Goal: Task Accomplishment & Management: Manage account settings

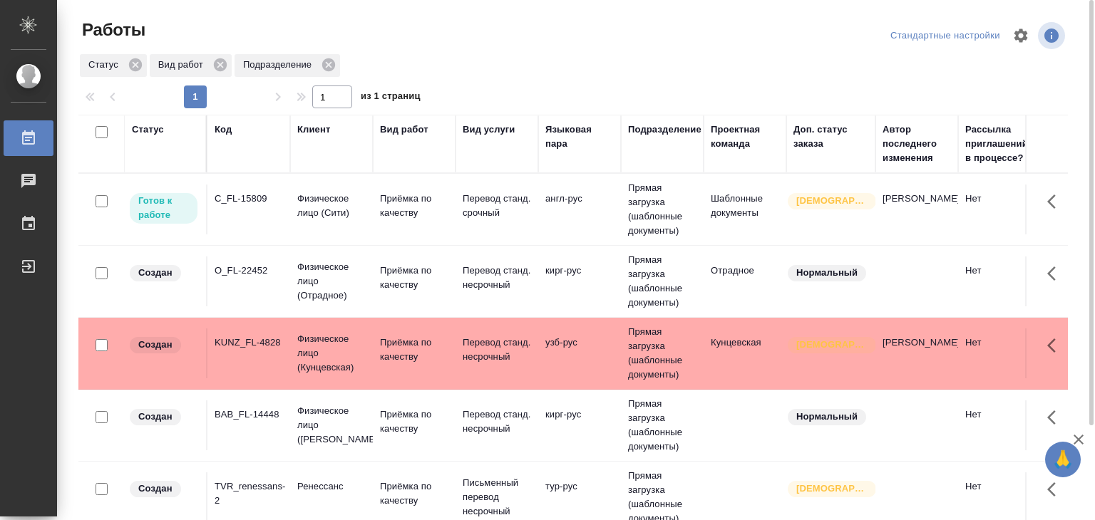
click at [545, 217] on td "англ-рус" at bounding box center [579, 210] width 83 height 50
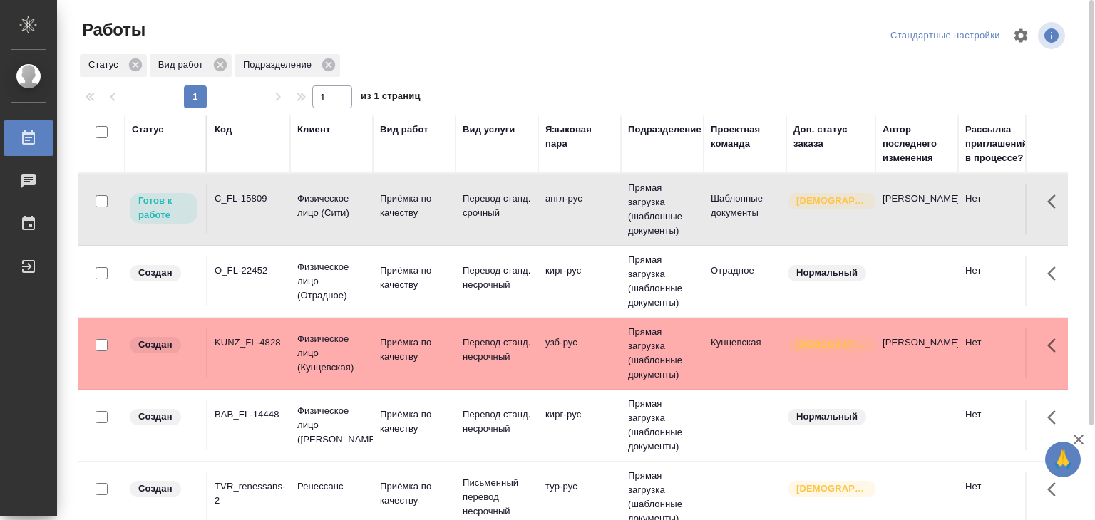
click at [610, 221] on td "англ-рус" at bounding box center [579, 210] width 83 height 50
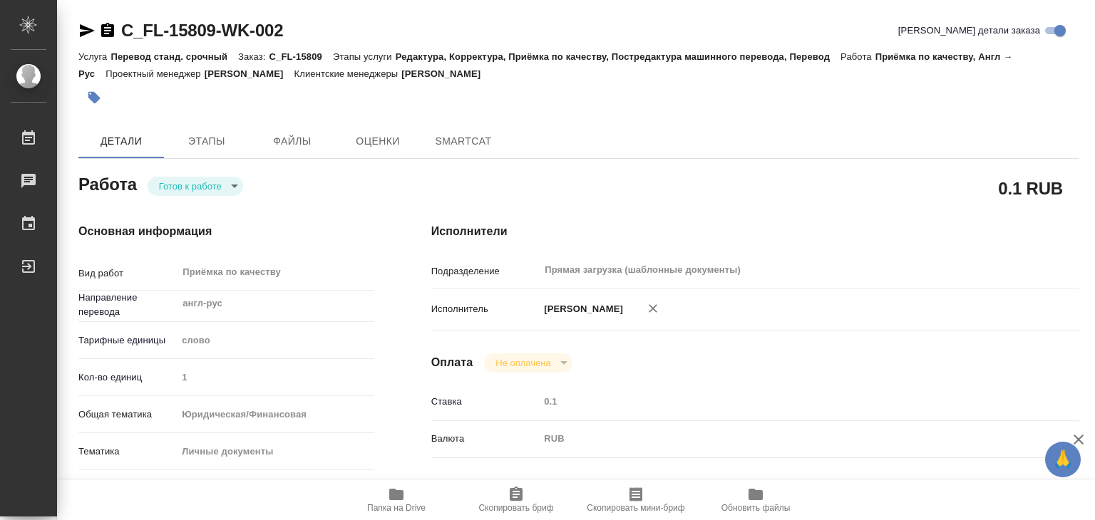
type textarea "x"
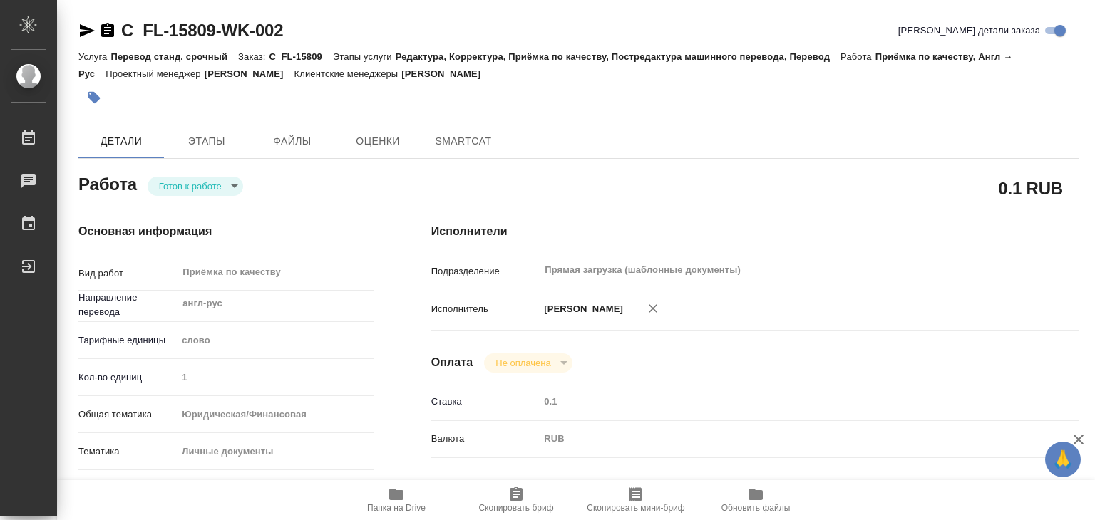
type textarea "x"
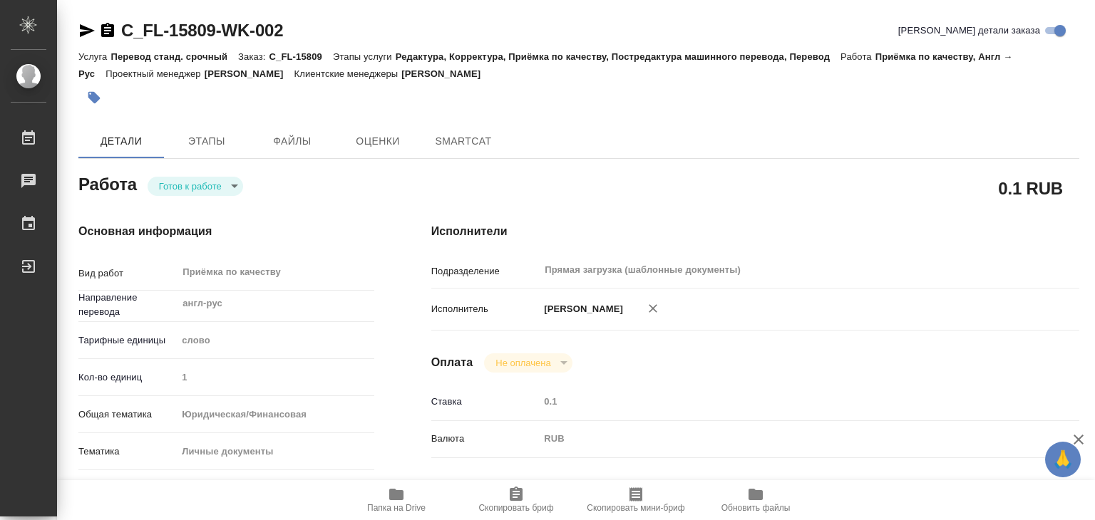
type textarea "x"
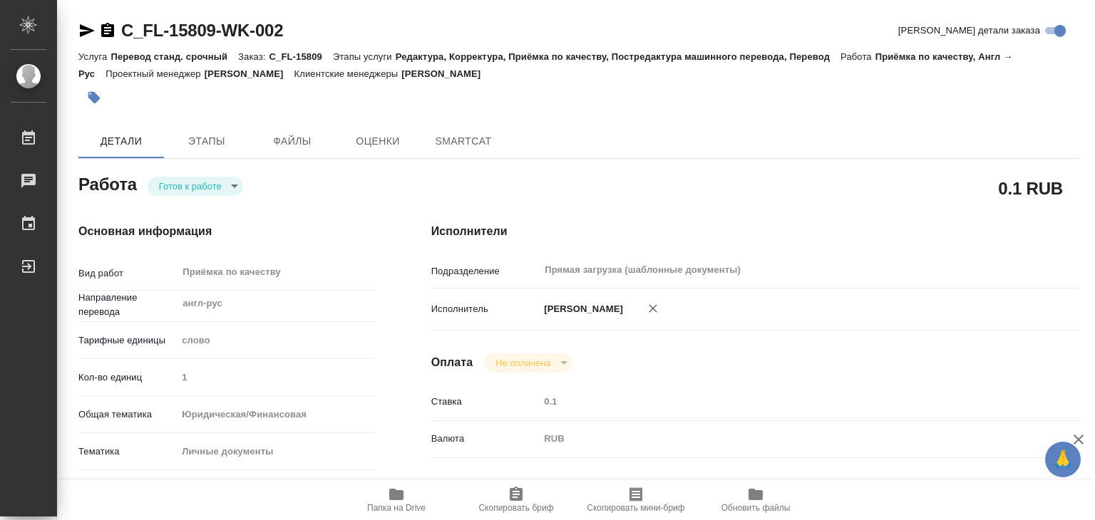
type textarea "x"
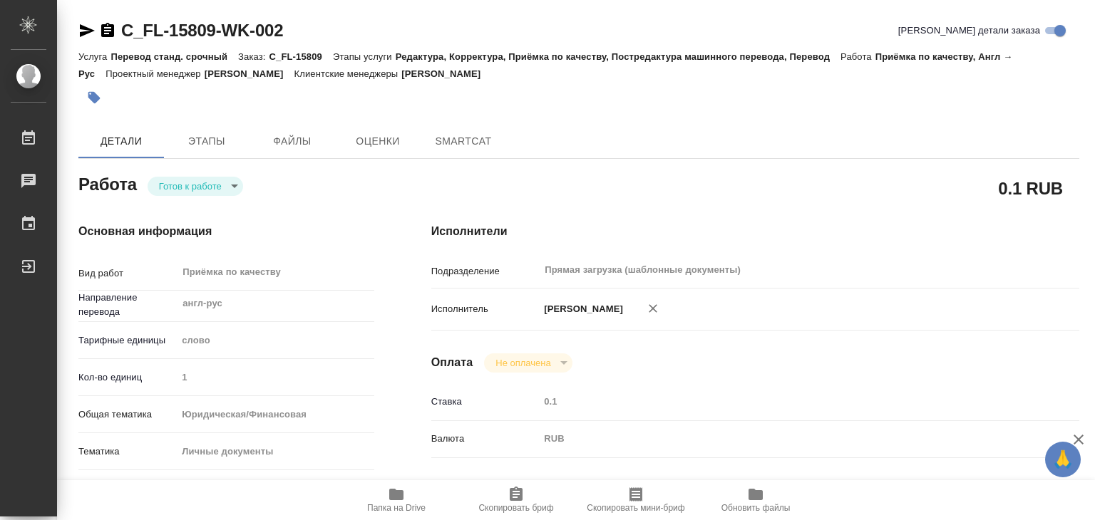
type textarea "x"
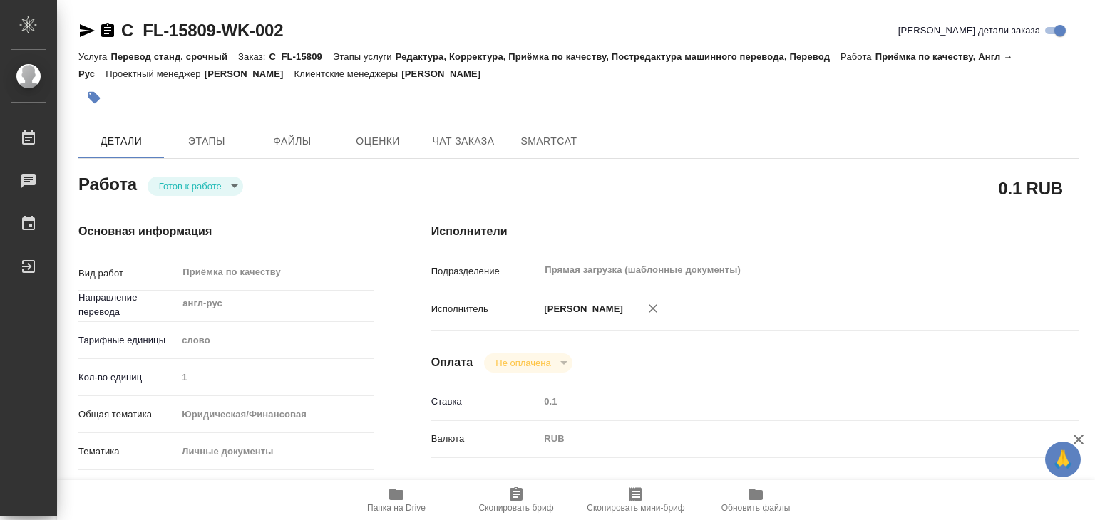
type textarea "x"
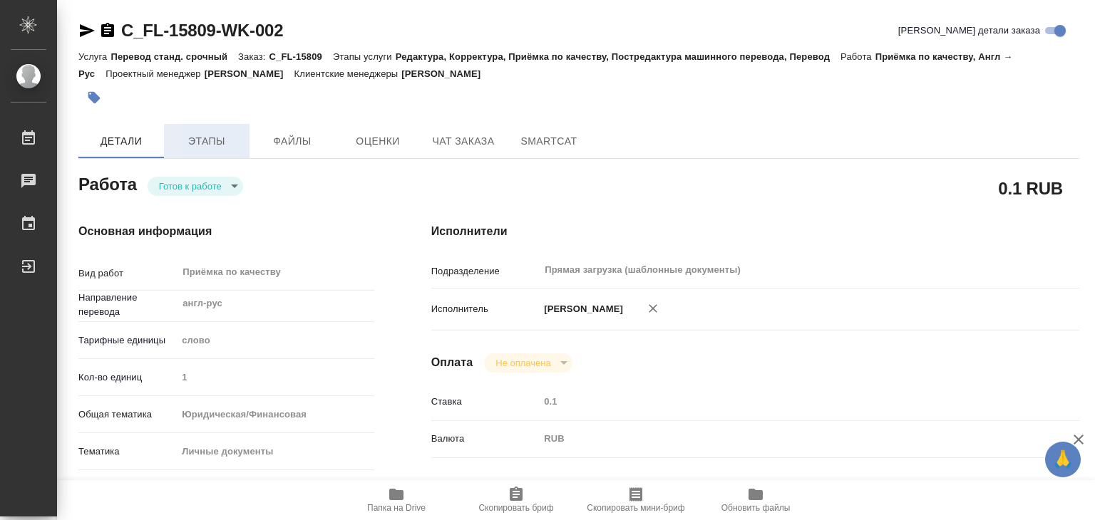
click at [225, 128] on button "Этапы" at bounding box center [207, 141] width 86 height 34
type textarea "x"
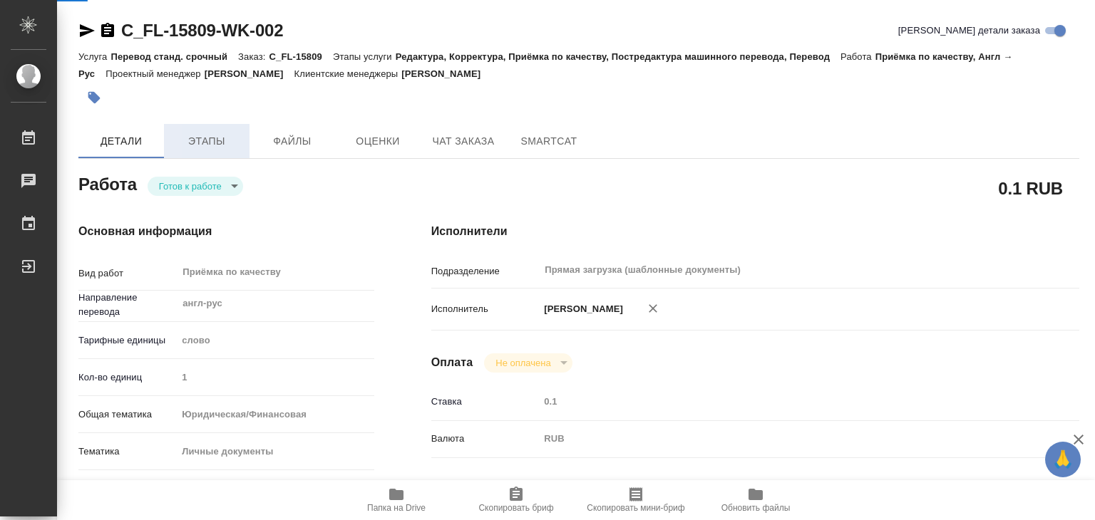
type textarea "x"
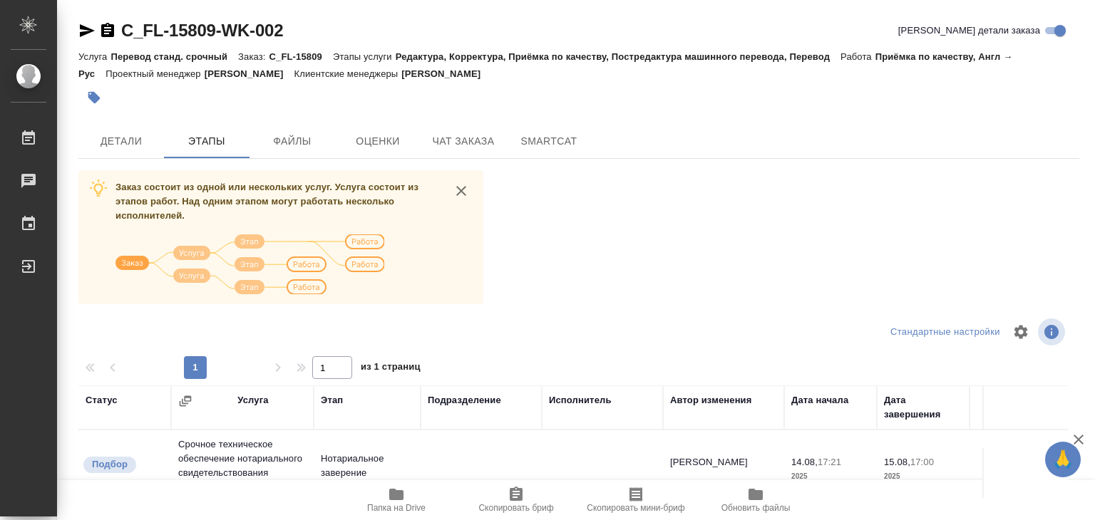
scroll to position [222, 0]
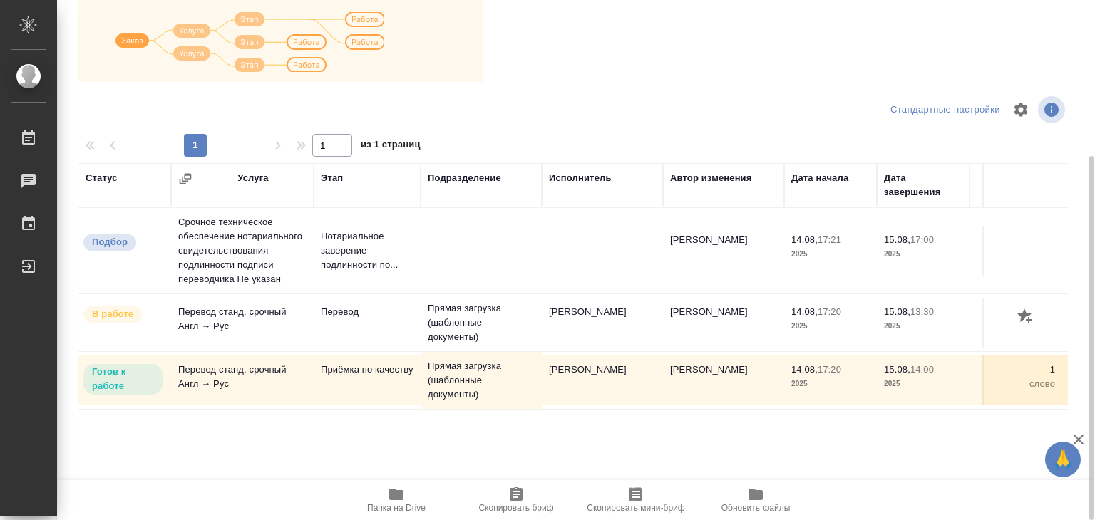
click at [407, 498] on span "Папка на Drive" at bounding box center [396, 499] width 103 height 27
click at [403, 503] on span "Папка на Drive" at bounding box center [396, 508] width 58 height 10
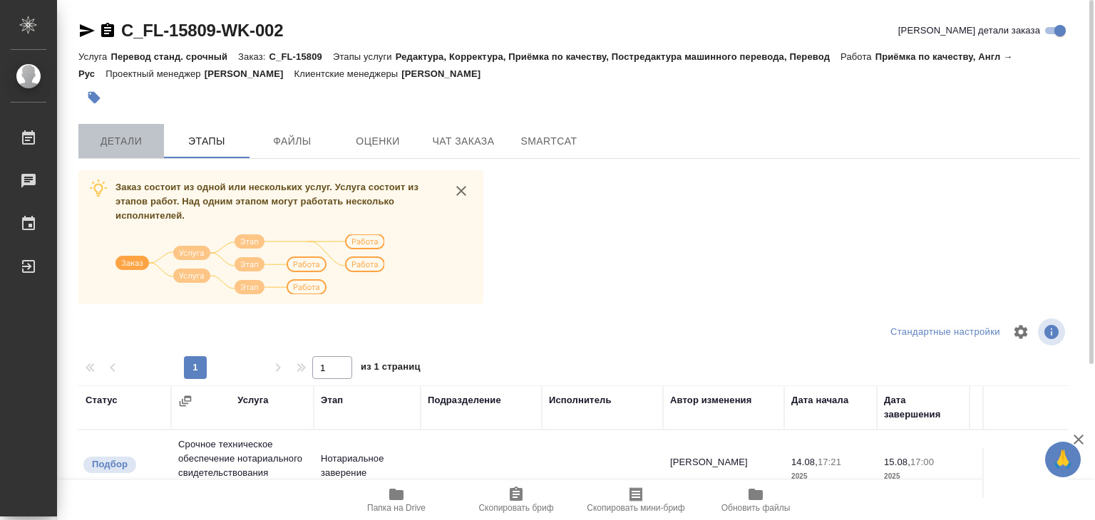
click at [128, 146] on span "Детали" at bounding box center [121, 142] width 68 height 18
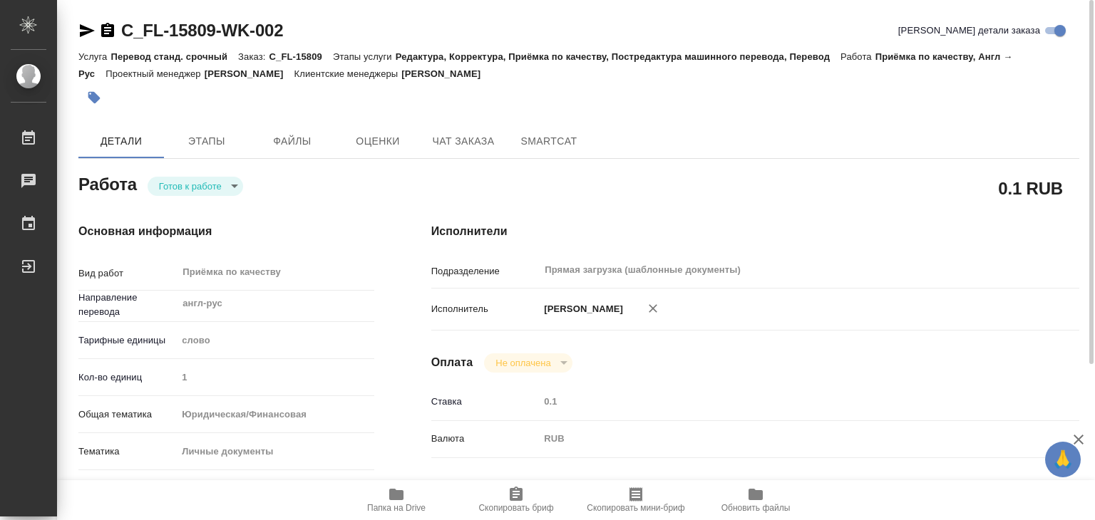
type textarea "x"
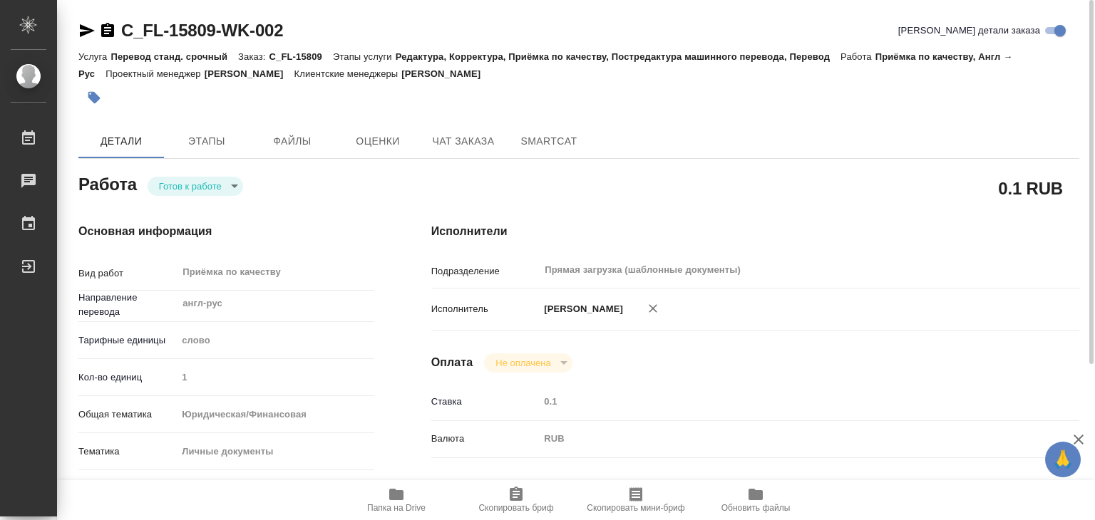
type textarea "x"
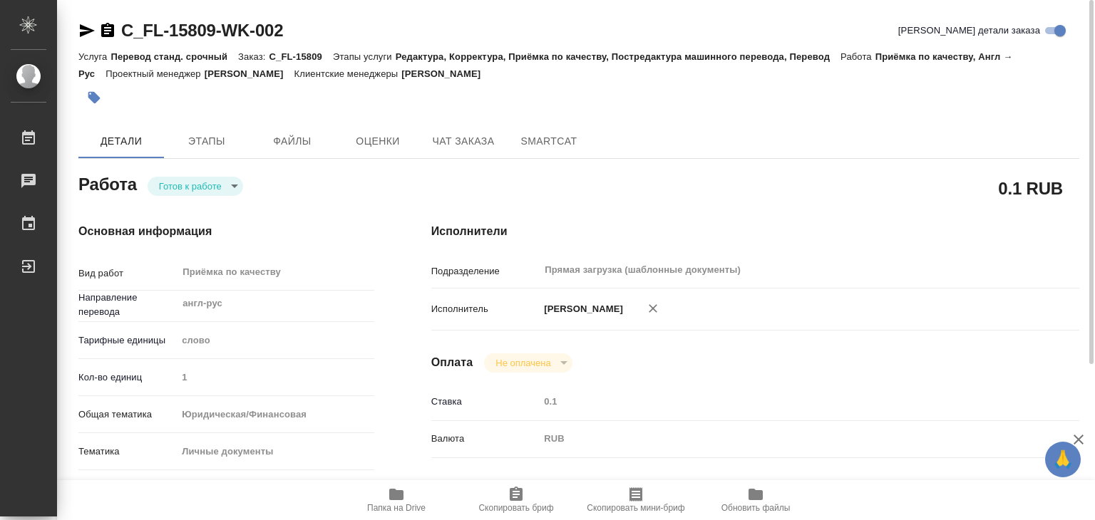
type textarea "x"
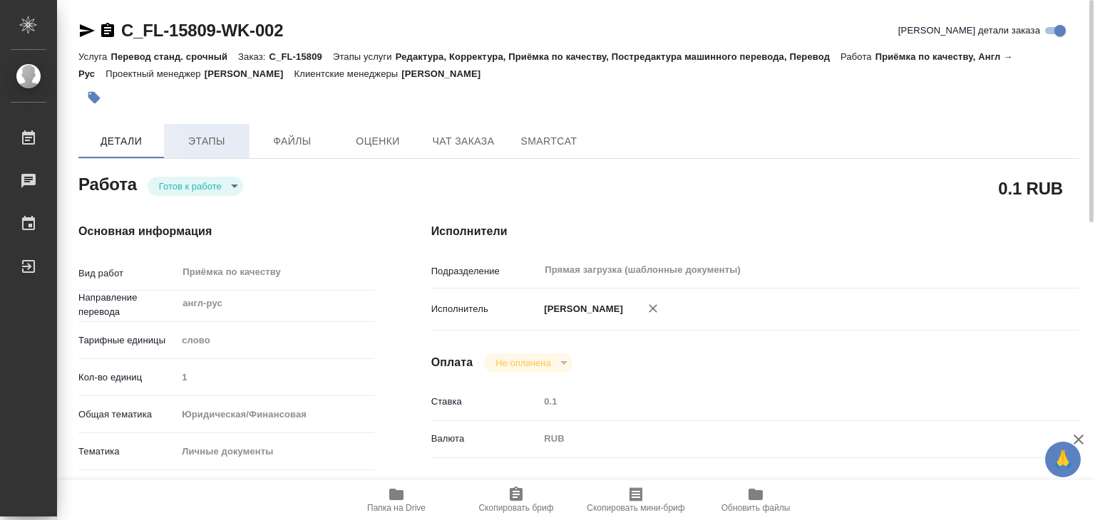
click at [234, 145] on span "Этапы" at bounding box center [207, 142] width 68 height 18
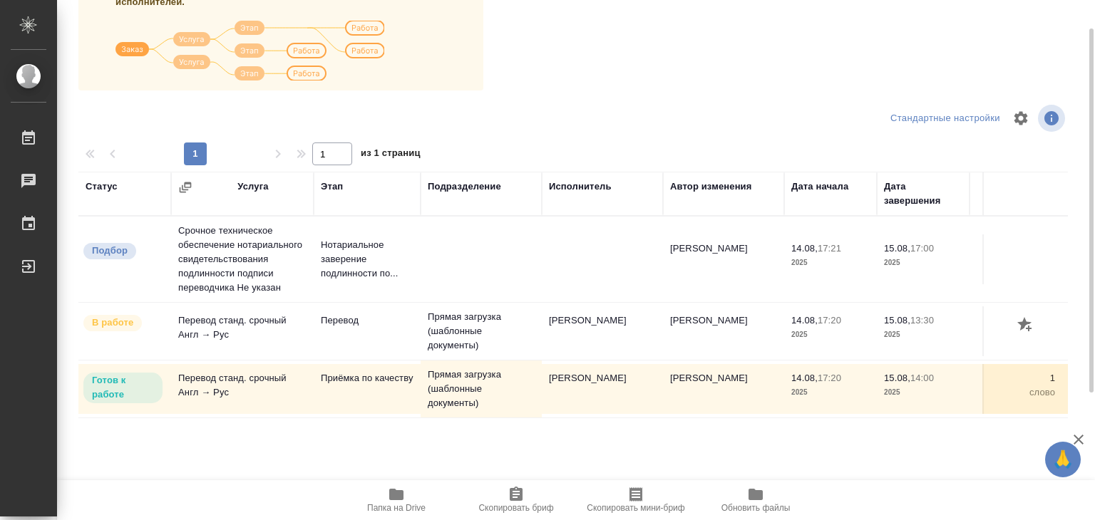
scroll to position [222, 0]
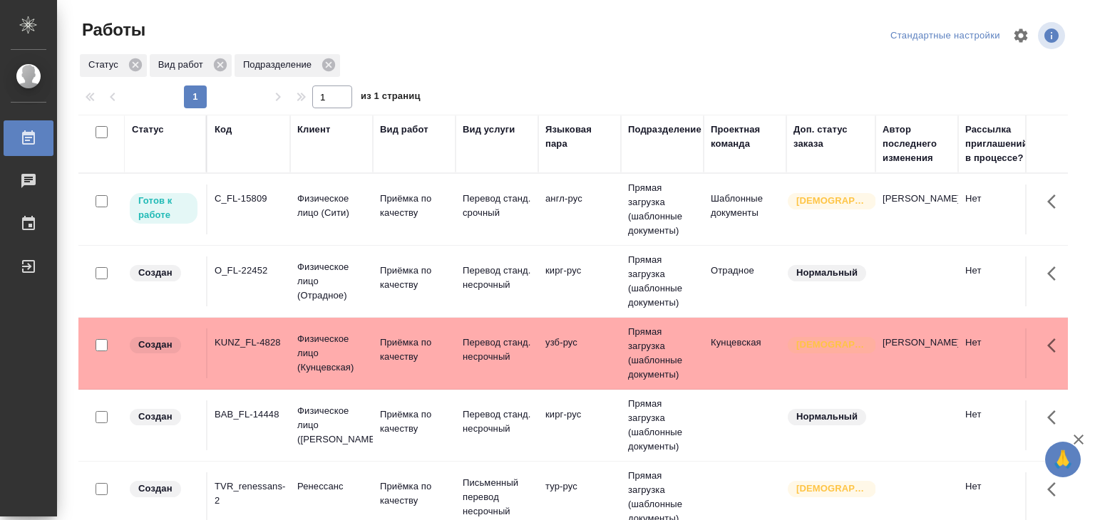
click at [772, 41] on div "Стандартные настройки" at bounding box center [907, 36] width 322 height 34
click at [727, 220] on td "Шаблонные документы" at bounding box center [745, 210] width 83 height 50
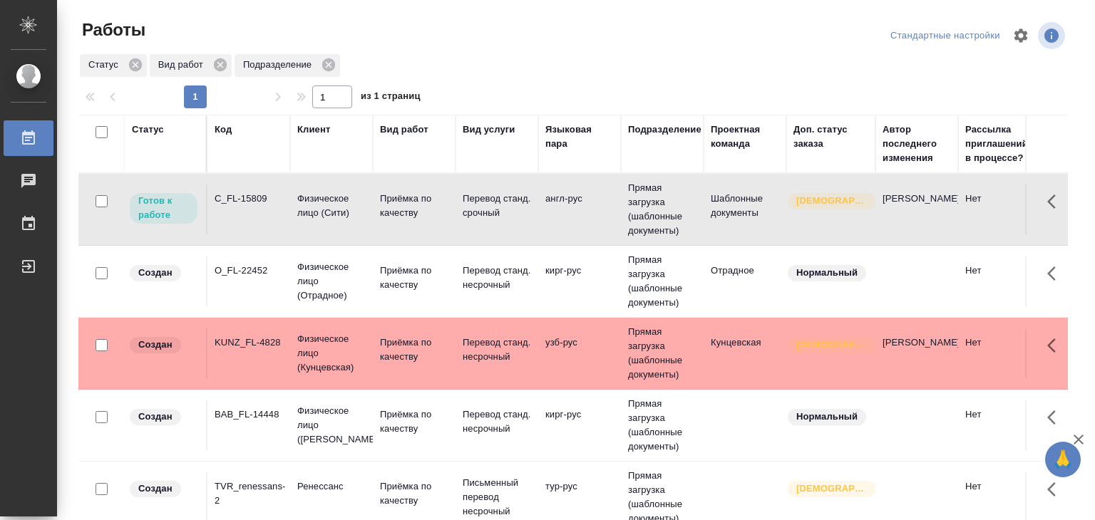
click at [727, 220] on td "Шаблонные документы" at bounding box center [745, 210] width 83 height 50
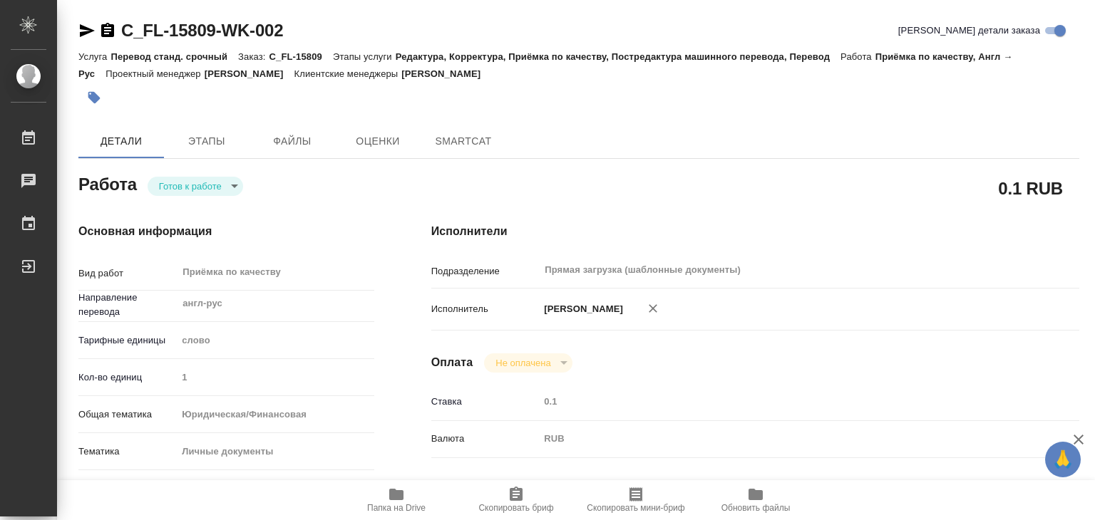
type textarea "x"
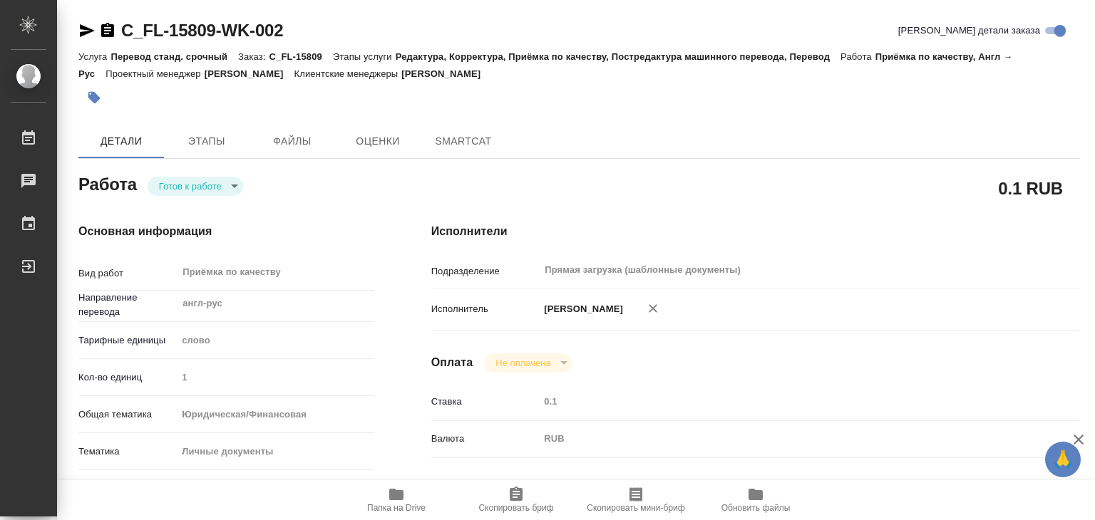
type textarea "x"
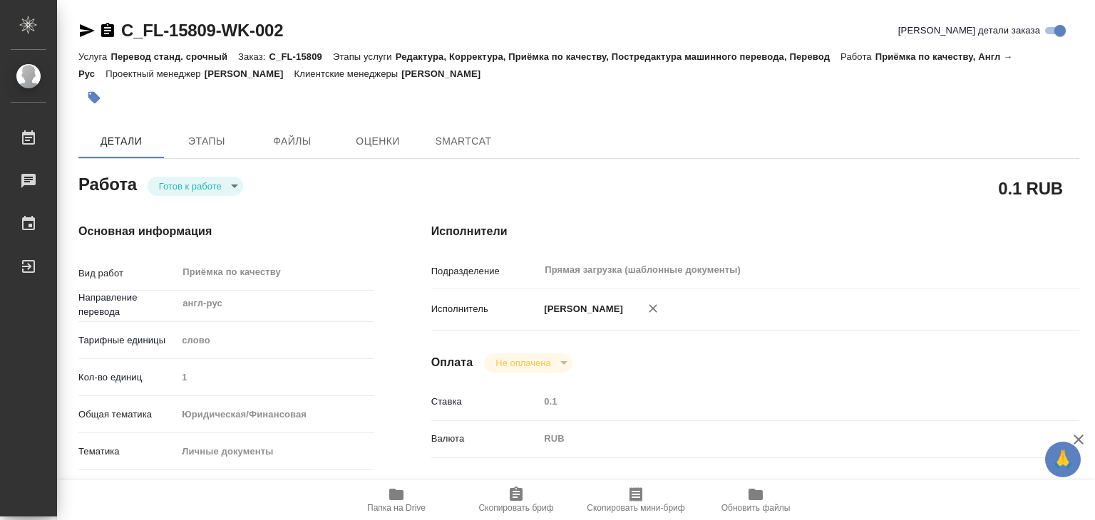
type textarea "x"
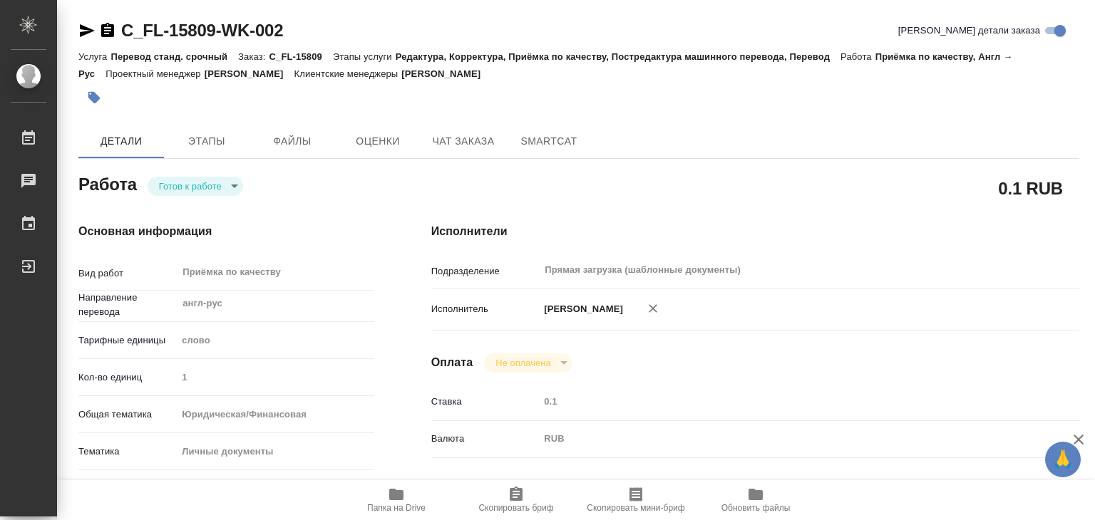
scroll to position [285, 0]
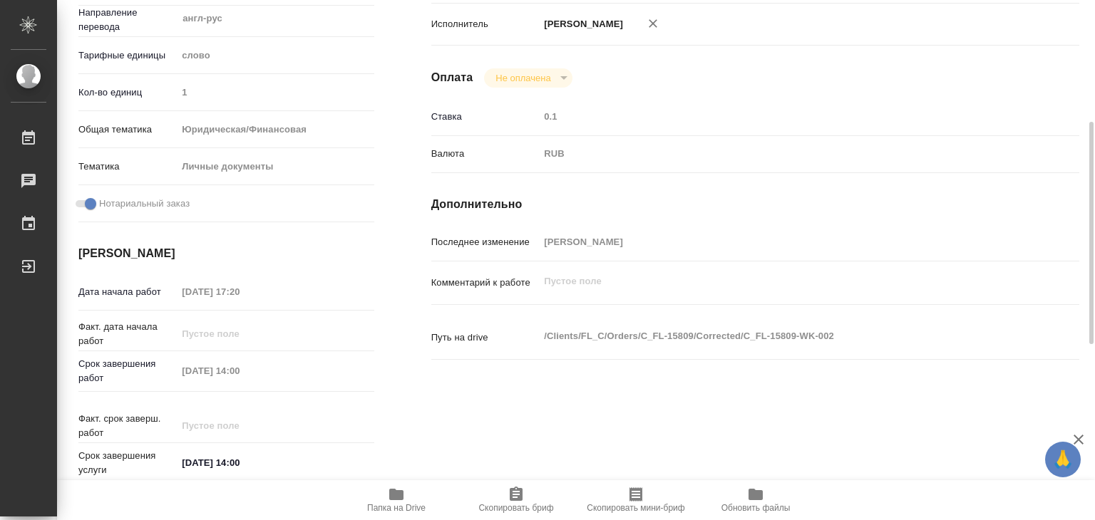
type textarea "x"
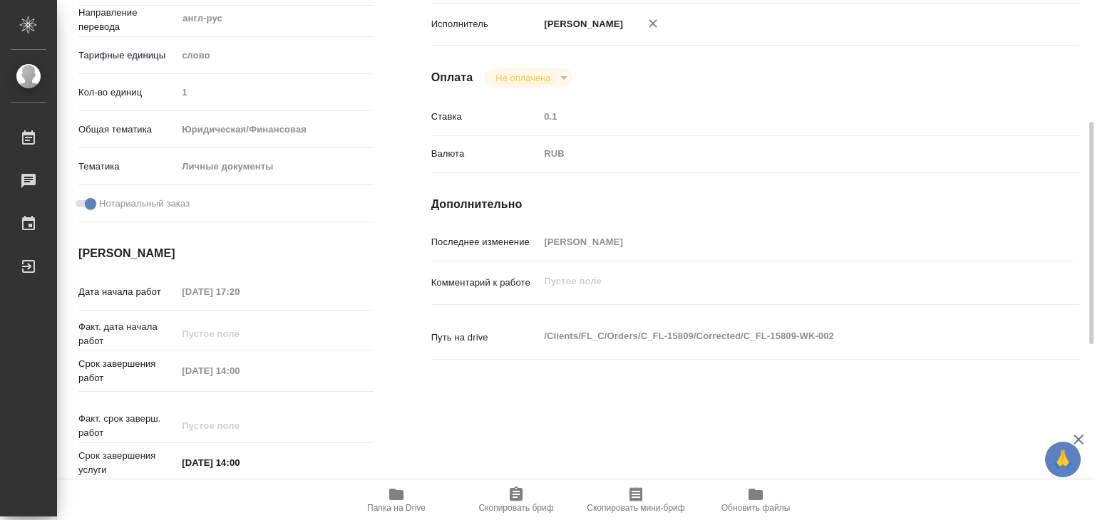
type textarea "x"
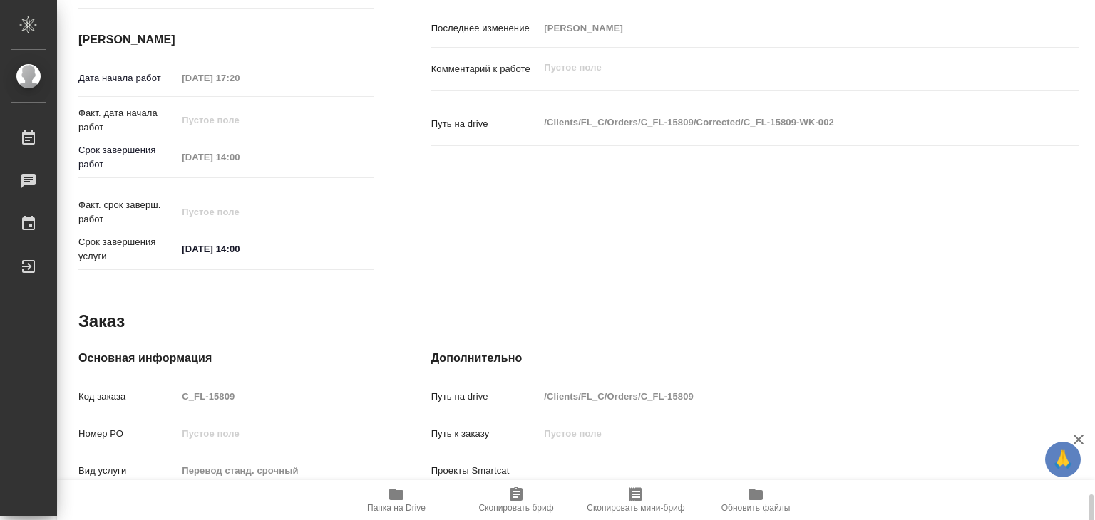
scroll to position [696, 0]
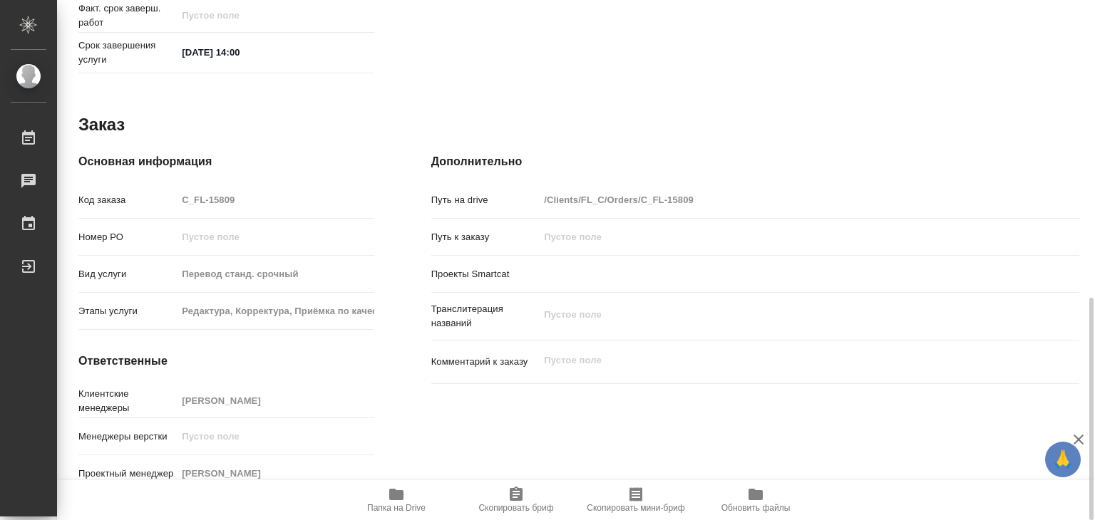
type textarea "x"
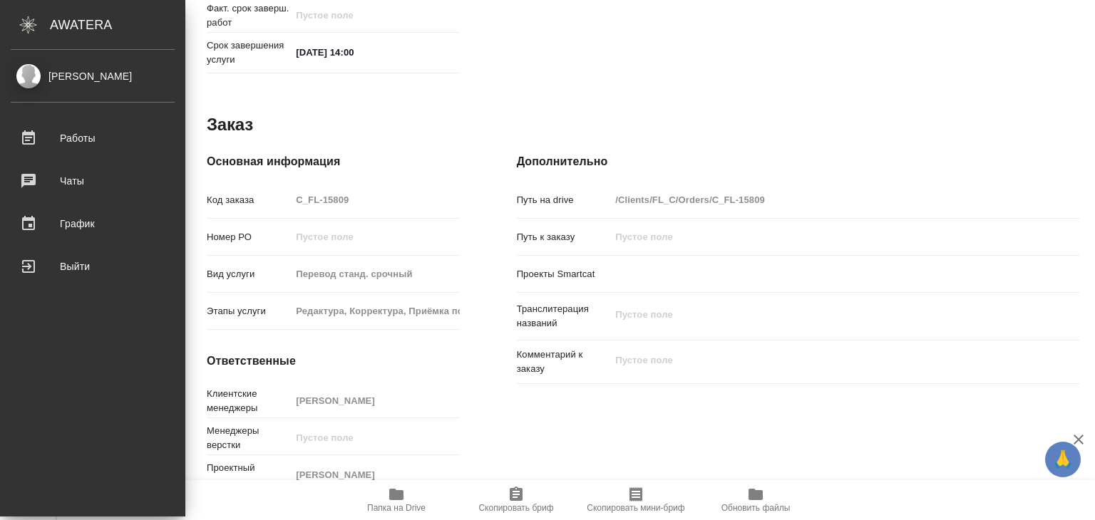
click at [38, 73] on div "[PERSON_NAME]" at bounding box center [93, 76] width 164 height 16
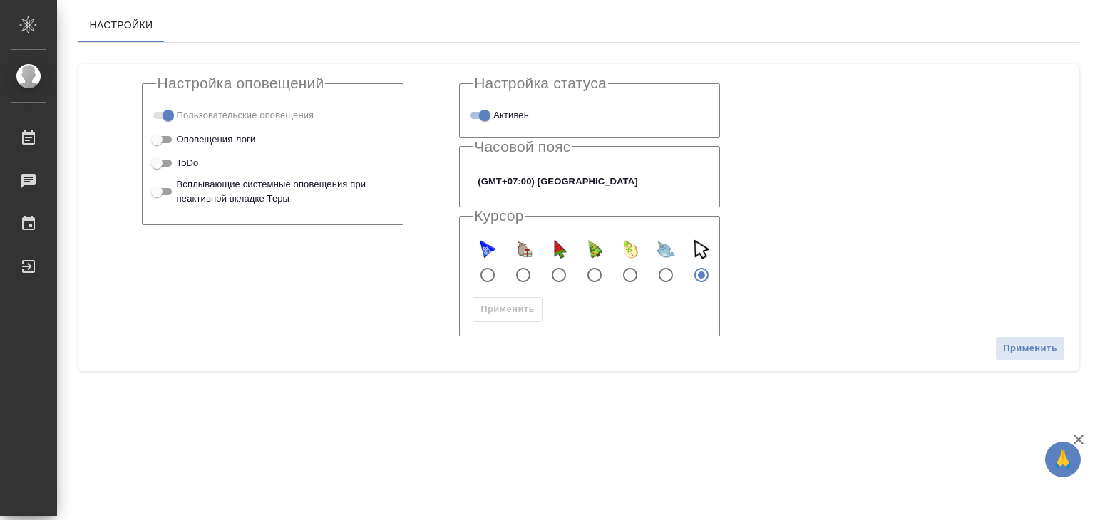
click at [525, 183] on body "🙏 .cls-1 fill:#fff; AWATERA Alilekova [PERSON_NAME] Работы Чаты График Выйти На…" at bounding box center [547, 260] width 1095 height 520
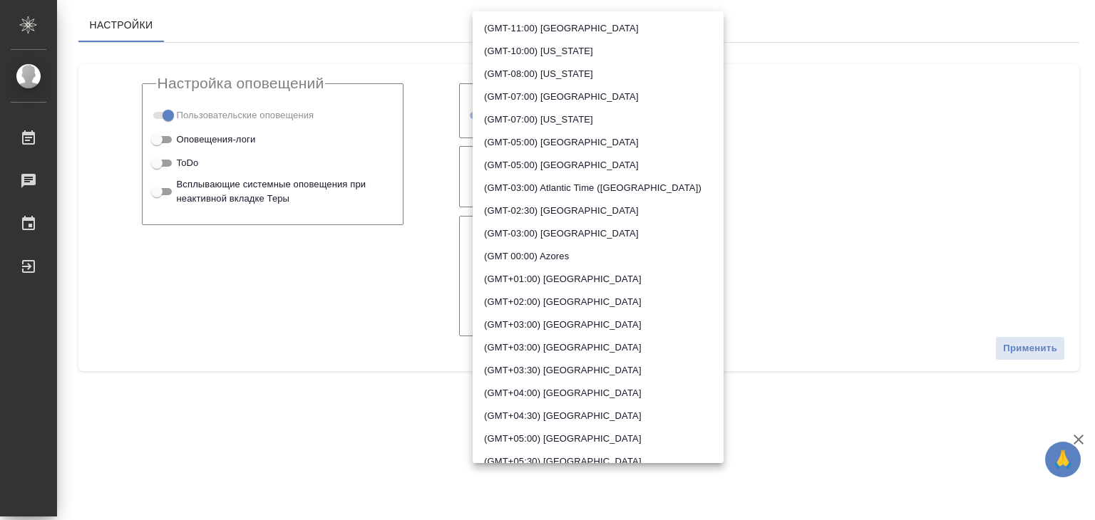
scroll to position [289, 0]
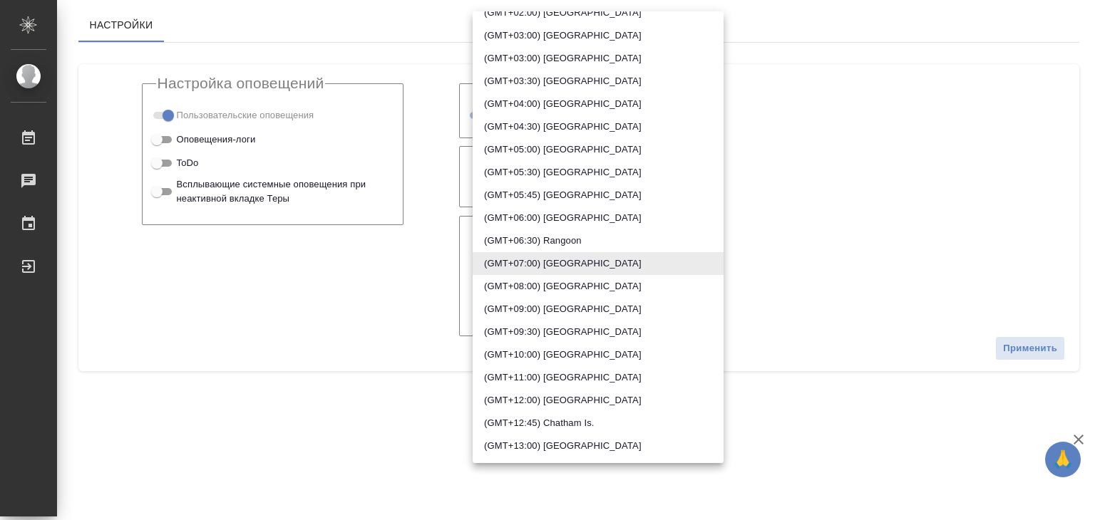
click at [614, 266] on li "(GMT+07:00) [GEOGRAPHIC_DATA]" at bounding box center [598, 263] width 251 height 23
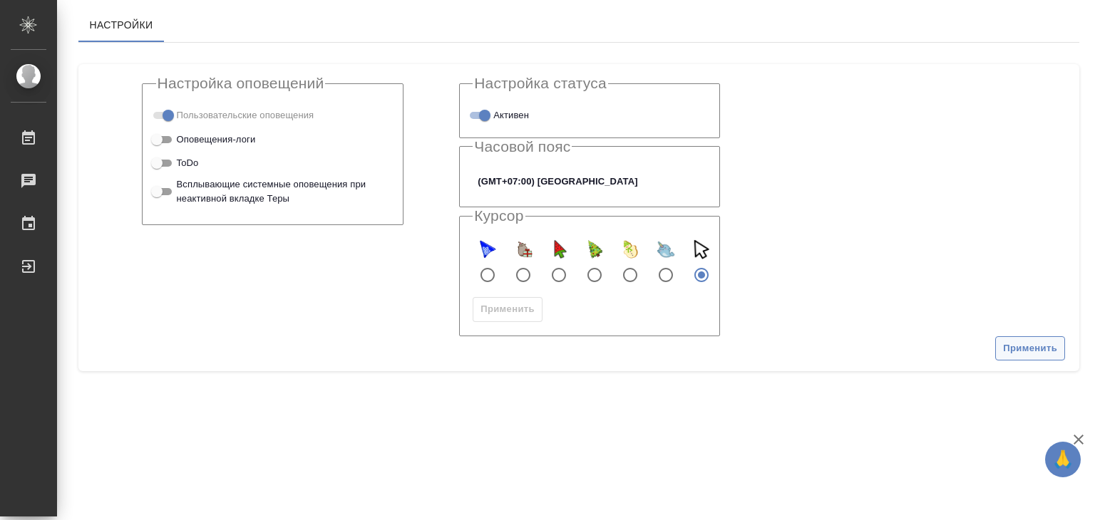
click at [1023, 351] on span "Применить" at bounding box center [1030, 349] width 54 height 16
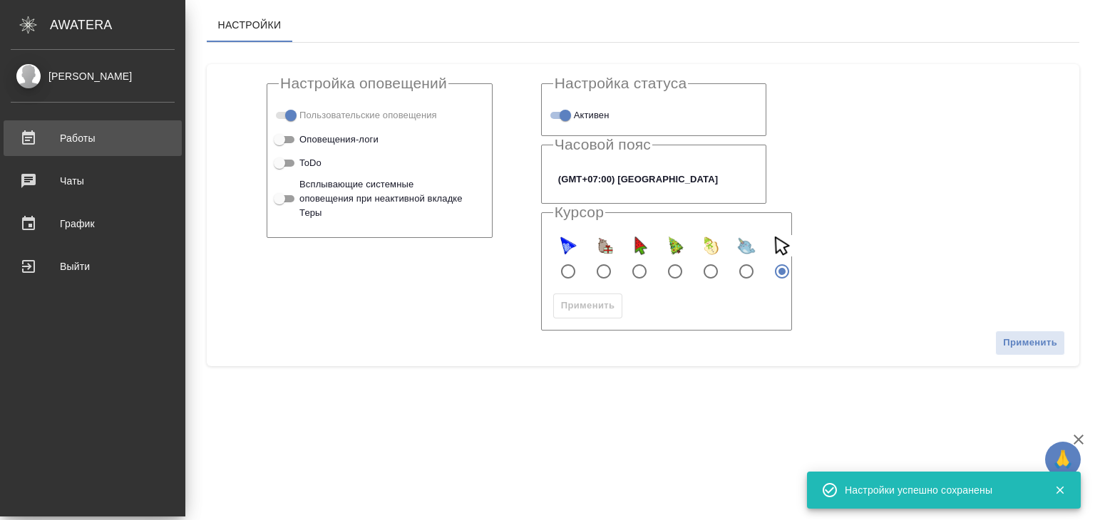
click at [37, 128] on div "Работы" at bounding box center [93, 138] width 164 height 21
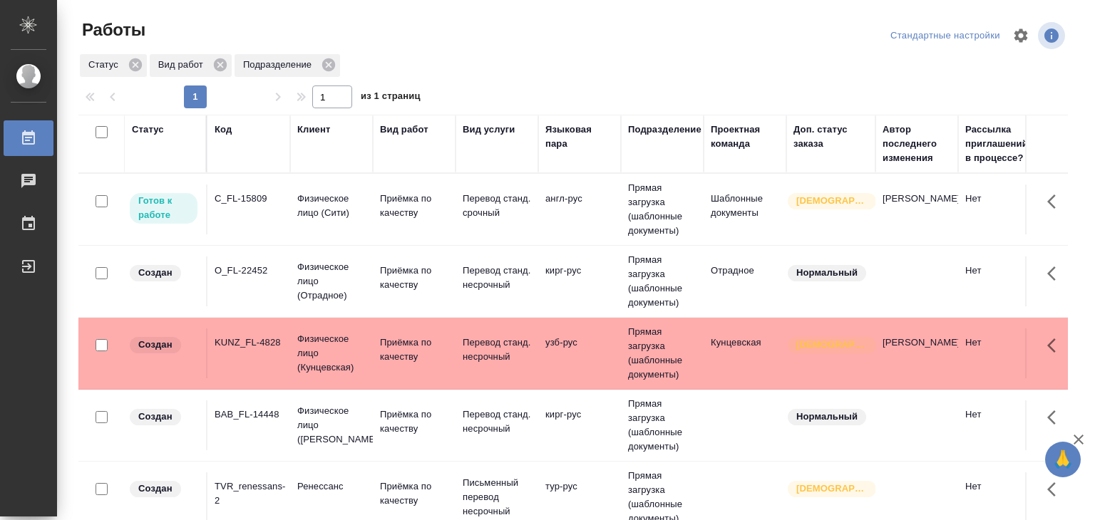
click at [545, 212] on td "англ-рус" at bounding box center [579, 210] width 83 height 50
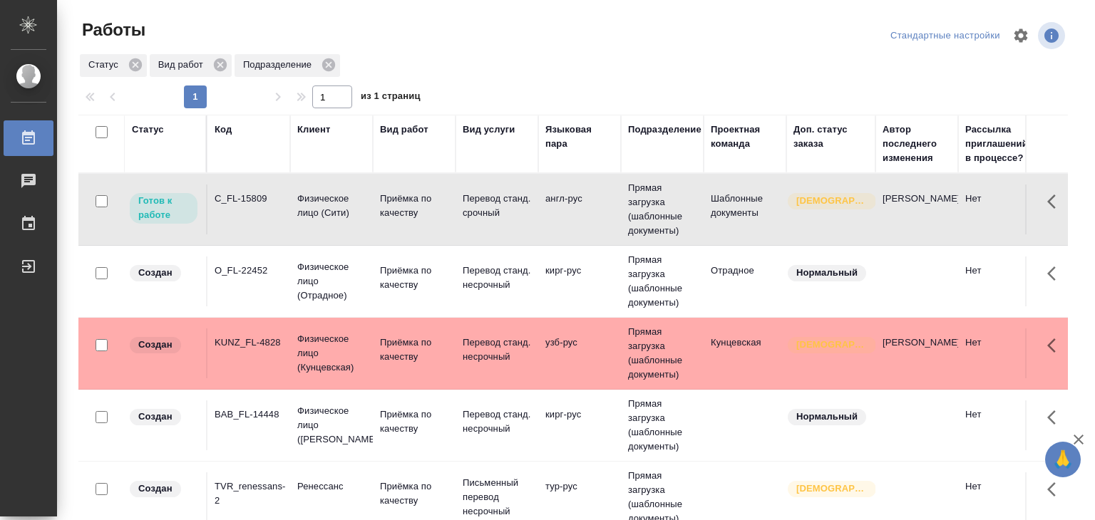
click at [545, 212] on td "англ-рус" at bounding box center [579, 210] width 83 height 50
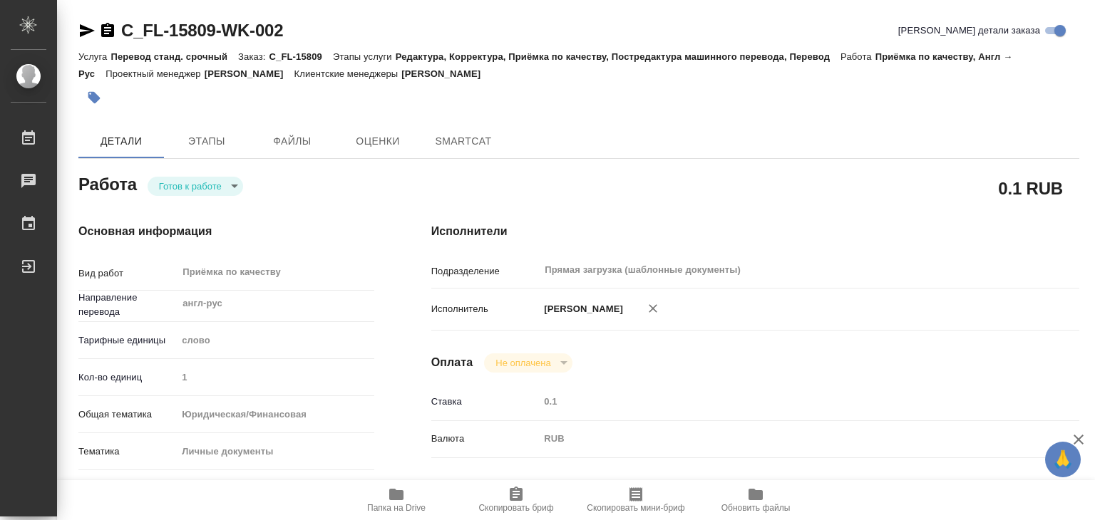
type textarea "x"
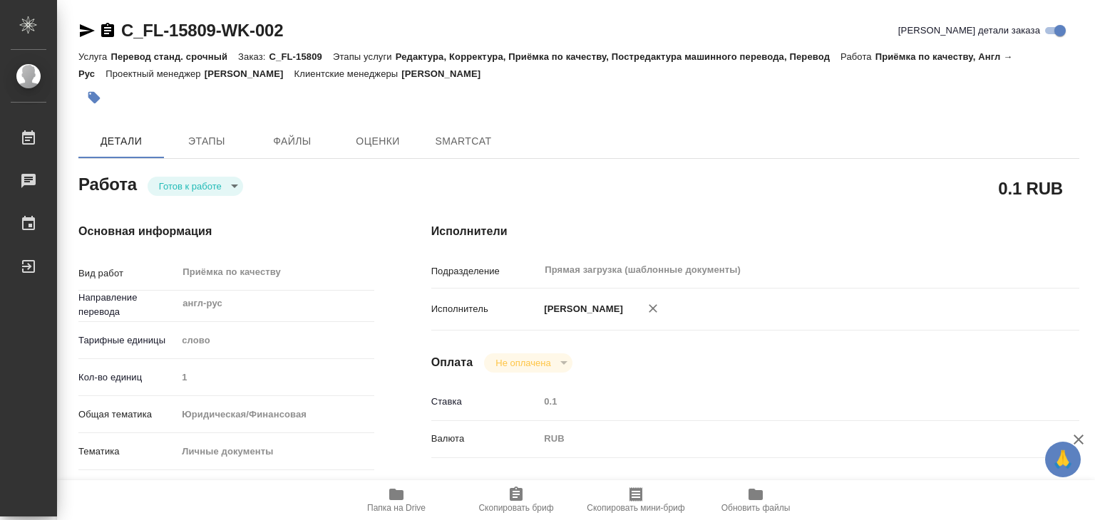
type textarea "x"
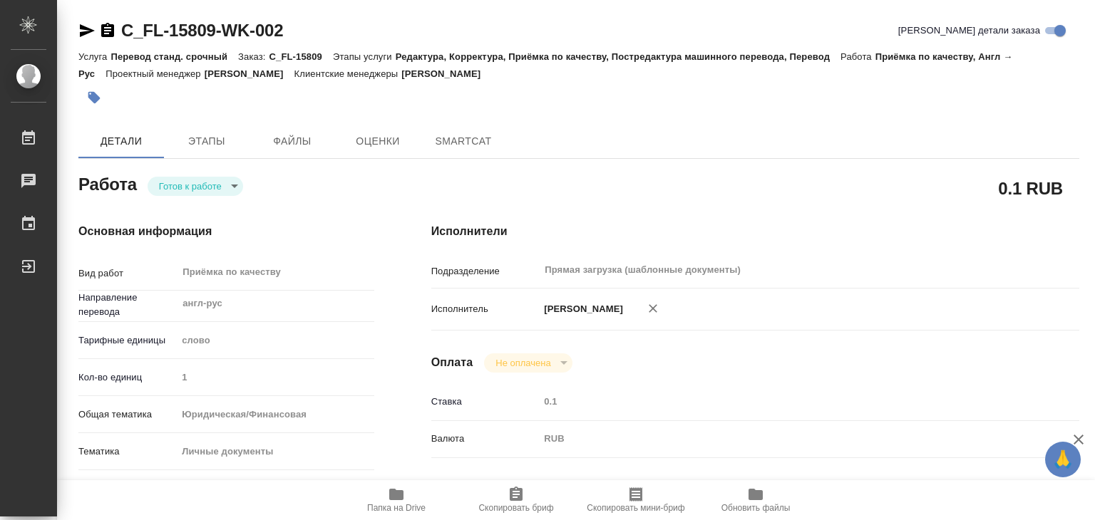
type textarea "x"
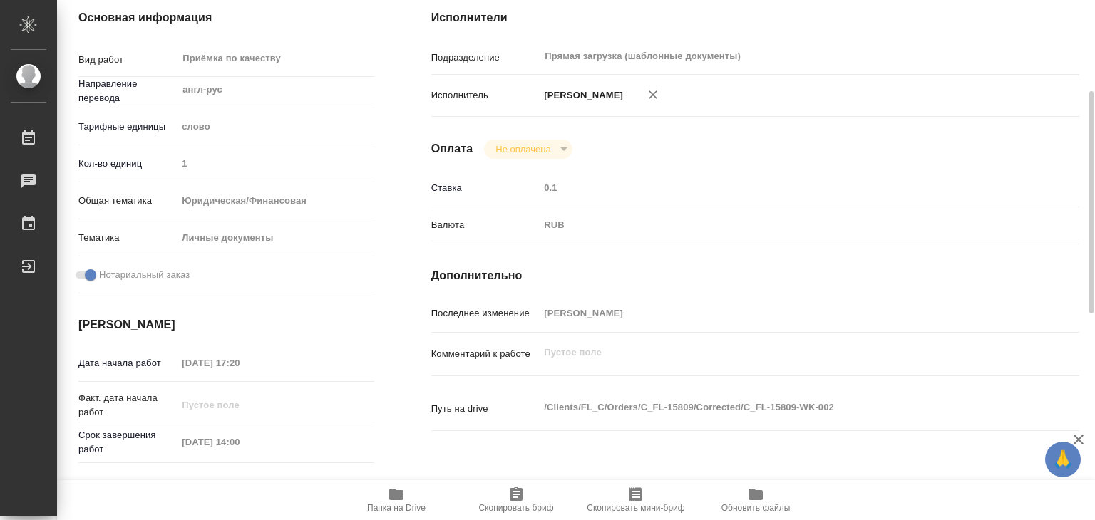
type textarea "x"
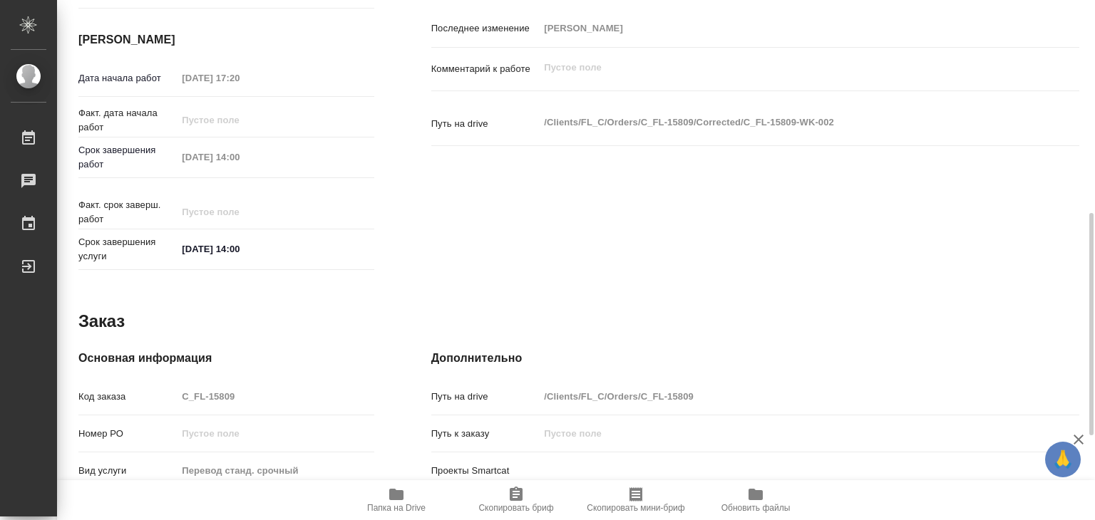
scroll to position [696, 0]
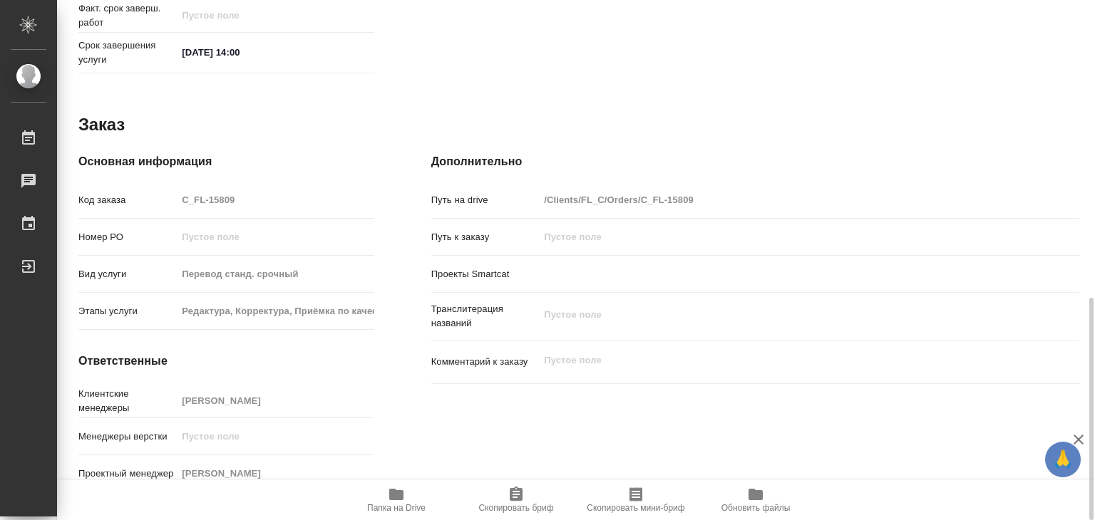
type textarea "x"
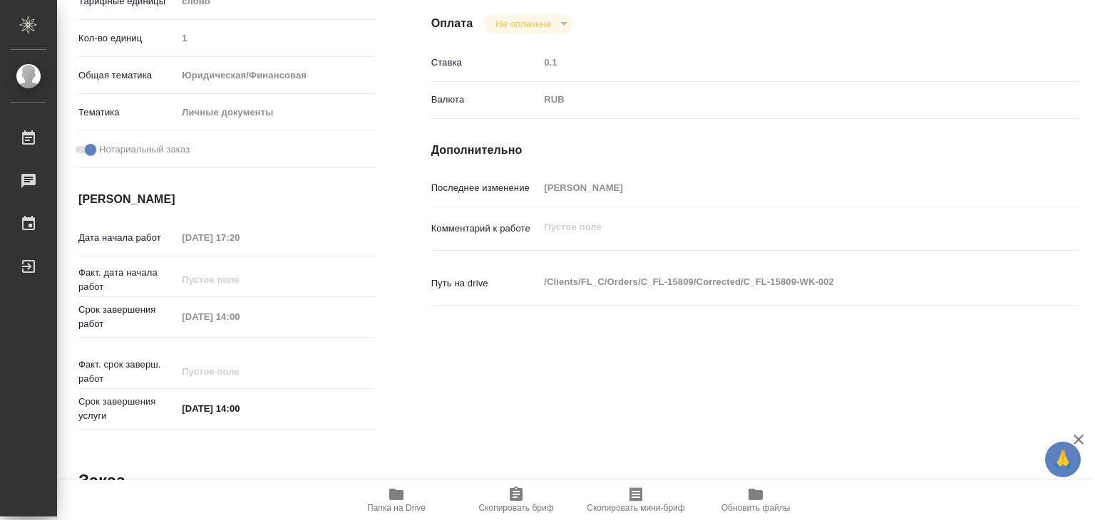
scroll to position [0, 0]
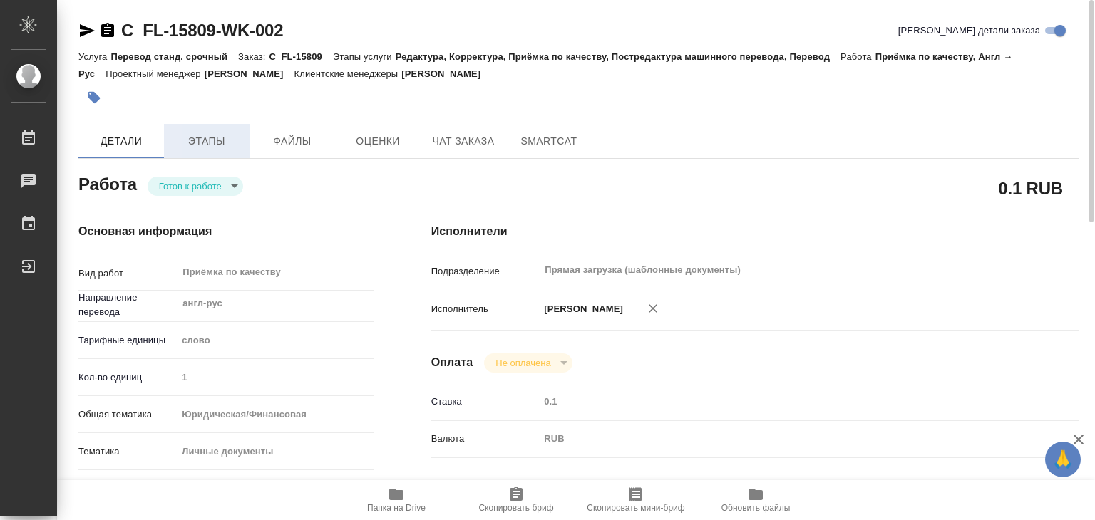
click at [211, 151] on button "Этапы" at bounding box center [207, 141] width 86 height 34
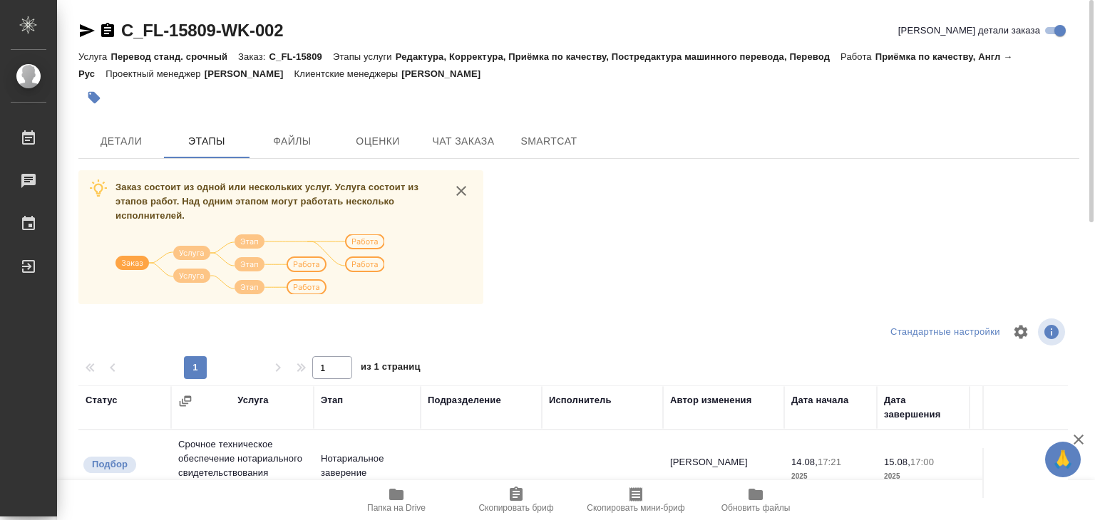
scroll to position [222, 0]
click at [135, 137] on span "Детали" at bounding box center [121, 142] width 68 height 18
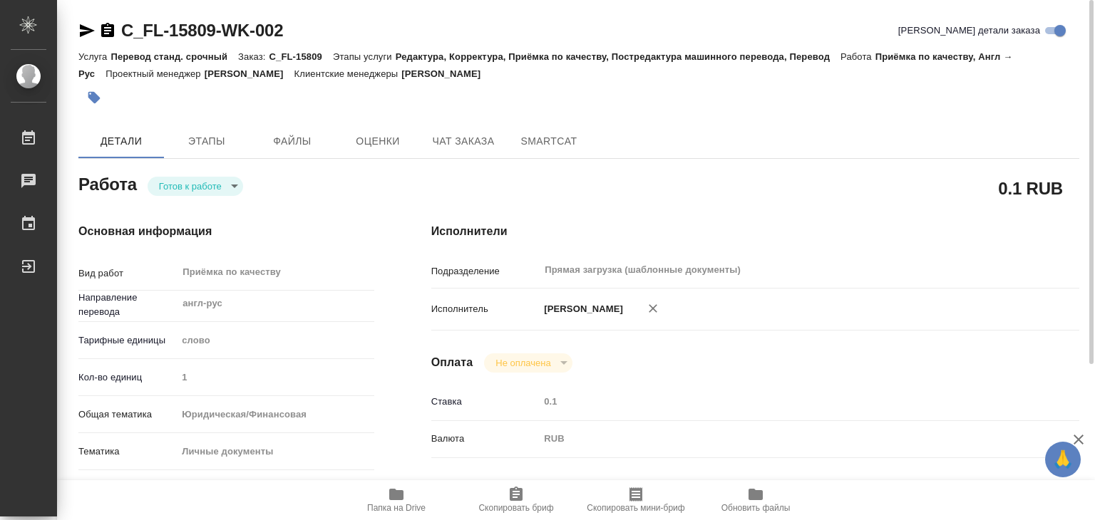
type textarea "x"
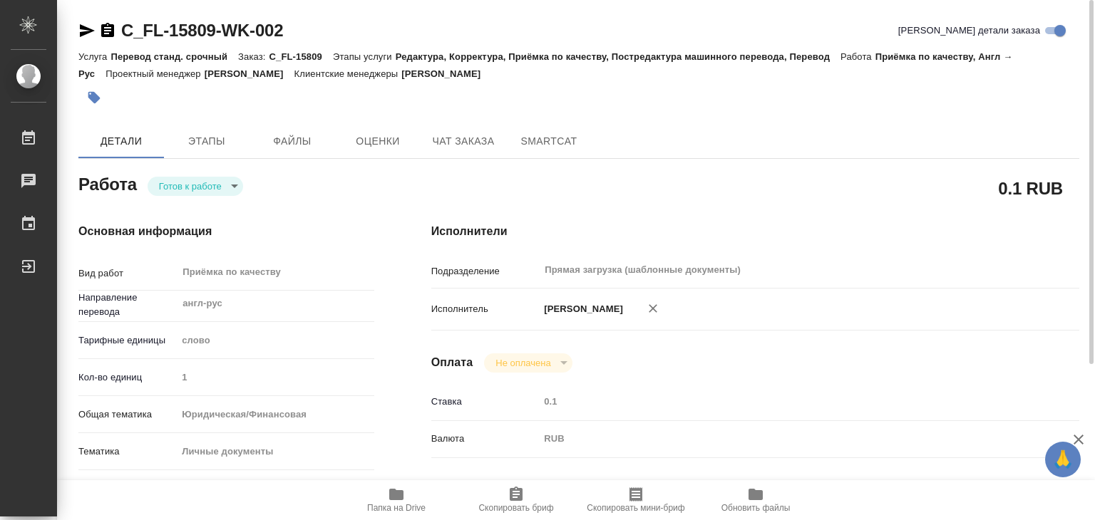
type textarea "x"
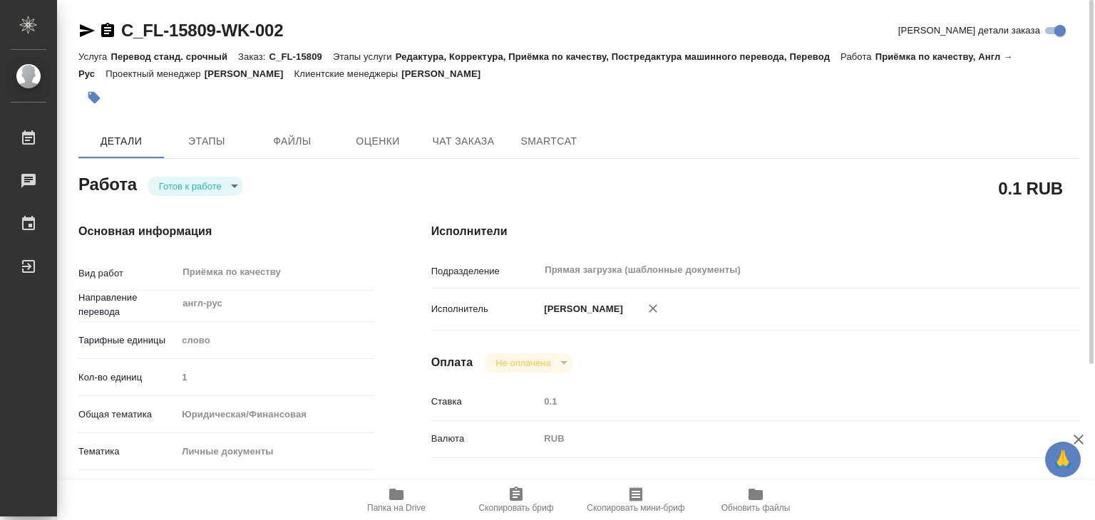
type textarea "x"
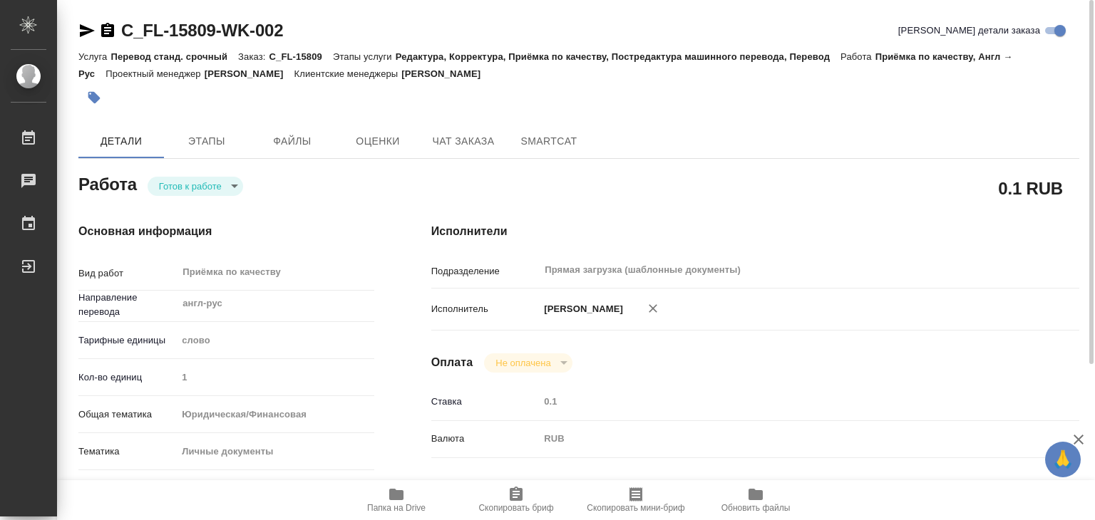
type textarea "x"
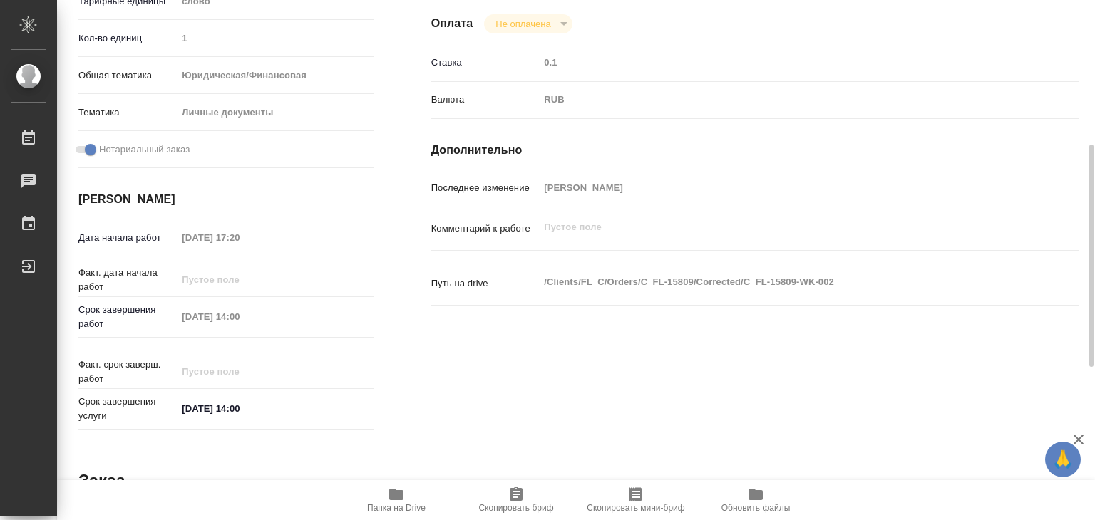
scroll to position [125, 0]
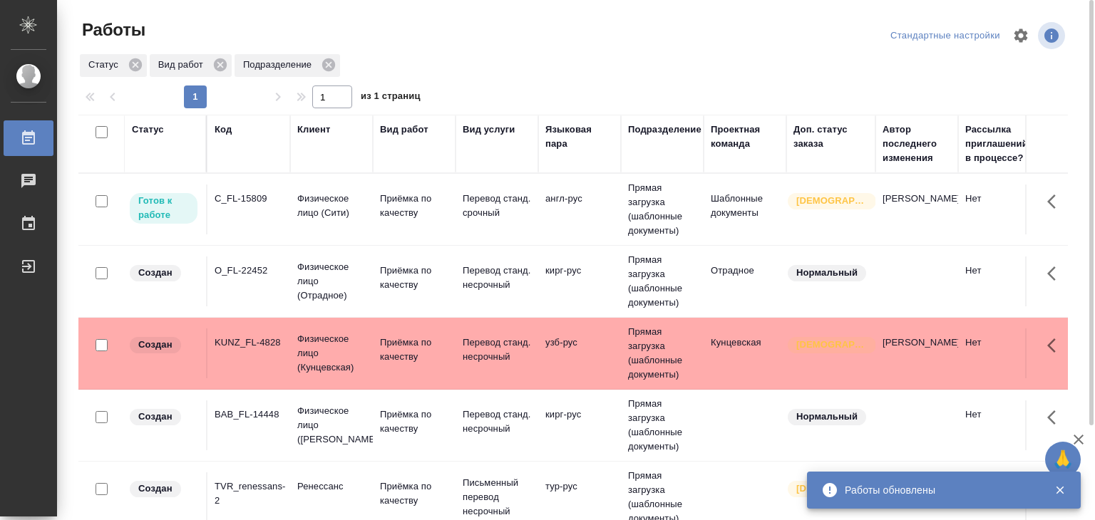
click at [272, 225] on td "C_FL-15809" at bounding box center [248, 210] width 83 height 50
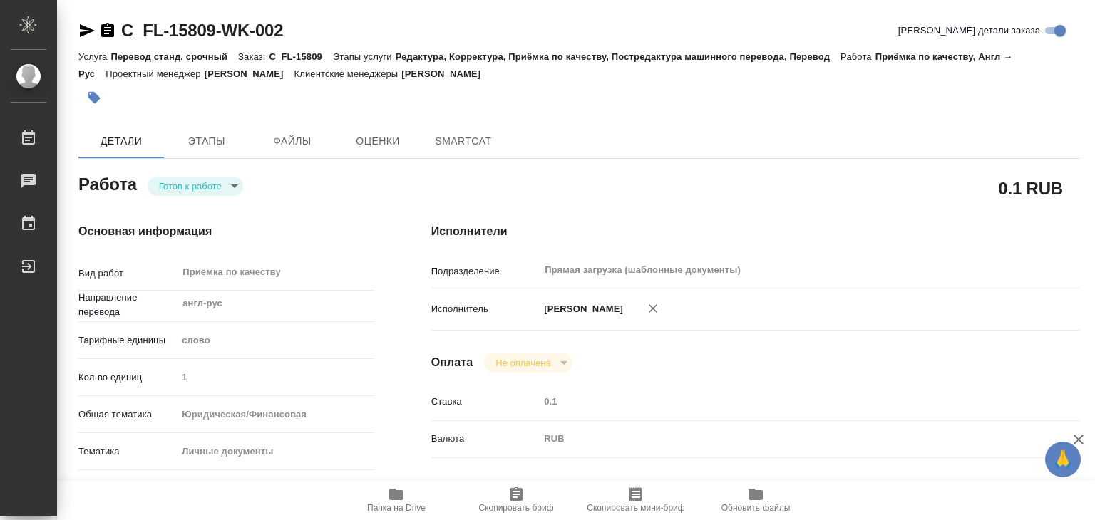
type textarea "x"
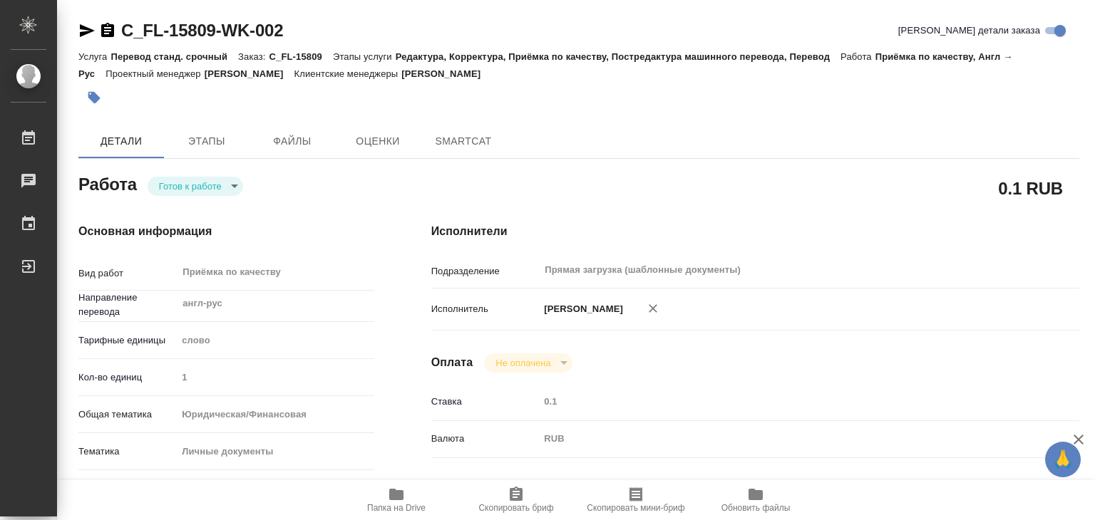
type textarea "x"
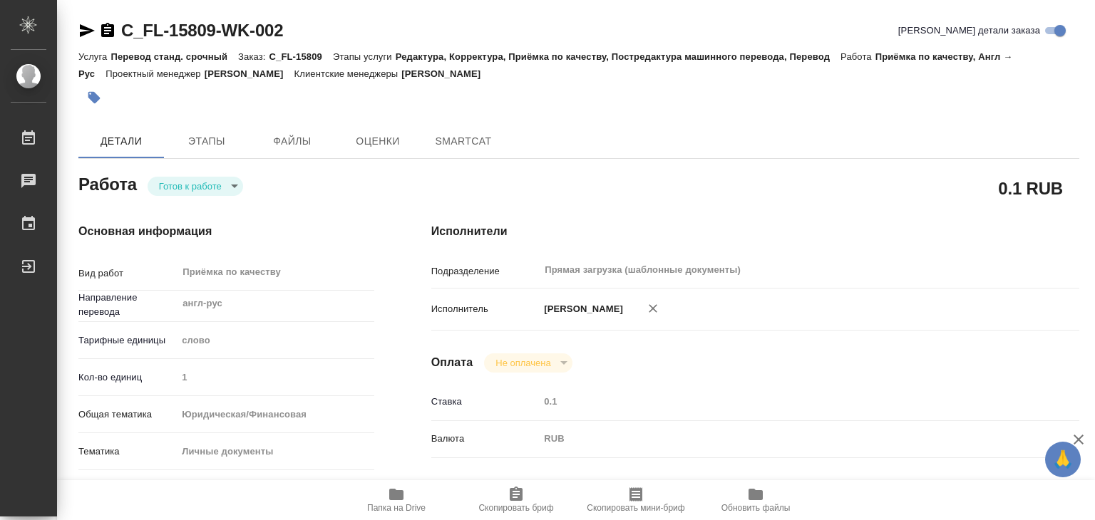
type textarea "x"
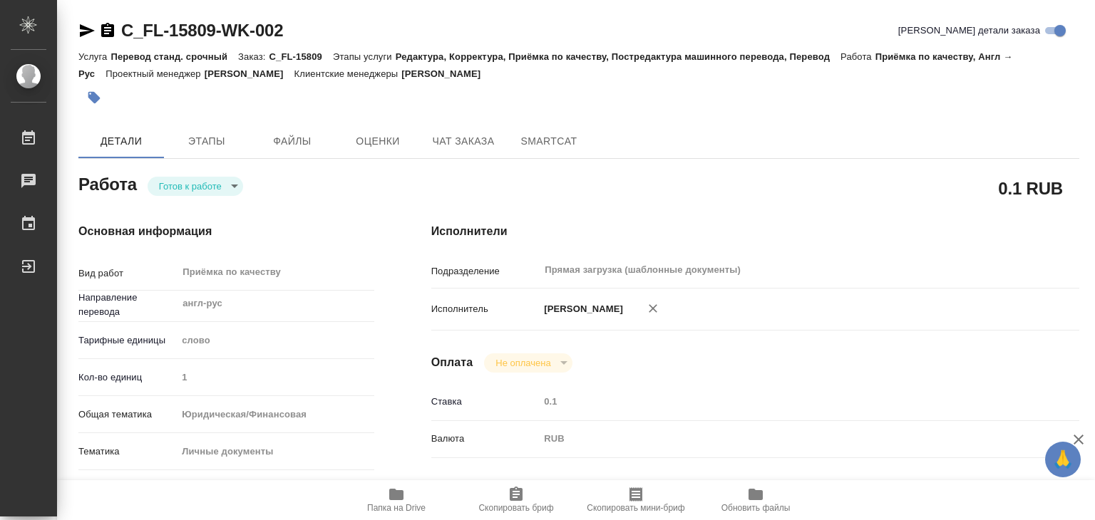
type textarea "x"
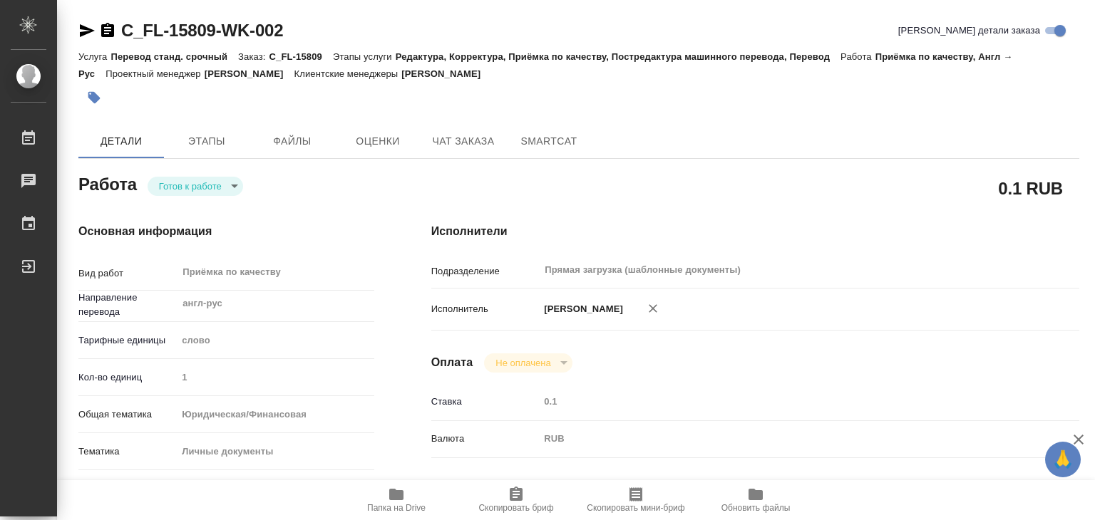
type textarea "x"
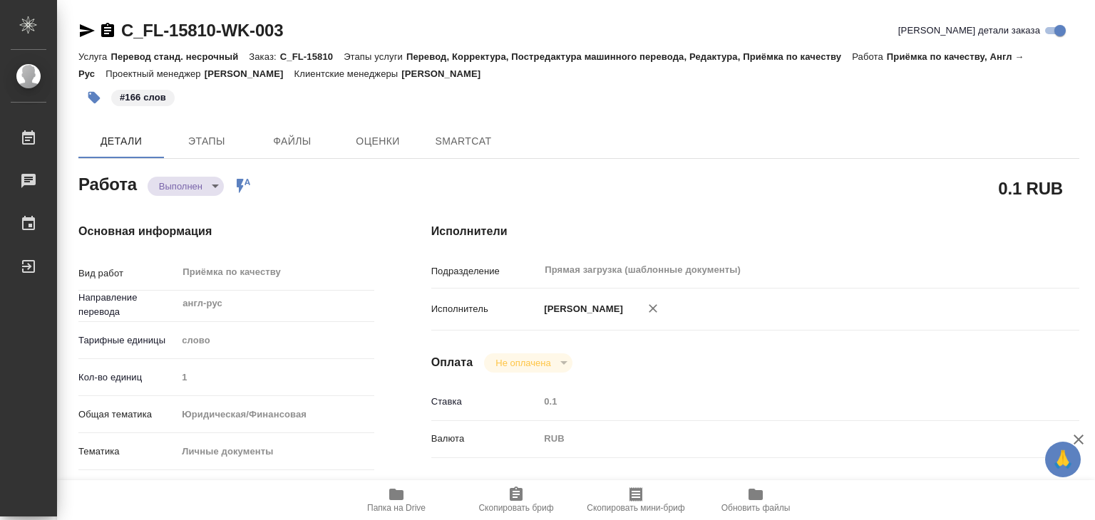
type textarea "x"
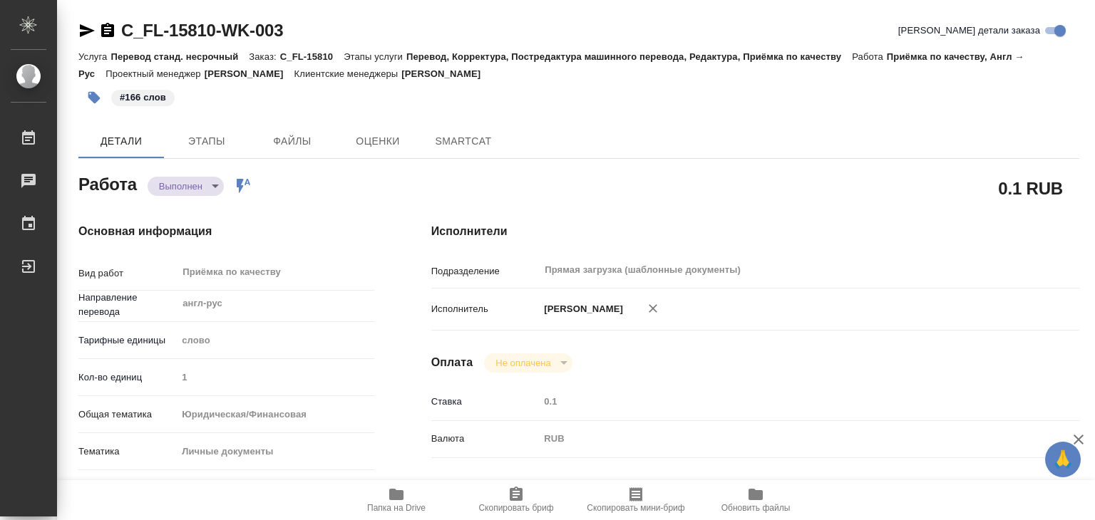
type textarea "x"
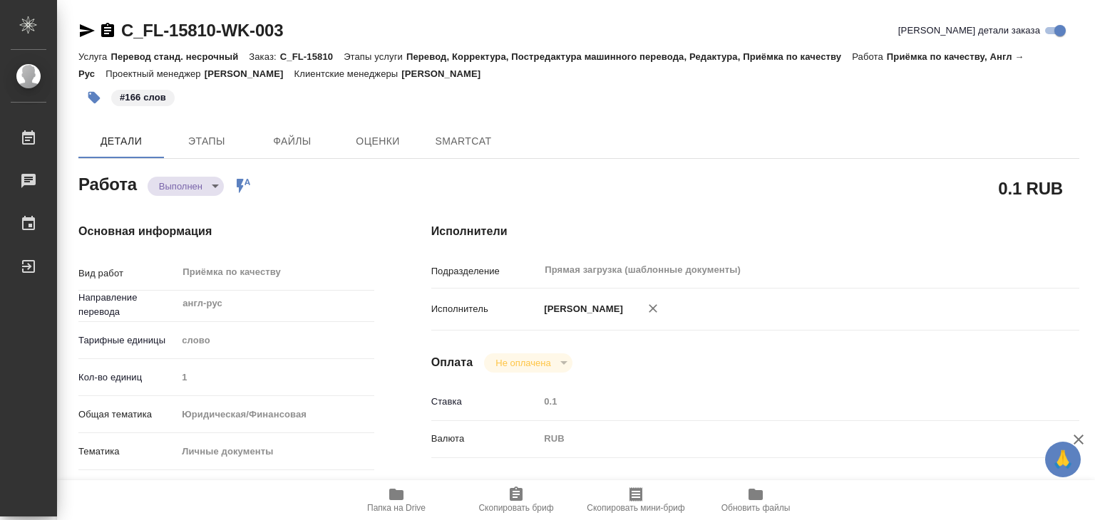
type textarea "x"
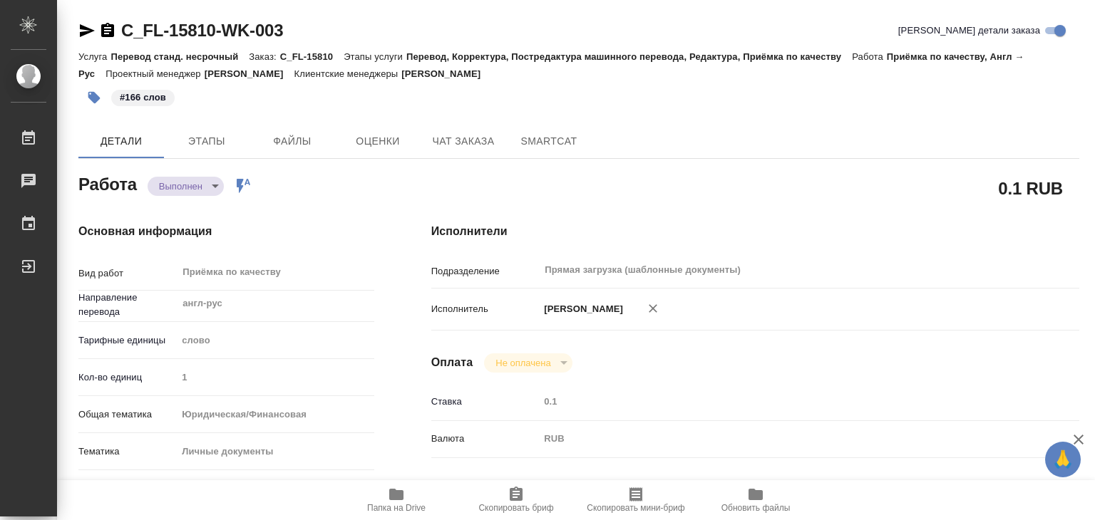
type textarea "x"
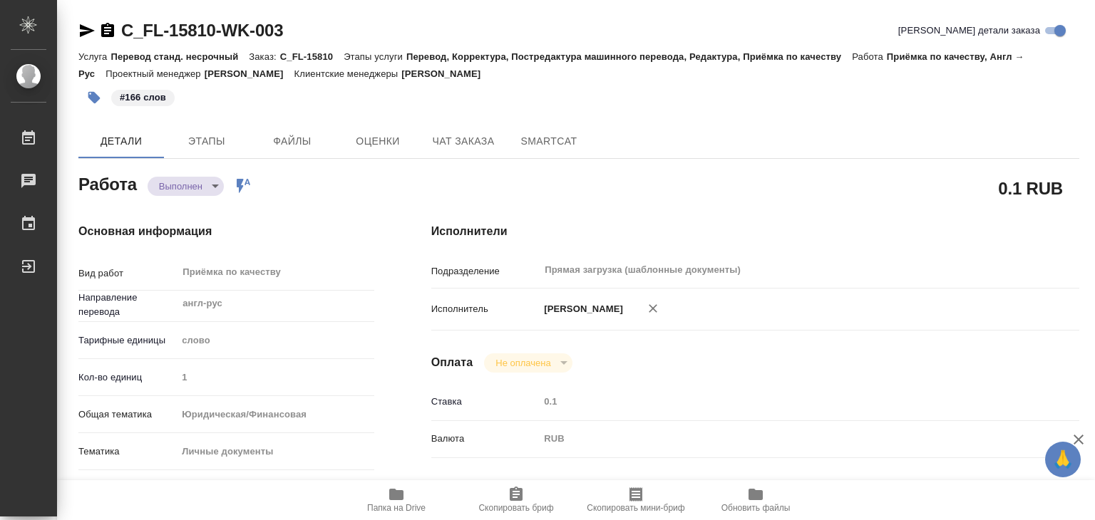
type textarea "x"
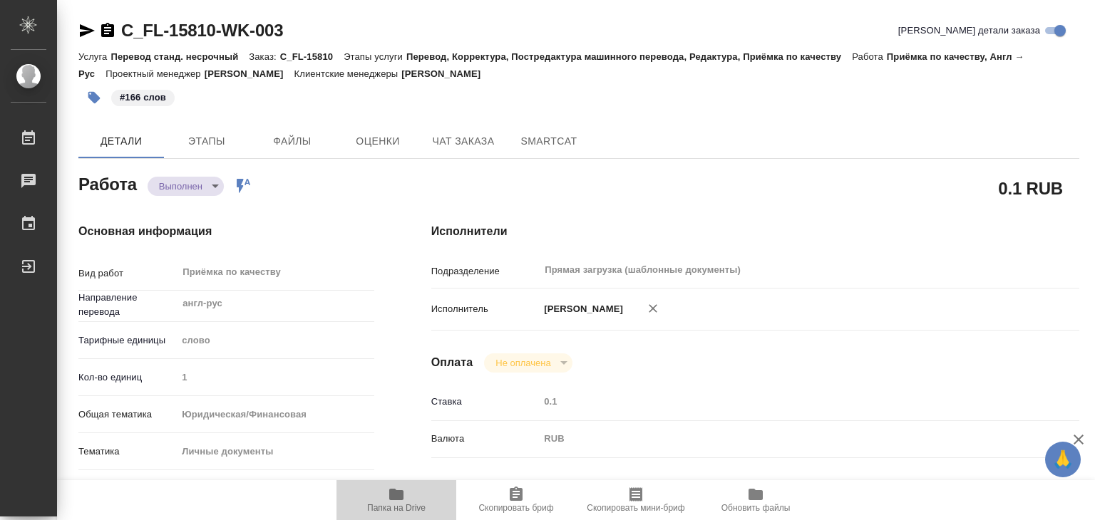
click at [397, 499] on icon "button" at bounding box center [396, 494] width 14 height 11
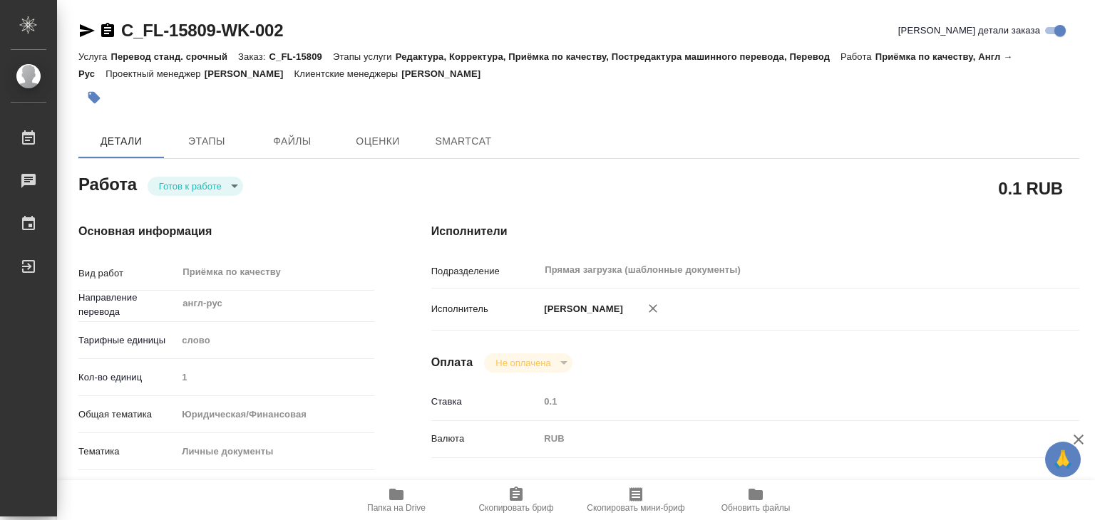
type textarea "x"
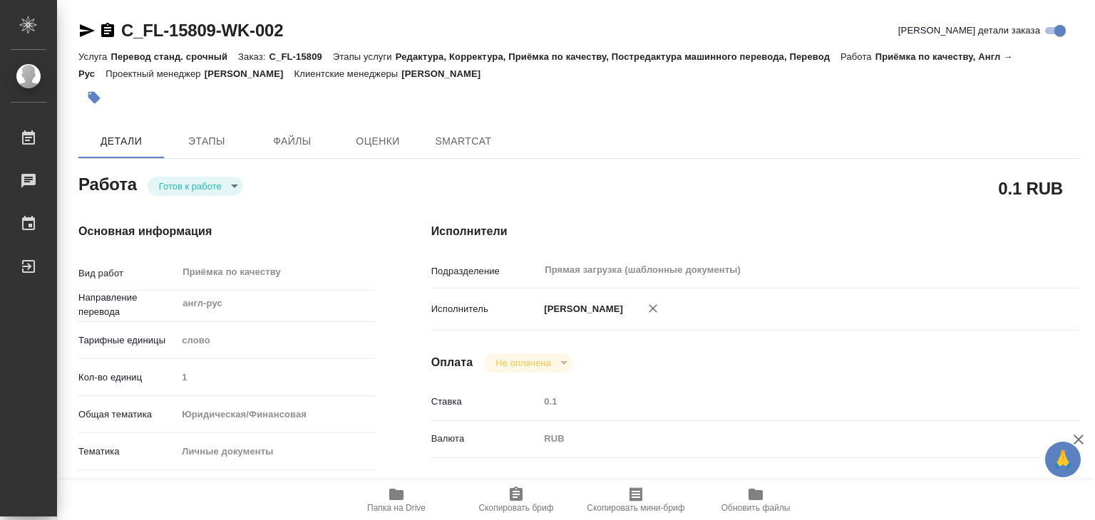
type textarea "x"
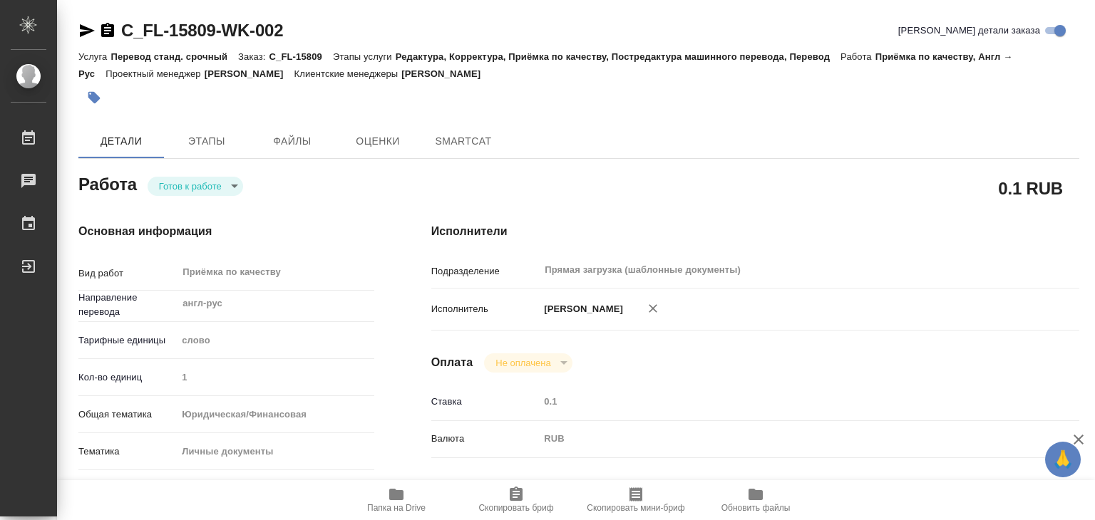
type textarea "x"
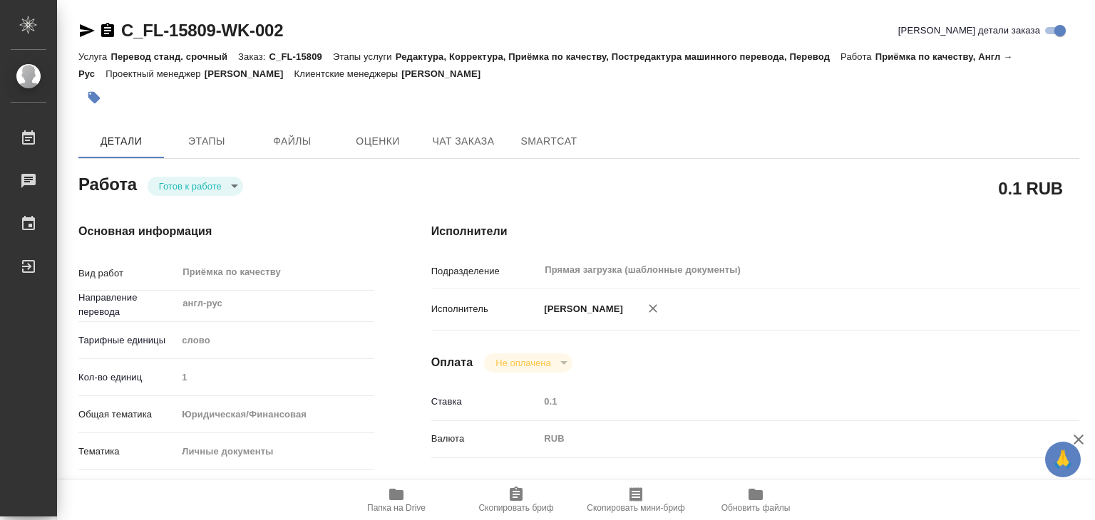
type textarea "x"
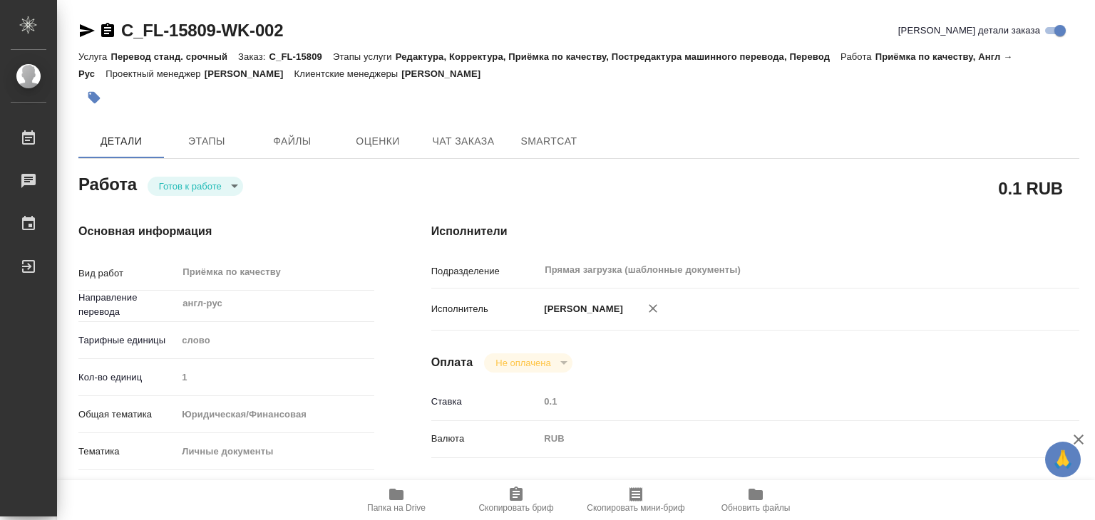
type textarea "x"
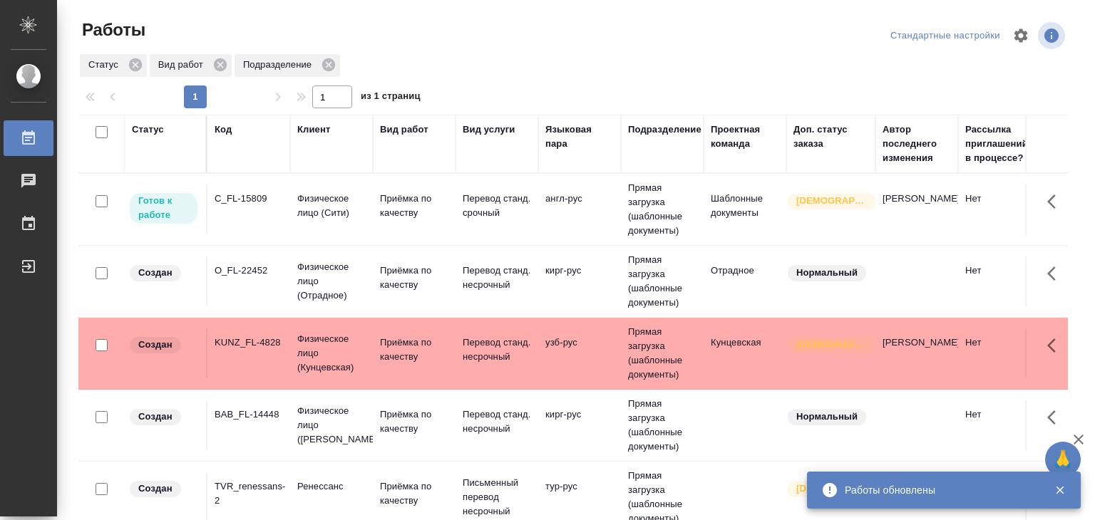
click at [1057, 491] on icon "button" at bounding box center [1060, 490] width 13 height 13
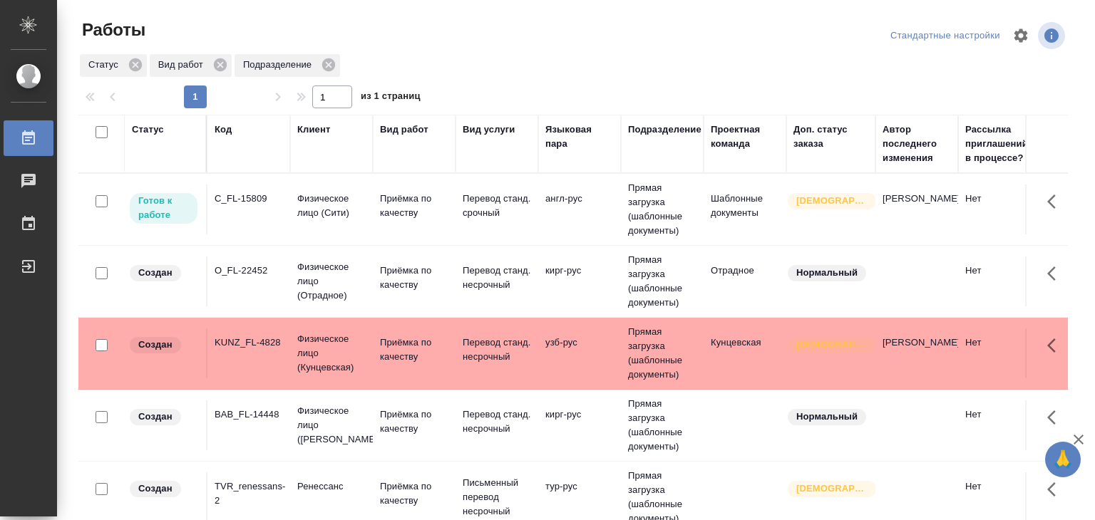
click at [1083, 439] on icon "button" at bounding box center [1078, 439] width 17 height 17
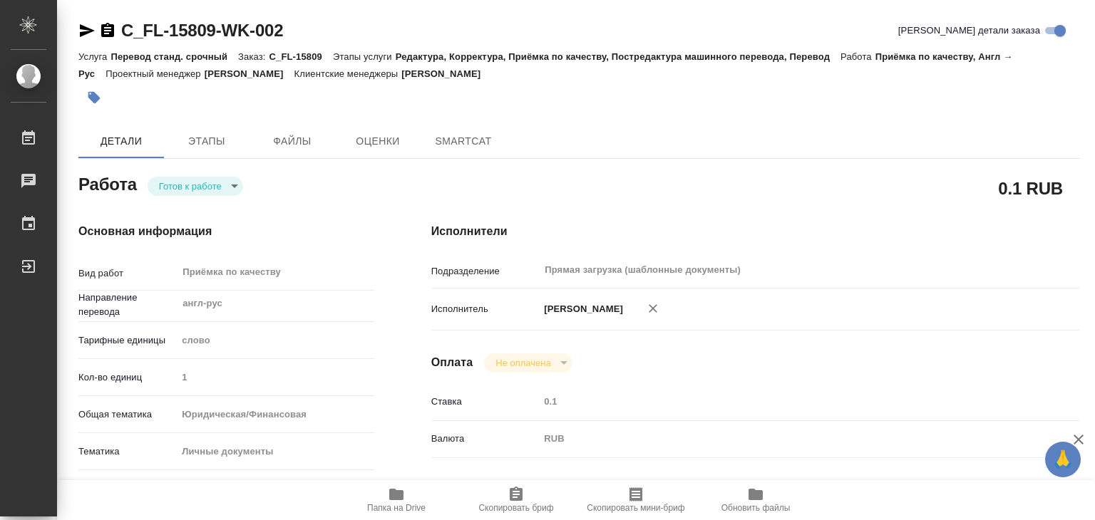
type textarea "x"
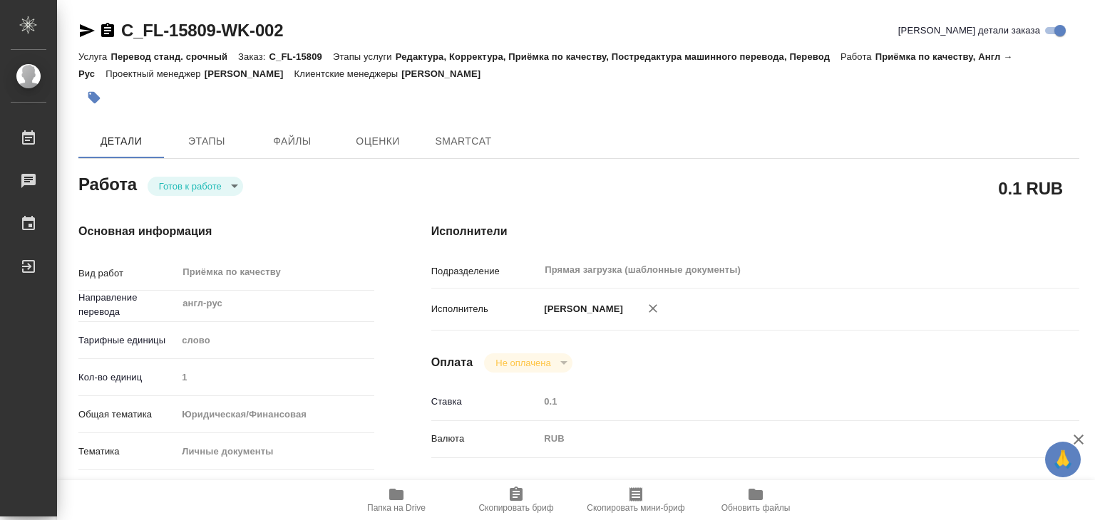
type textarea "x"
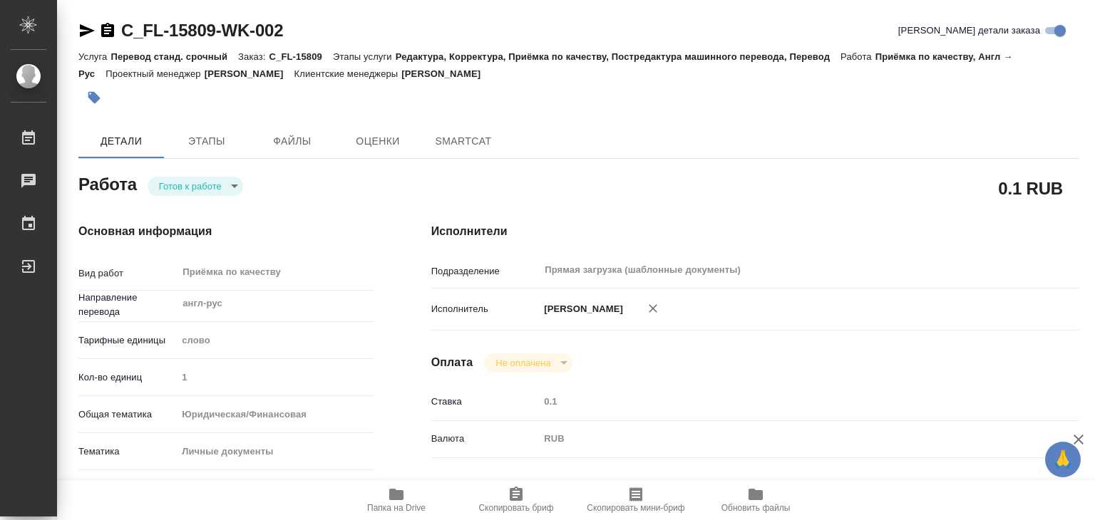
type textarea "x"
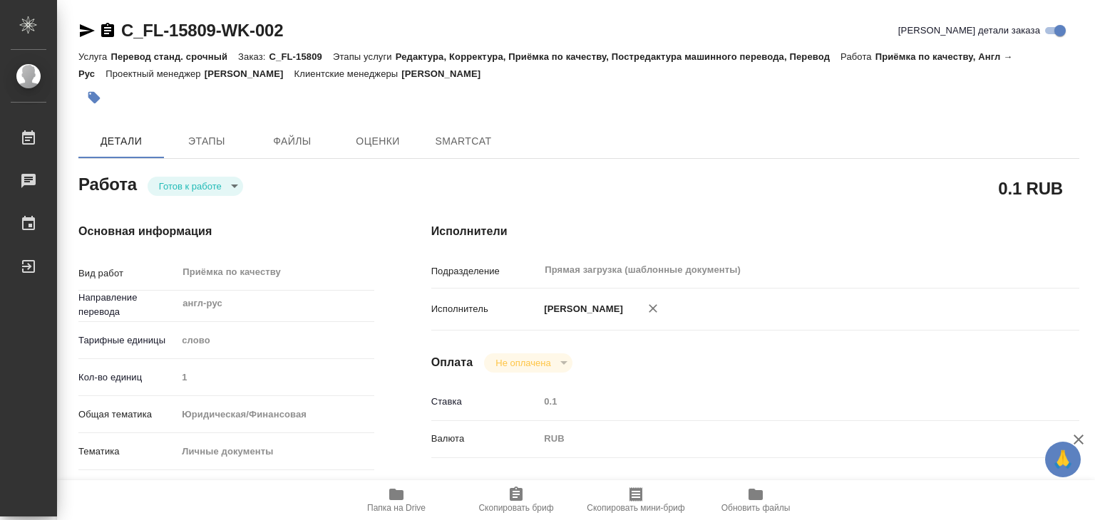
type textarea "x"
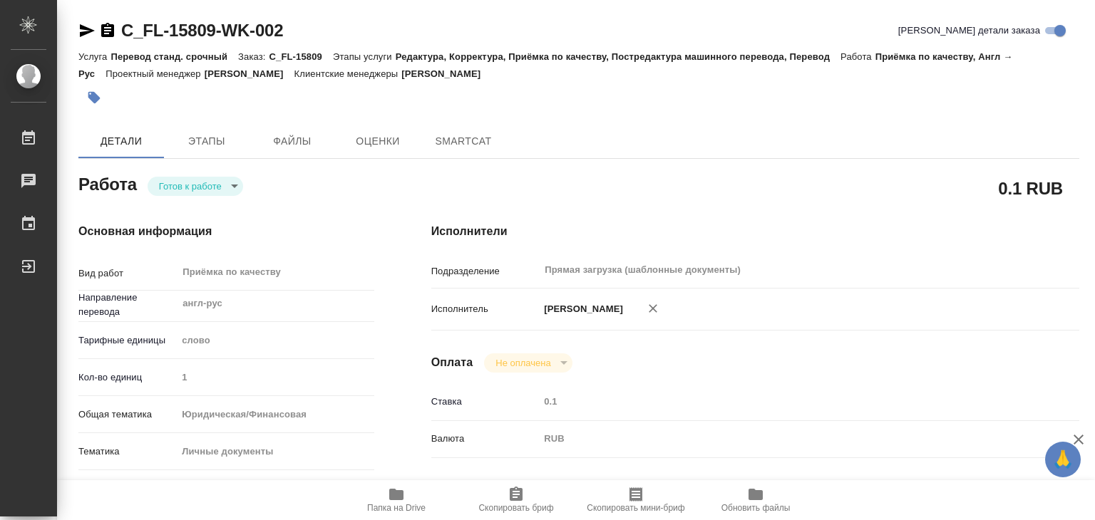
type textarea "x"
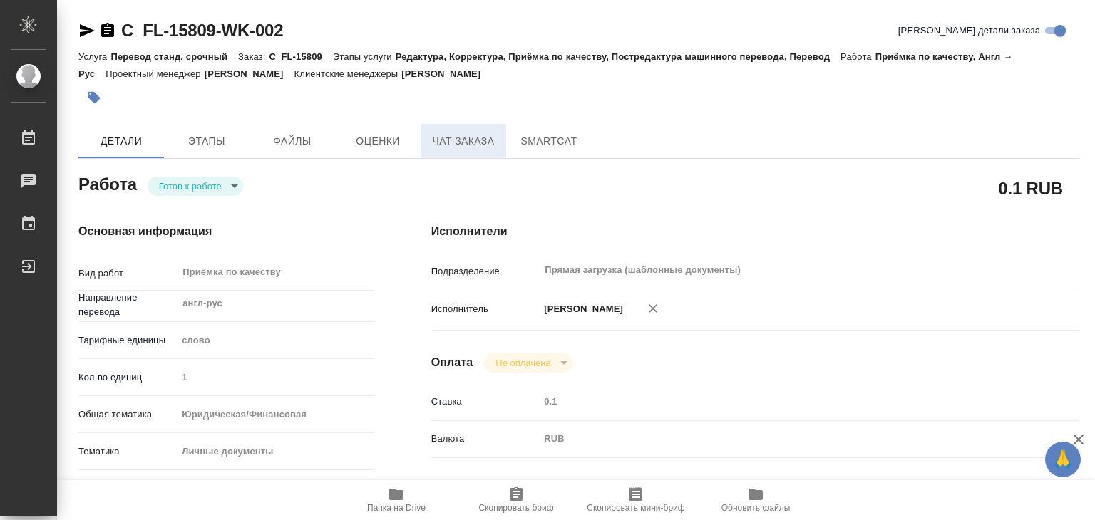
type textarea "x"
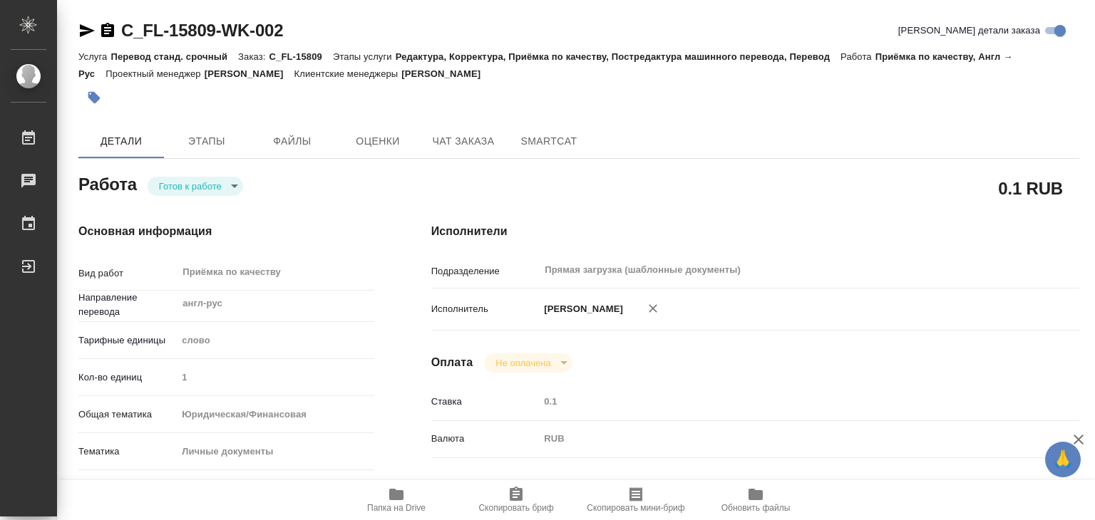
type textarea "x"
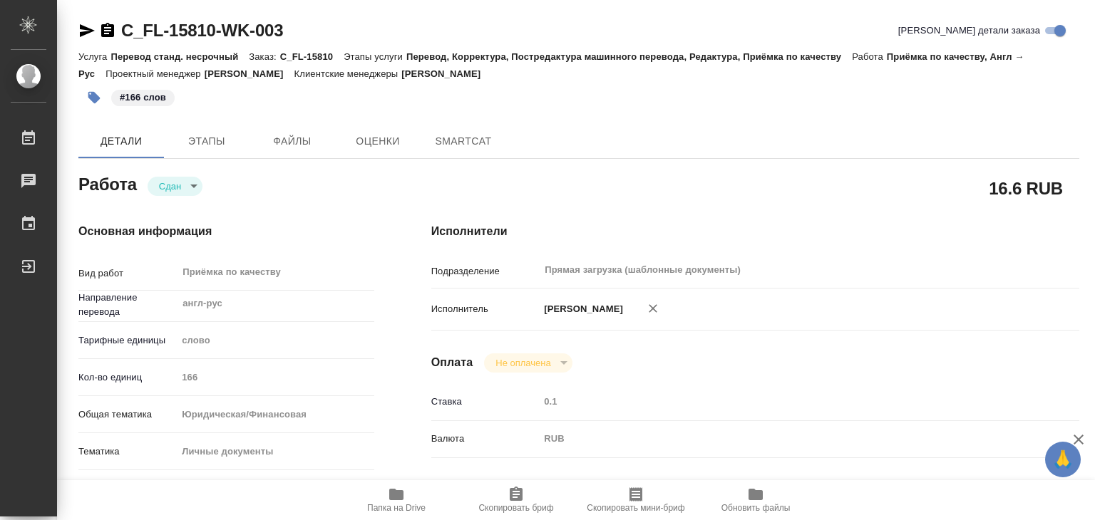
type textarea "x"
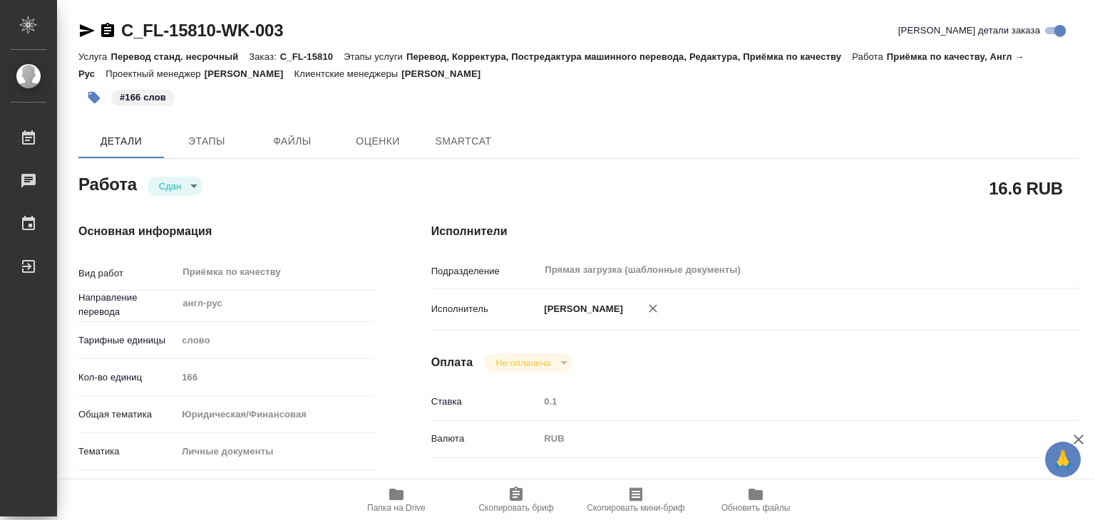
type textarea "x"
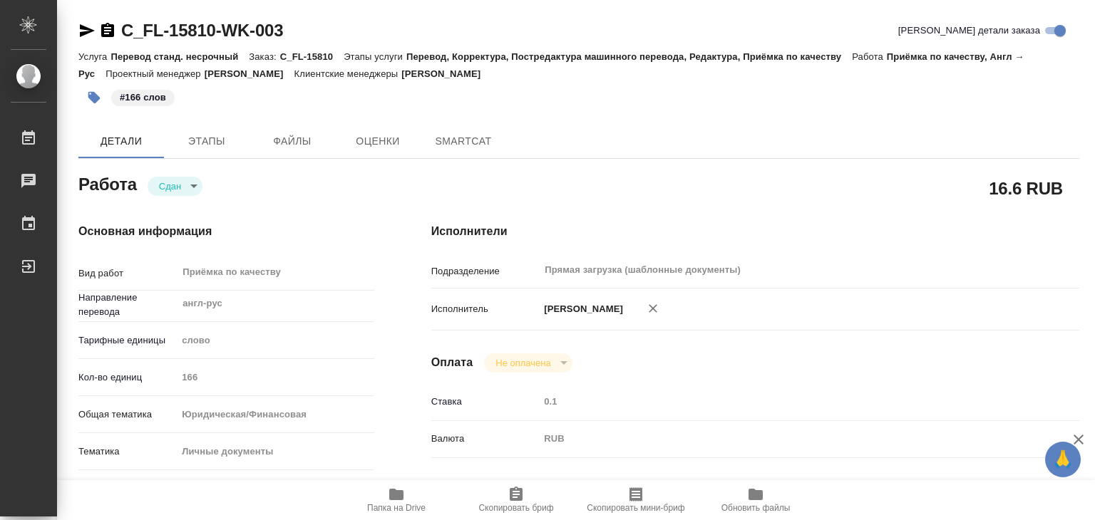
type textarea "x"
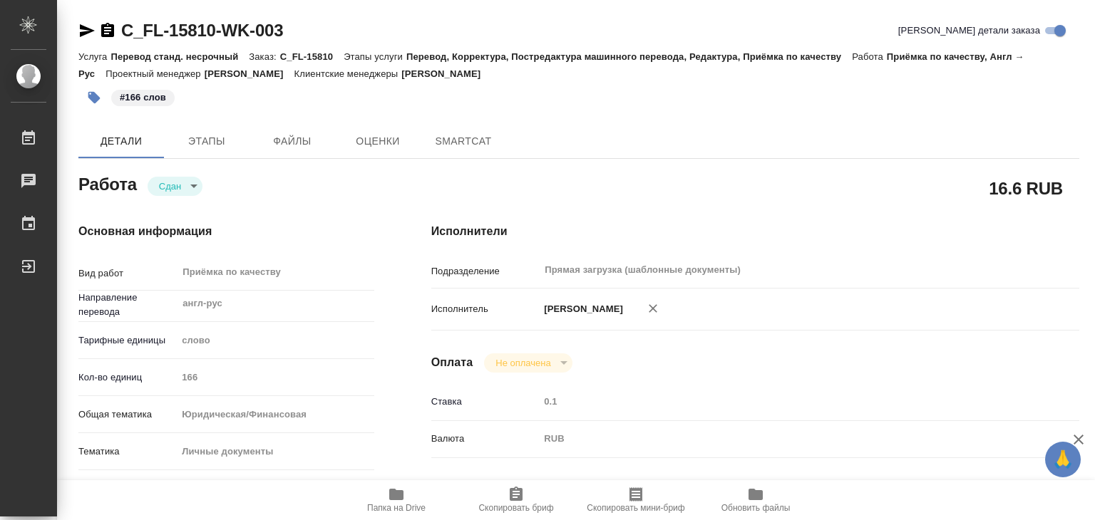
type textarea "x"
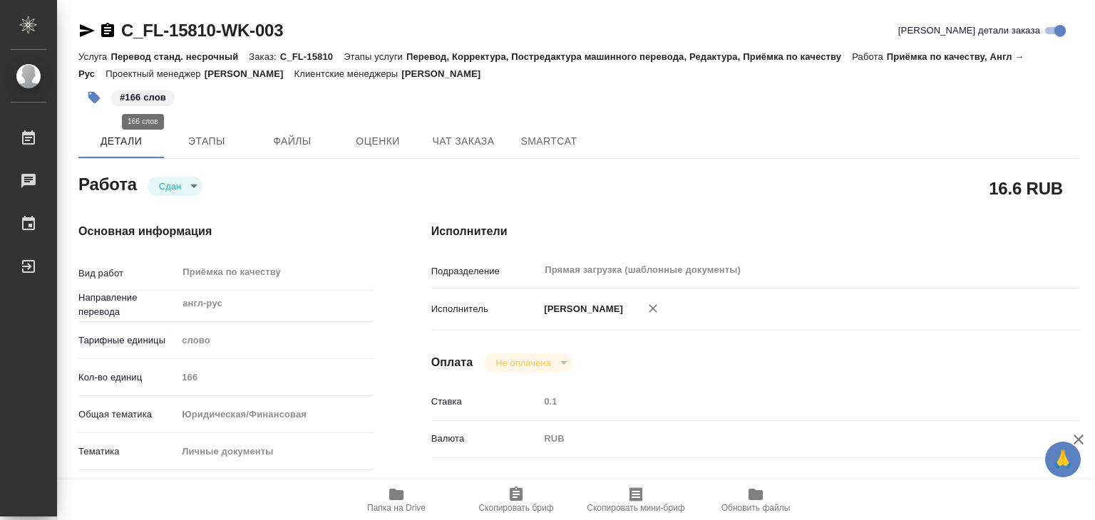
type textarea "x"
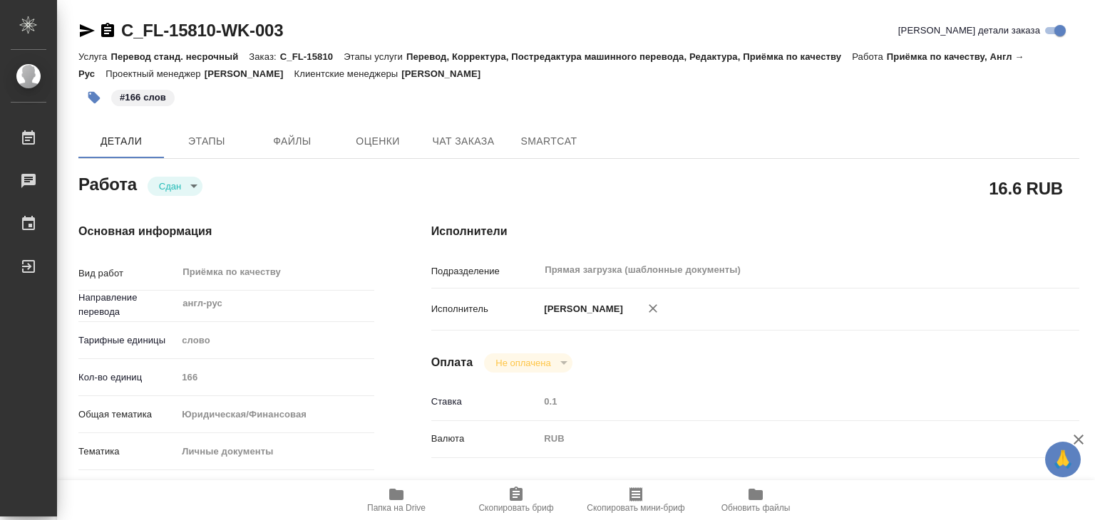
type textarea "x"
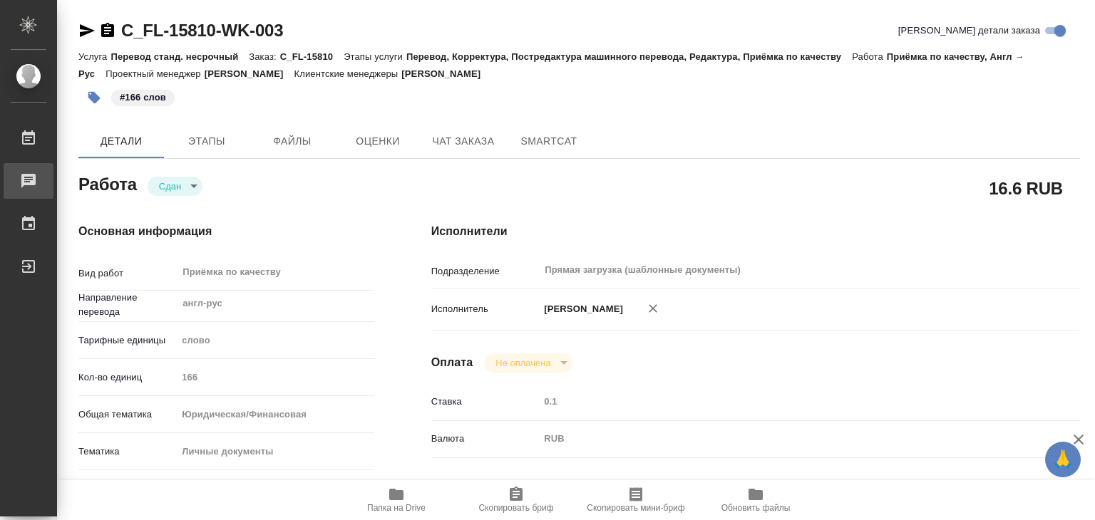
type textarea "x"
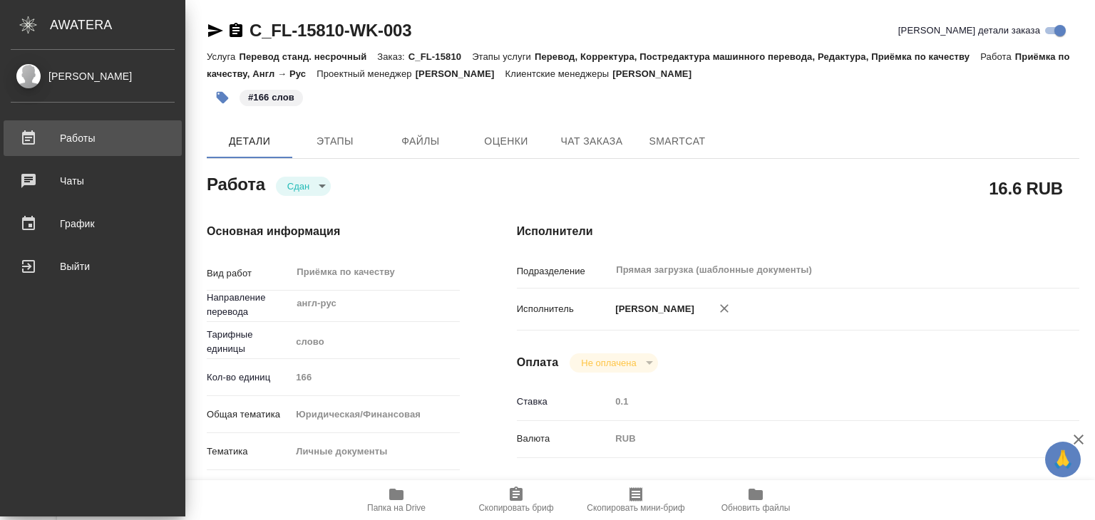
type textarea "x"
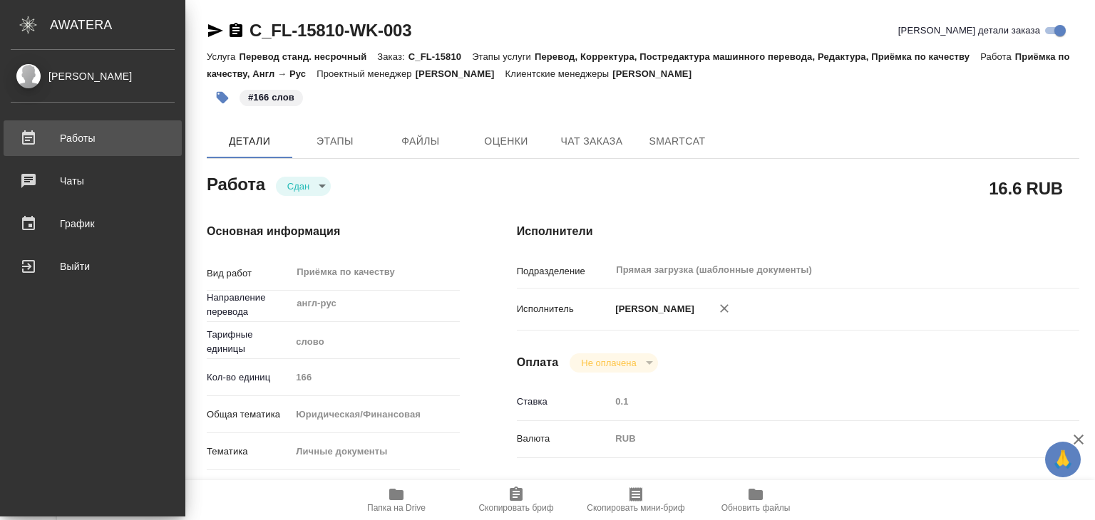
click at [66, 153] on link "Работы" at bounding box center [93, 138] width 178 height 36
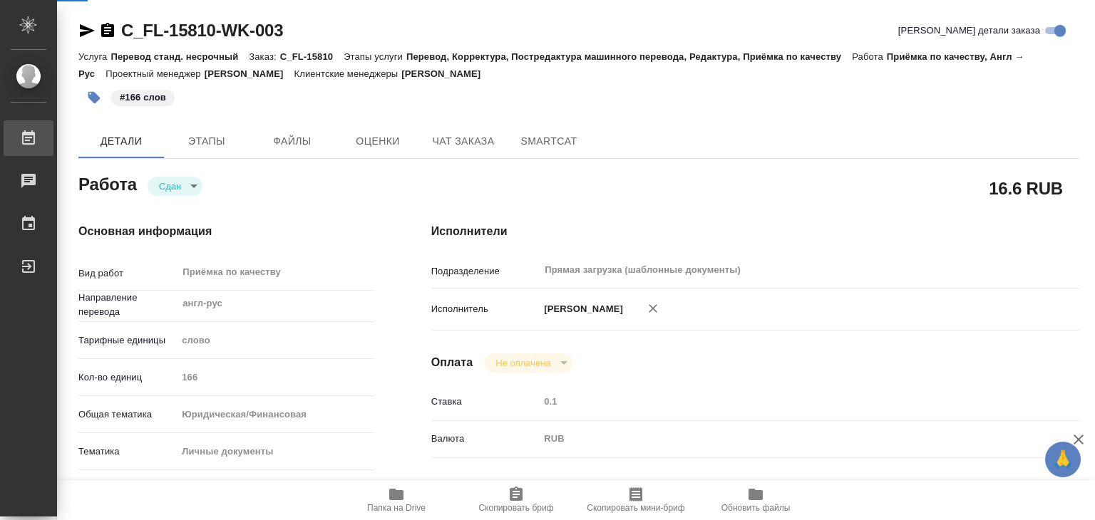
type textarea "x"
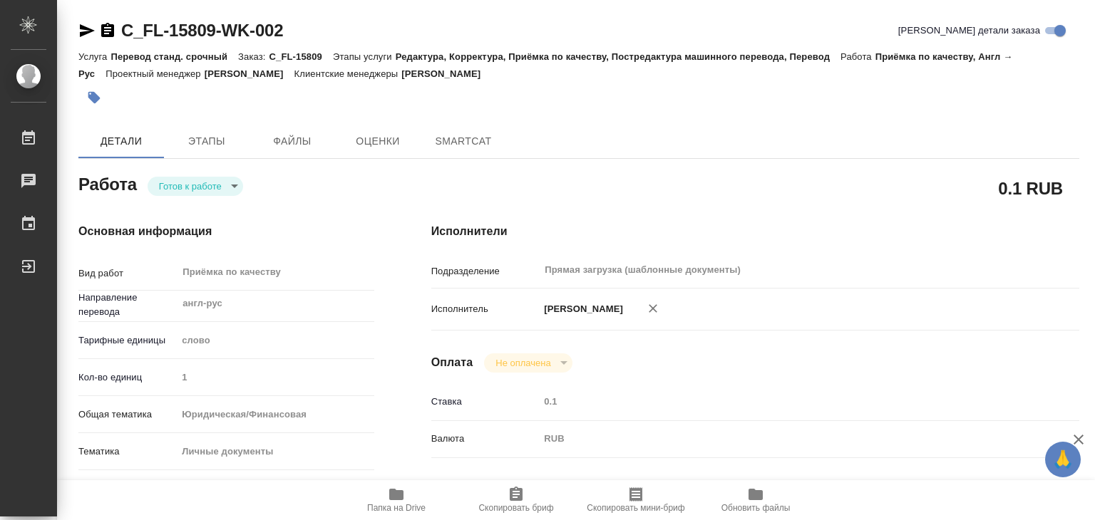
type textarea "x"
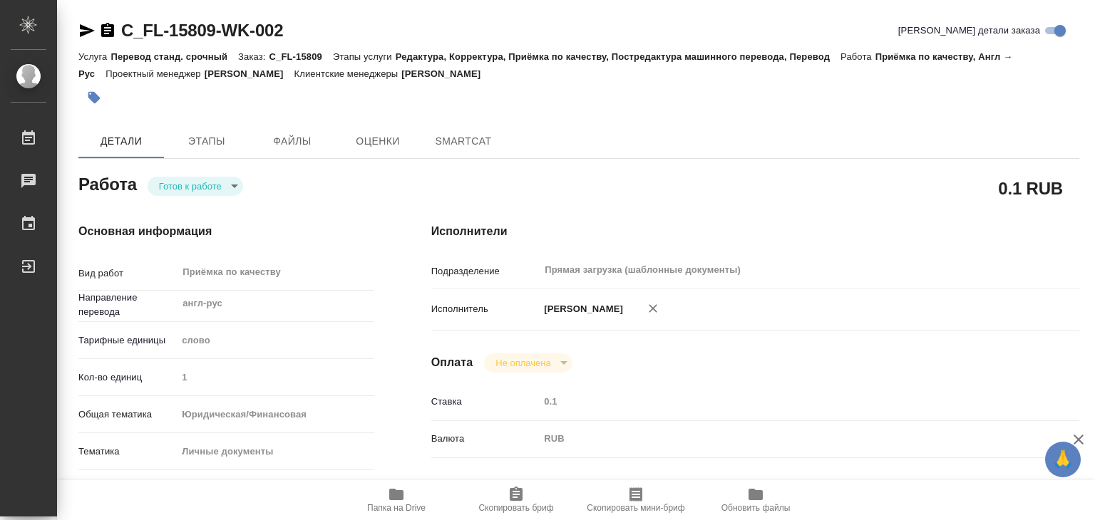
type textarea "x"
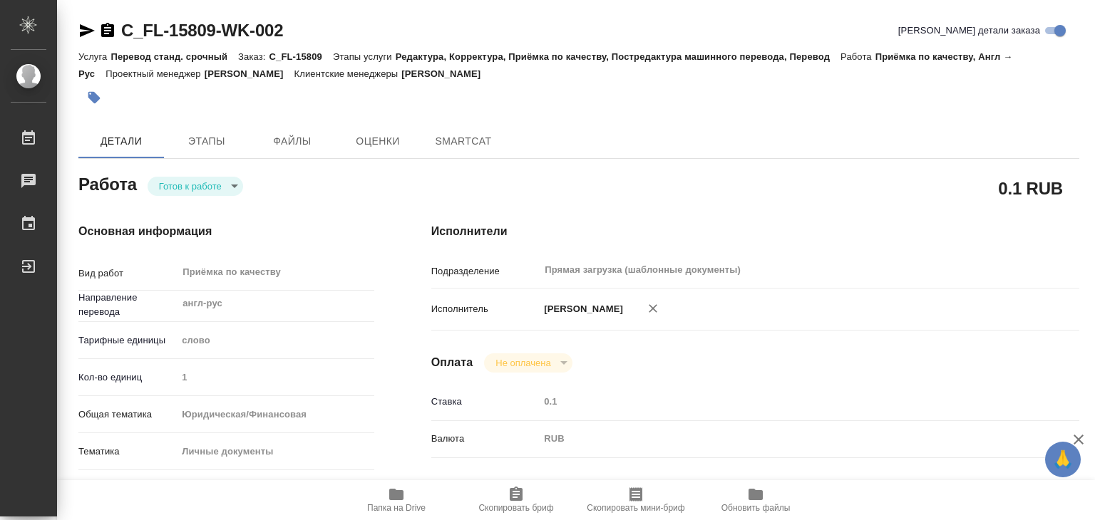
type textarea "x"
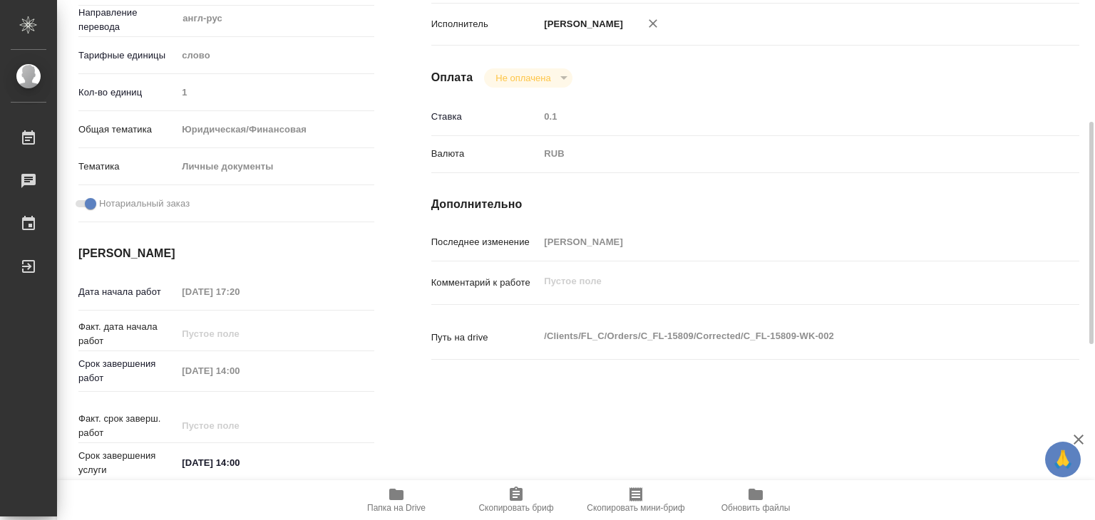
type textarea "x"
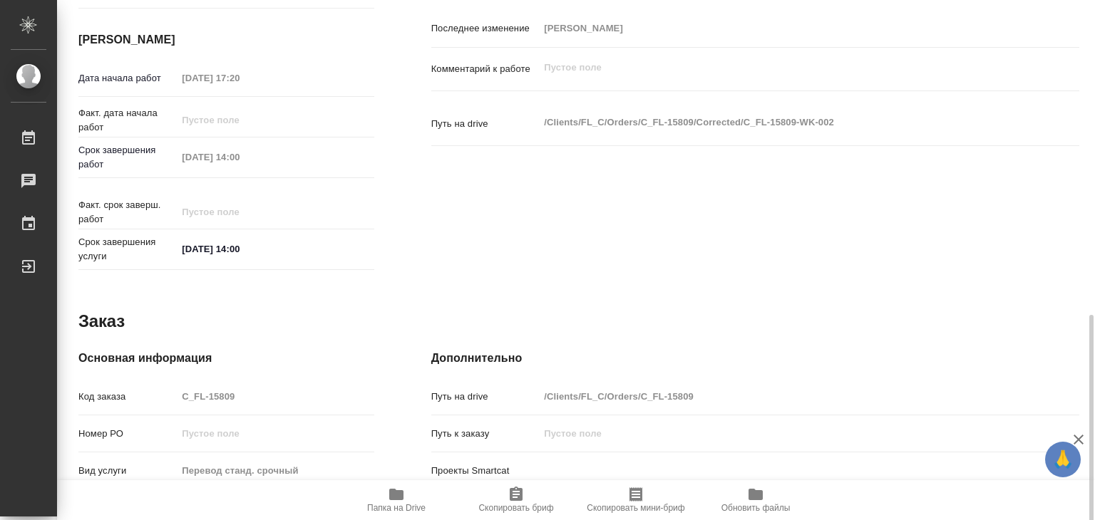
scroll to position [570, 0]
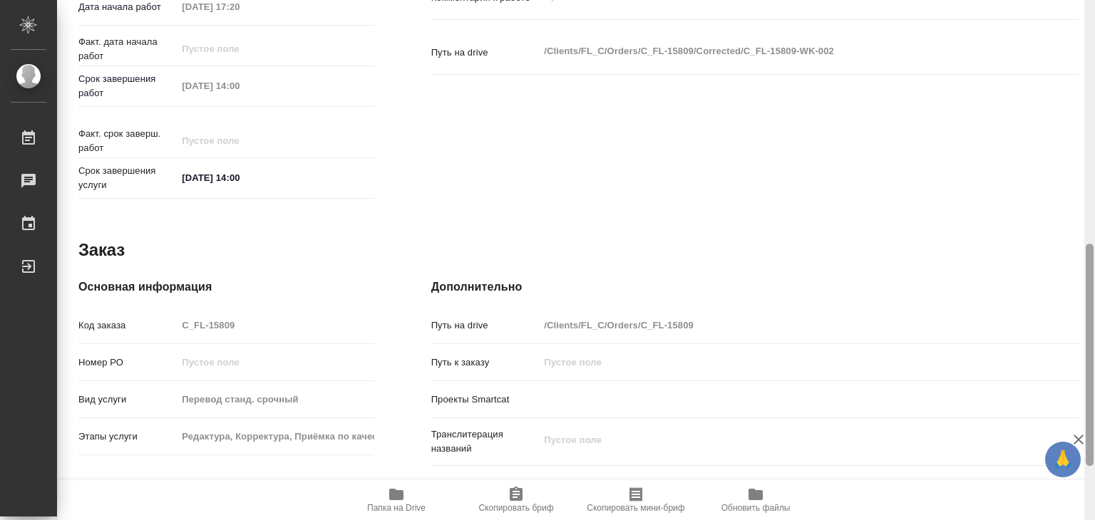
type textarea "x"
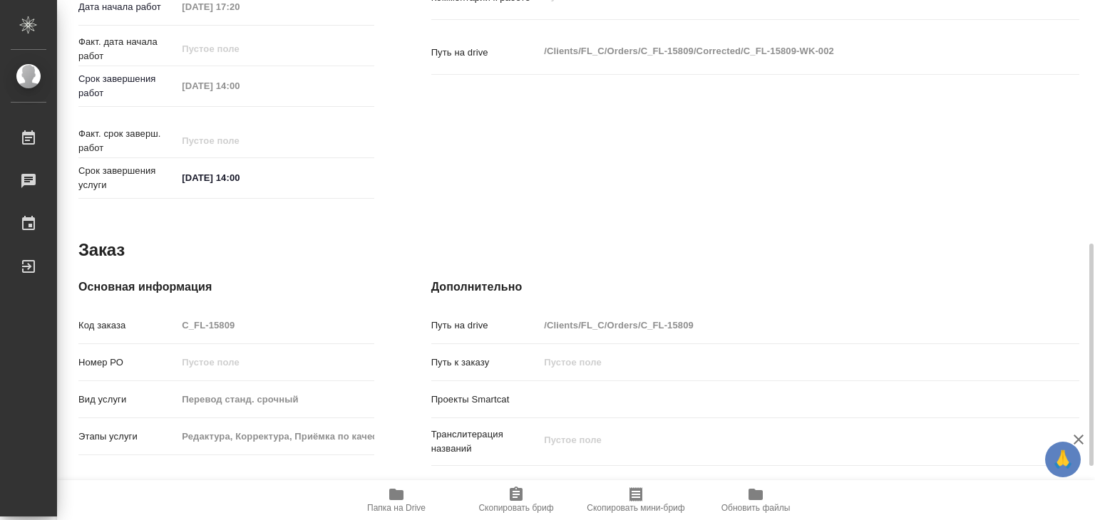
drag, startPoint x: 1078, startPoint y: 440, endPoint x: 1069, endPoint y: 436, distance: 9.6
click at [1078, 440] on icon "button" at bounding box center [1079, 440] width 10 height 10
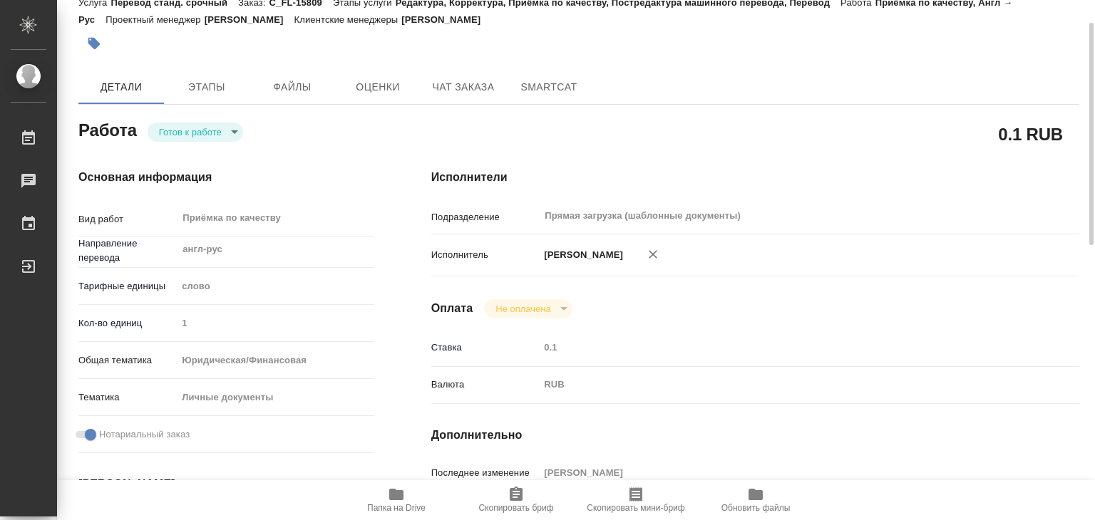
scroll to position [0, 0]
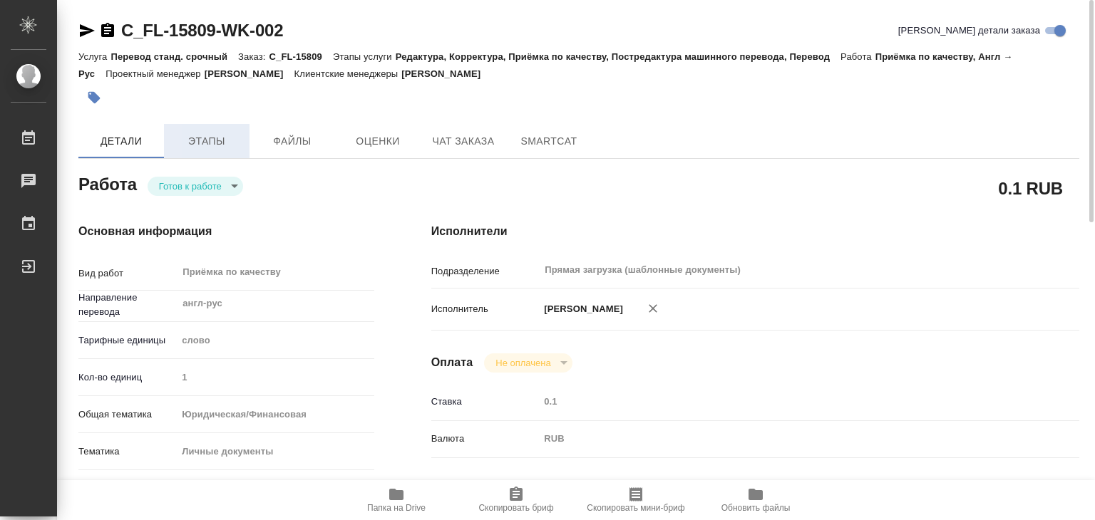
click at [192, 138] on span "Этапы" at bounding box center [207, 142] width 68 height 18
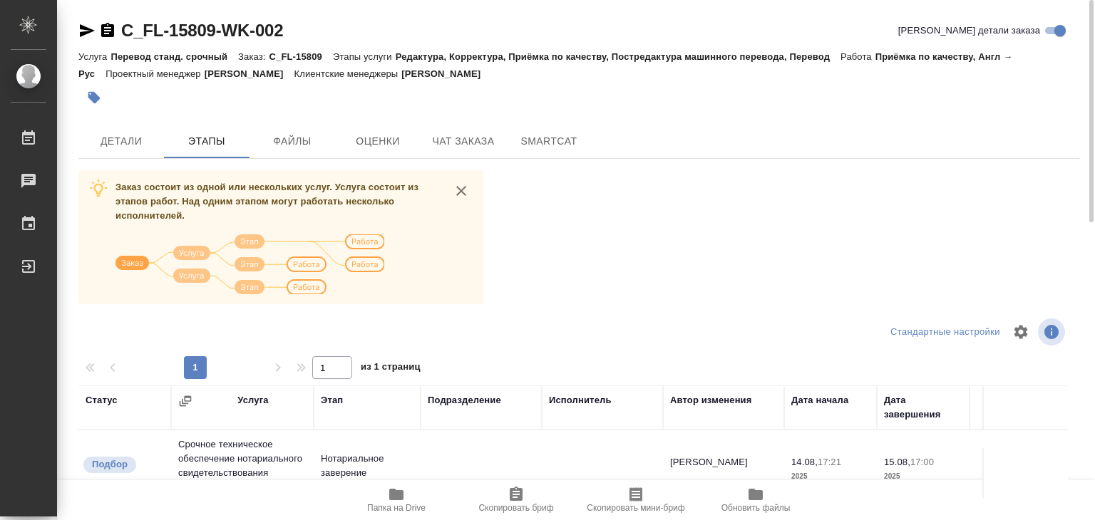
click at [456, 190] on icon "close" at bounding box center [461, 190] width 17 height 17
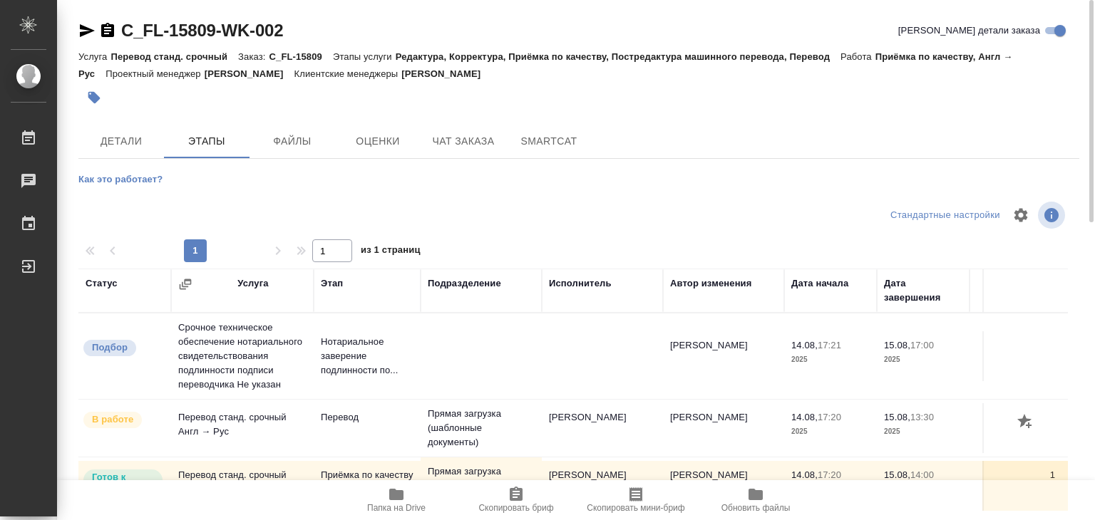
scroll to position [105, 0]
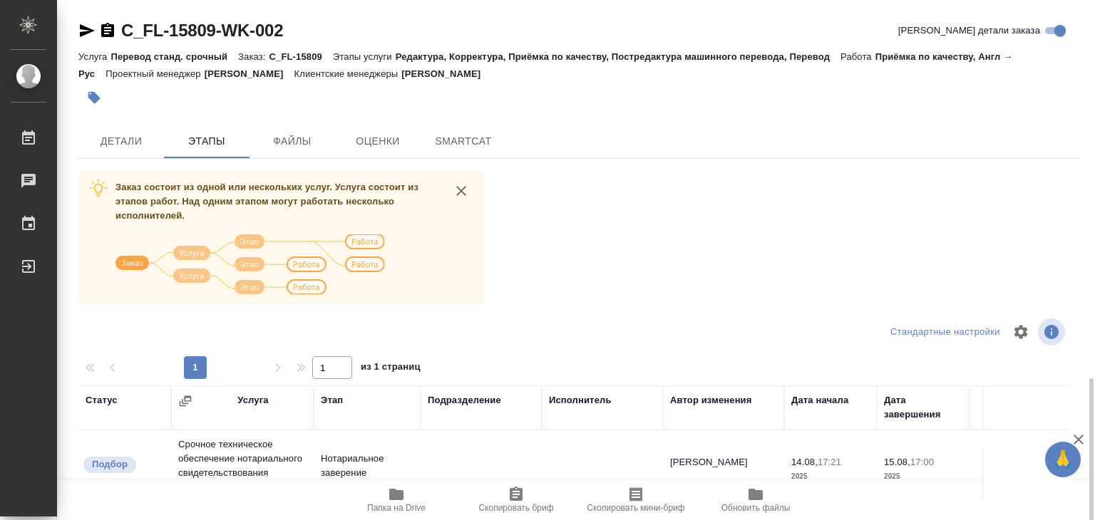
scroll to position [222, 0]
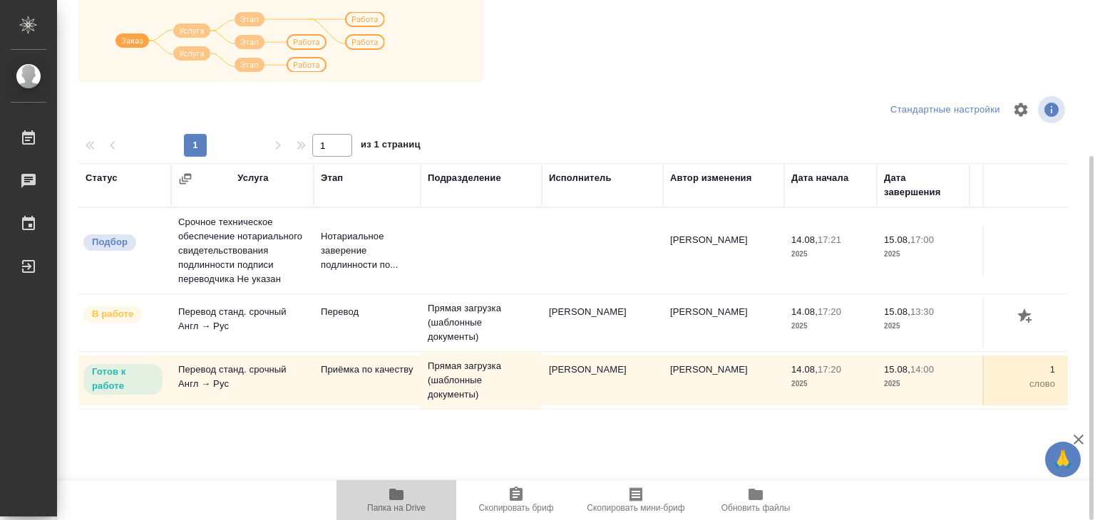
click at [402, 504] on span "Папка на Drive" at bounding box center [396, 508] width 58 height 10
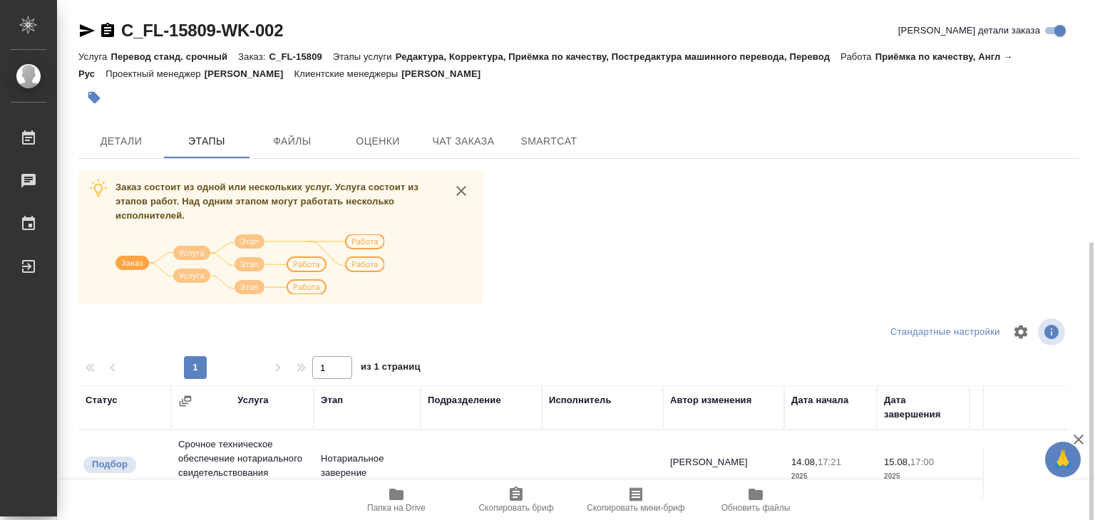
scroll to position [222, 0]
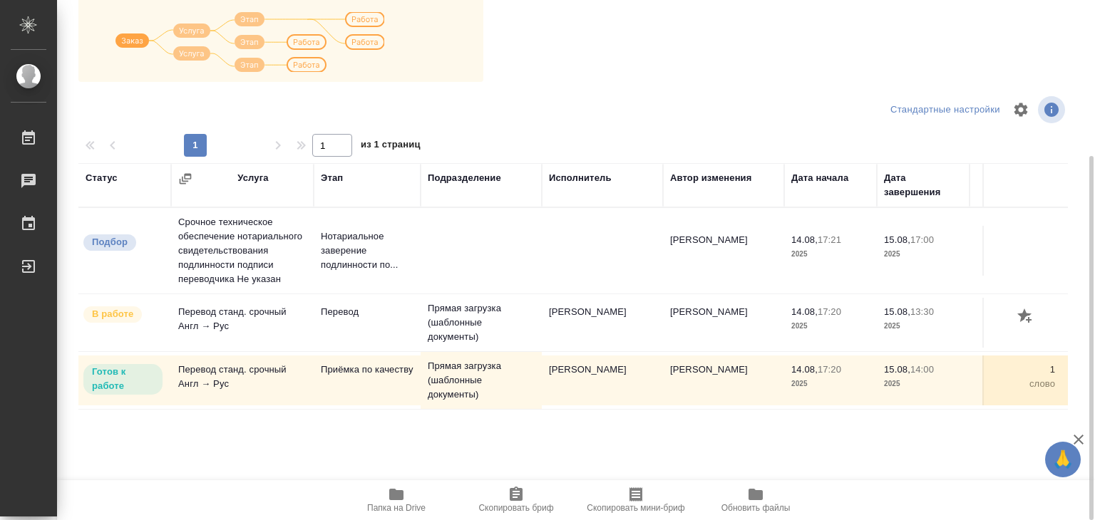
drag, startPoint x: 622, startPoint y: 325, endPoint x: 542, endPoint y: 326, distance: 79.8
click at [546, 276] on td "[PERSON_NAME]" at bounding box center [602, 251] width 121 height 50
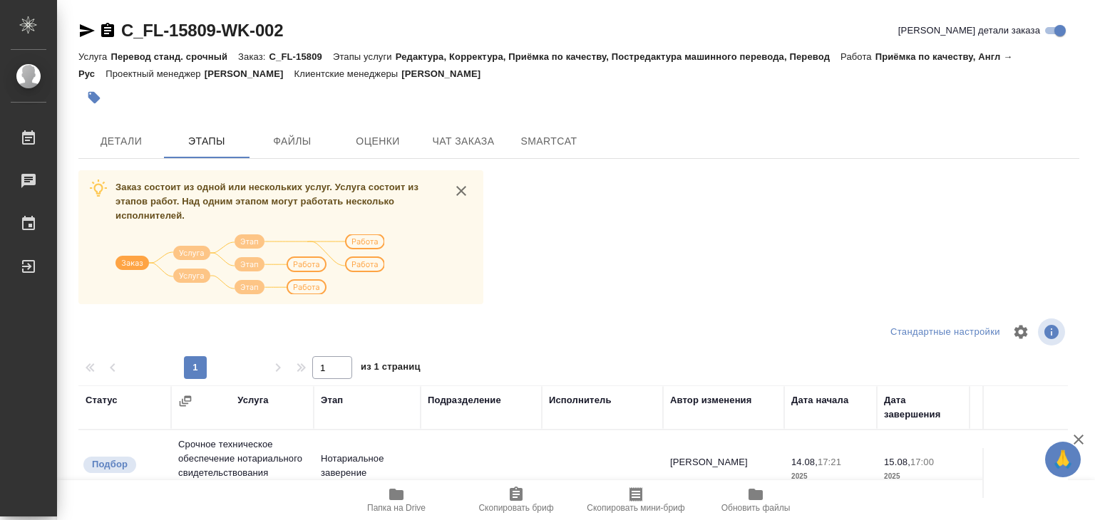
click at [461, 185] on icon "close" at bounding box center [461, 190] width 17 height 17
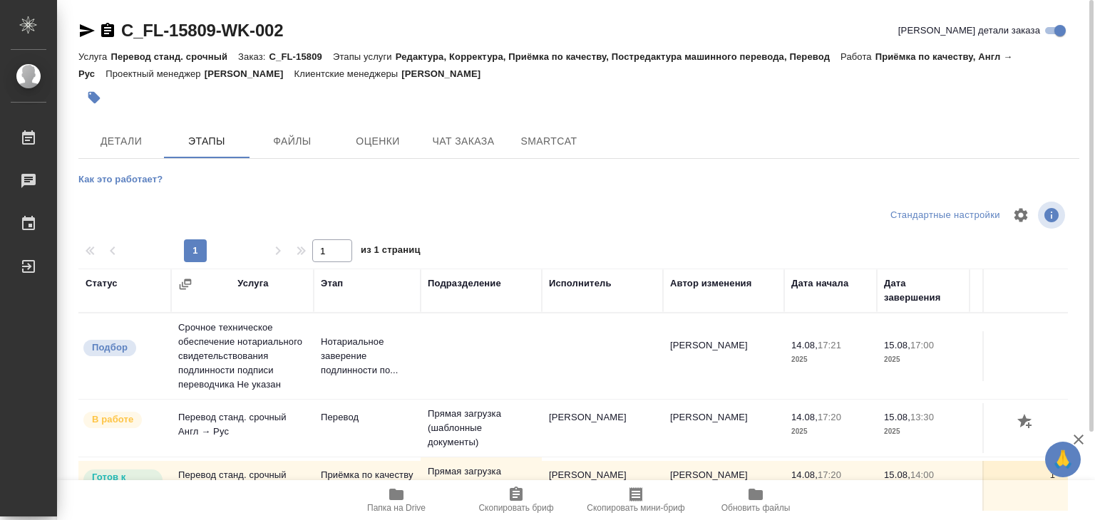
scroll to position [105, 0]
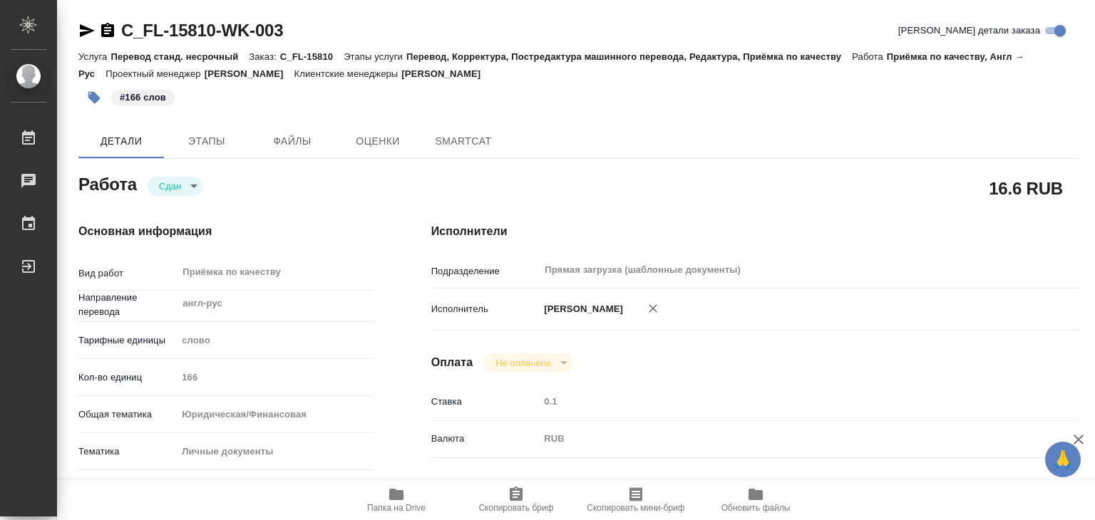
type textarea "x"
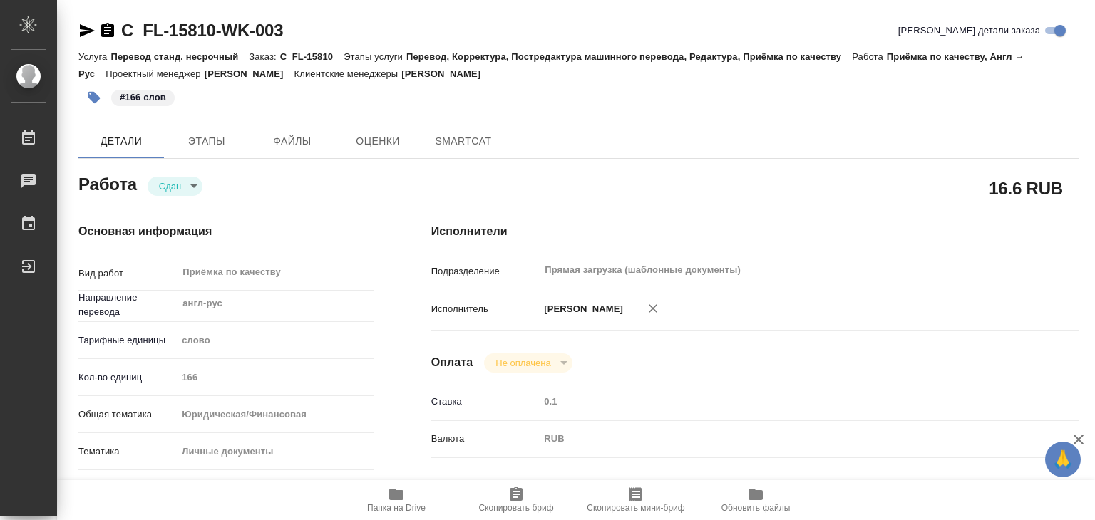
type textarea "x"
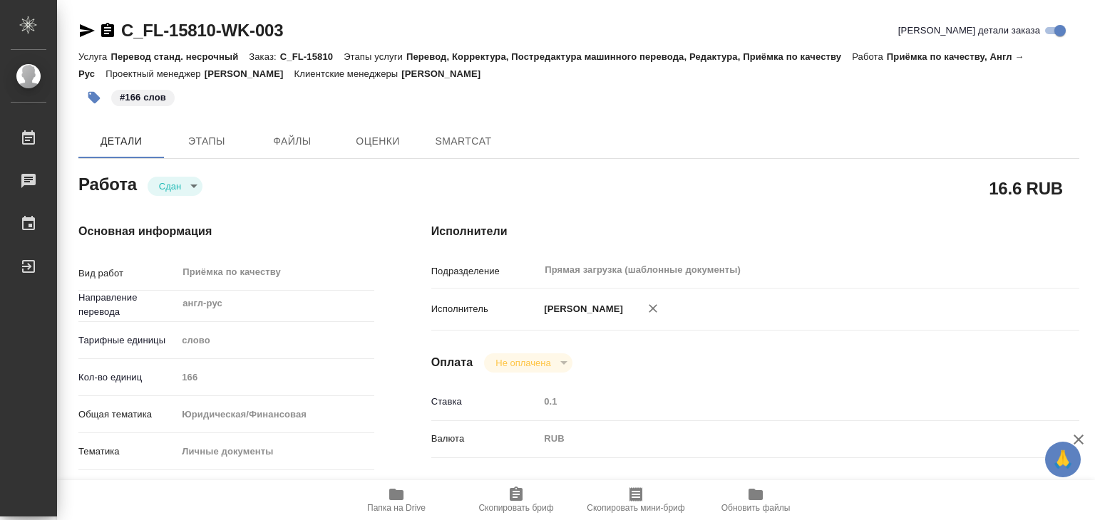
type textarea "x"
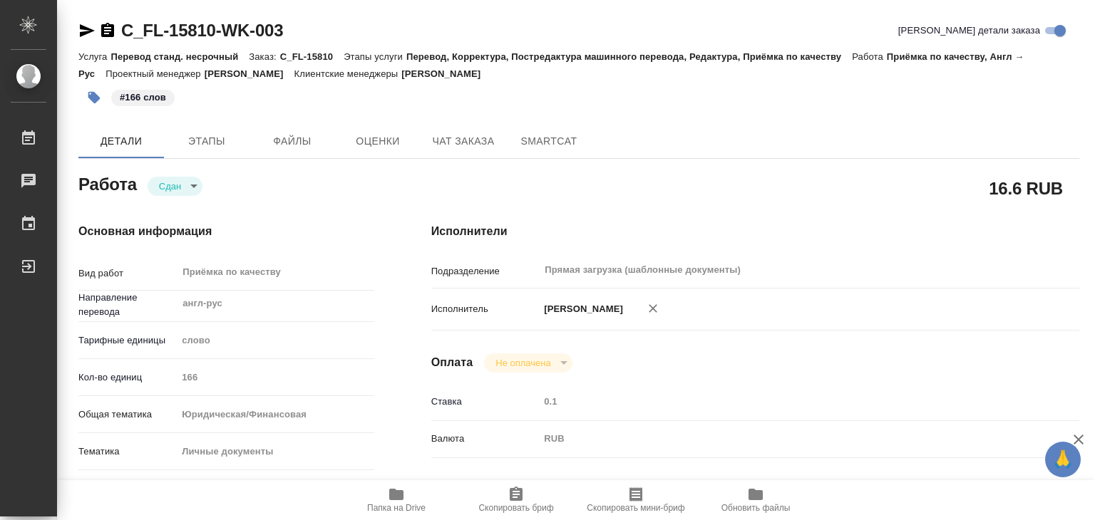
type textarea "x"
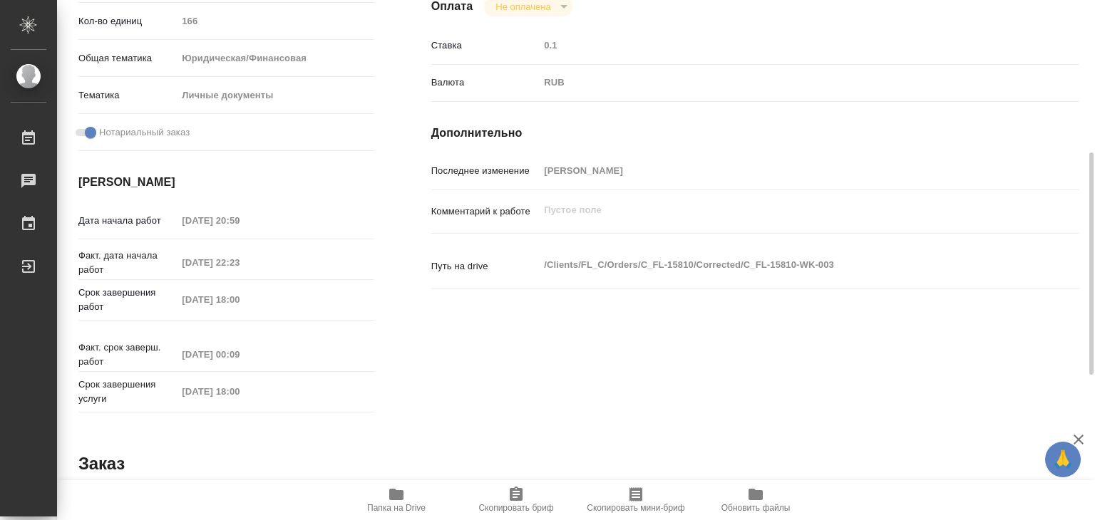
type textarea "x"
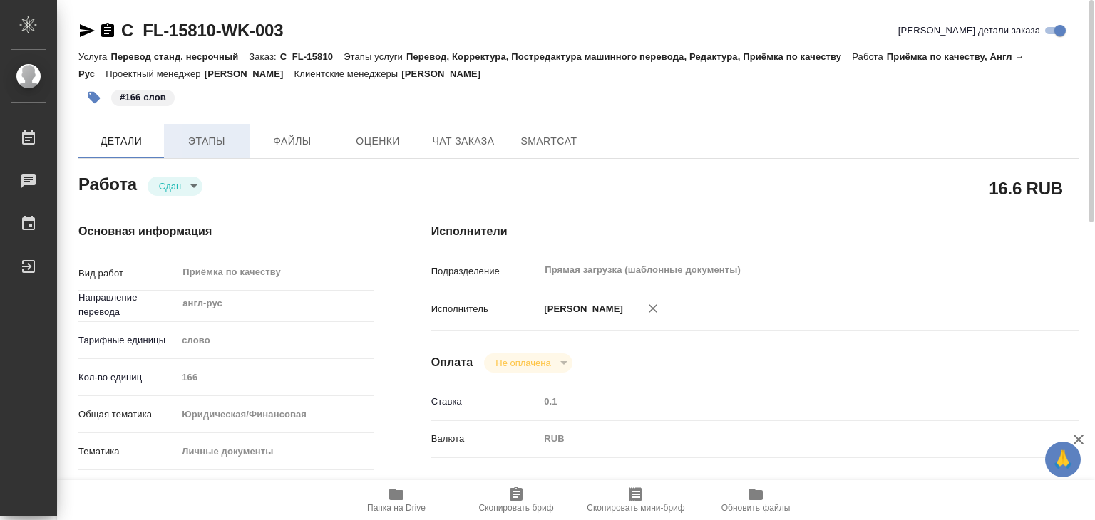
click at [218, 149] on span "Этапы" at bounding box center [207, 142] width 68 height 18
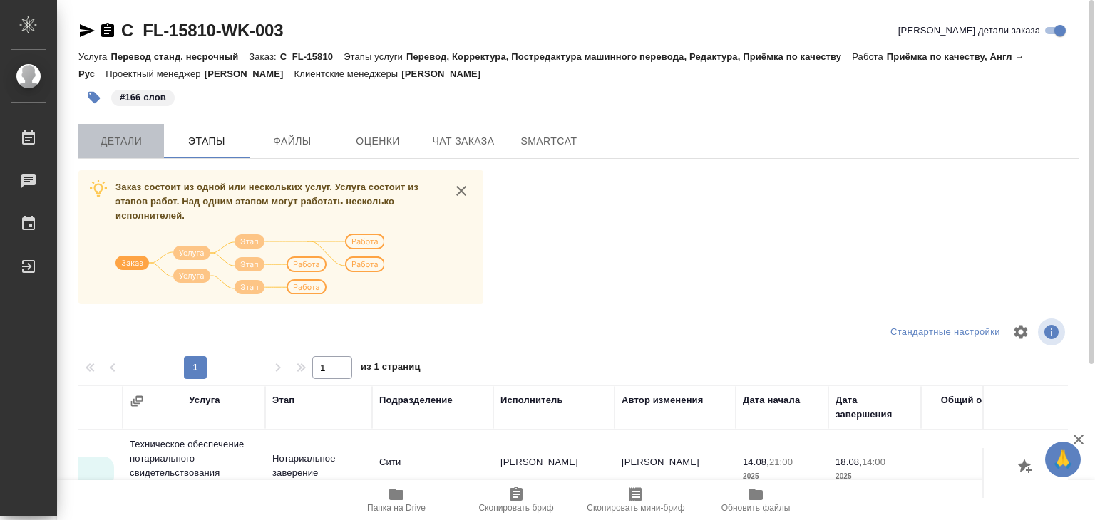
click at [131, 146] on span "Детали" at bounding box center [121, 142] width 68 height 18
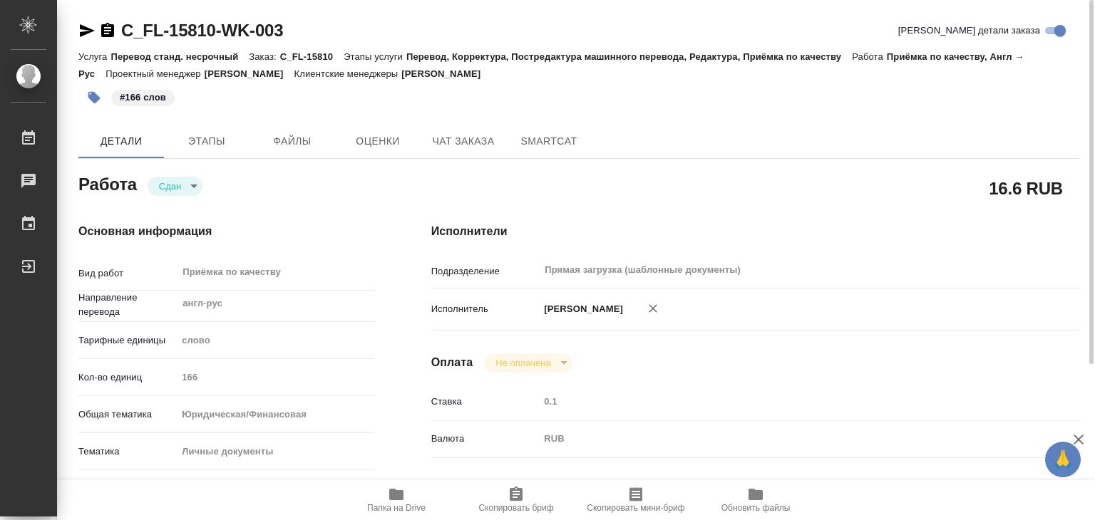
type textarea "x"
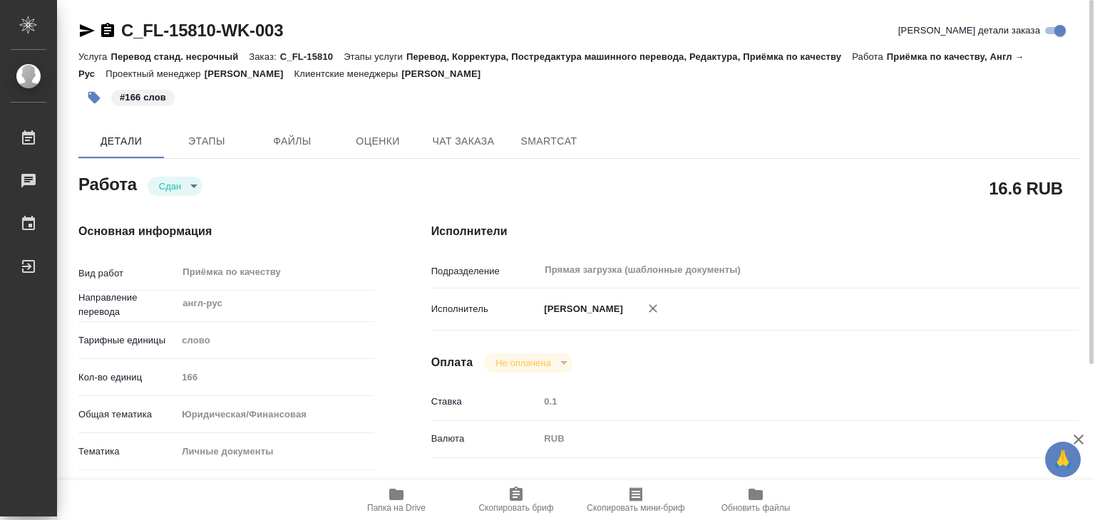
type textarea "x"
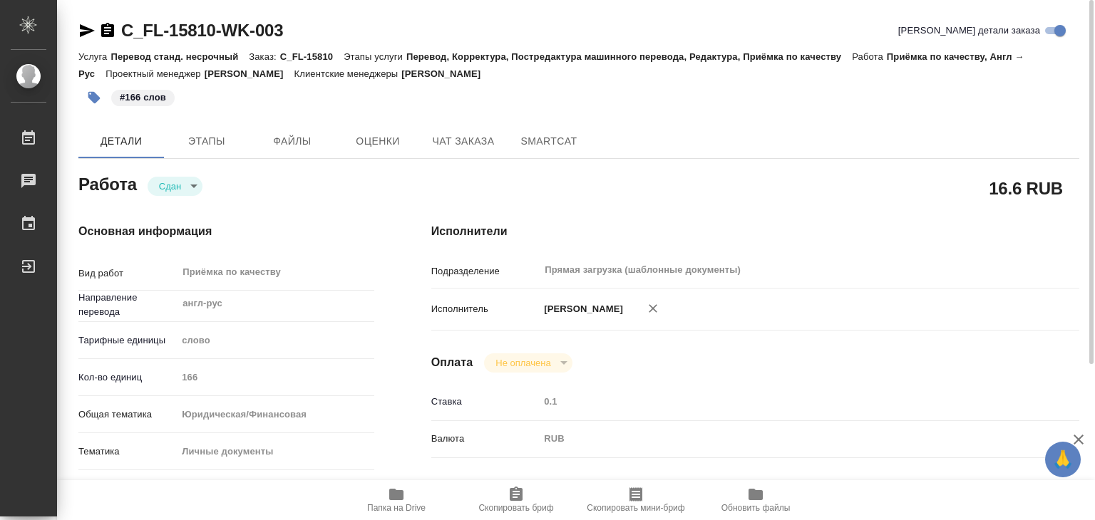
type textarea "x"
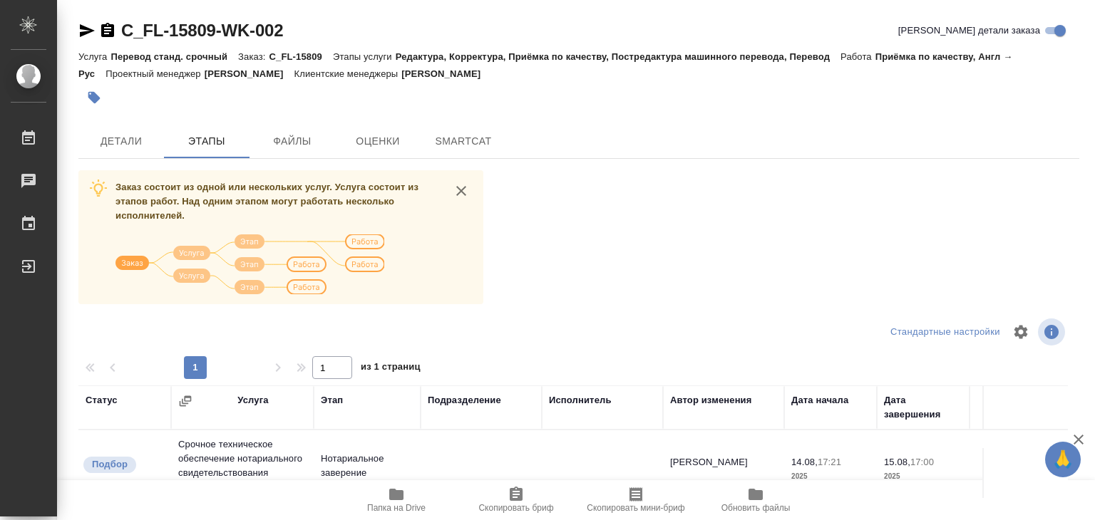
click at [1078, 440] on icon "button" at bounding box center [1079, 440] width 10 height 10
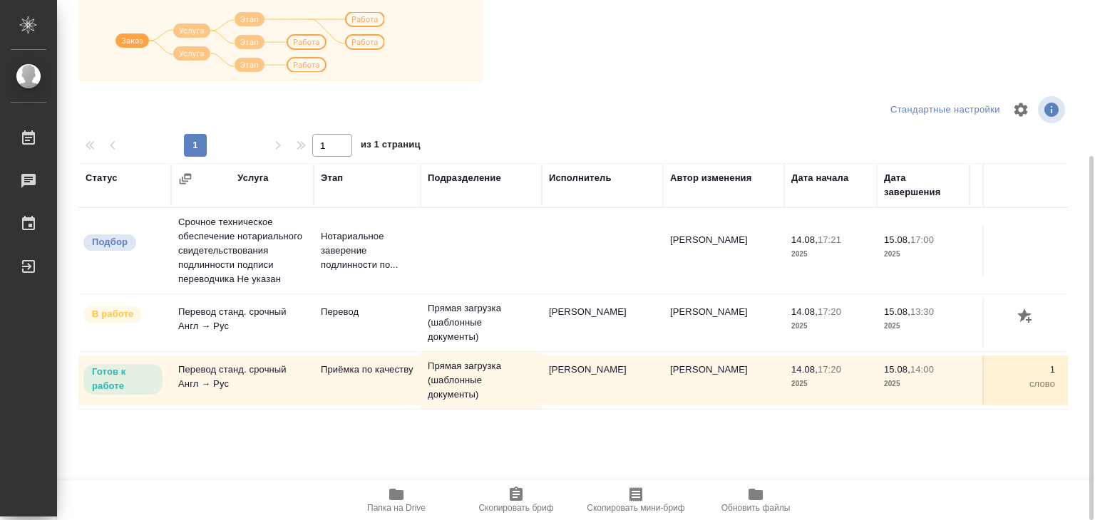
scroll to position [80, 0]
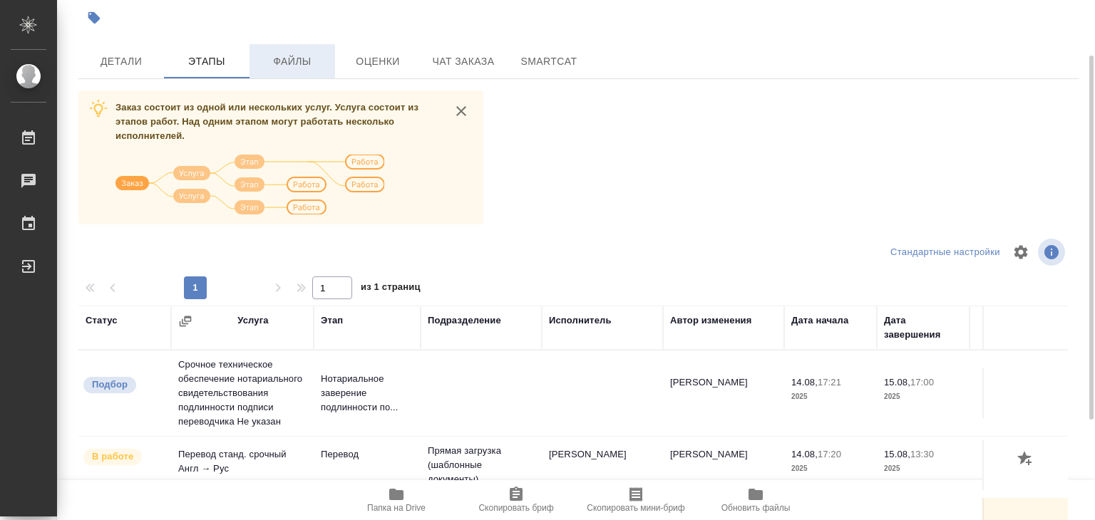
click at [267, 56] on span "Файлы" at bounding box center [292, 62] width 68 height 18
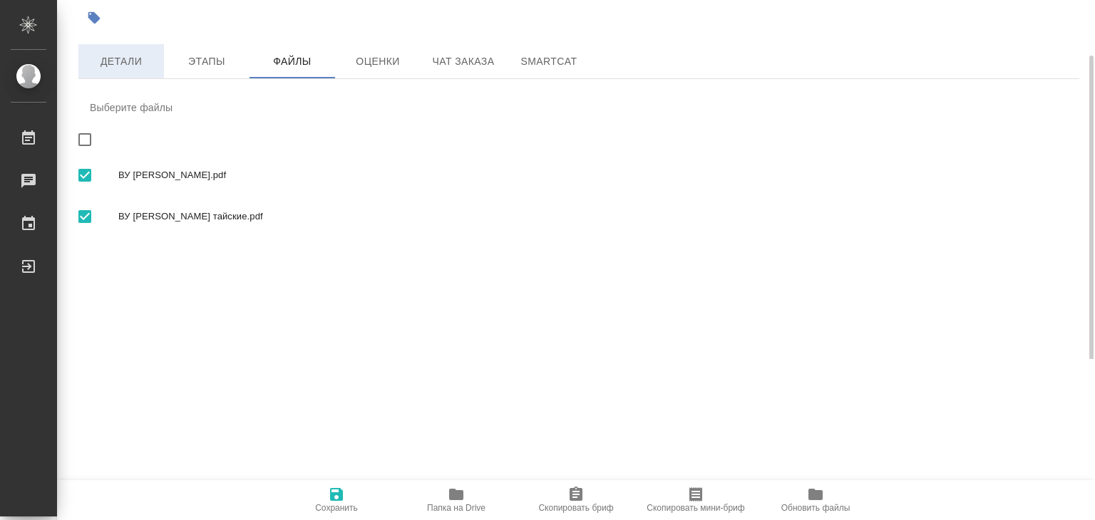
click at [137, 63] on span "Детали" at bounding box center [121, 62] width 68 height 18
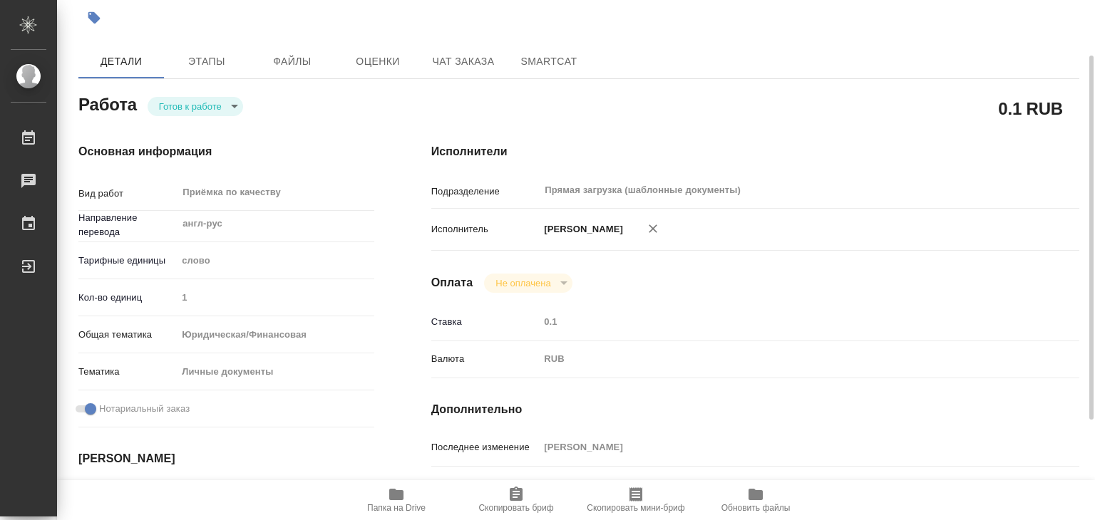
type textarea "x"
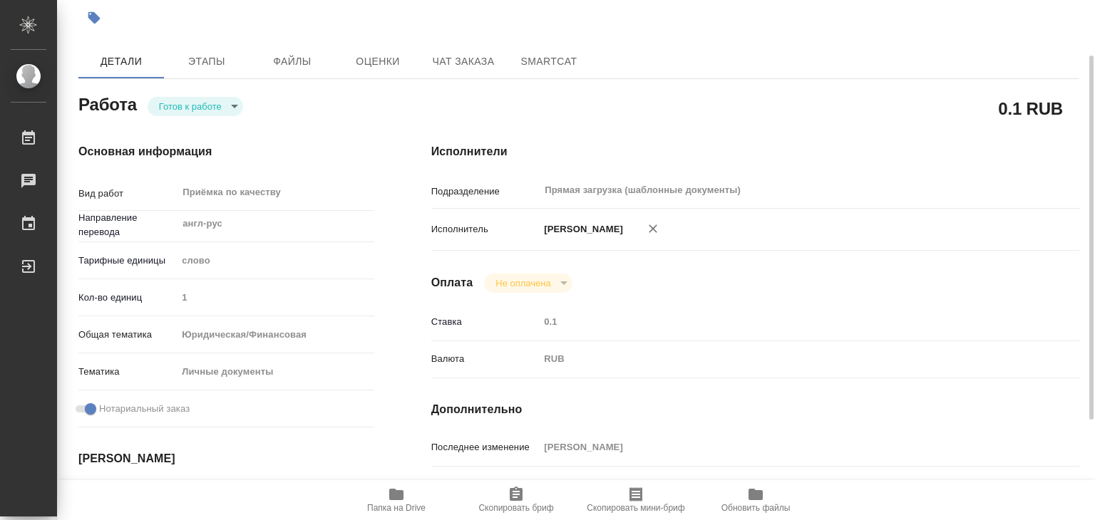
type textarea "x"
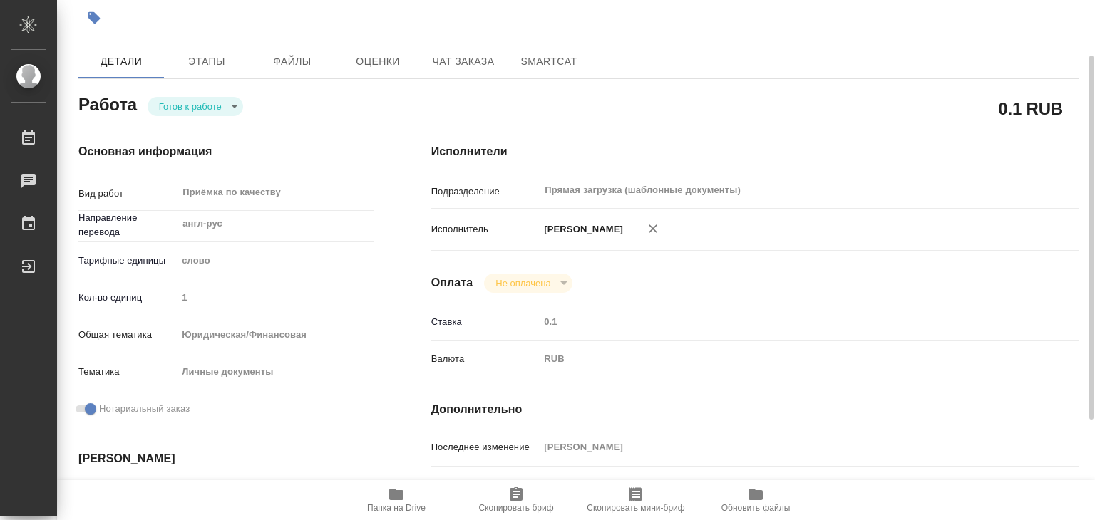
type textarea "x"
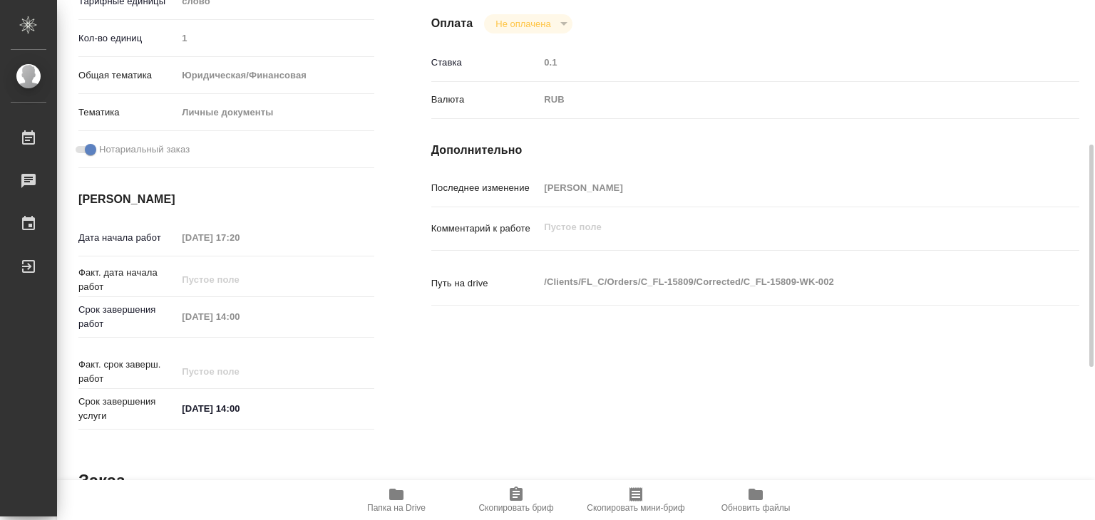
scroll to position [54, 0]
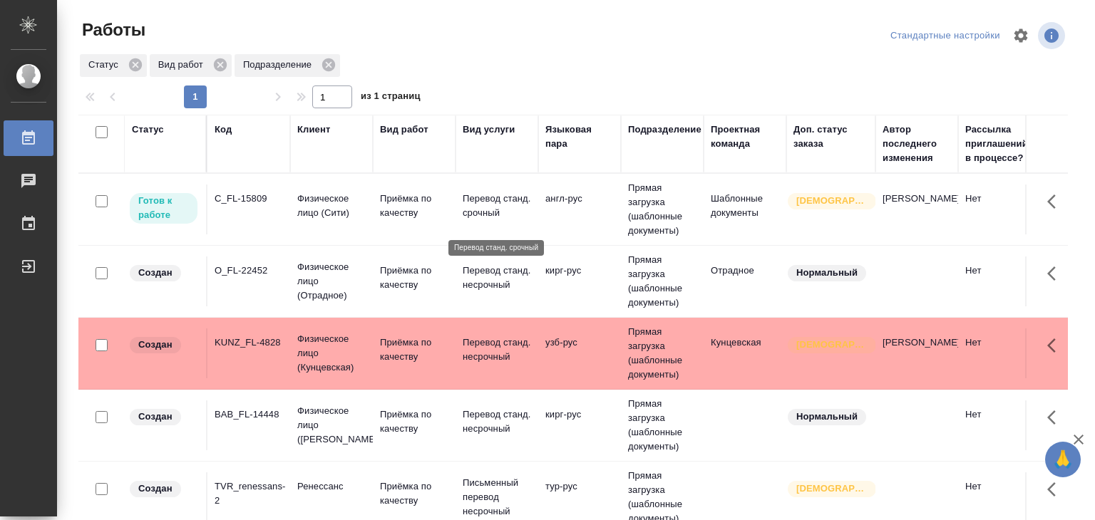
click at [524, 212] on p "Перевод станд. срочный" at bounding box center [497, 206] width 68 height 29
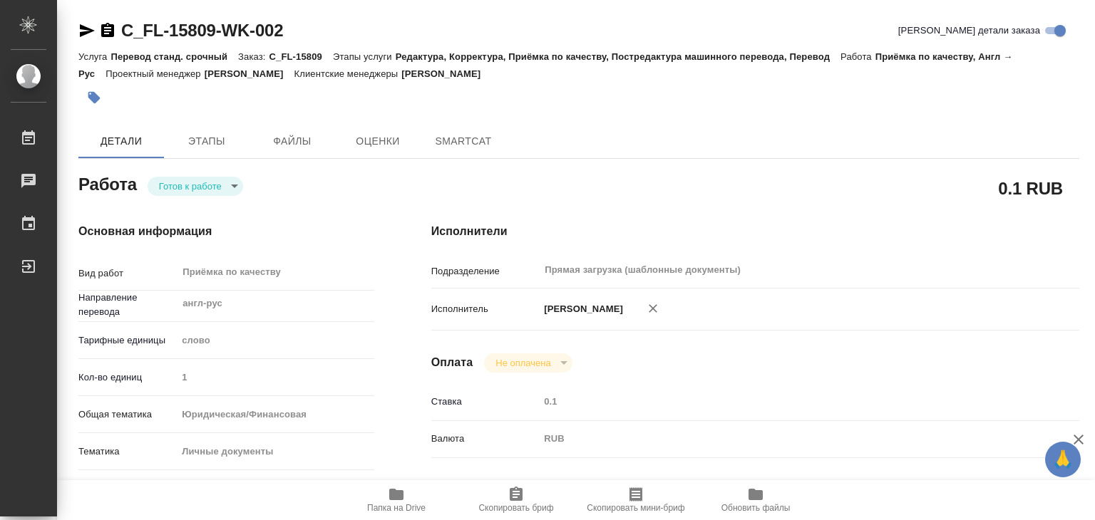
type textarea "x"
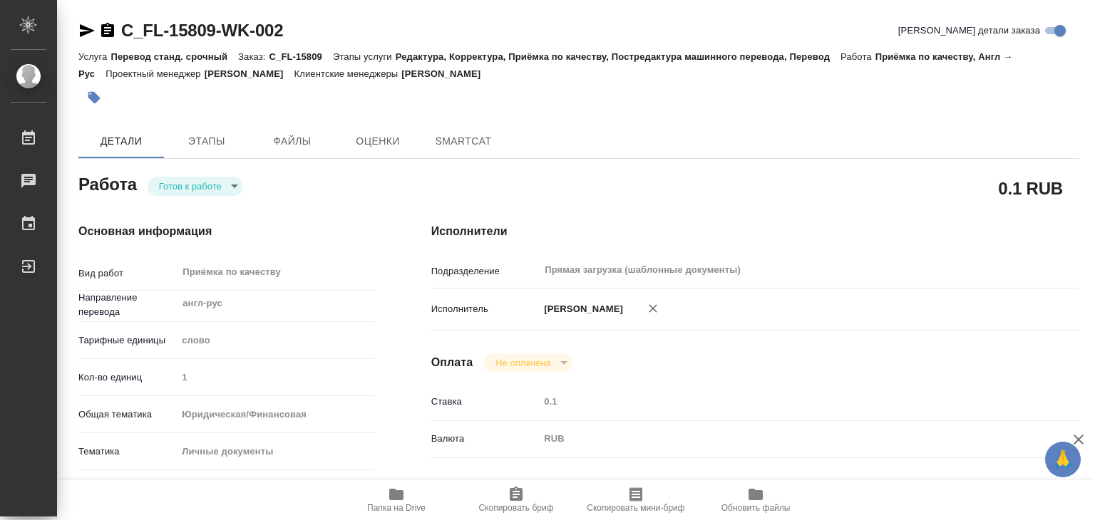
type textarea "x"
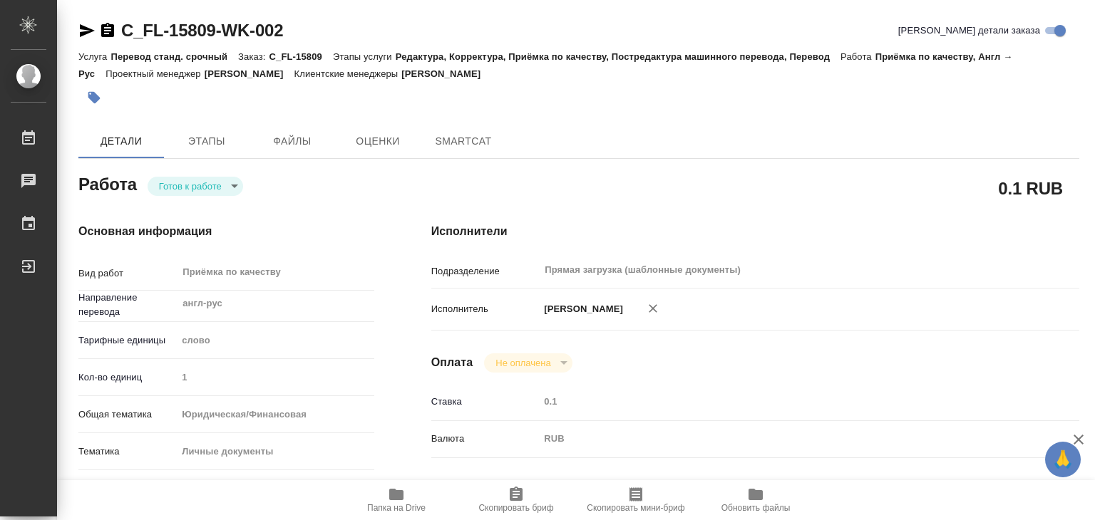
type textarea "x"
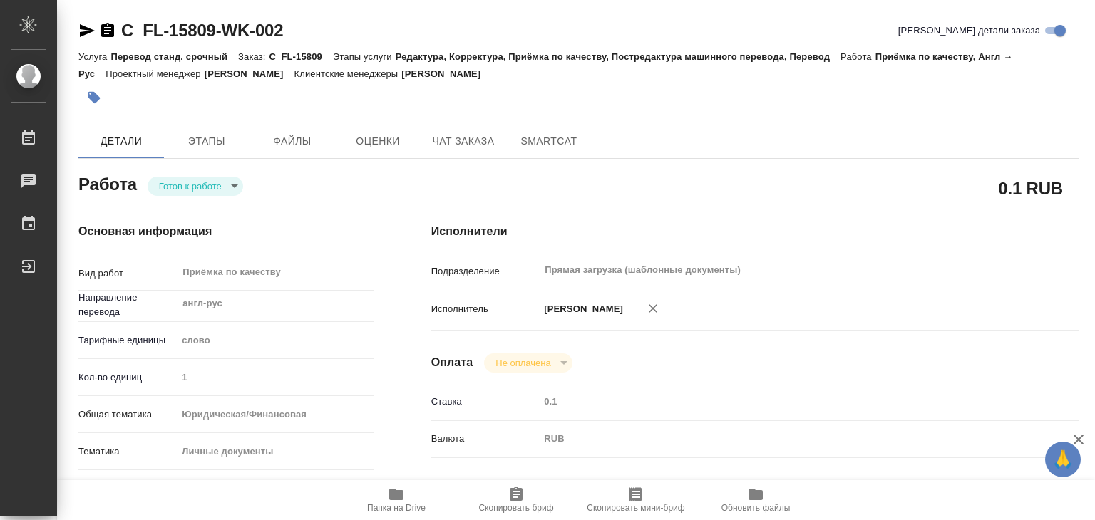
type textarea "x"
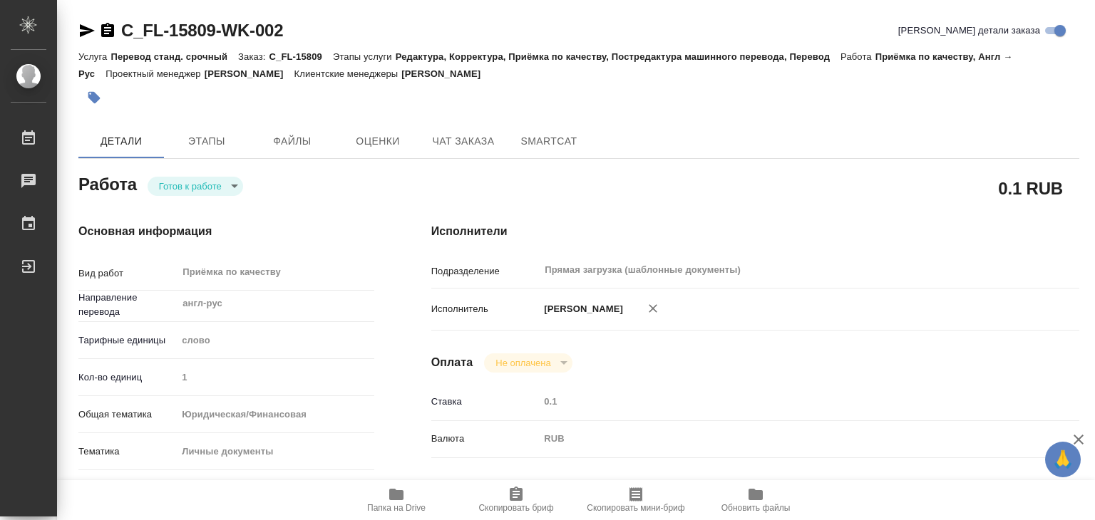
type textarea "x"
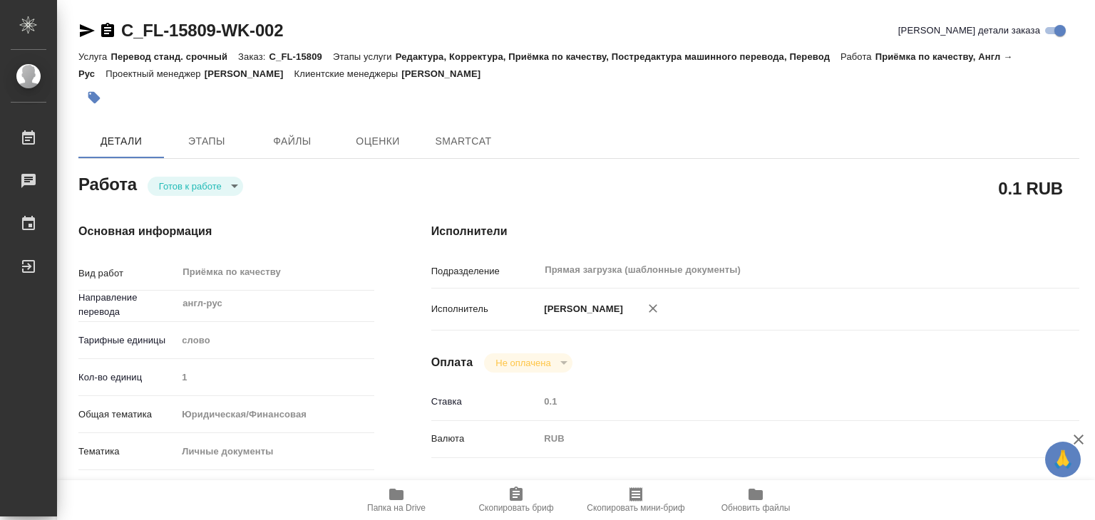
type textarea "x"
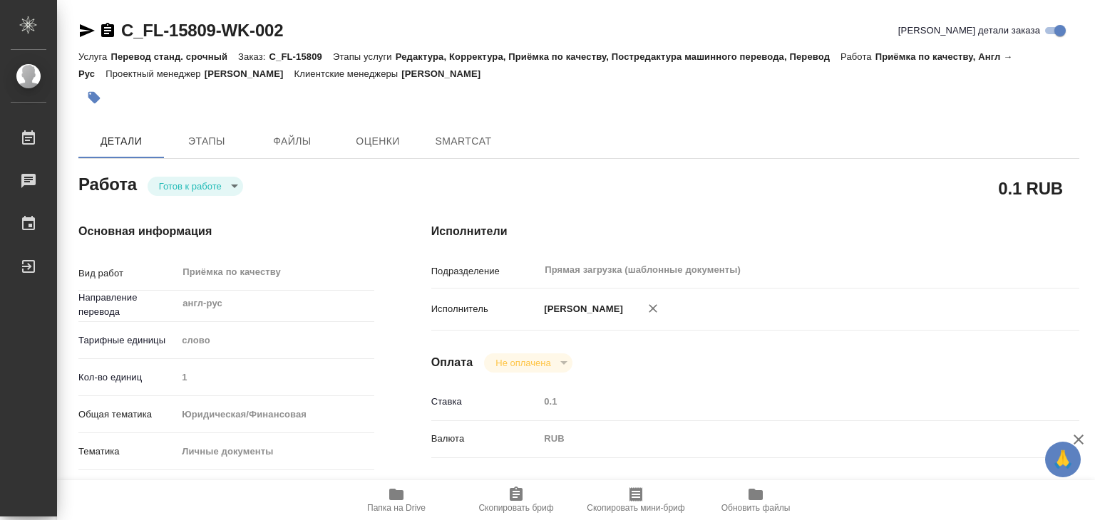
type textarea "x"
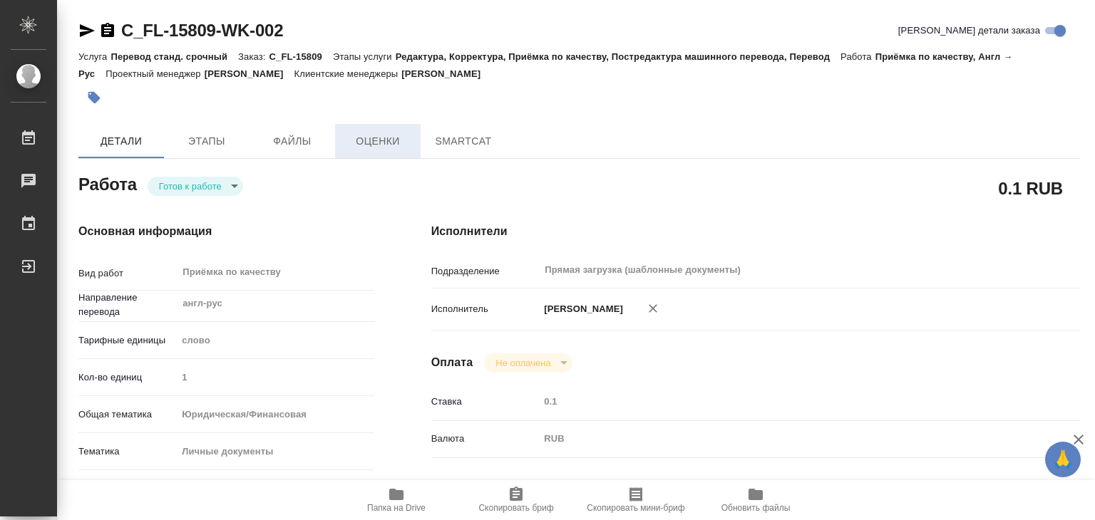
type textarea "x"
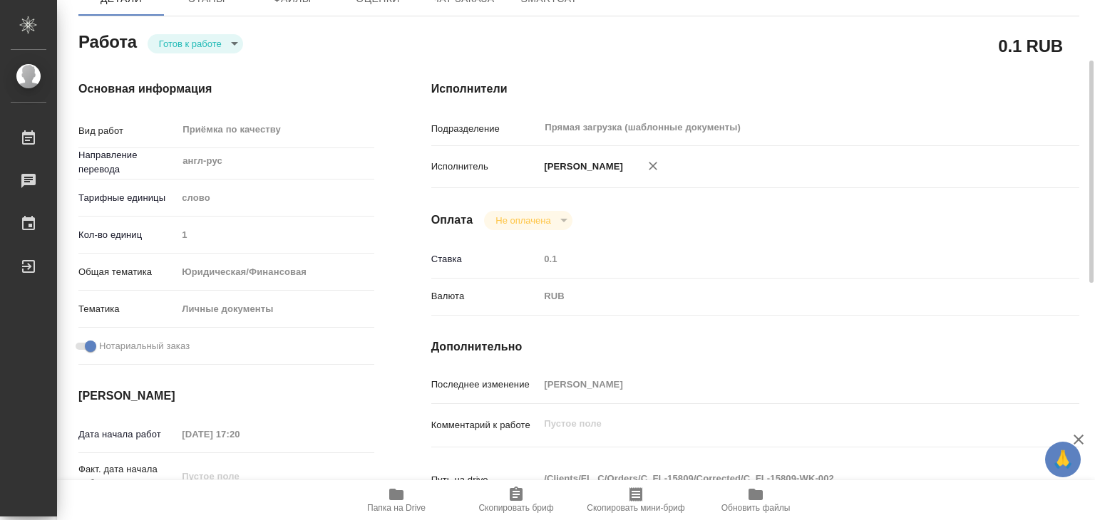
type textarea "x"
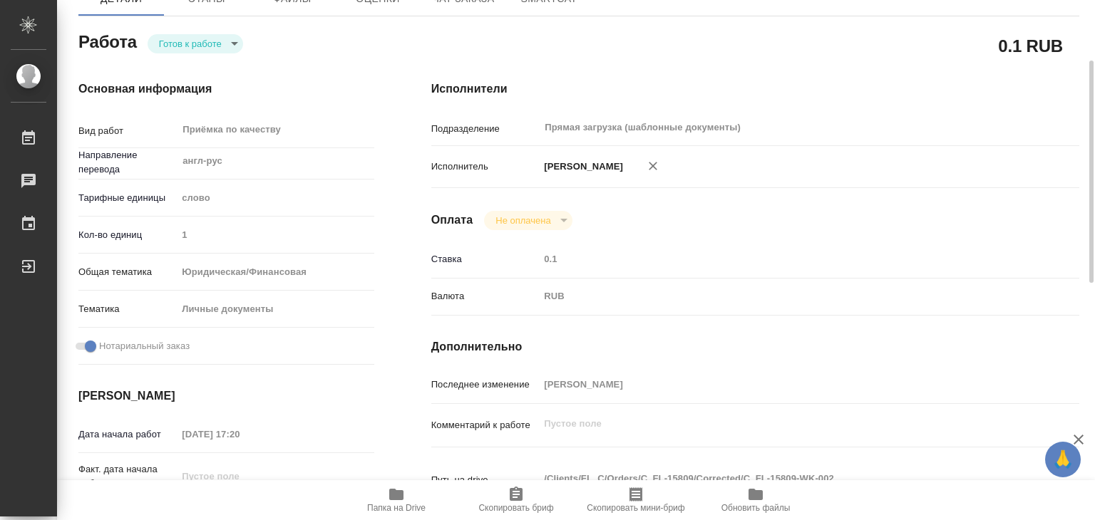
scroll to position [285, 0]
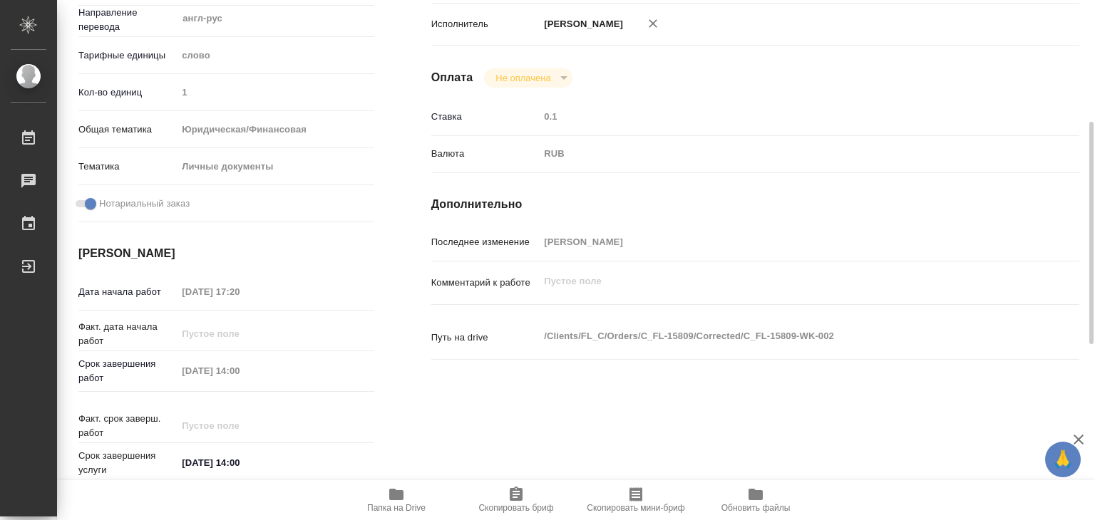
type textarea "x"
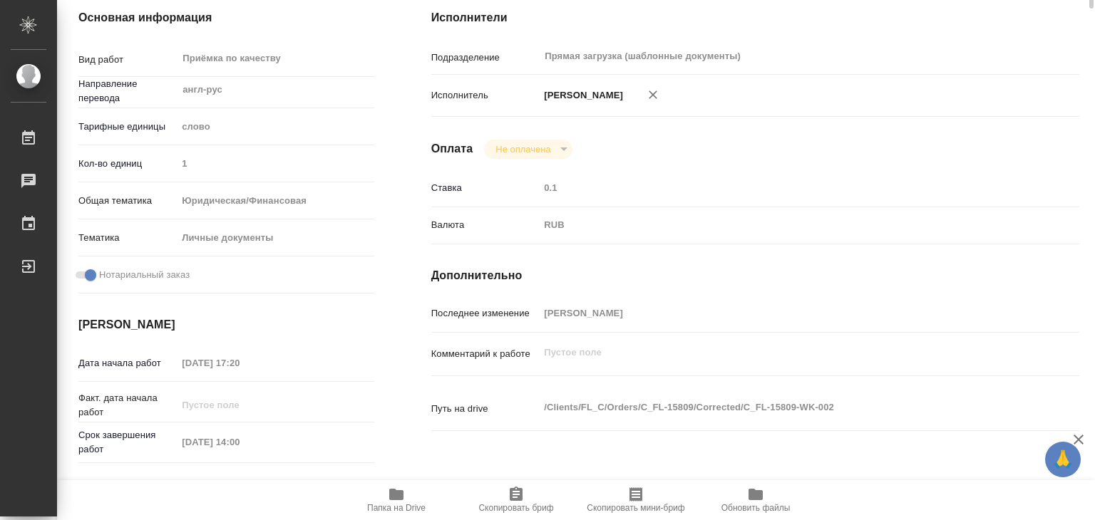
scroll to position [0, 0]
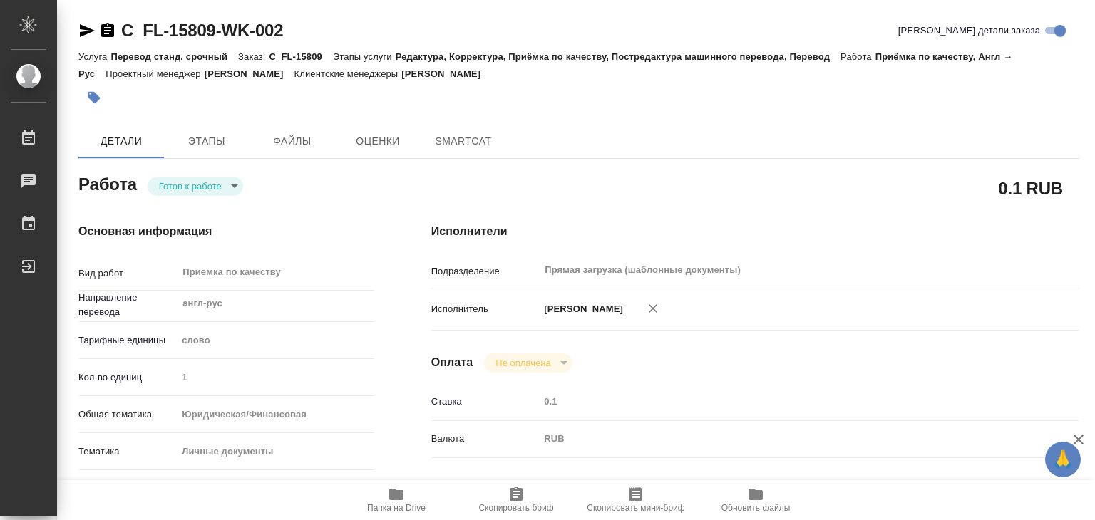
type textarea "x"
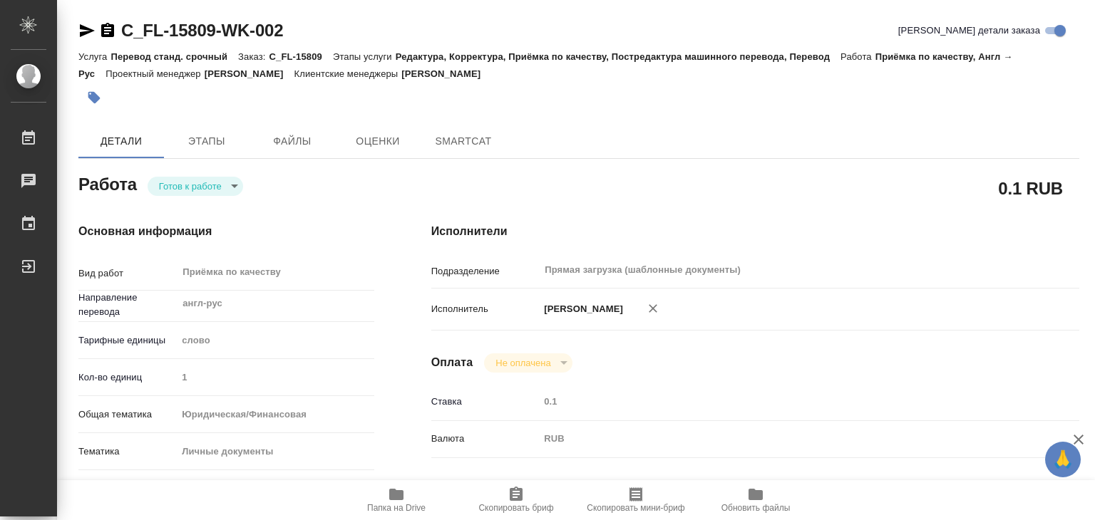
type textarea "x"
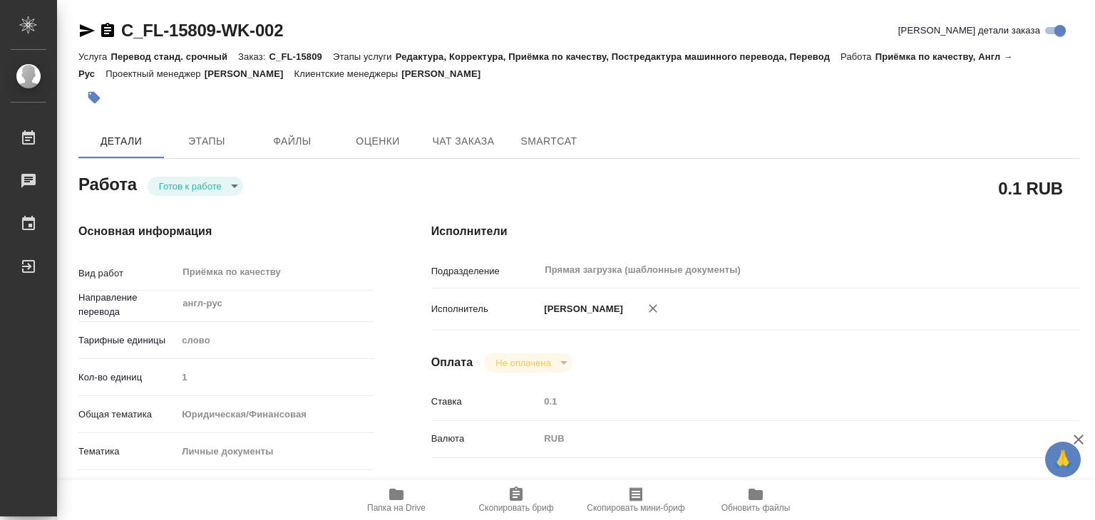
type textarea "x"
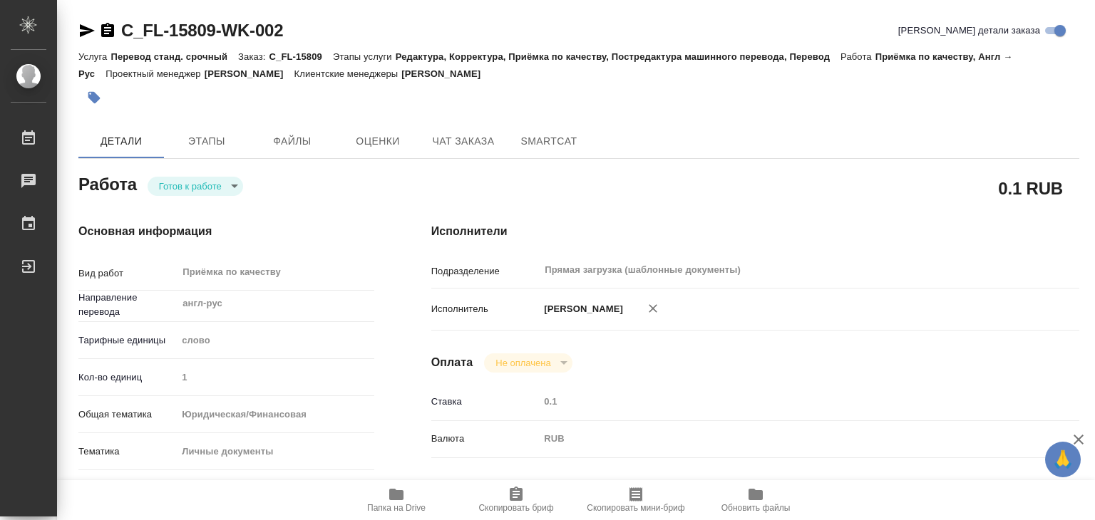
type textarea "x"
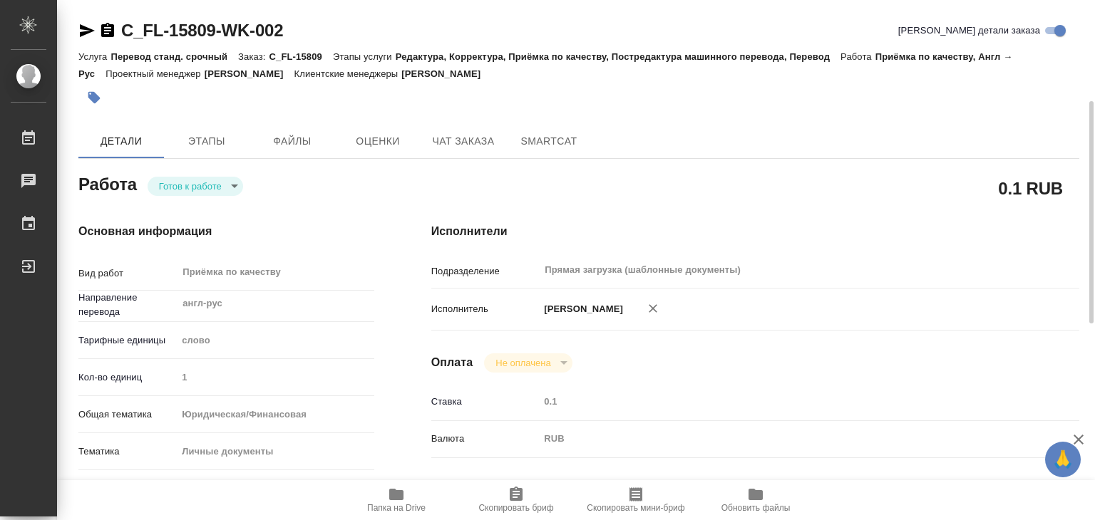
scroll to position [214, 0]
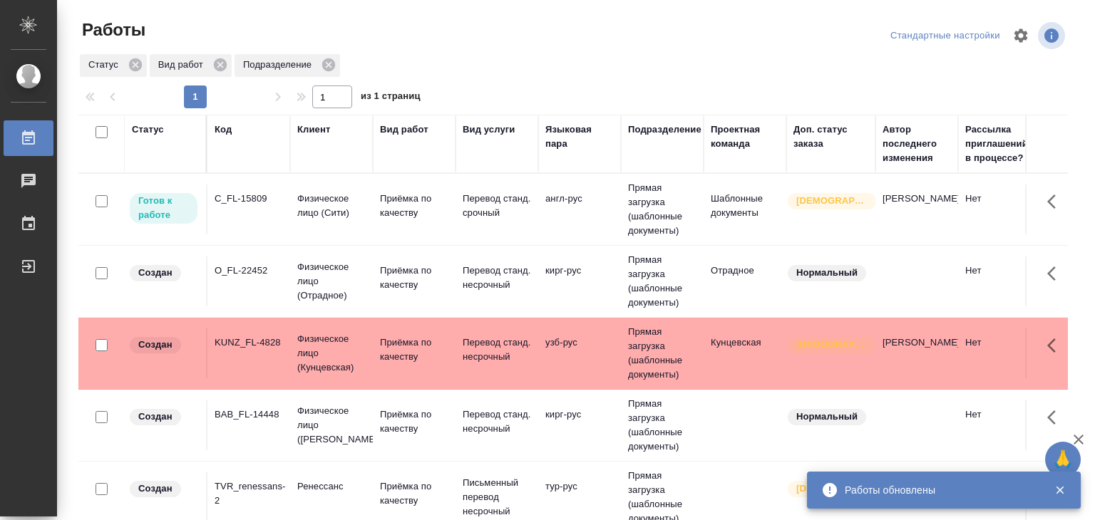
click at [1060, 491] on icon "button" at bounding box center [1060, 491] width 8 height 8
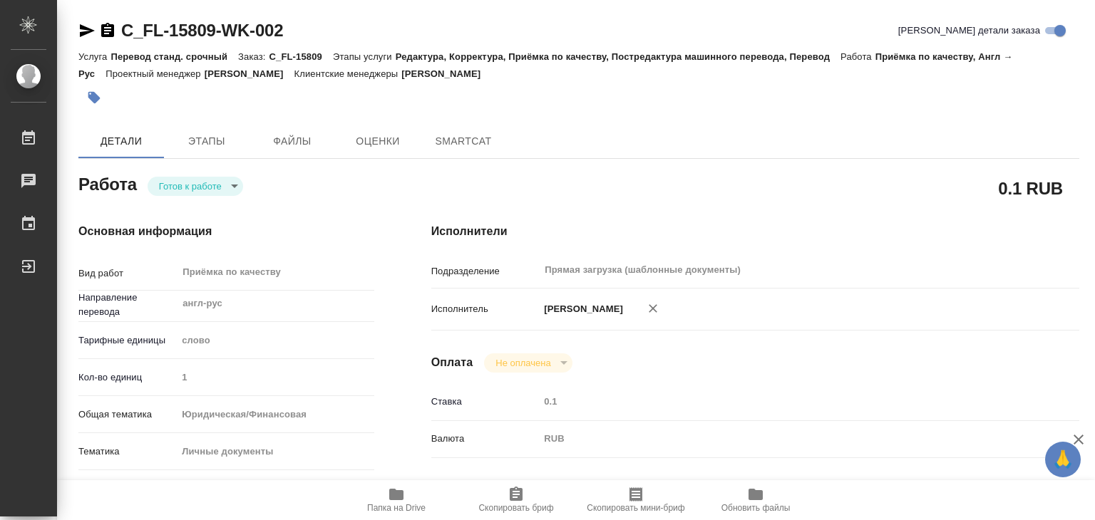
type textarea "x"
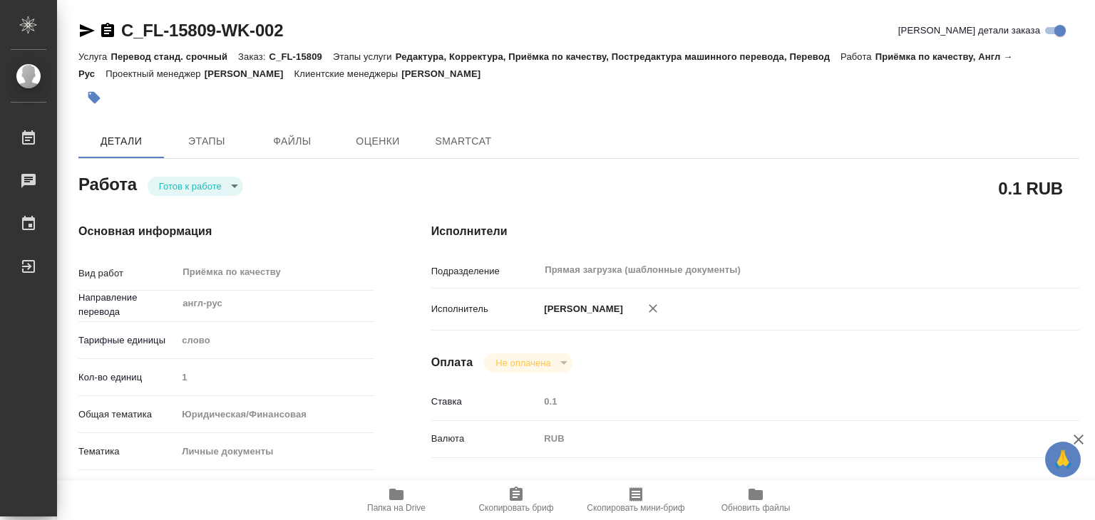
type textarea "x"
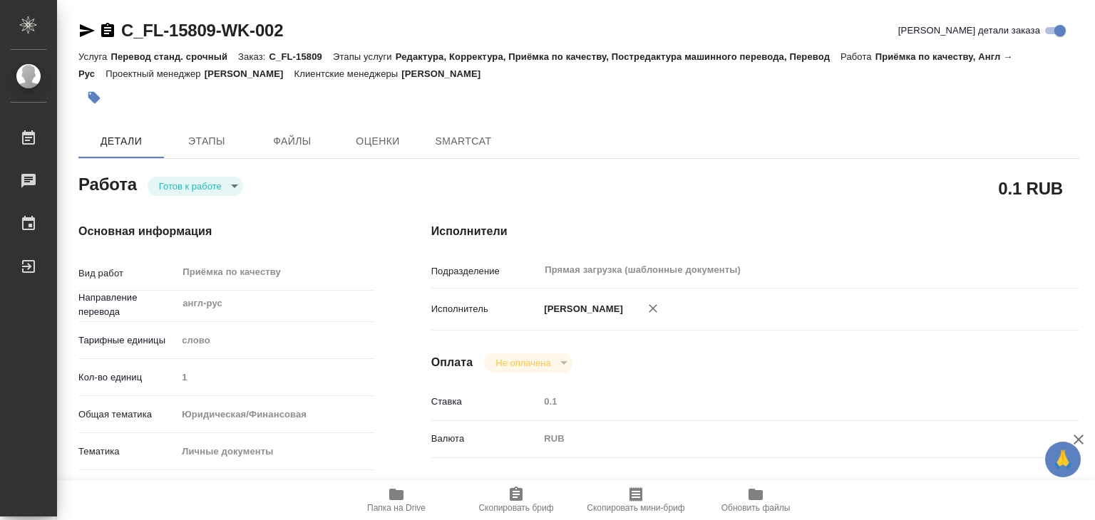
type textarea "x"
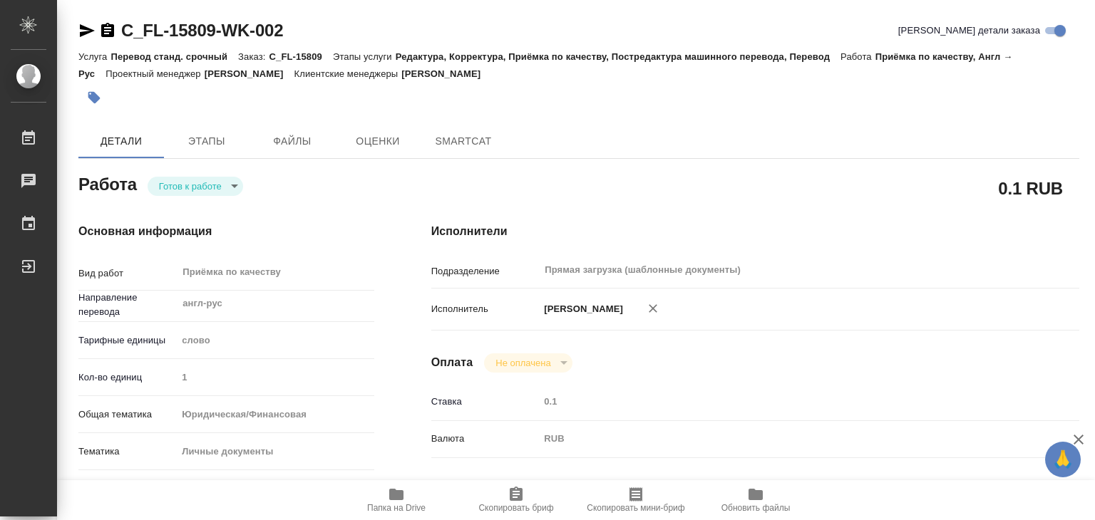
type textarea "x"
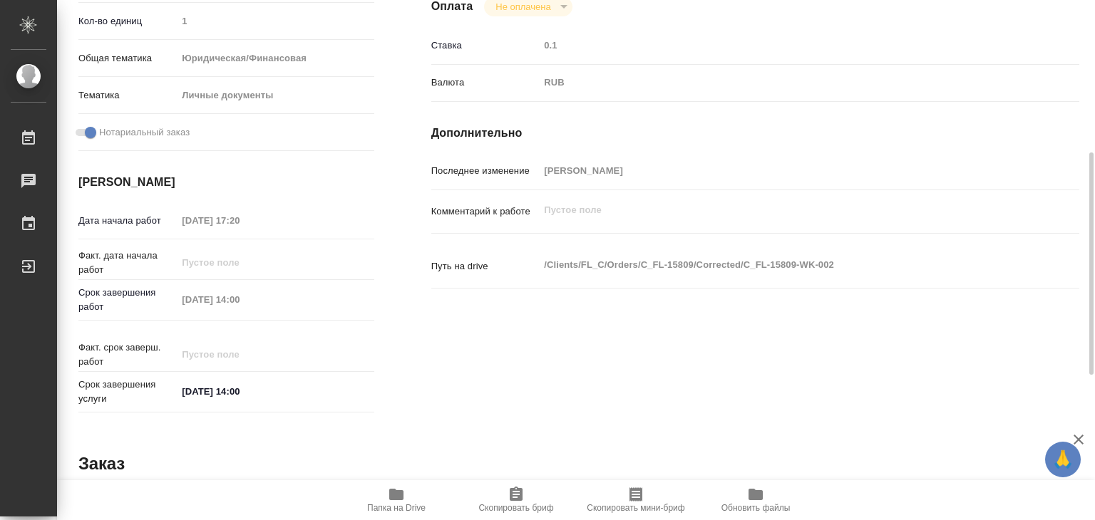
type textarea "x"
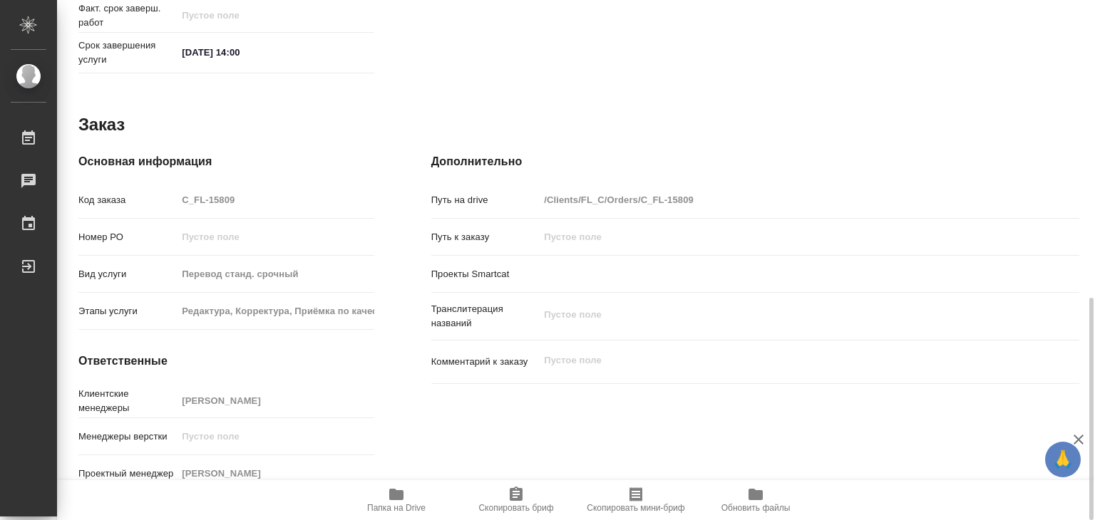
type textarea "x"
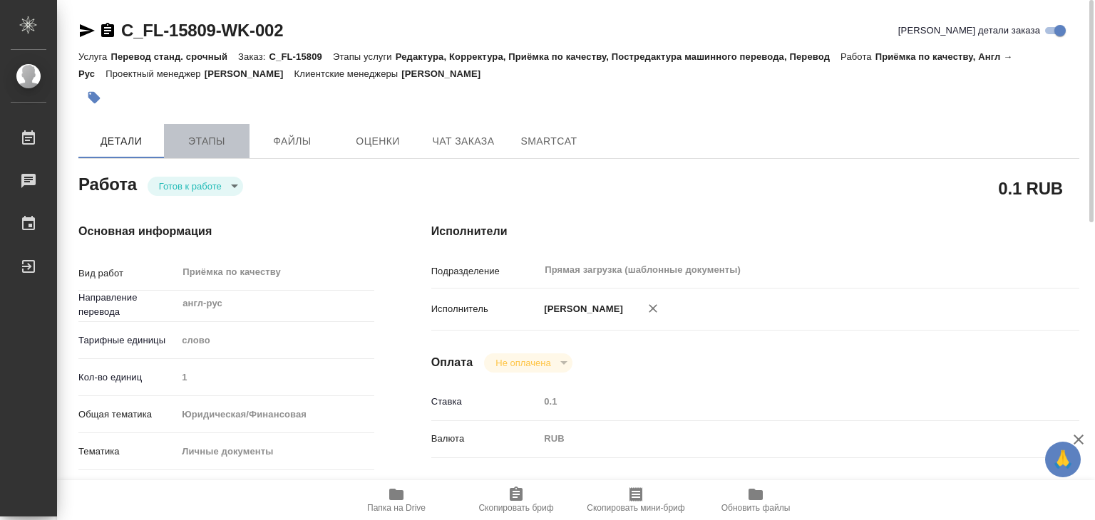
click at [207, 140] on span "Этапы" at bounding box center [207, 142] width 68 height 18
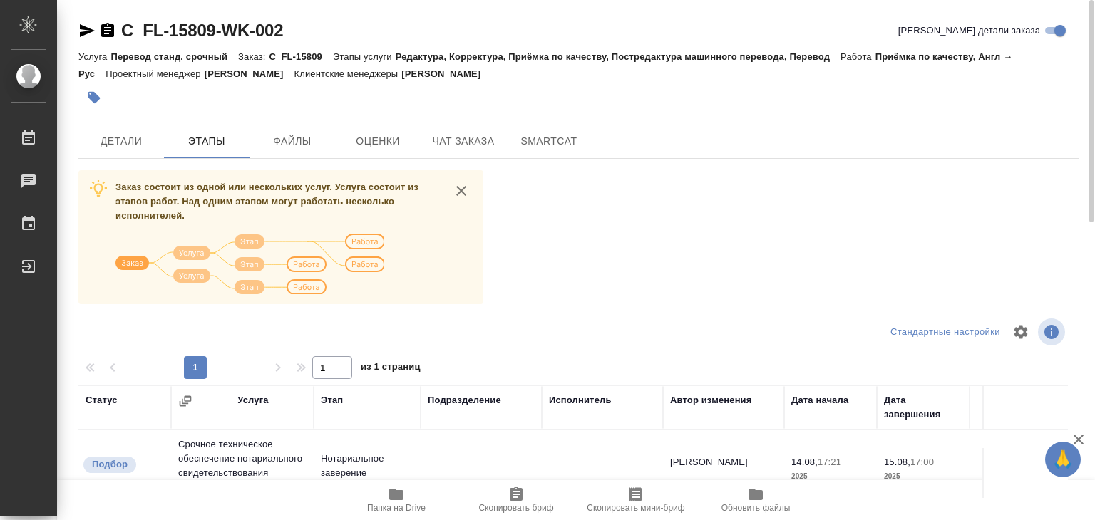
click at [453, 195] on icon "close" at bounding box center [461, 190] width 17 height 17
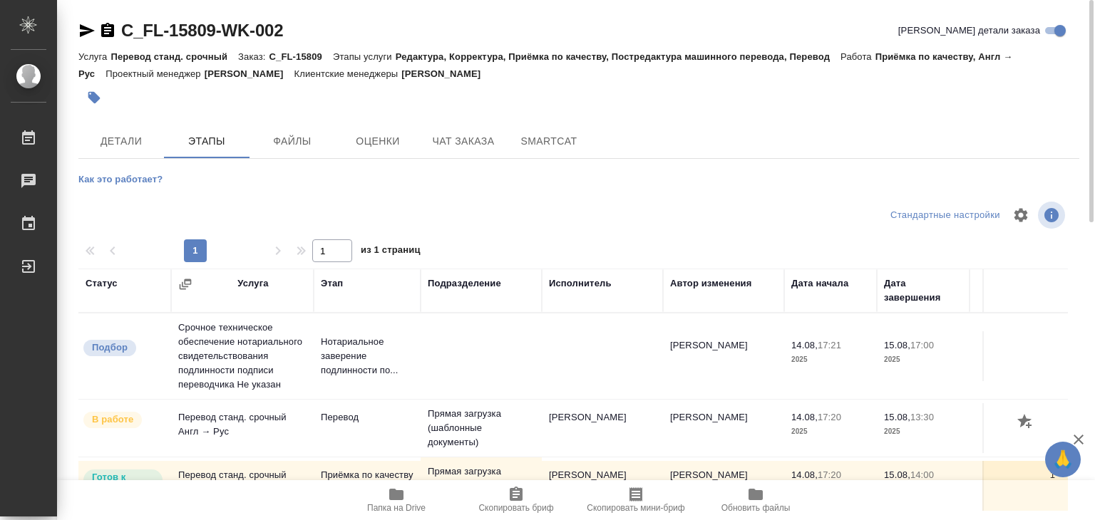
scroll to position [105, 0]
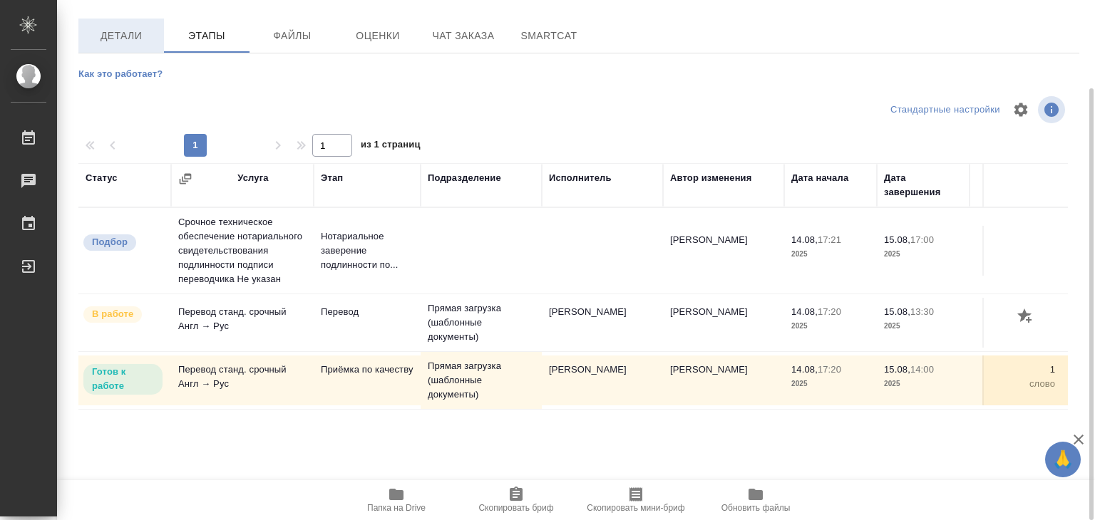
click at [128, 28] on span "Детали" at bounding box center [121, 36] width 68 height 18
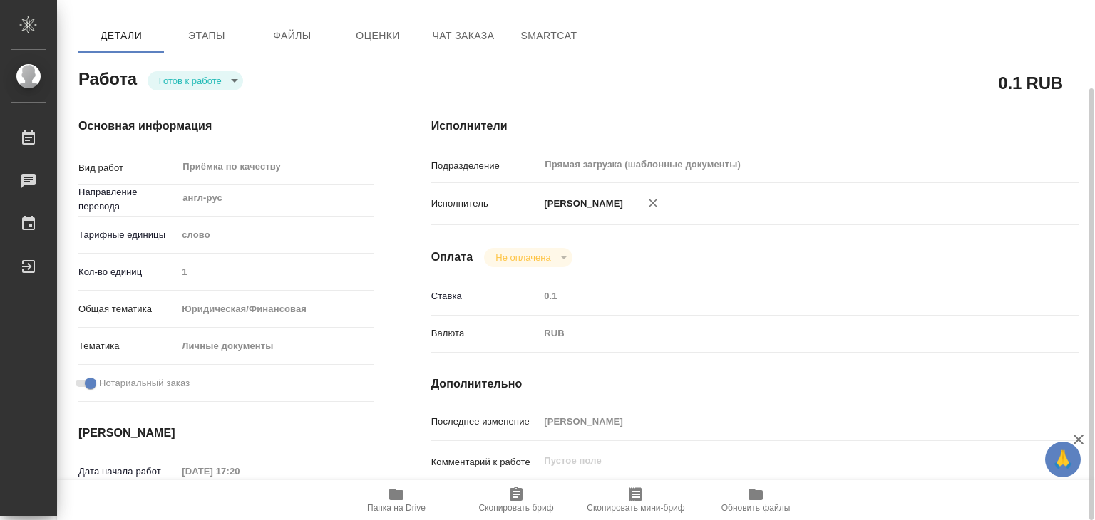
type textarea "x"
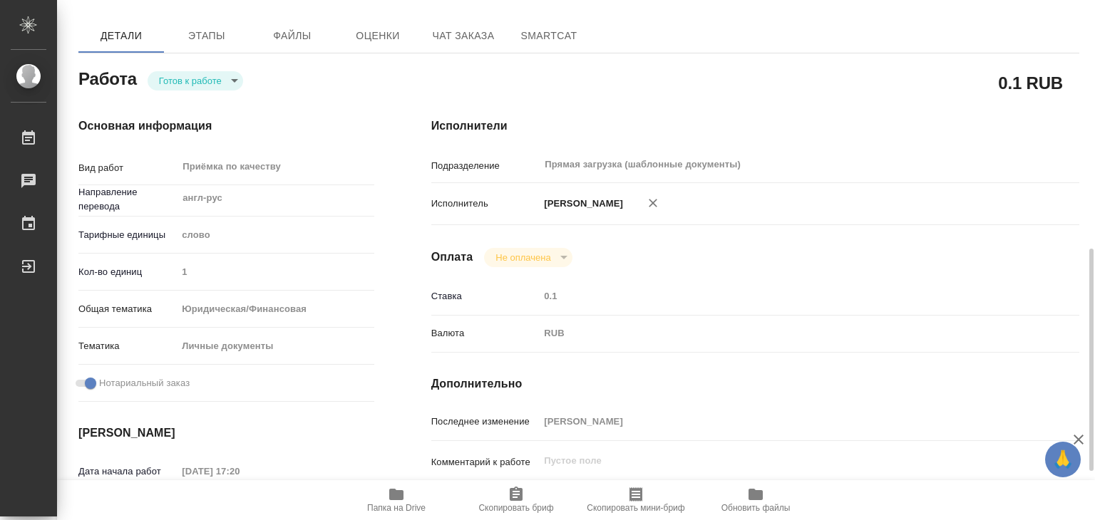
type textarea "x"
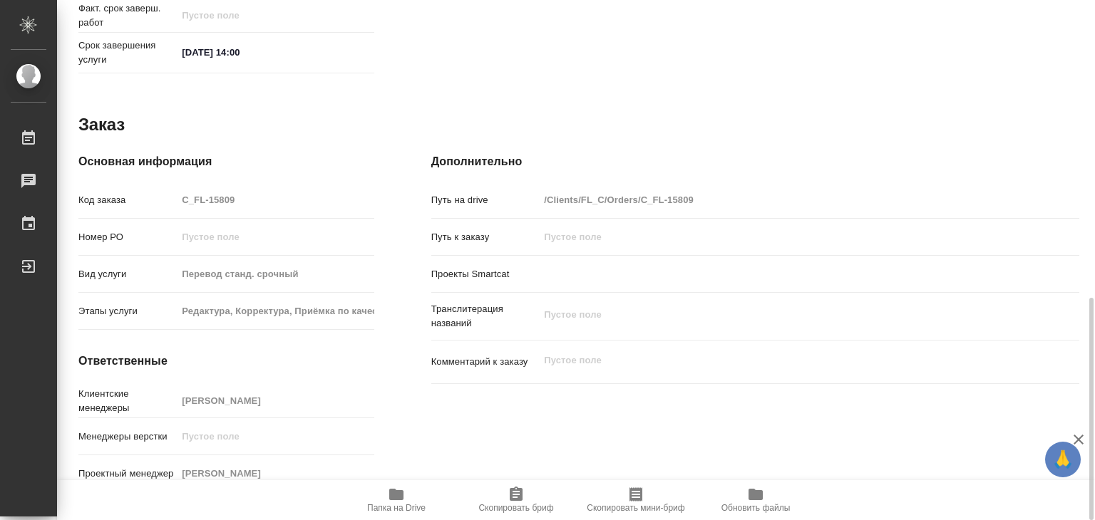
type textarea "x"
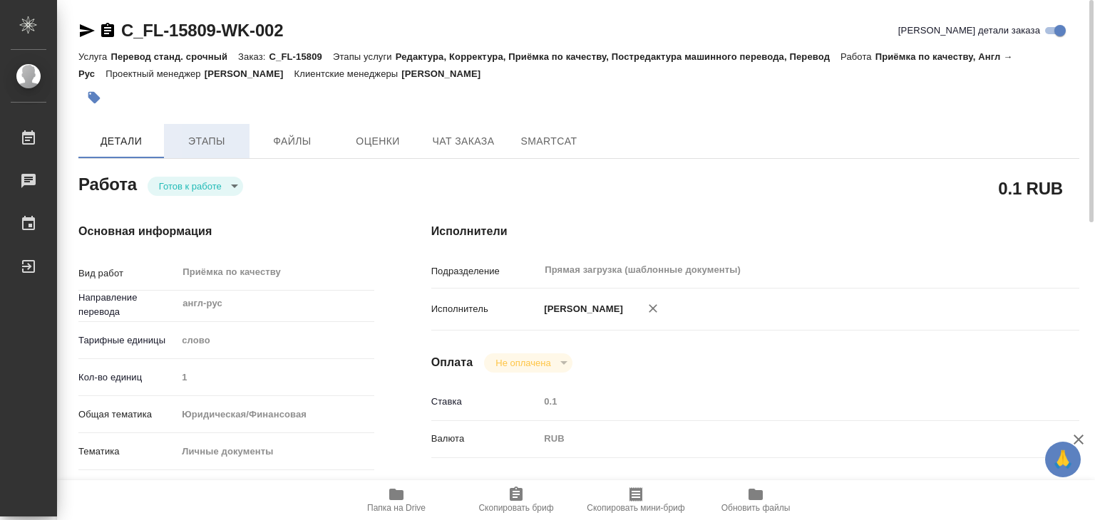
click at [231, 146] on span "Этапы" at bounding box center [207, 142] width 68 height 18
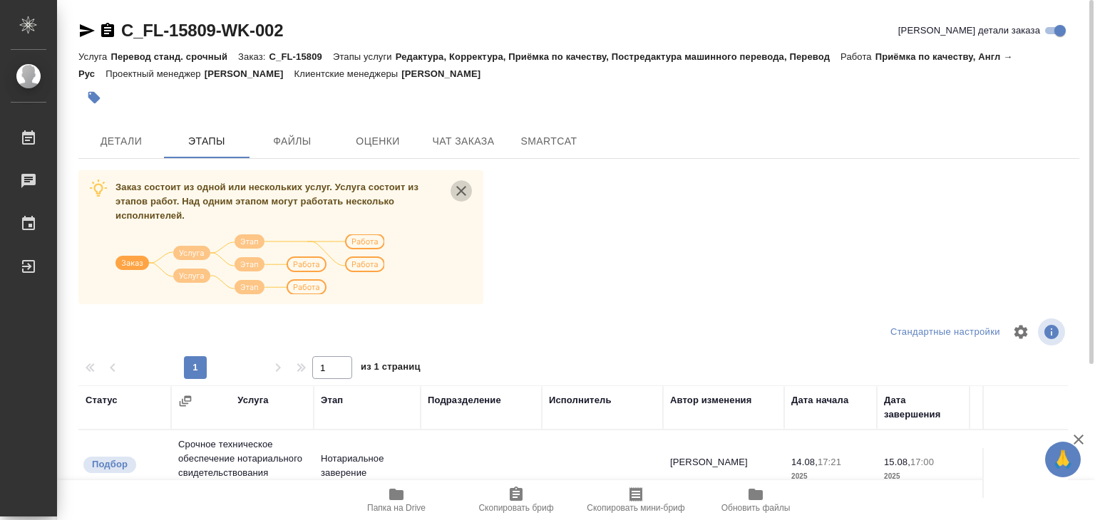
click at [464, 190] on icon "close" at bounding box center [461, 190] width 17 height 17
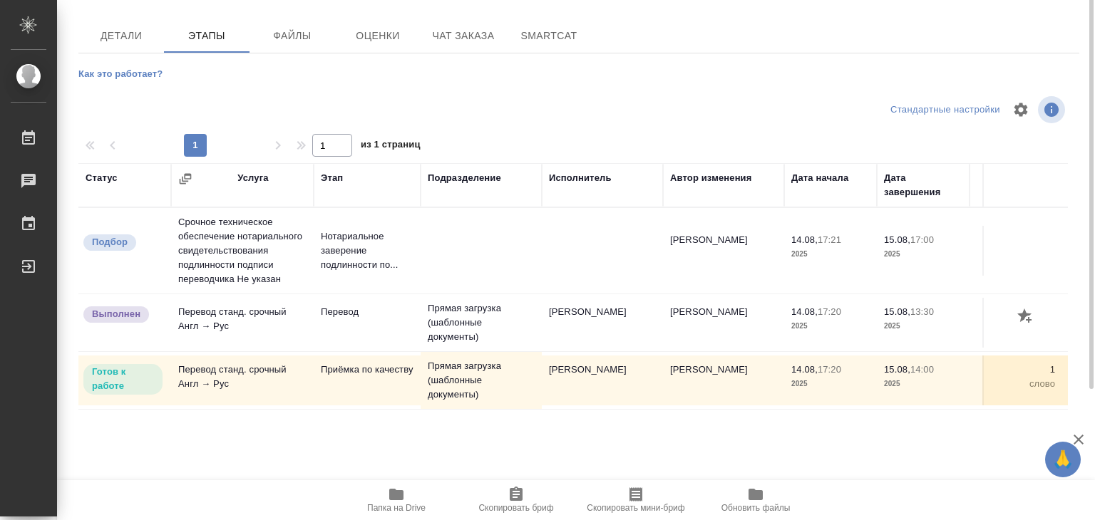
scroll to position [34, 0]
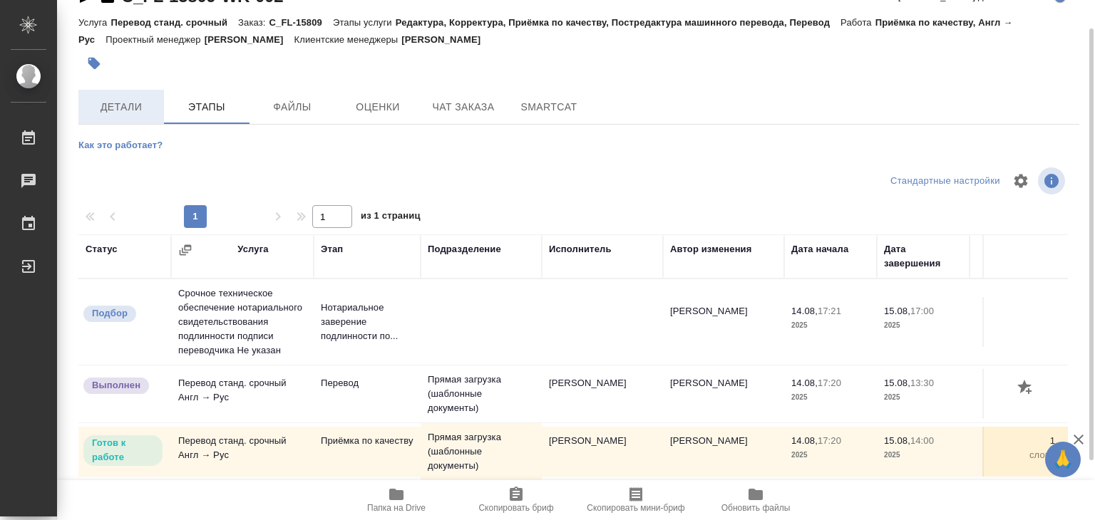
click at [135, 106] on span "Детали" at bounding box center [121, 107] width 68 height 18
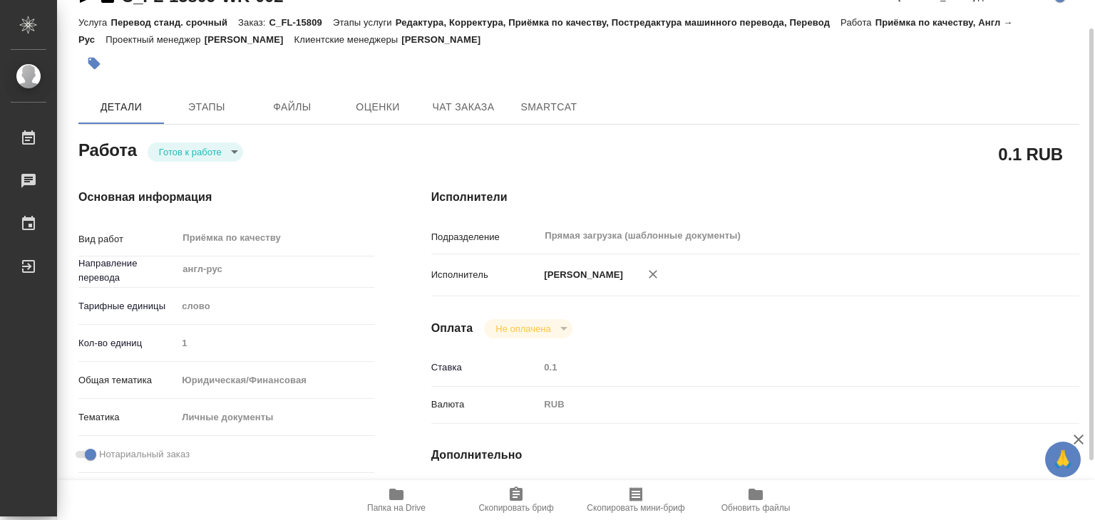
type textarea "x"
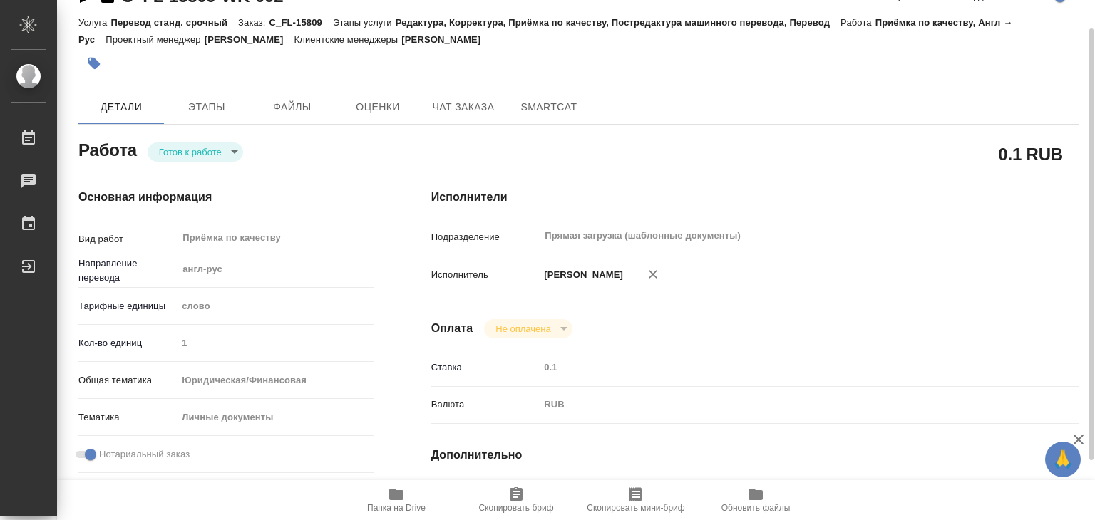
type textarea "x"
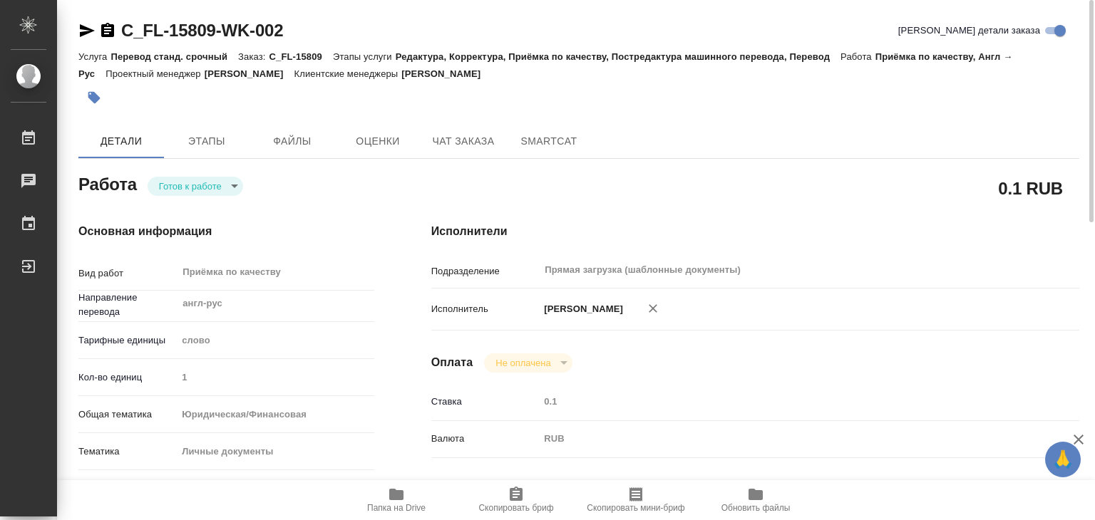
type textarea "x"
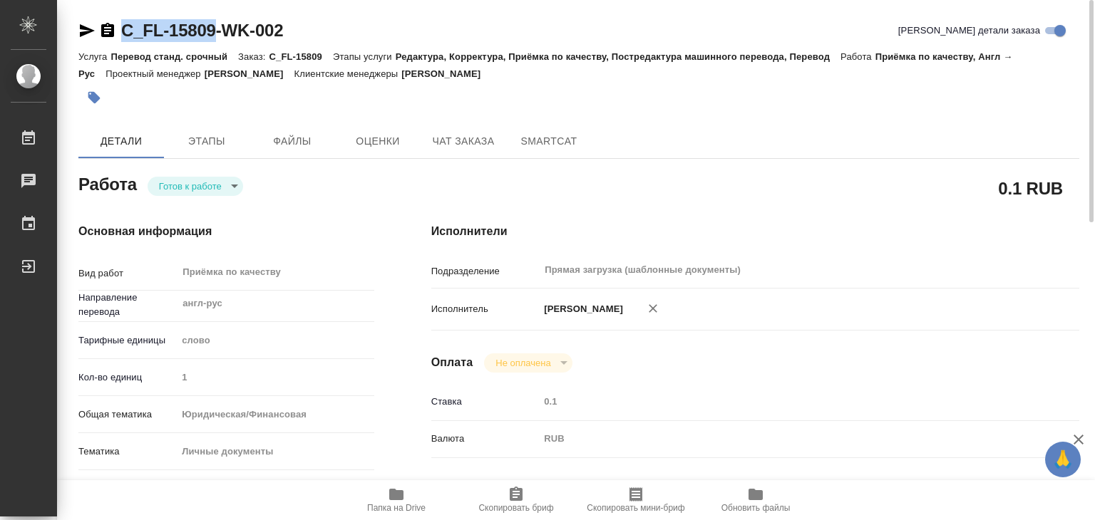
drag, startPoint x: 120, startPoint y: 16, endPoint x: 214, endPoint y: 41, distance: 97.2
copy link "C_FL-15809"
type textarea "x"
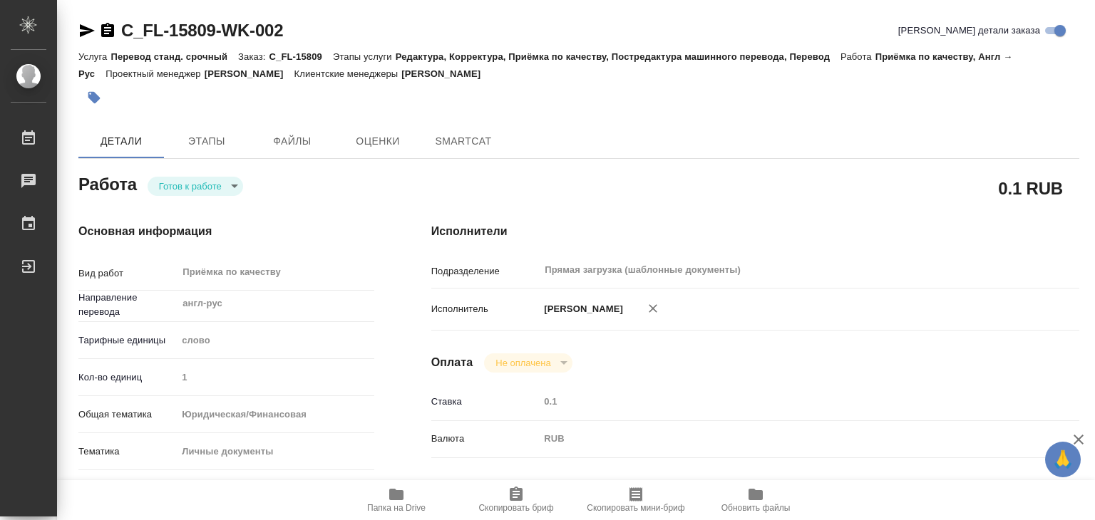
type textarea "x"
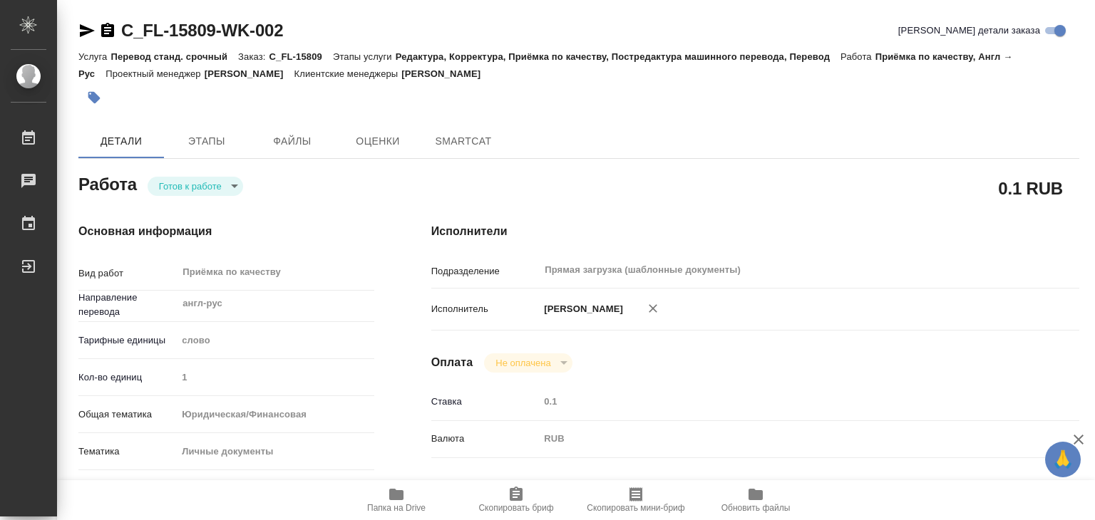
type textarea "x"
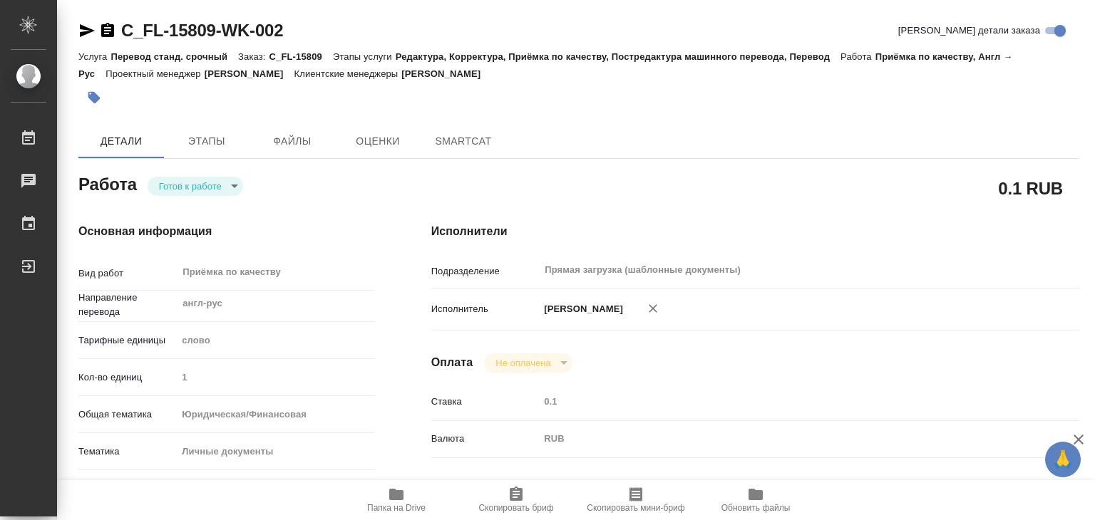
type textarea "x"
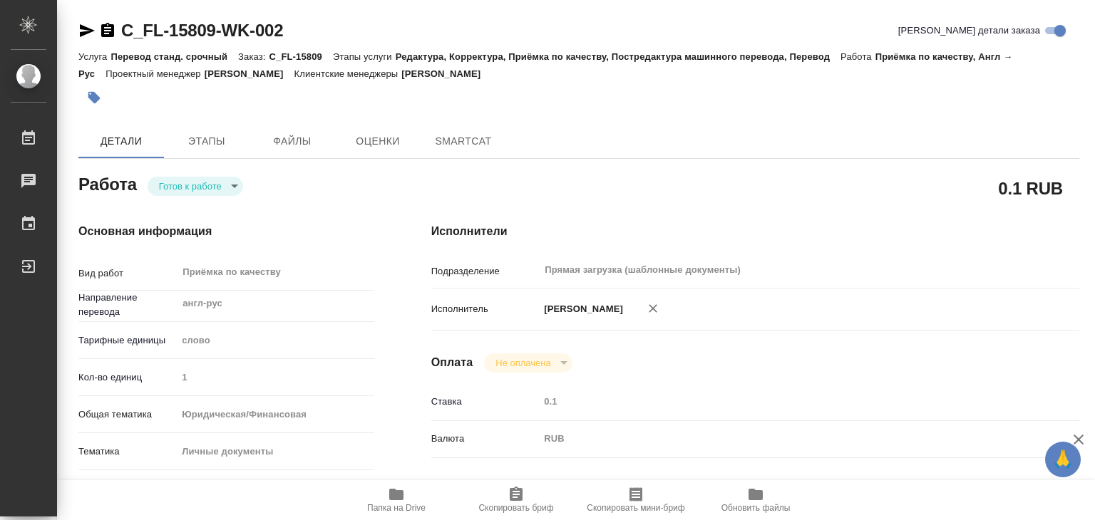
type textarea "x"
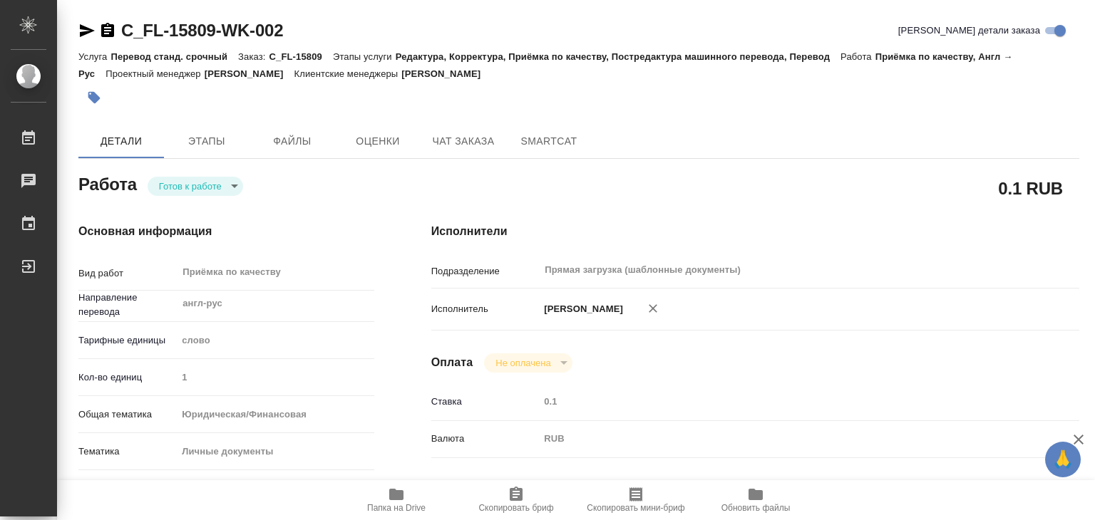
type textarea "x"
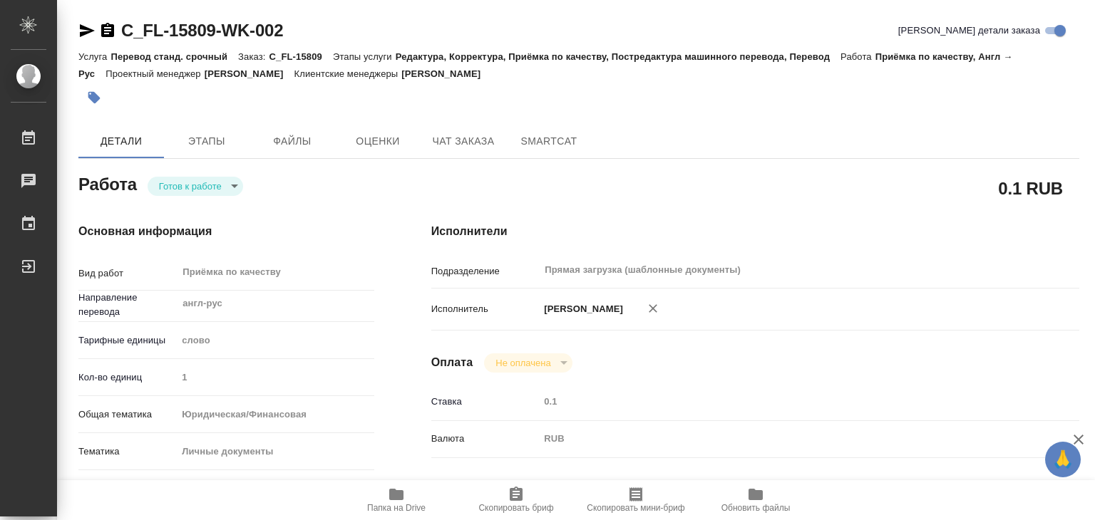
type textarea "x"
click at [1078, 433] on icon "button" at bounding box center [1078, 439] width 17 height 17
click at [93, 96] on icon "button" at bounding box center [94, 98] width 12 height 12
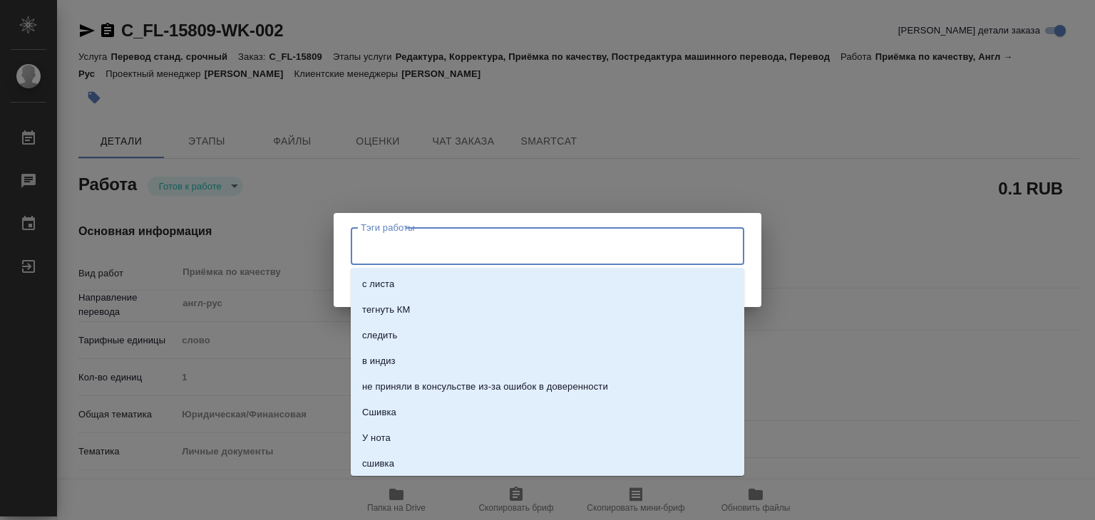
click at [392, 236] on input "Тэги работы" at bounding box center [534, 246] width 354 height 24
type input "227"
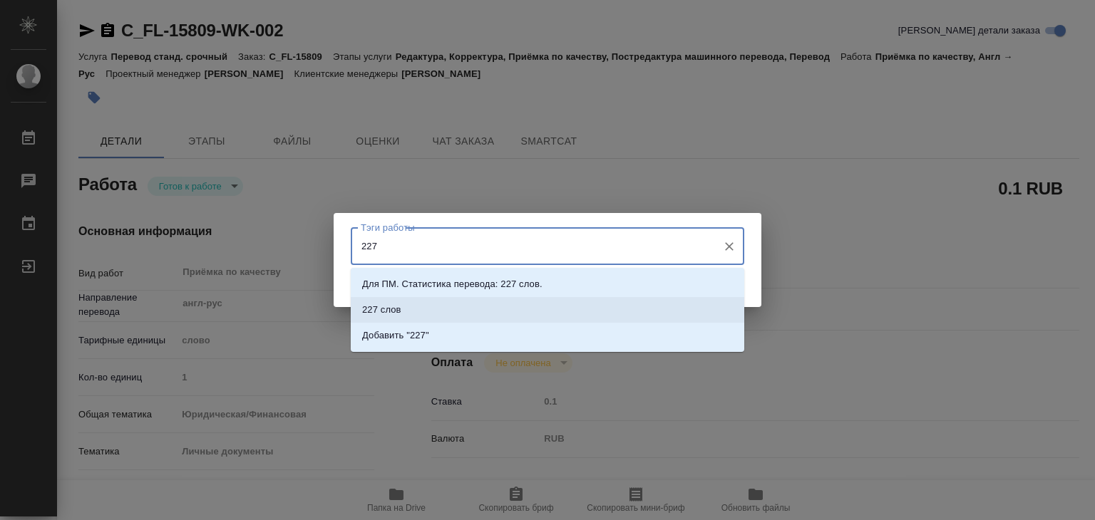
click at [389, 314] on p "227 слов" at bounding box center [381, 310] width 39 height 14
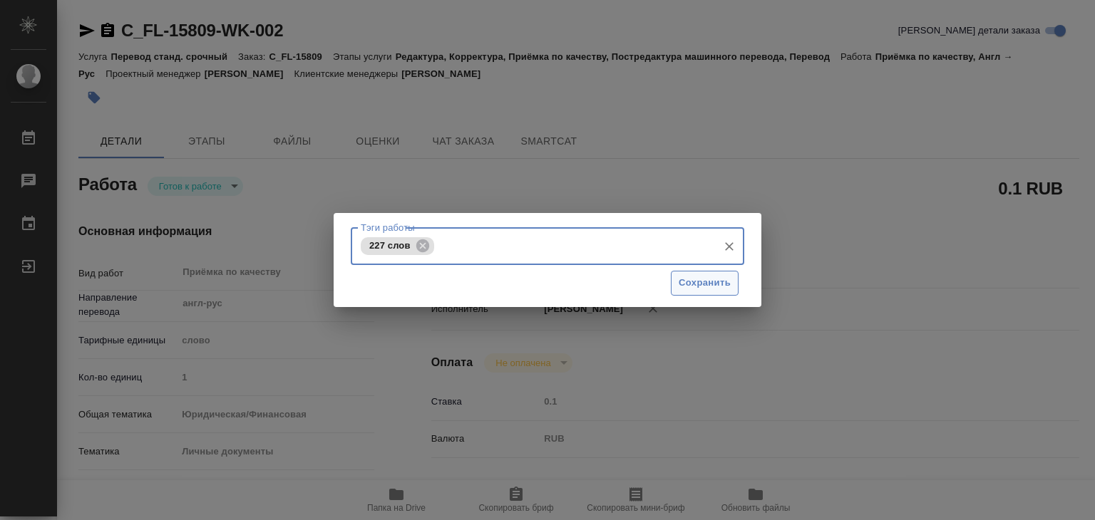
click at [704, 279] on span "Сохранить" at bounding box center [705, 283] width 52 height 16
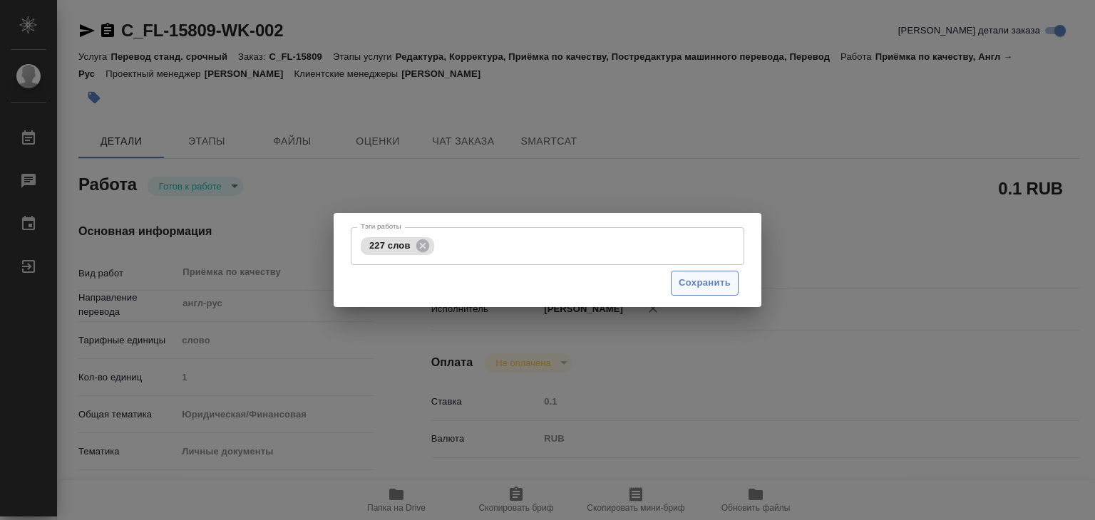
click at [707, 286] on span "Сохранить" at bounding box center [705, 283] width 52 height 16
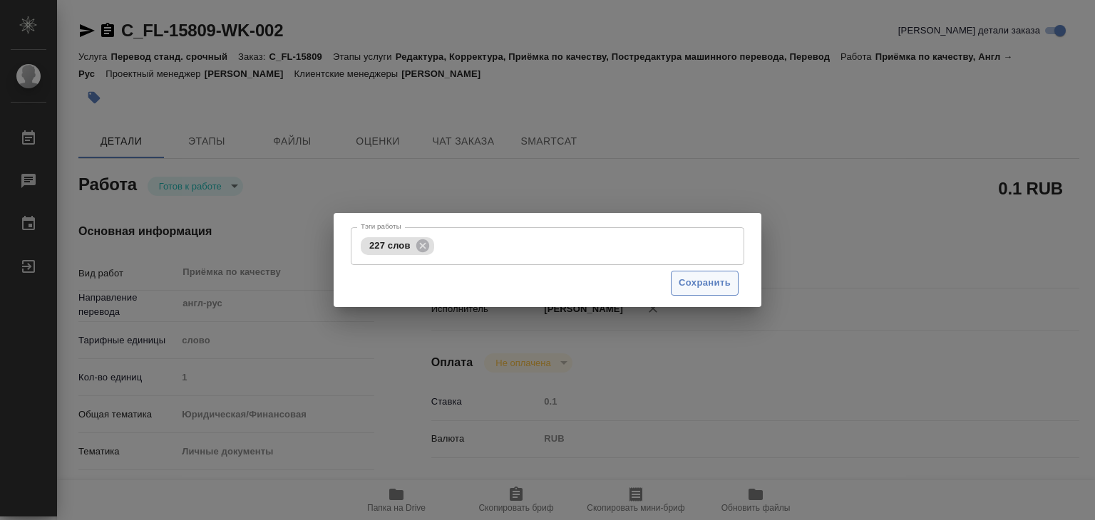
click at [707, 286] on span "Сохранить" at bounding box center [705, 283] width 52 height 16
click at [565, 238] on input "Тэги работы" at bounding box center [574, 246] width 273 height 24
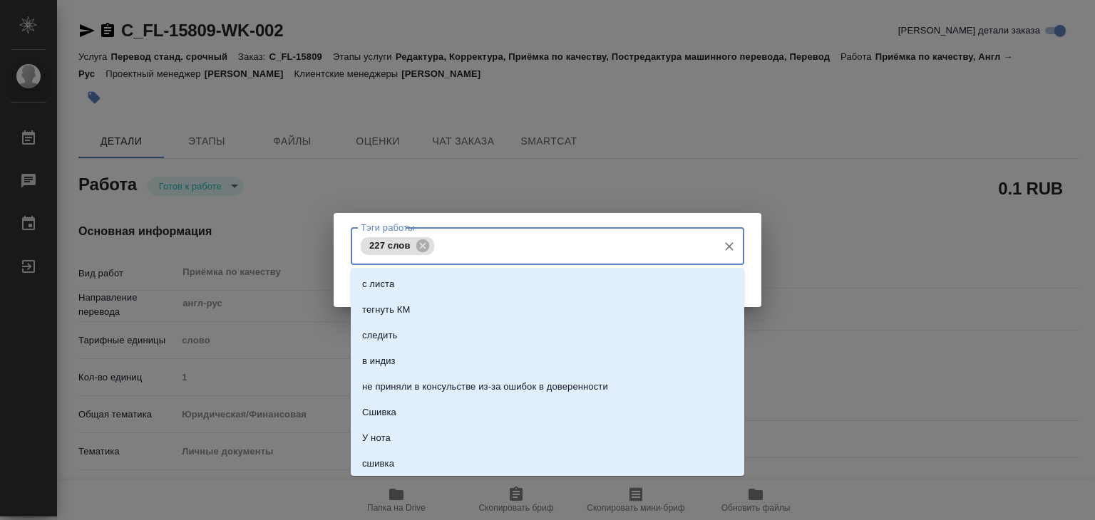
click at [729, 243] on icon "Очистить" at bounding box center [729, 247] width 14 height 14
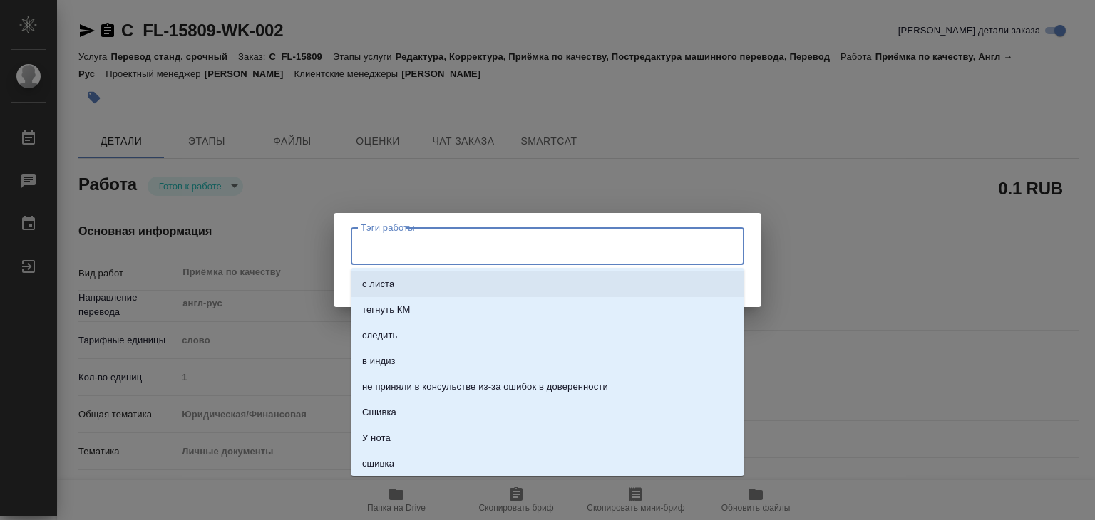
click at [807, 277] on div "Тэги работы Тэги работы Сохранить" at bounding box center [547, 260] width 1095 height 520
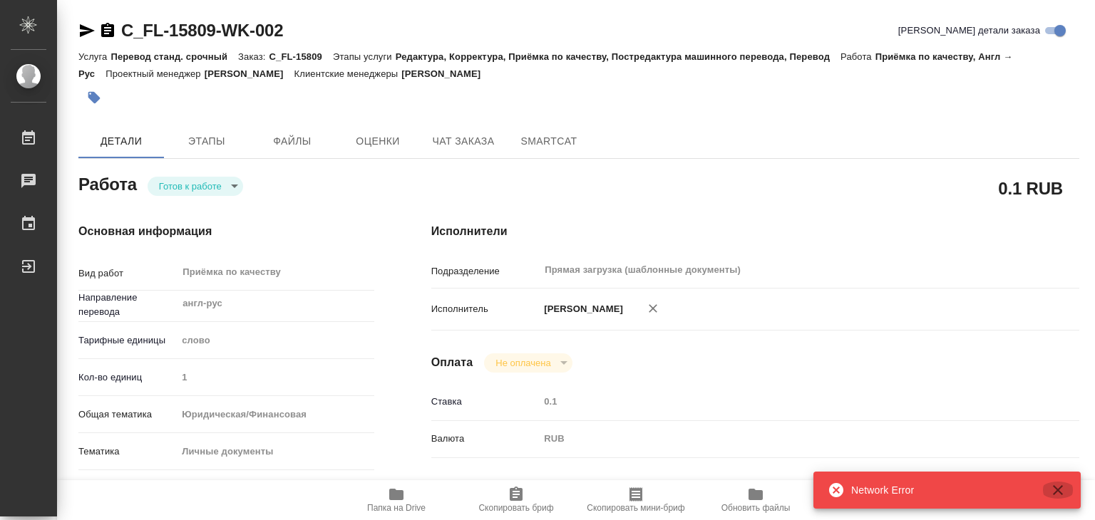
click at [1052, 493] on icon "button" at bounding box center [1057, 490] width 17 height 17
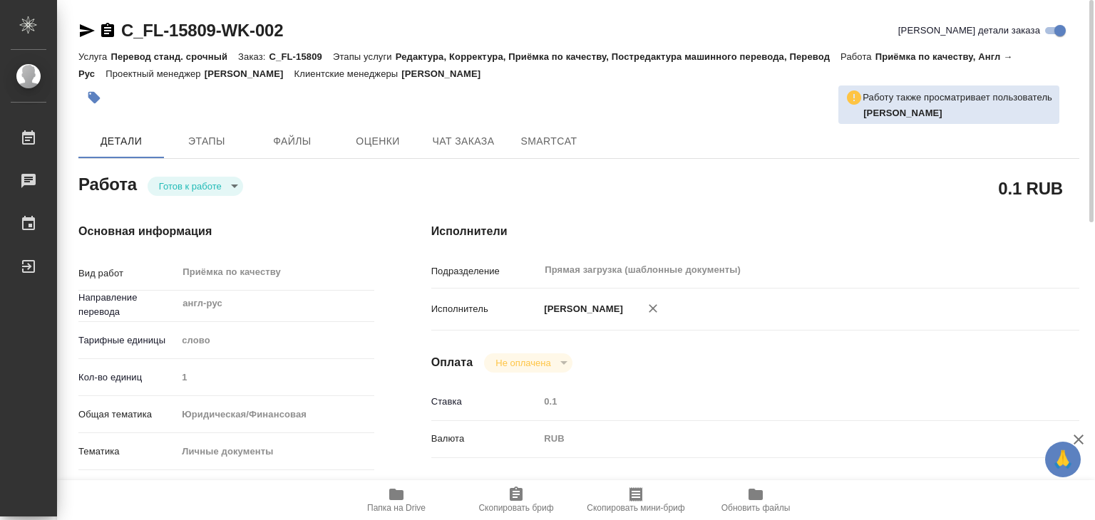
click at [91, 101] on icon "button" at bounding box center [94, 98] width 12 height 12
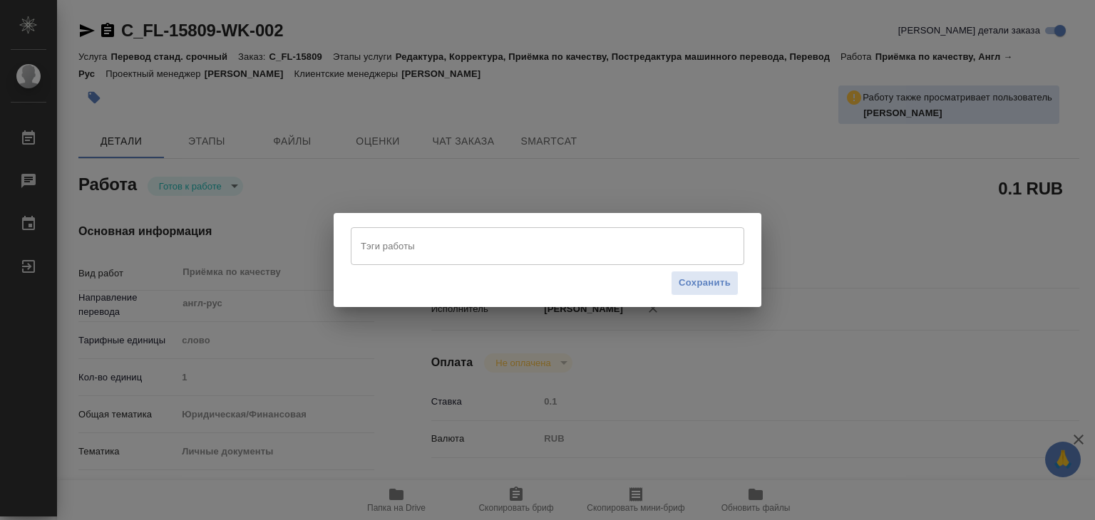
click at [423, 249] on input "Тэги работы" at bounding box center [534, 246] width 354 height 24
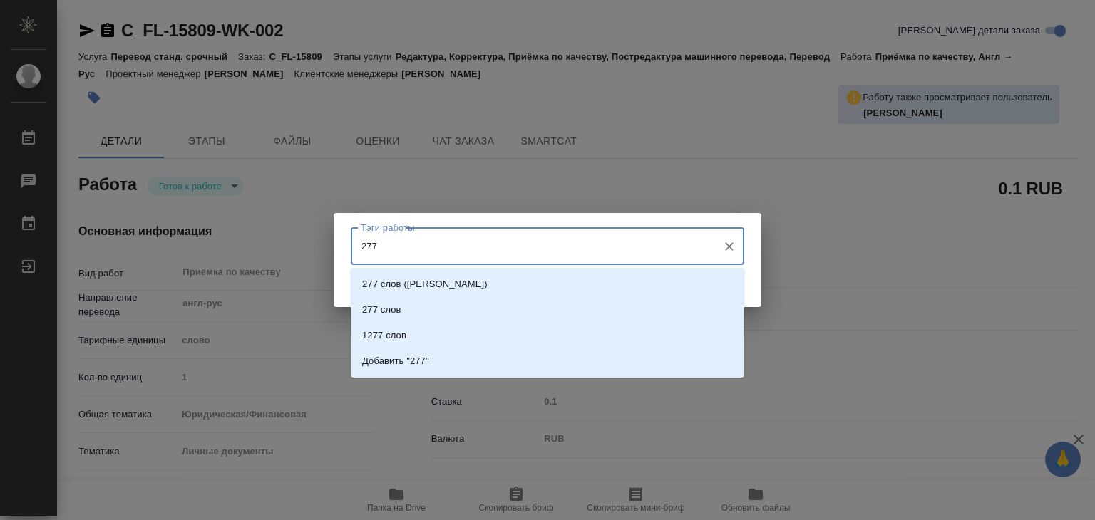
type input "277"
click at [446, 306] on li "277 слов" at bounding box center [547, 310] width 393 height 26
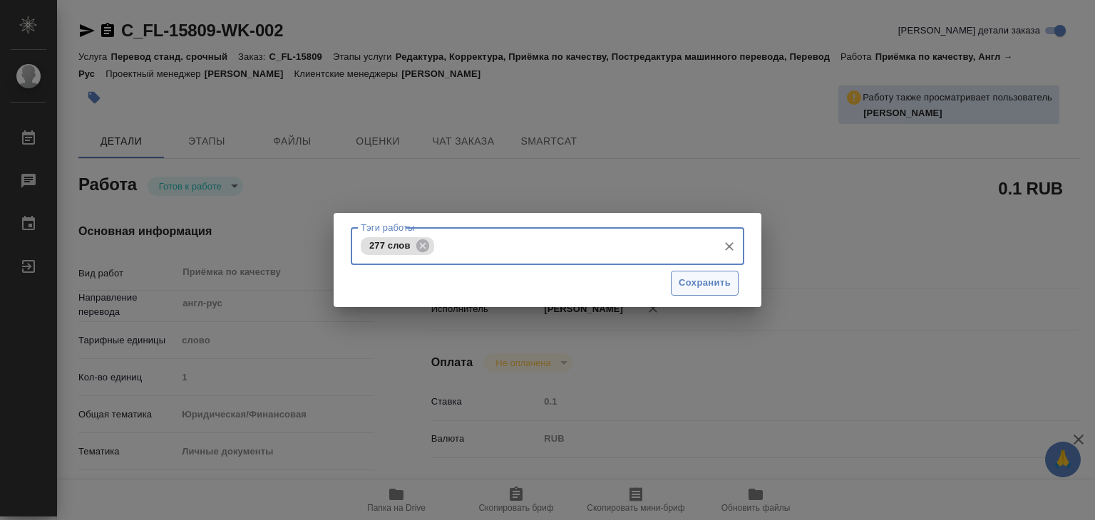
click at [699, 282] on span "Сохранить" at bounding box center [705, 283] width 52 height 16
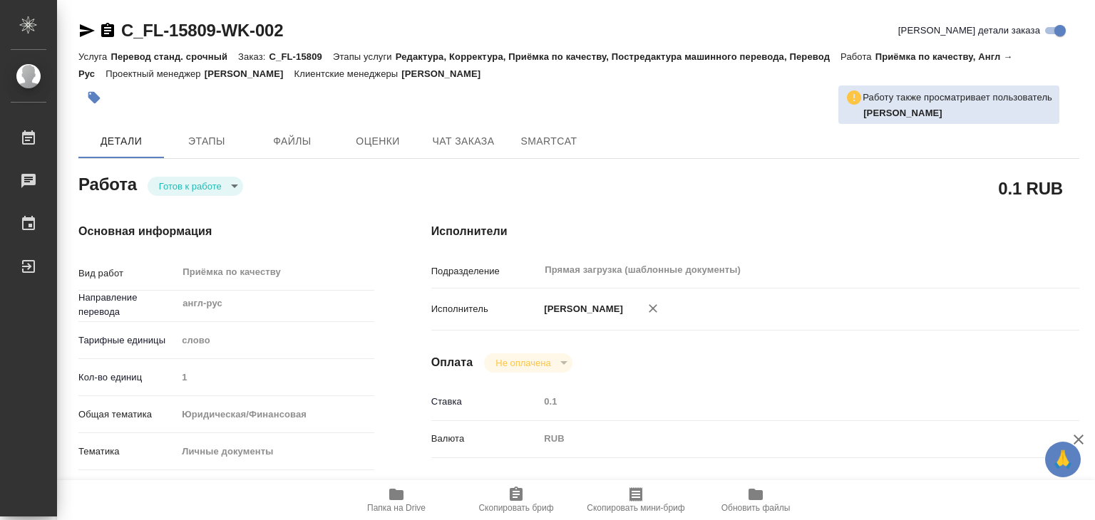
type input "readyForWork"
type input "англ-рус"
type input "5a8b1489cc6b4906c91bfd90"
type input "1"
type input "yr-fn"
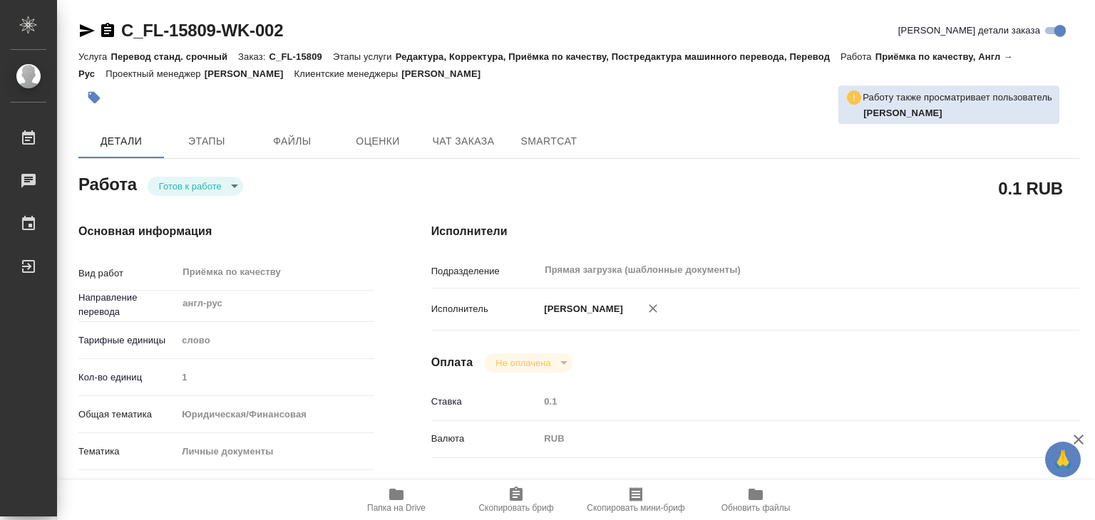
type input "5a8b8b956a9677013d343cfe"
checkbox input "true"
type input "[DATE] 17:20"
type input "[DATE] 14:00"
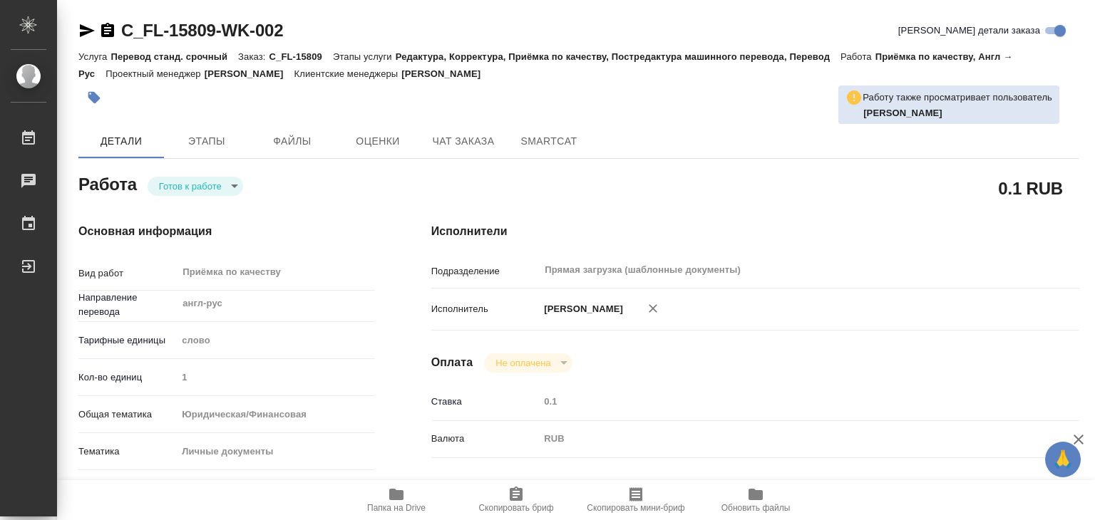
type input "Прямая загрузка (шаблонные документы)"
type input "notPayed"
type input "0.1"
type input "RUB"
type input "[PERSON_NAME]"
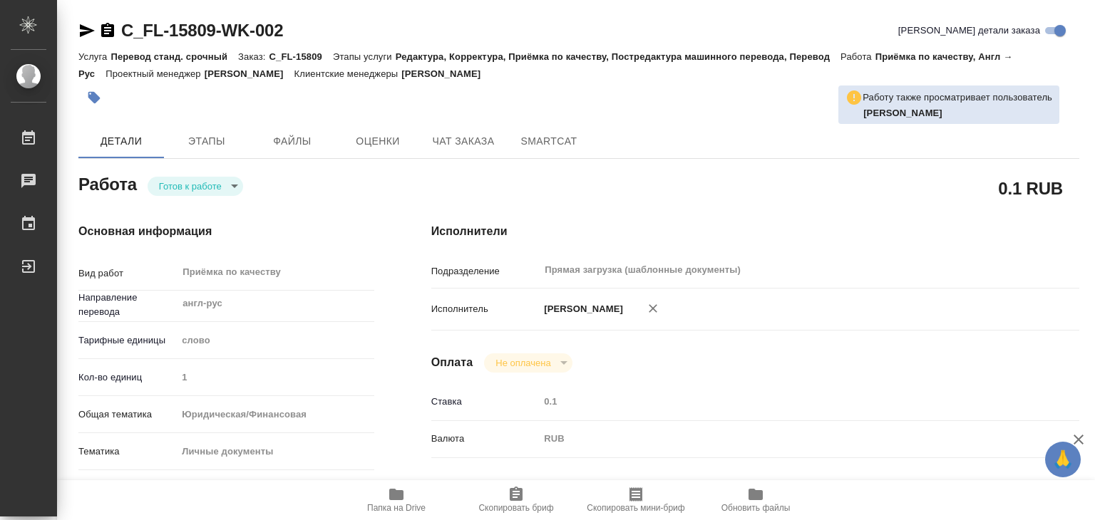
type input "C_FL-15809"
type input "Перевод станд. срочный"
type input "Редактура, Корректура, Приёмка по качеству, Постредактура машинного перевода, П…"
type input "[PERSON_NAME]"
type input "/Clients/FL_C/Orders/C_FL-15809"
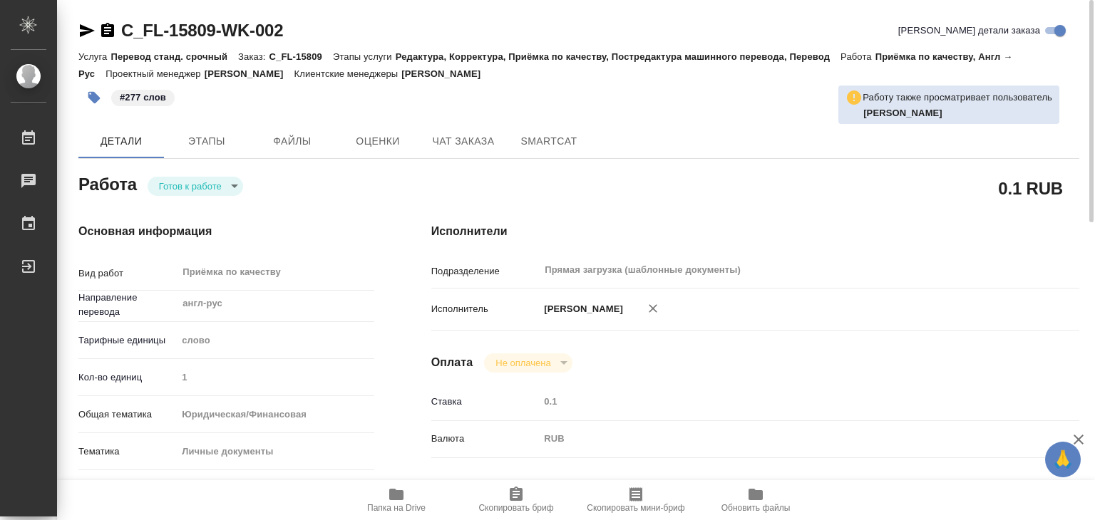
click at [227, 177] on body "🙏 .cls-1 fill:#fff; AWATERA Alilekova [PERSON_NAME] Работы 0 Чаты График Выйти …" at bounding box center [547, 260] width 1095 height 520
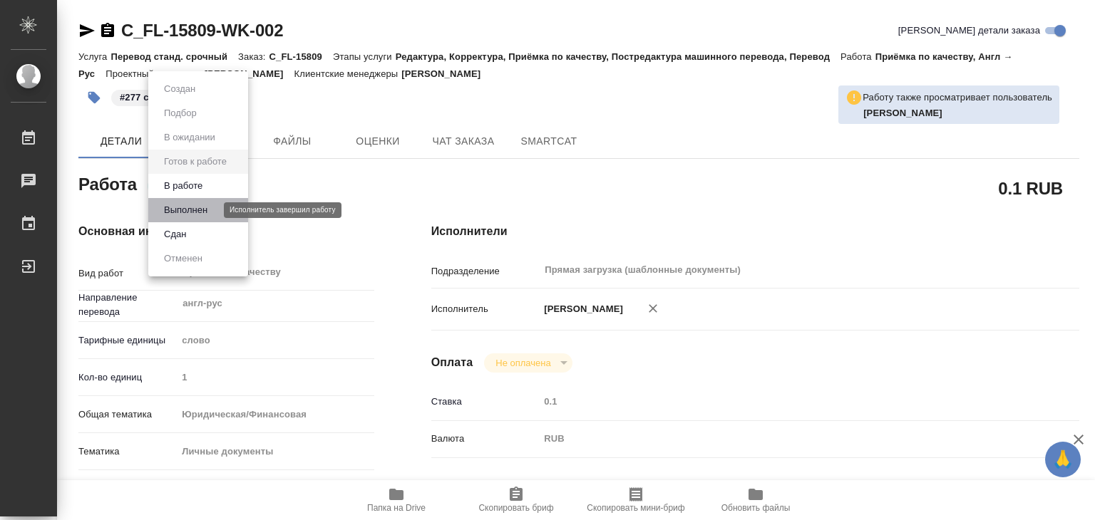
click at [209, 210] on button "Выполнен" at bounding box center [186, 210] width 52 height 16
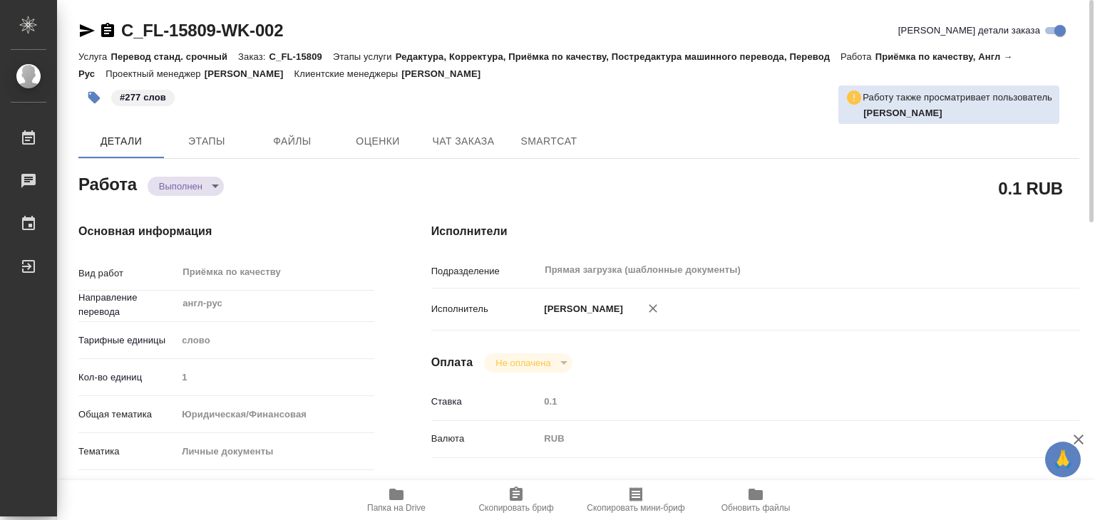
type textarea "x"
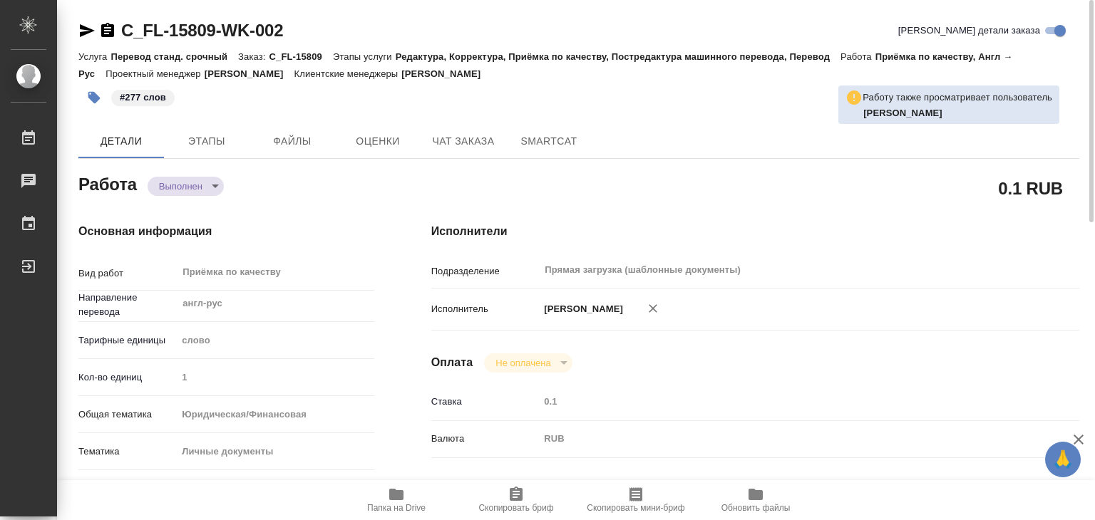
type textarea "x"
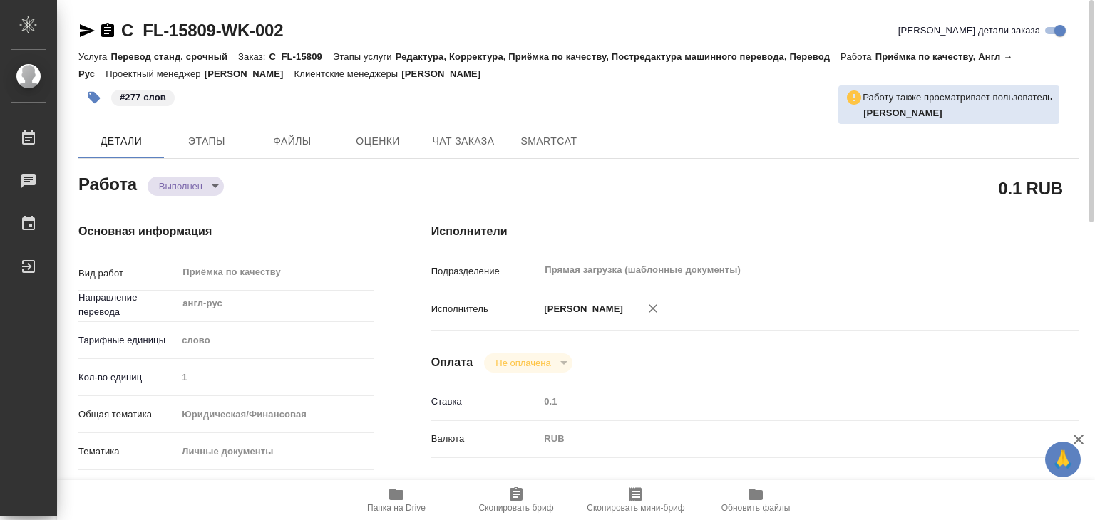
type textarea "x"
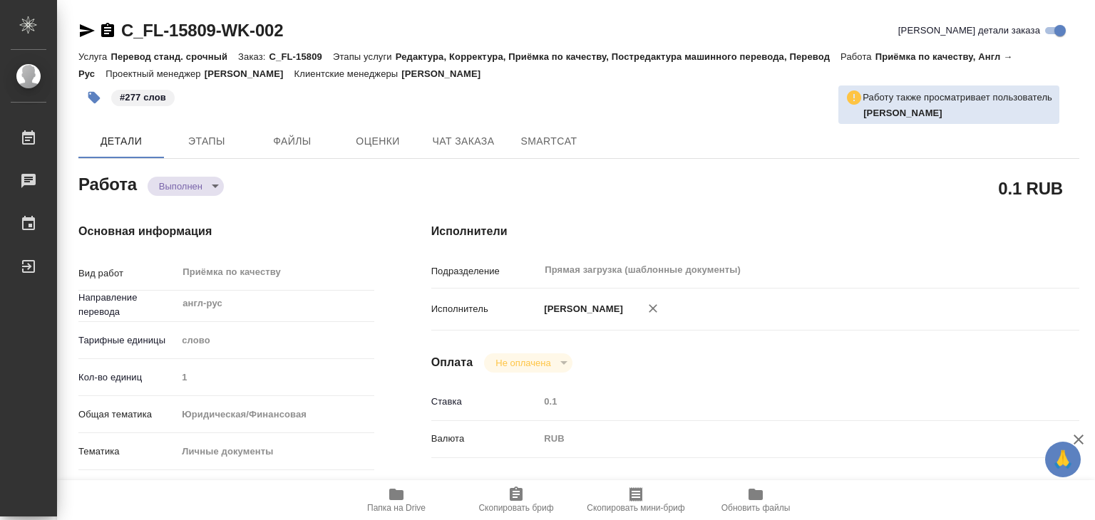
click at [1083, 440] on icon "button" at bounding box center [1078, 439] width 17 height 17
click at [196, 141] on span "Этапы" at bounding box center [207, 142] width 68 height 18
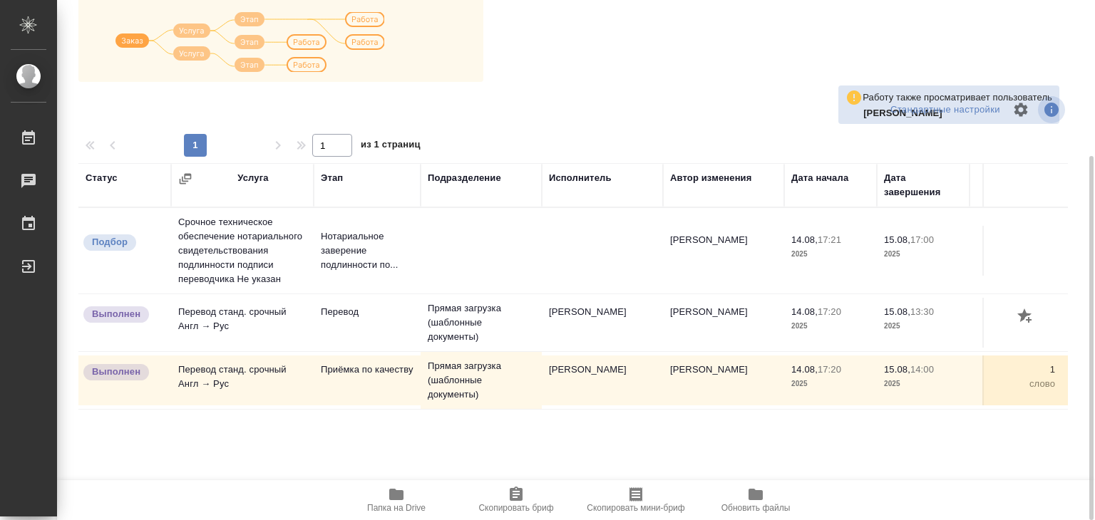
scroll to position [80, 0]
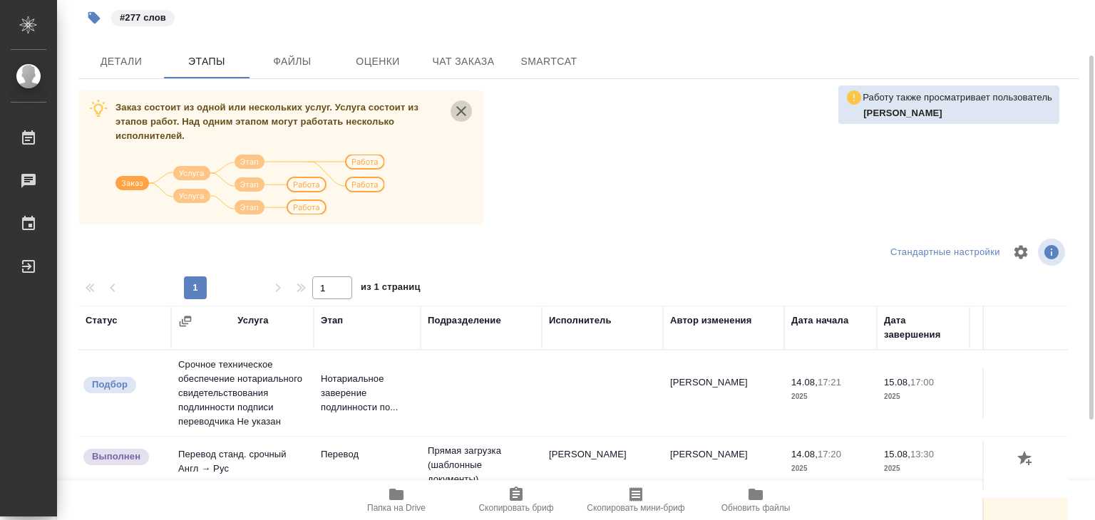
click at [461, 109] on icon "close" at bounding box center [461, 111] width 10 height 10
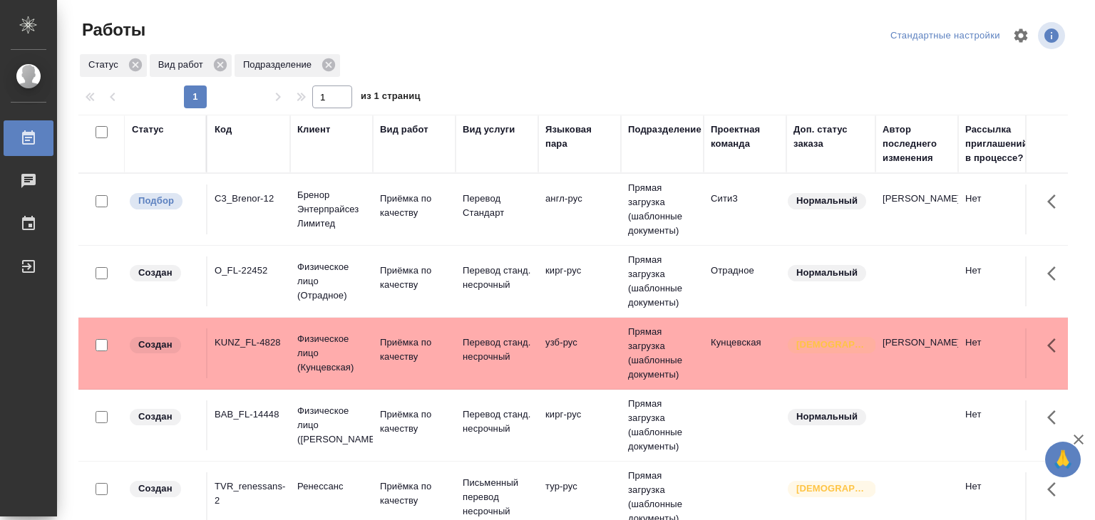
click at [600, 225] on td "англ-рус" at bounding box center [579, 210] width 83 height 50
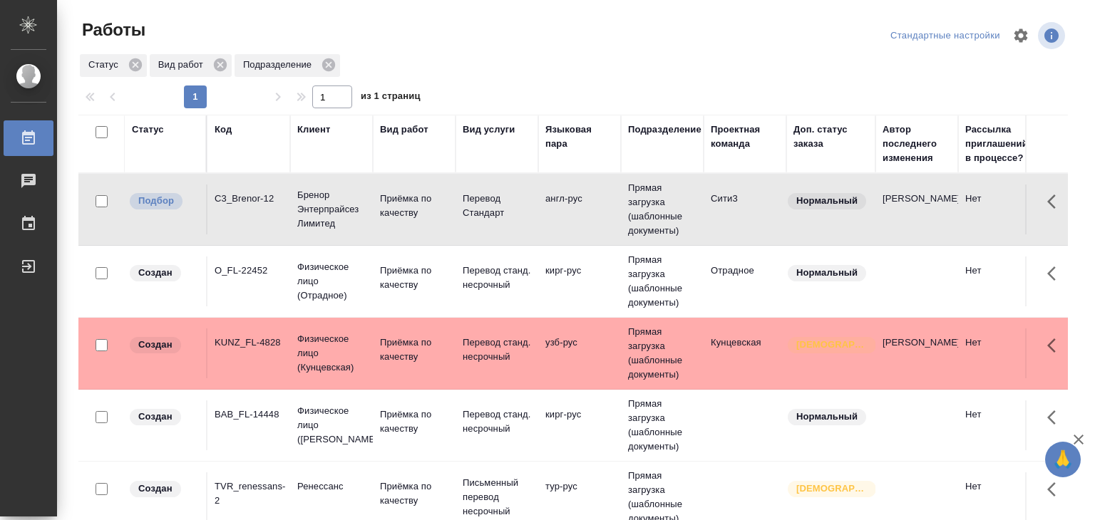
click at [599, 217] on td "англ-рус" at bounding box center [579, 210] width 83 height 50
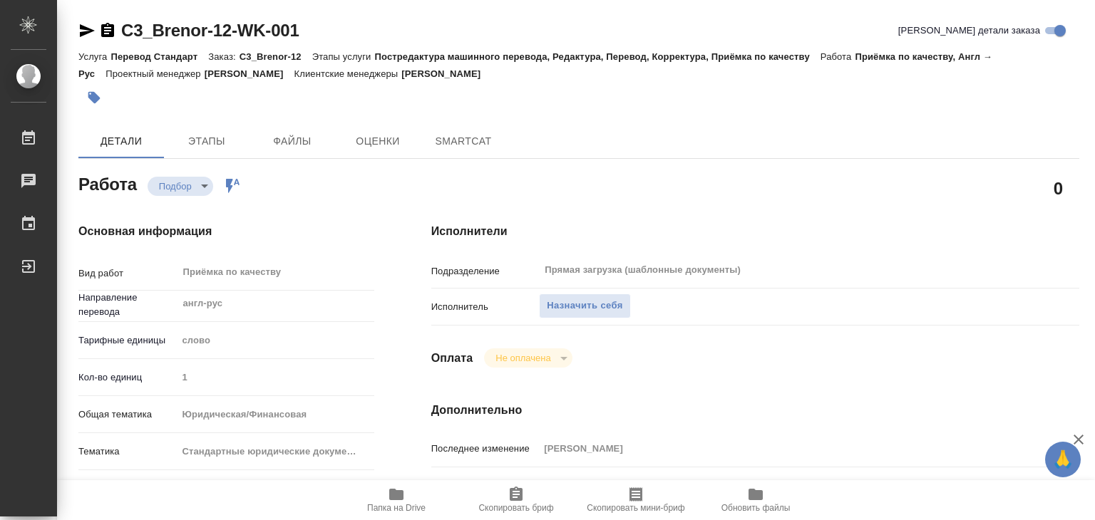
type textarea "x"
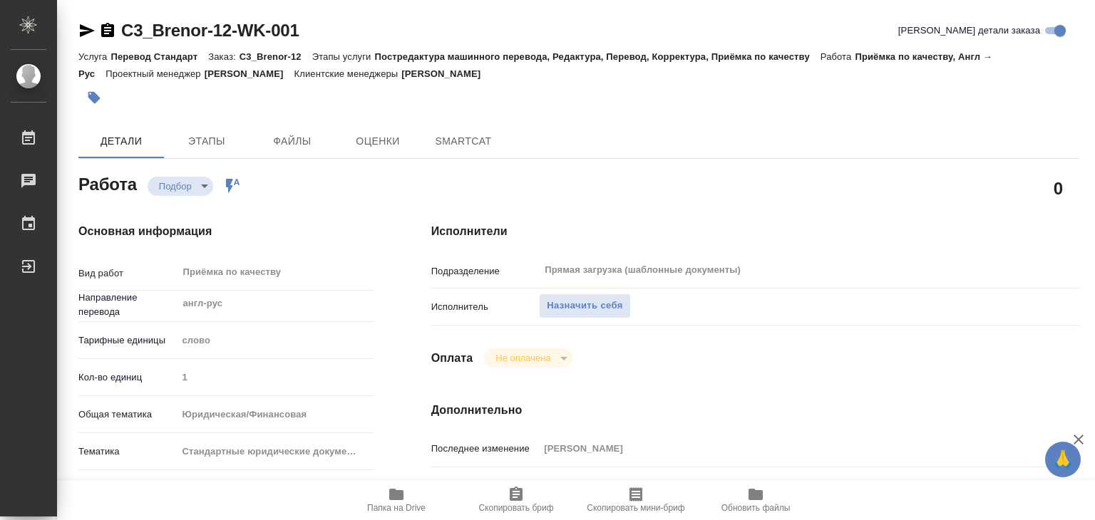
type textarea "x"
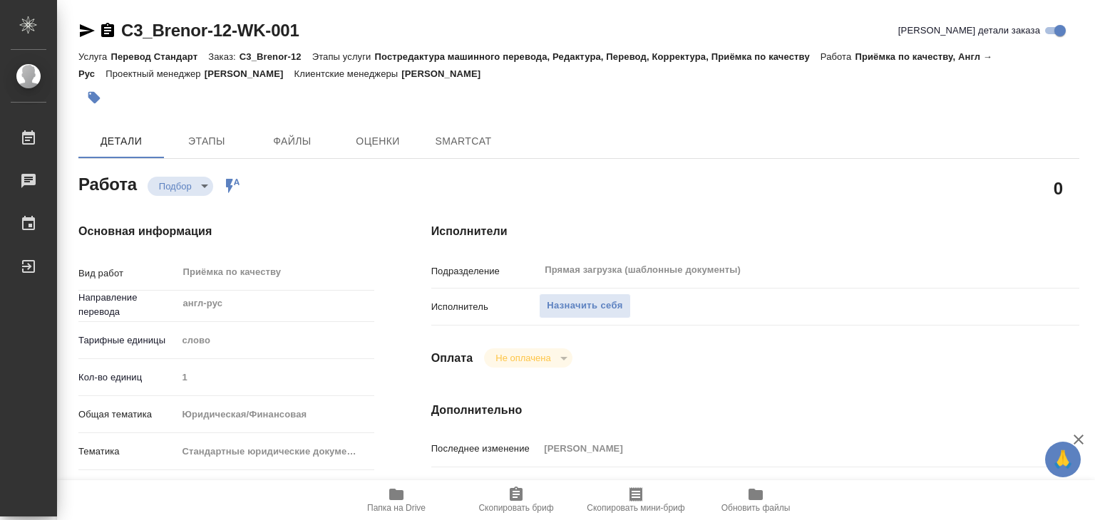
type textarea "x"
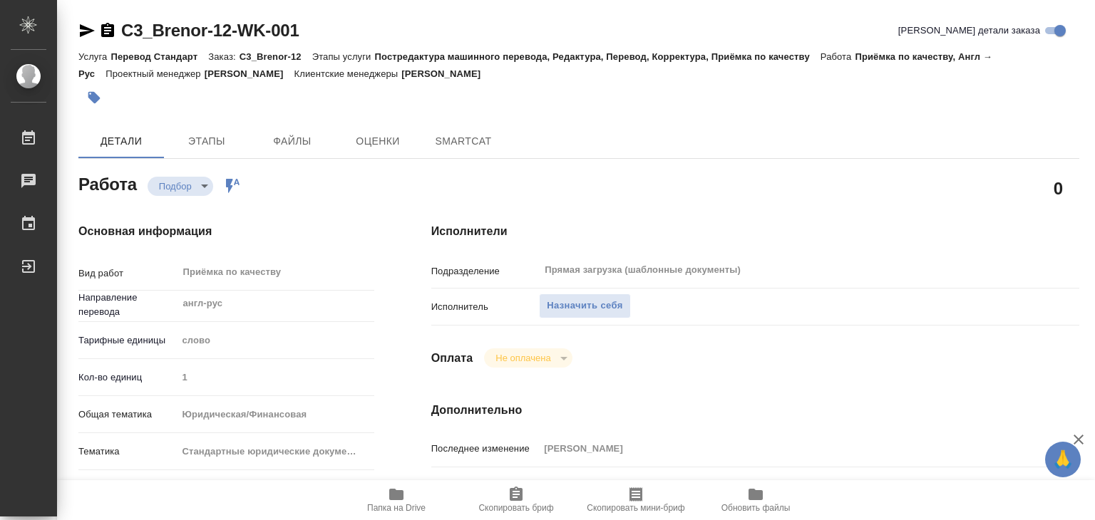
type textarea "x"
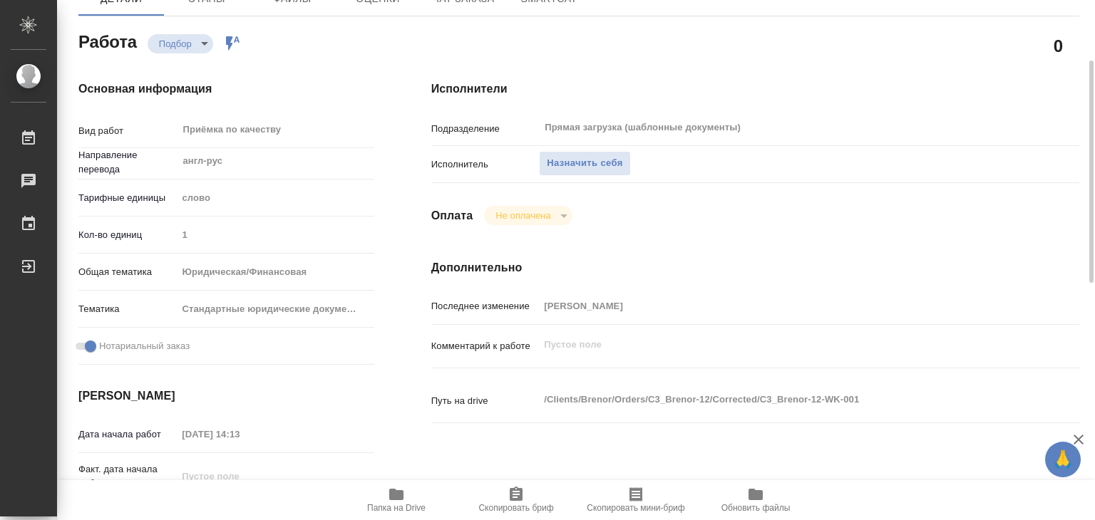
scroll to position [214, 0]
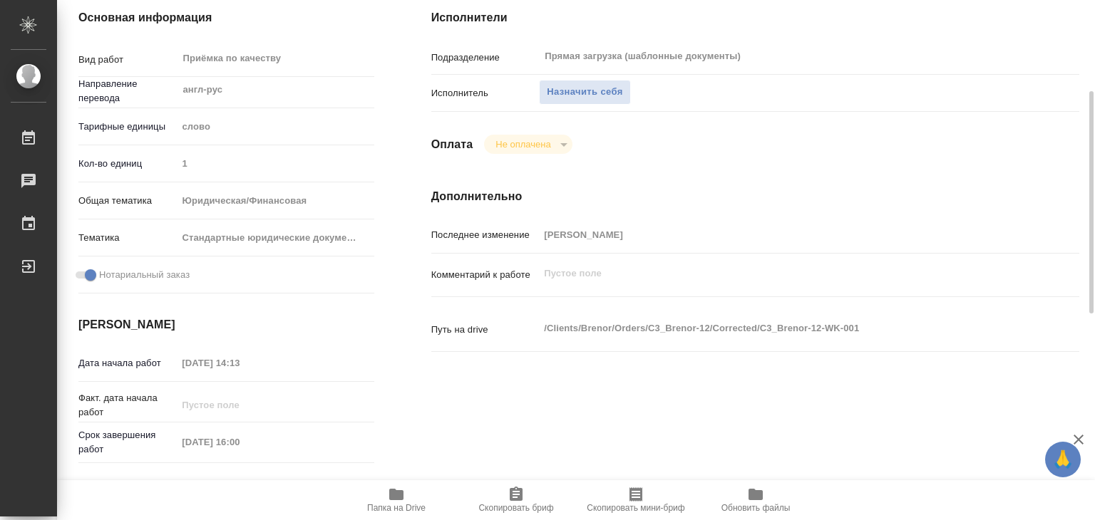
type textarea "x"
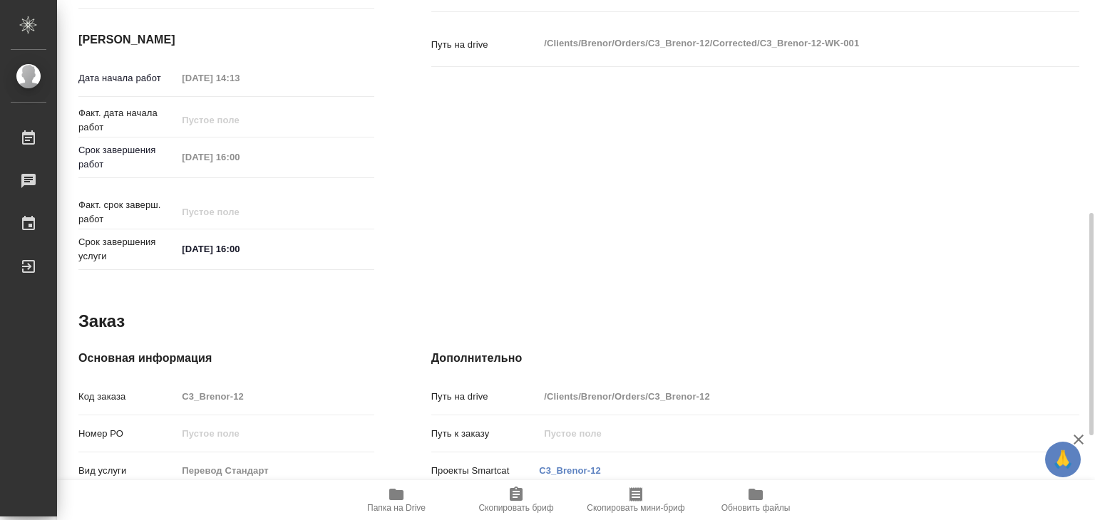
type textarea "x"
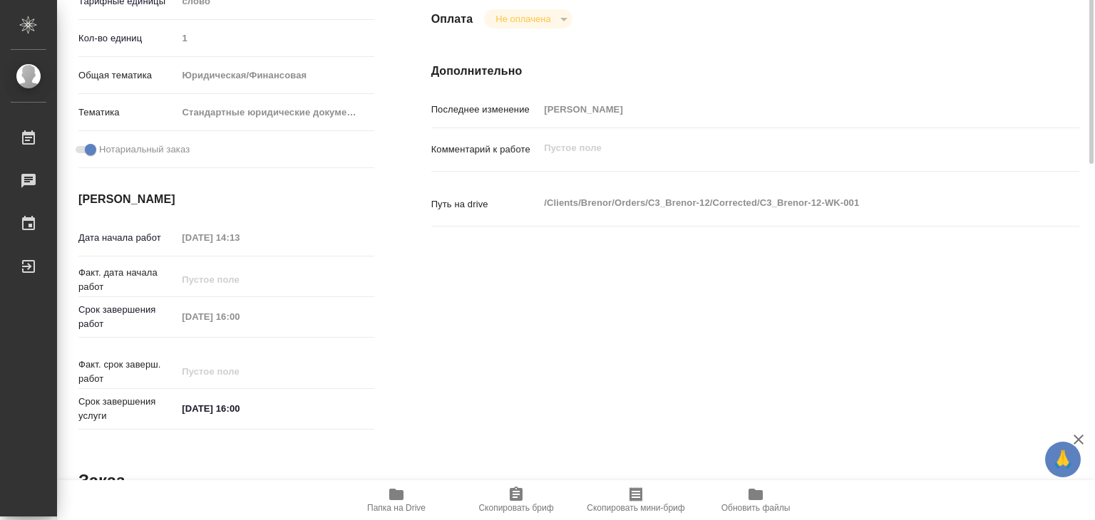
scroll to position [54, 0]
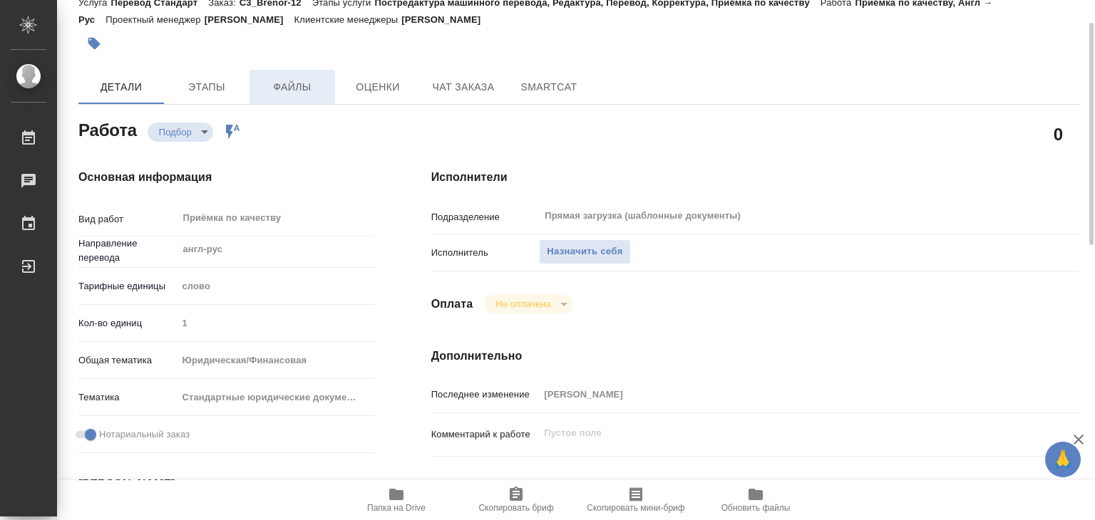
click at [300, 74] on button "Файлы" at bounding box center [292, 87] width 86 height 34
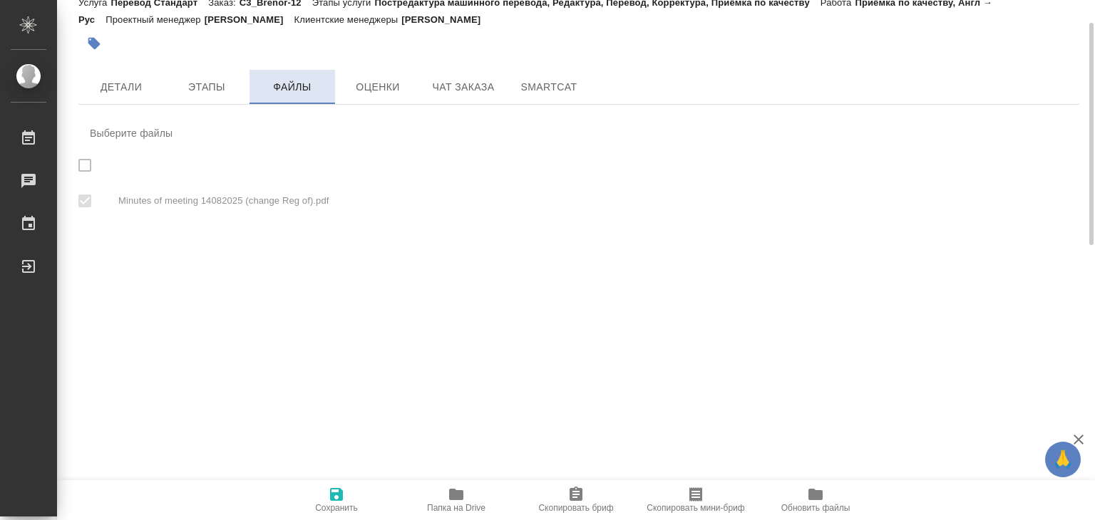
checkbox input "true"
click at [467, 496] on span "Папка на Drive" at bounding box center [456, 499] width 103 height 27
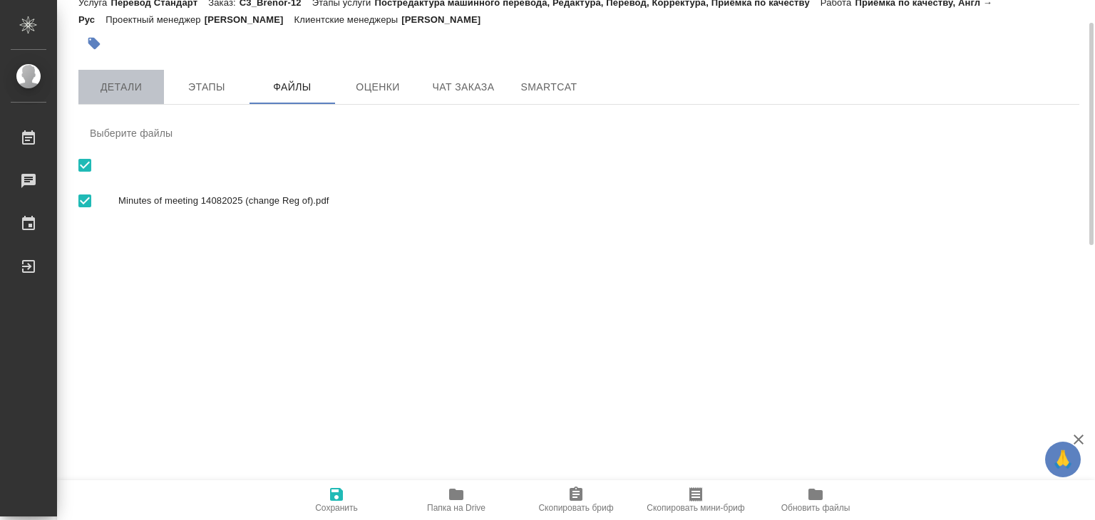
click at [143, 81] on span "Детали" at bounding box center [121, 87] width 68 height 18
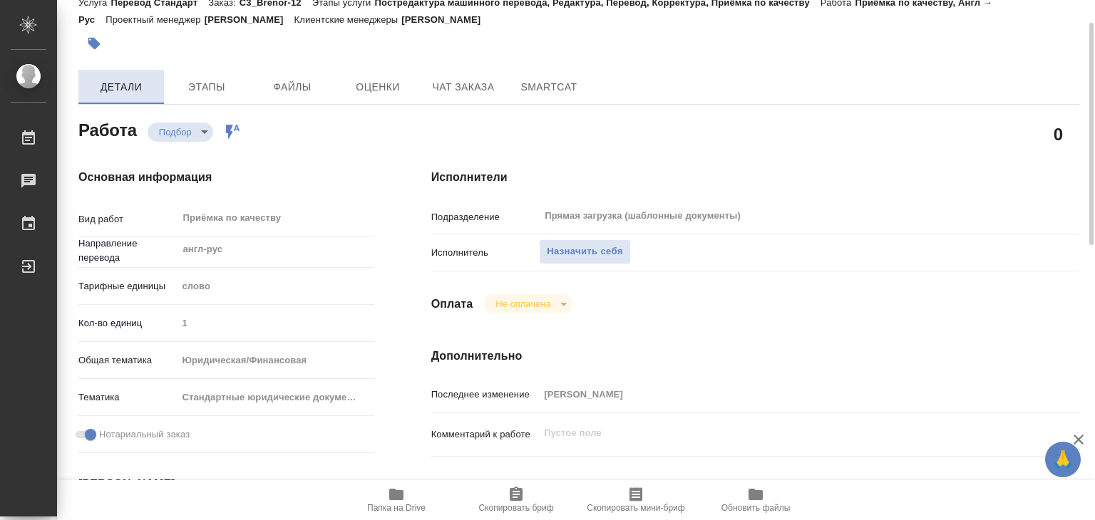
type textarea "x"
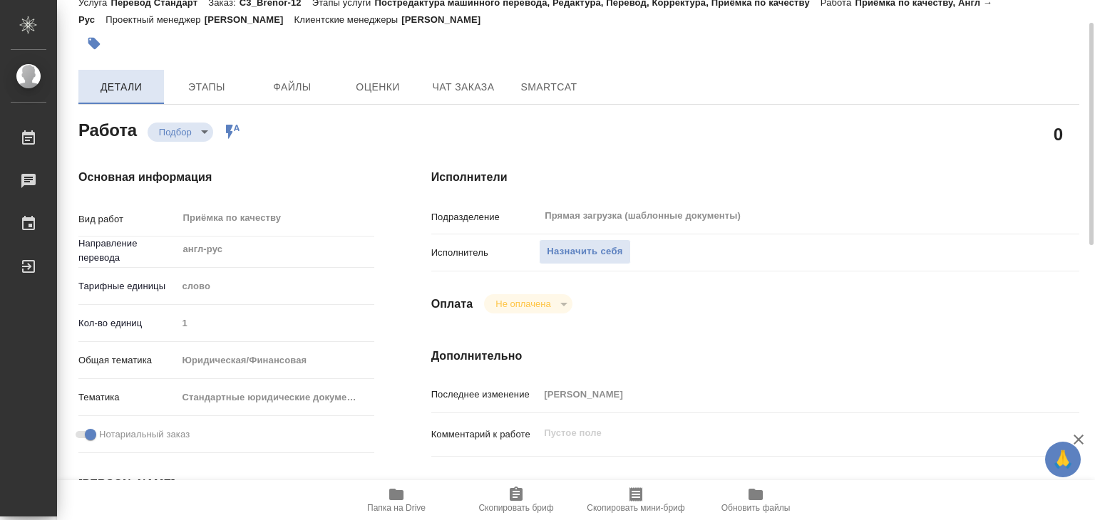
type textarea "x"
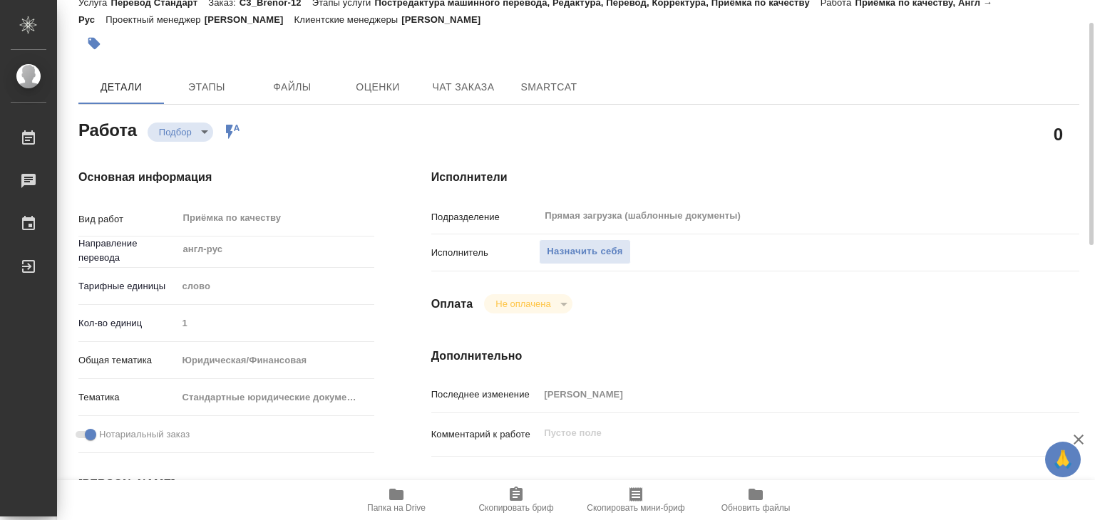
type textarea "x"
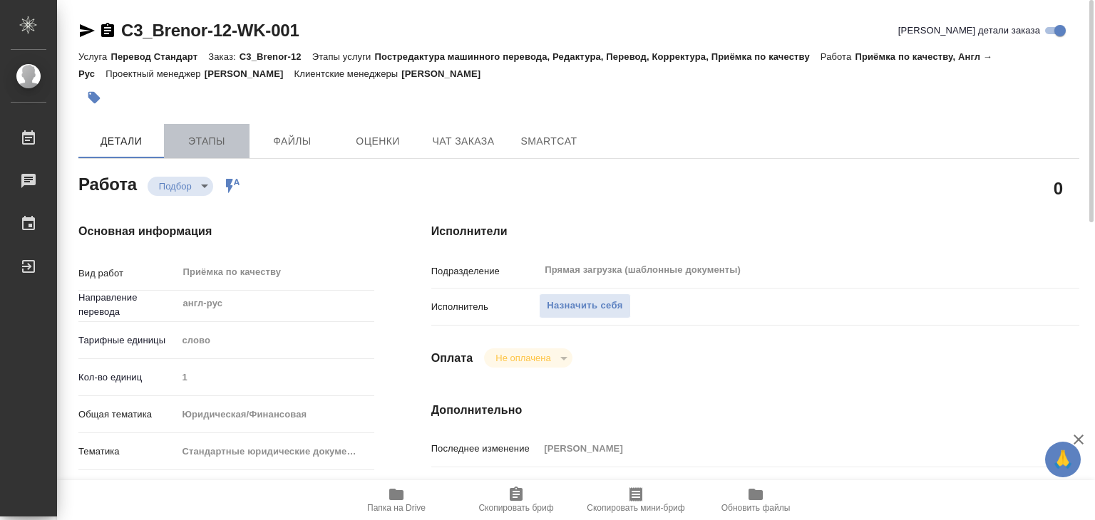
click at [210, 150] on button "Этапы" at bounding box center [207, 141] width 86 height 34
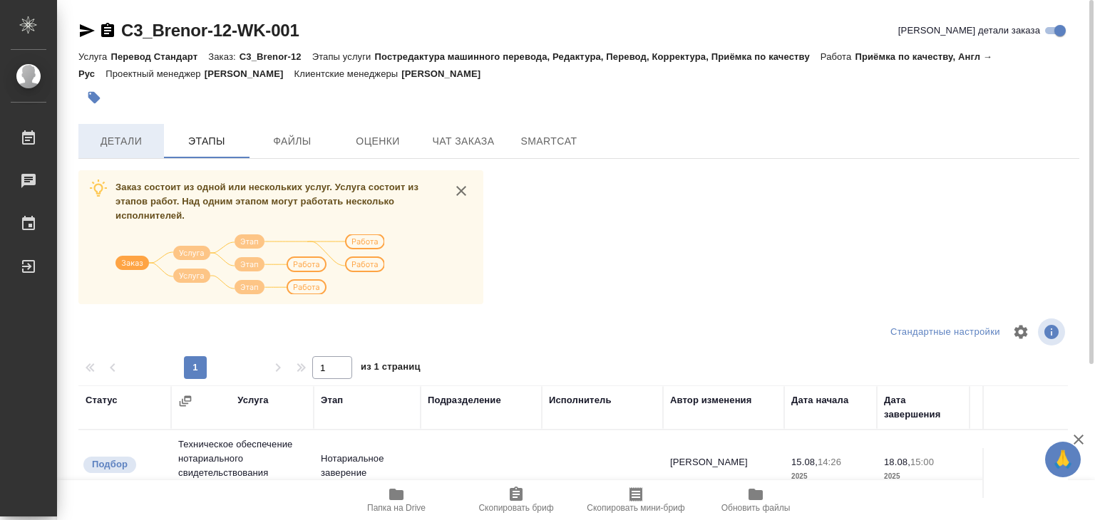
click at [134, 138] on span "Детали" at bounding box center [121, 142] width 68 height 18
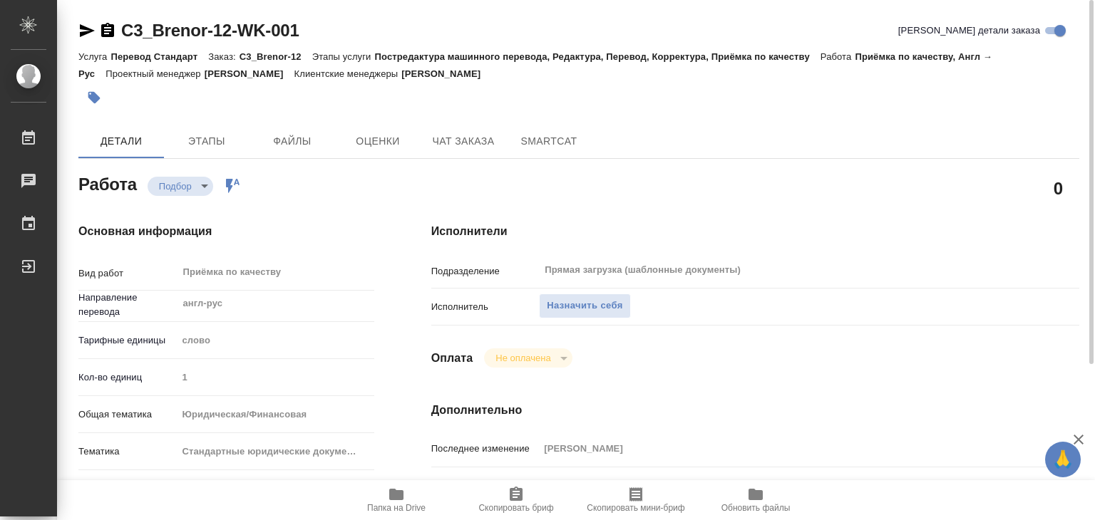
type textarea "x"
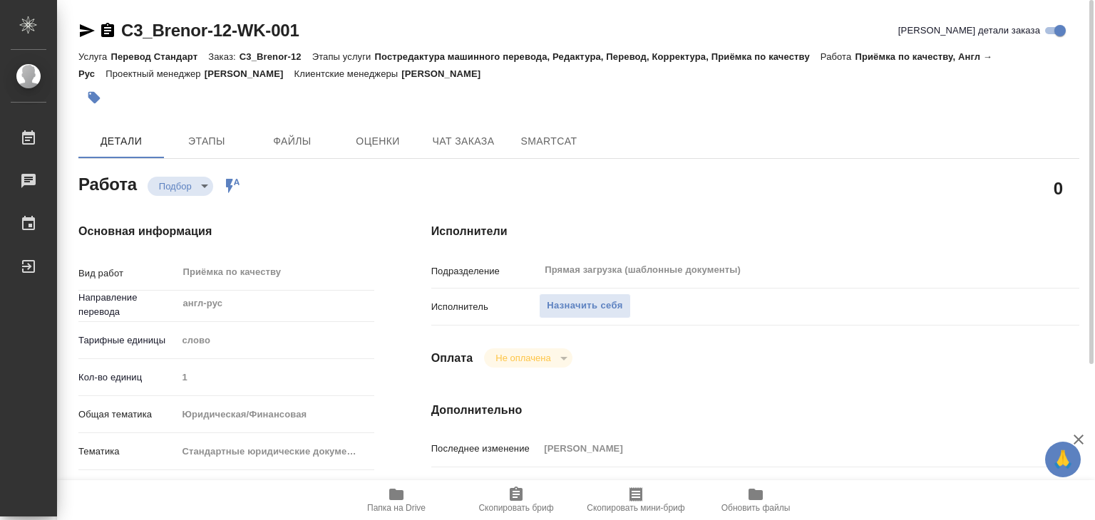
type textarea "x"
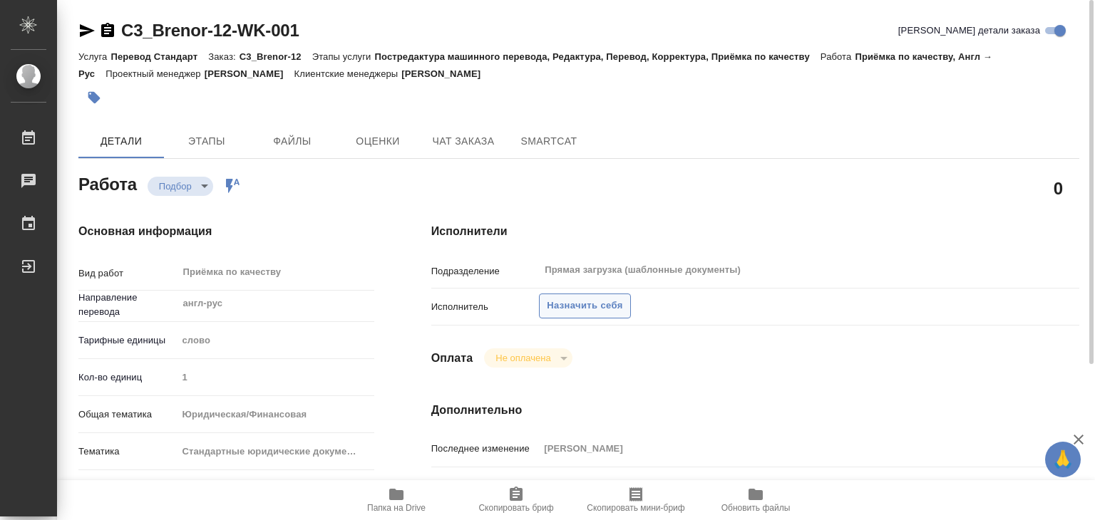
click at [574, 307] on span "Назначить себя" at bounding box center [585, 306] width 76 height 16
type textarea "x"
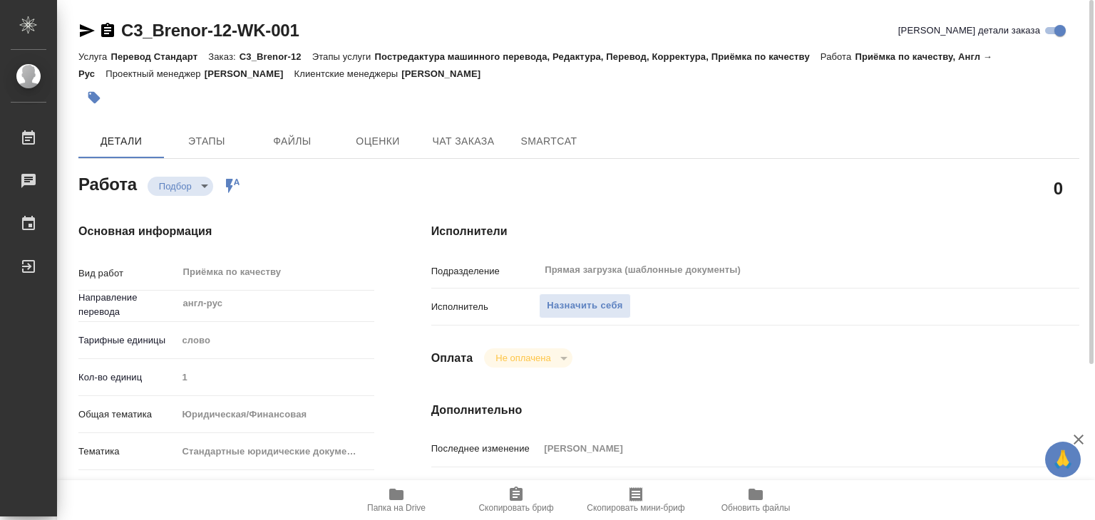
type textarea "x"
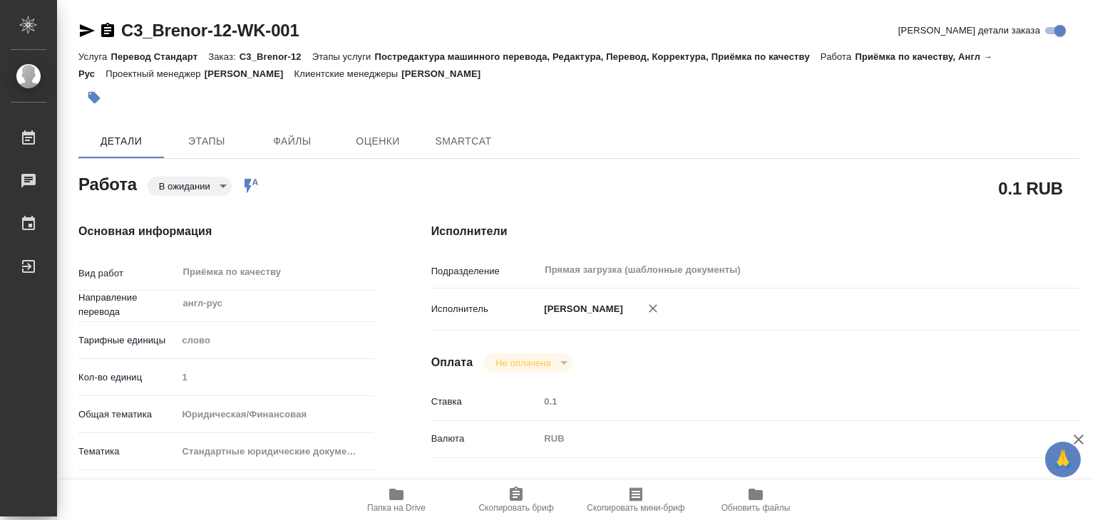
type textarea "x"
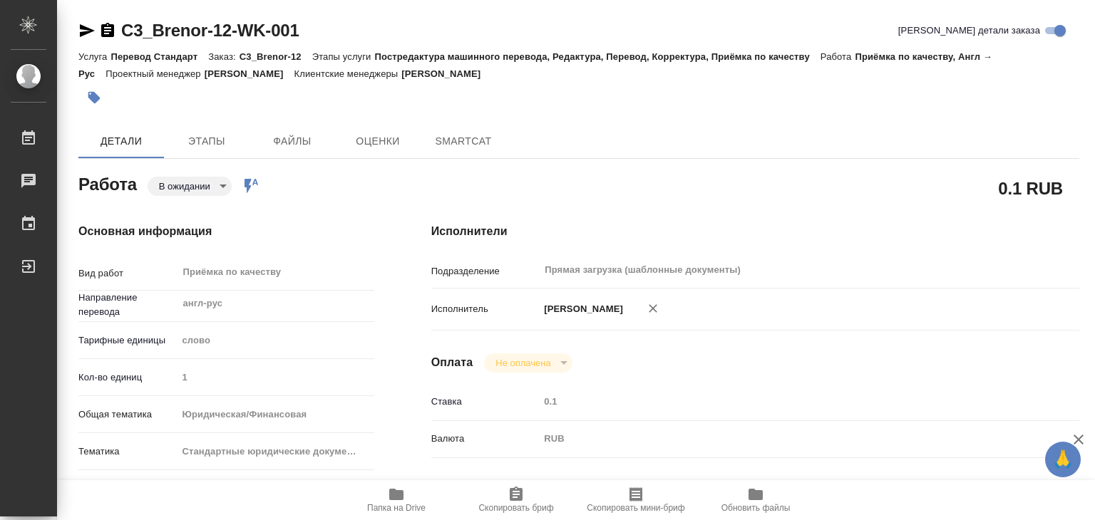
type textarea "x"
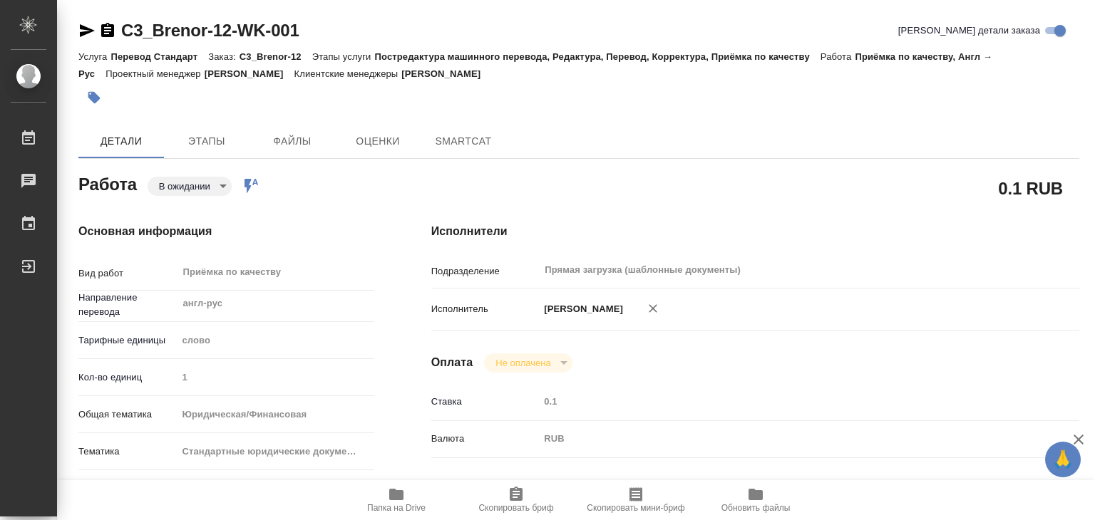
type textarea "x"
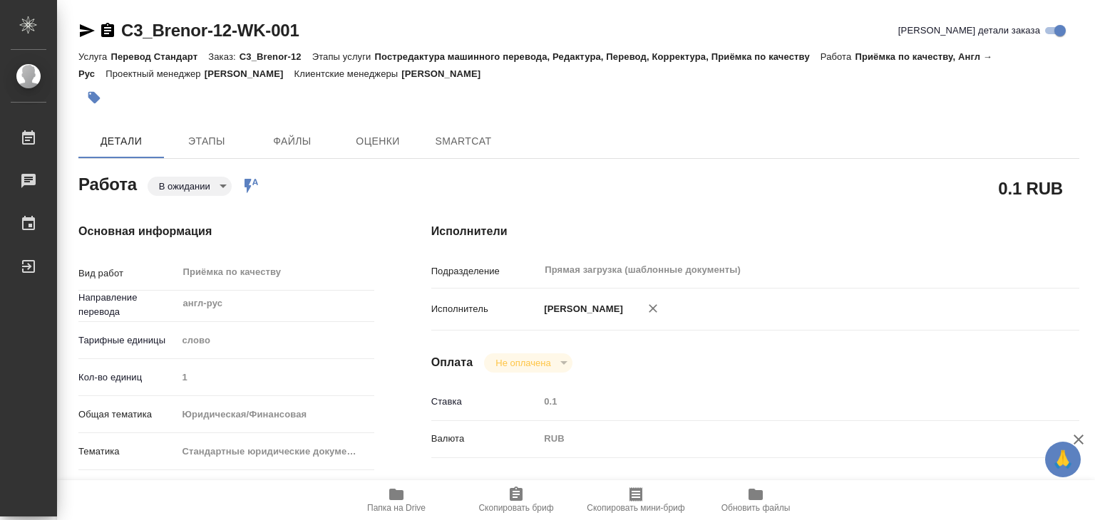
type textarea "x"
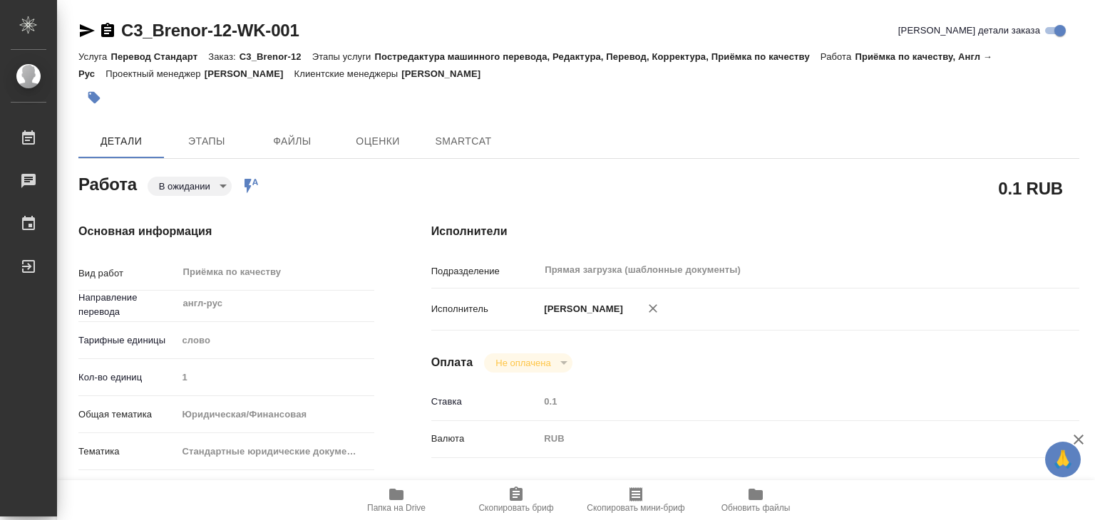
type textarea "x"
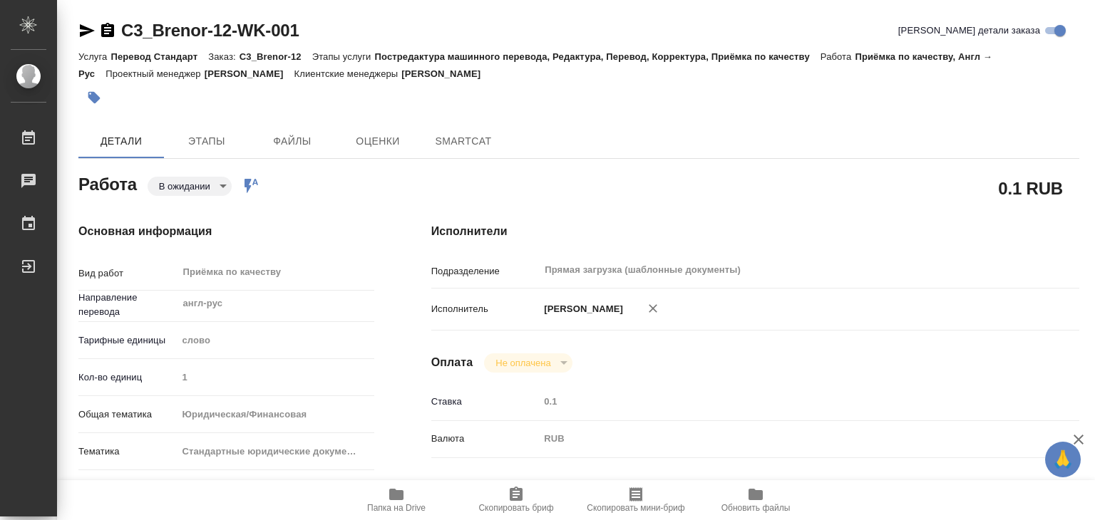
type textarea "x"
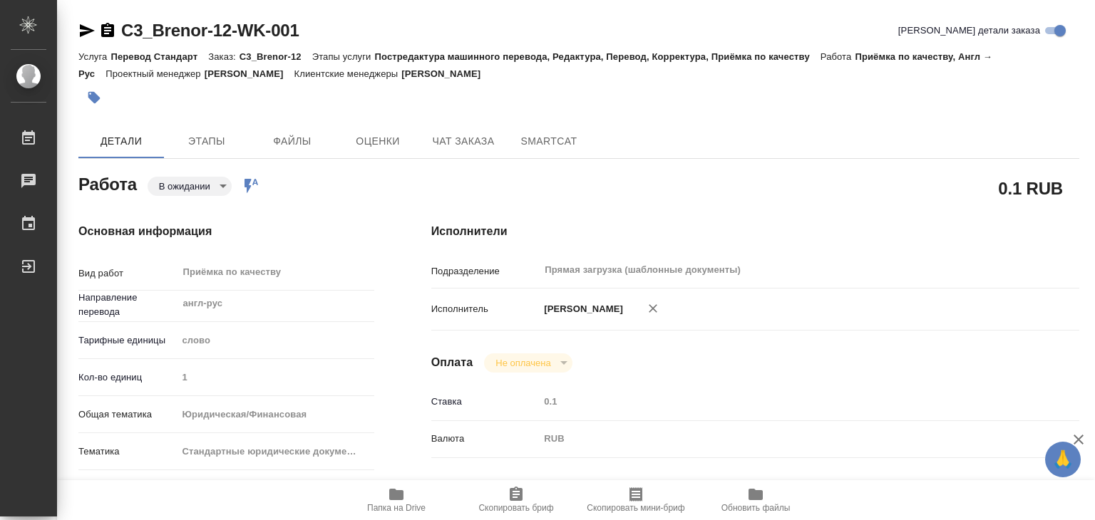
type textarea "x"
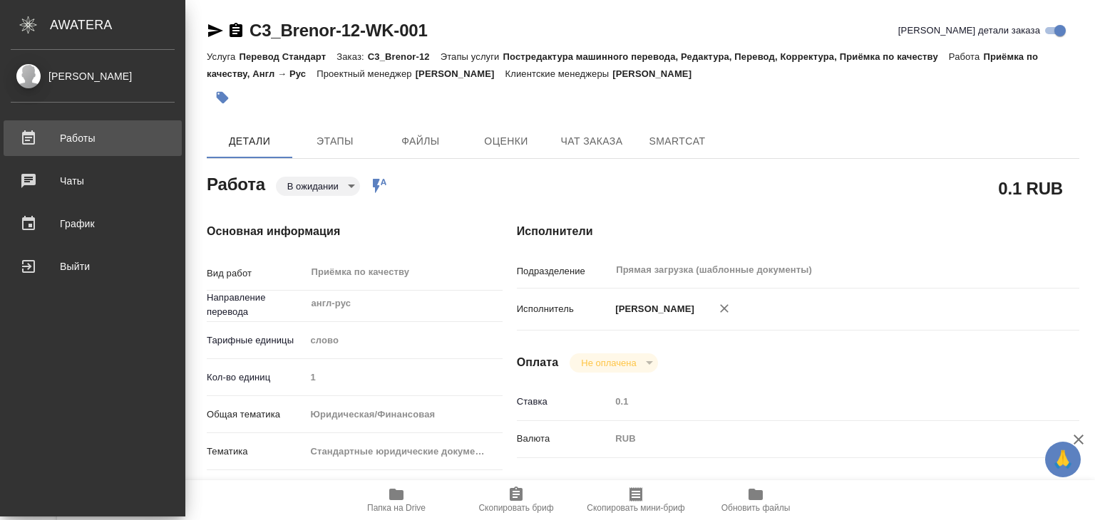
type textarea "x"
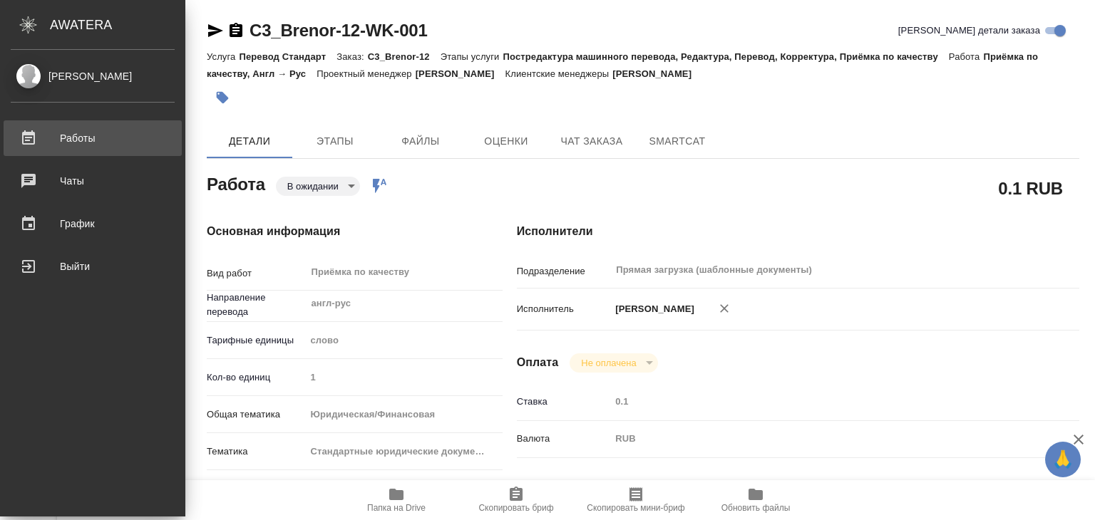
type textarea "x"
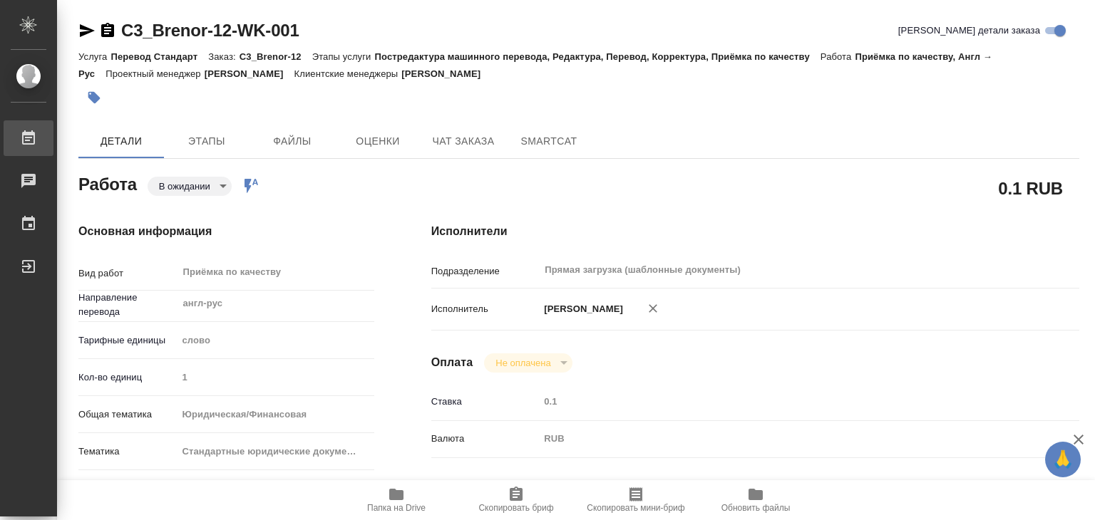
type textarea "x"
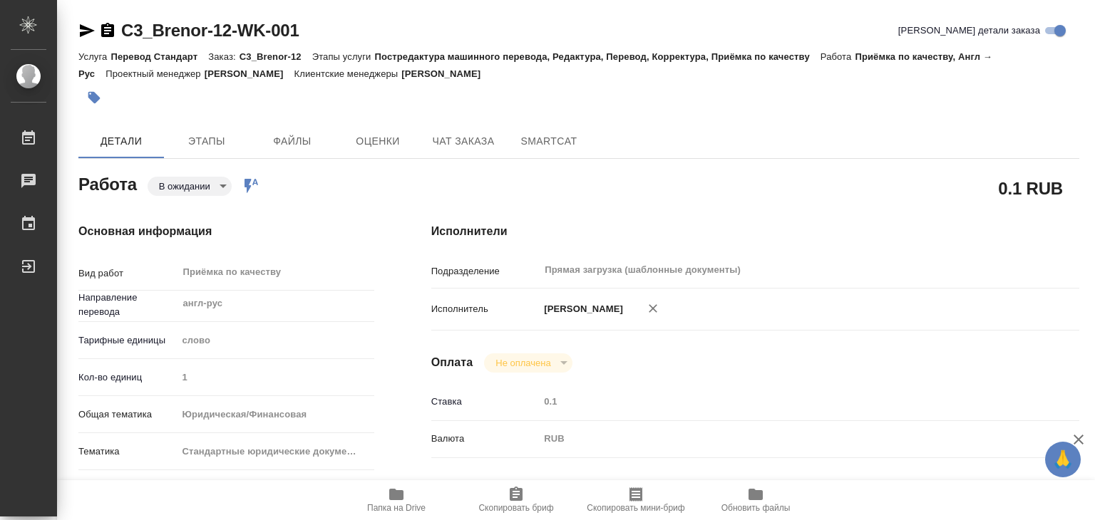
type textarea "x"
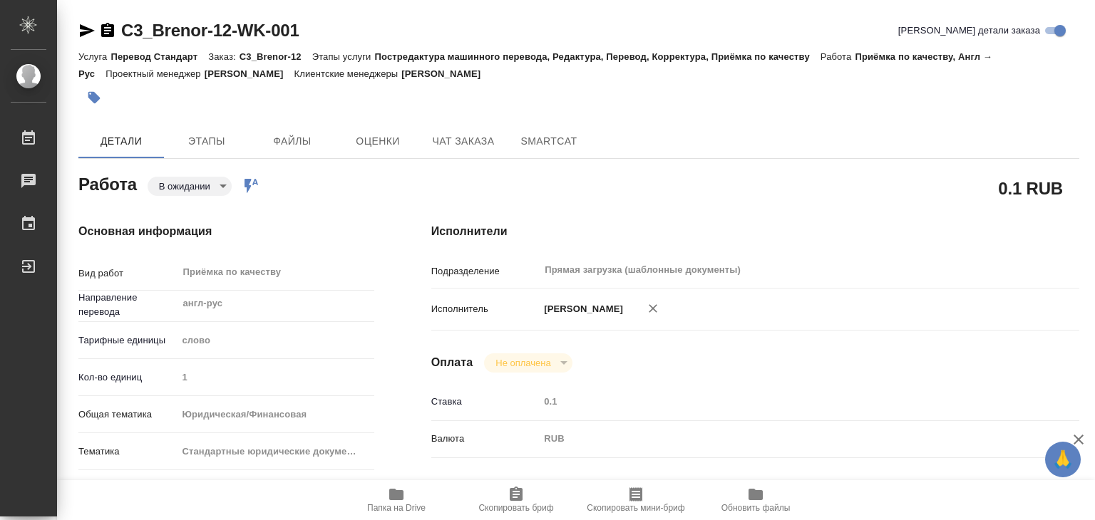
type textarea "x"
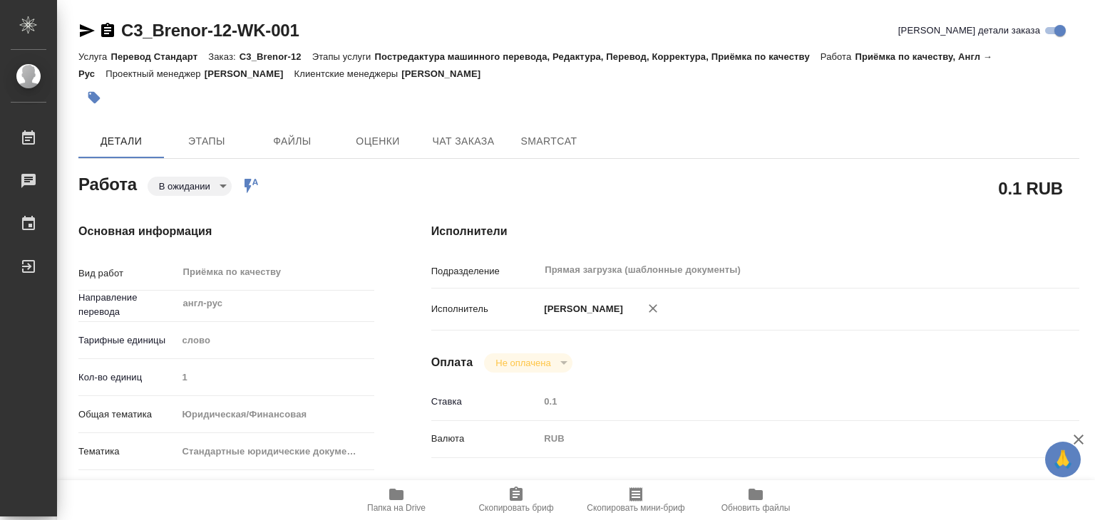
type textarea "x"
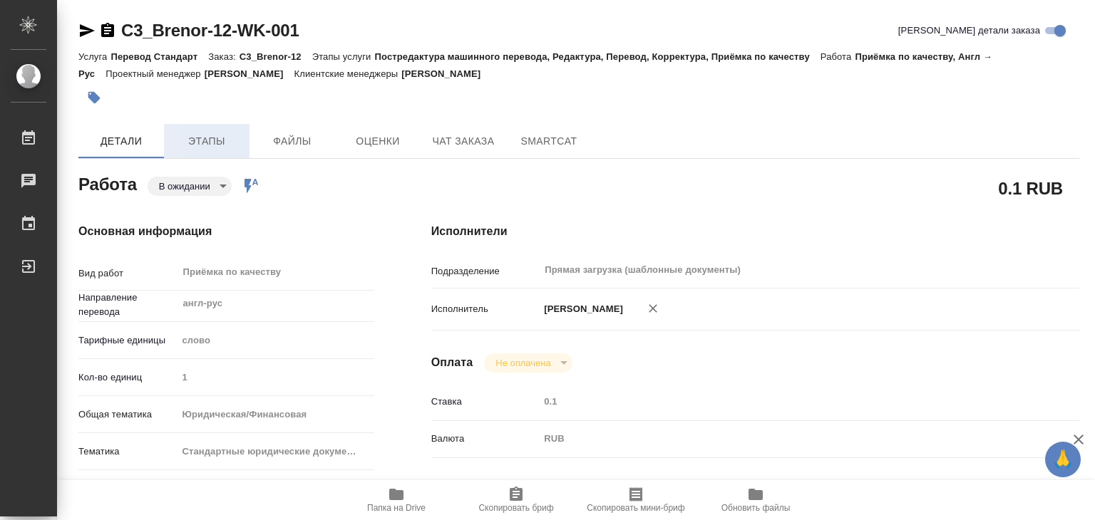
type textarea "x"
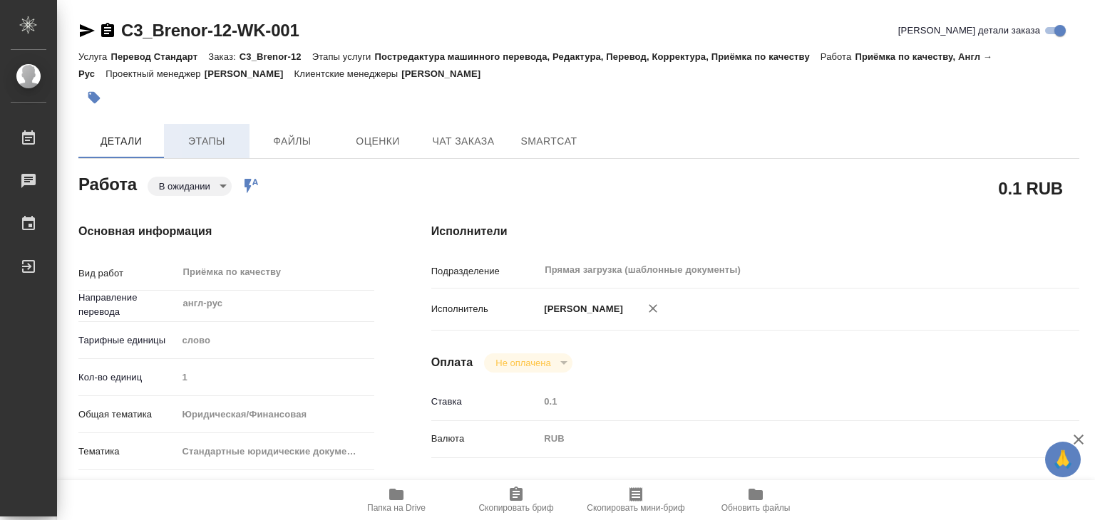
click at [219, 140] on span "Этапы" at bounding box center [207, 142] width 68 height 18
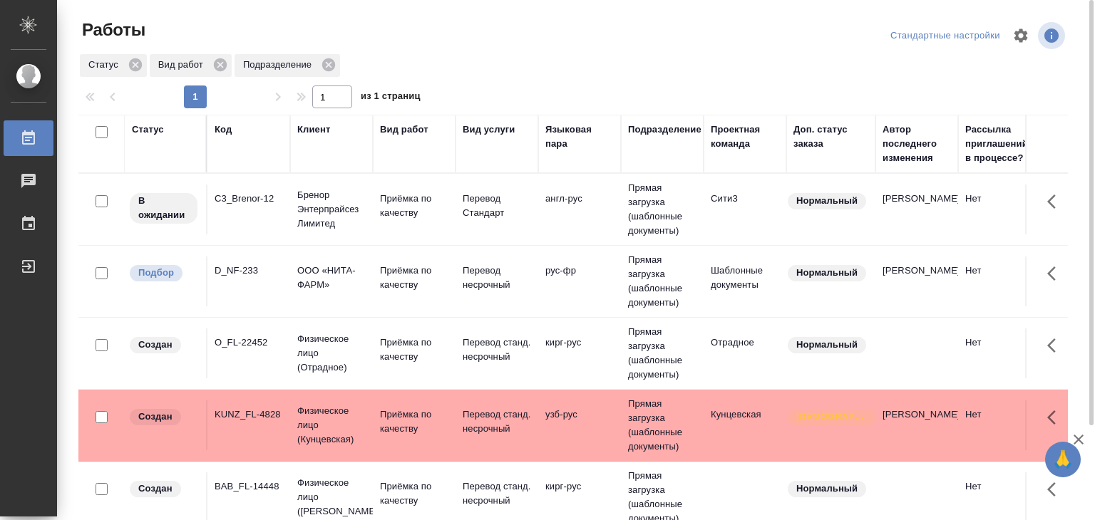
click at [475, 135] on div "Вид услуги" at bounding box center [489, 130] width 53 height 14
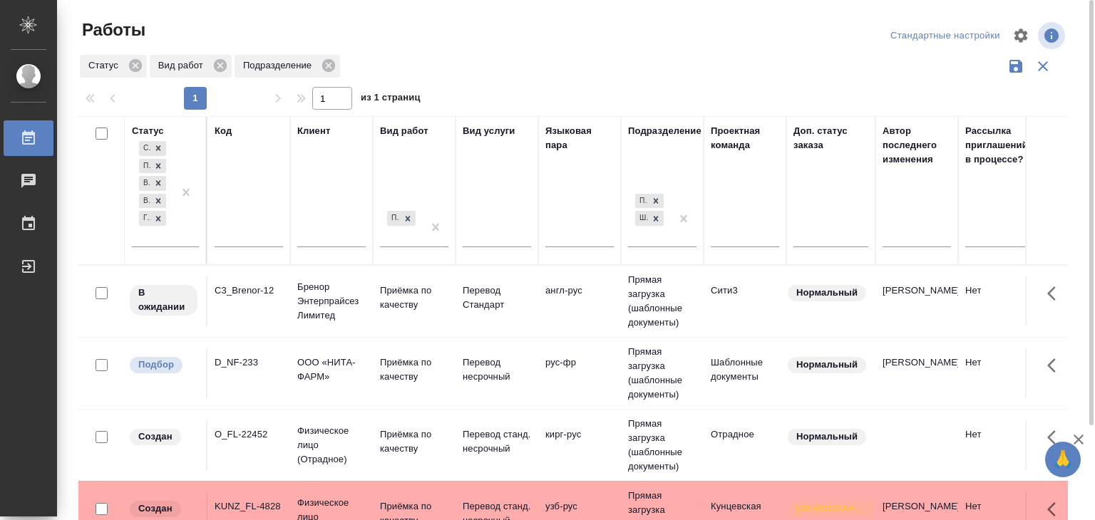
click at [1041, 61] on icon "button" at bounding box center [1042, 66] width 17 height 17
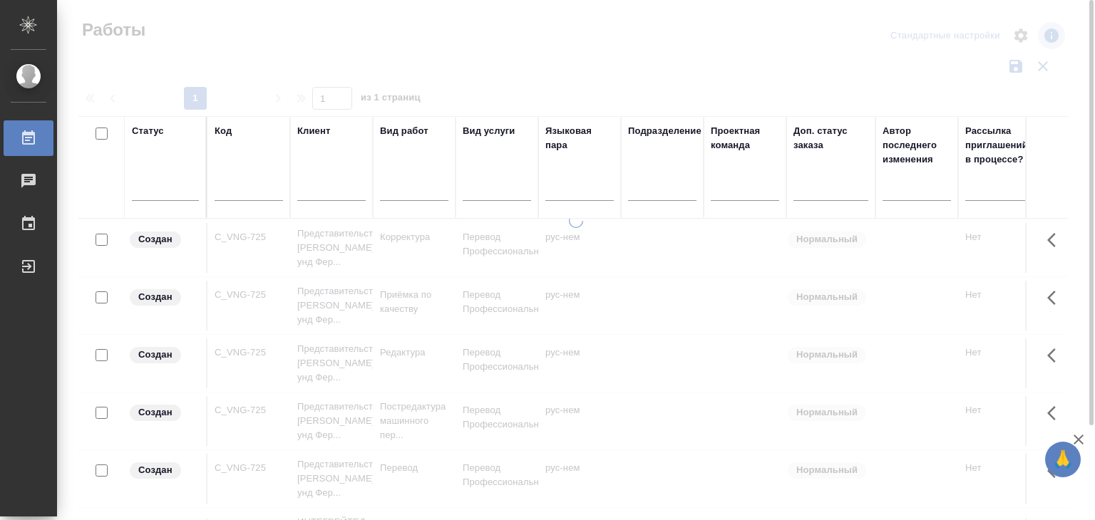
scroll to position [117, 0]
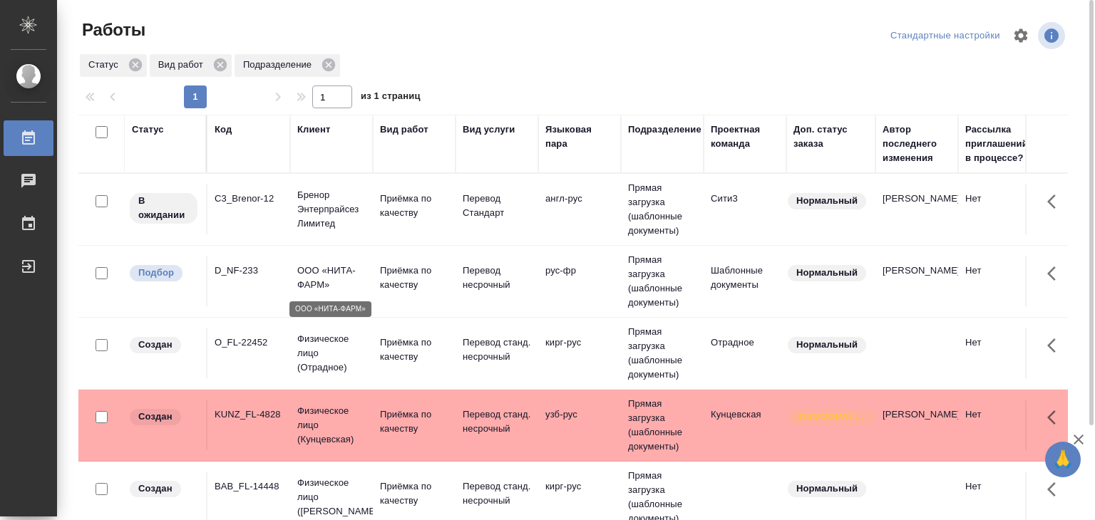
click at [354, 269] on p "ООО «НИТА-ФАРМ»" at bounding box center [331, 278] width 68 height 29
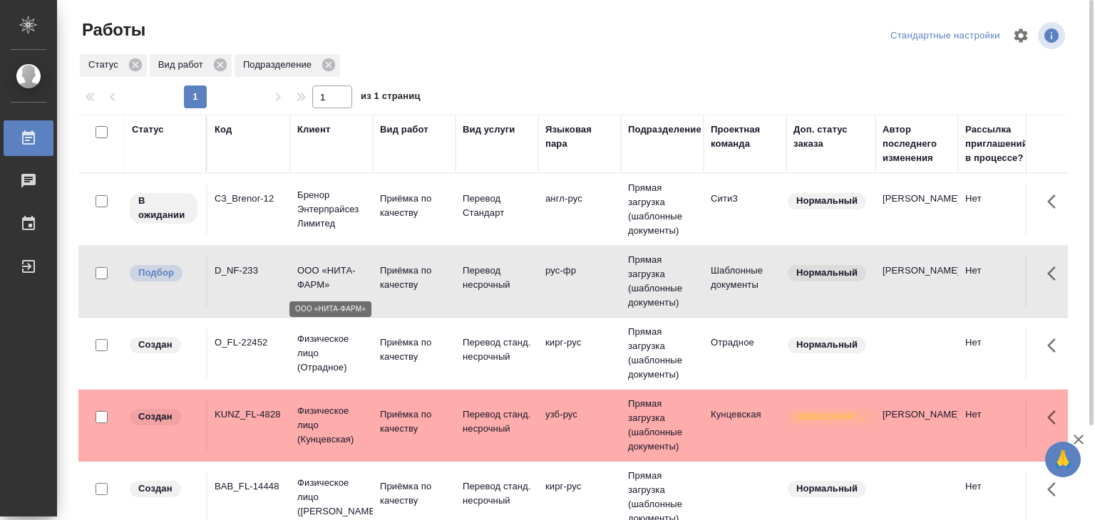
click at [354, 269] on p "ООО «НИТА-ФАРМ»" at bounding box center [331, 278] width 68 height 29
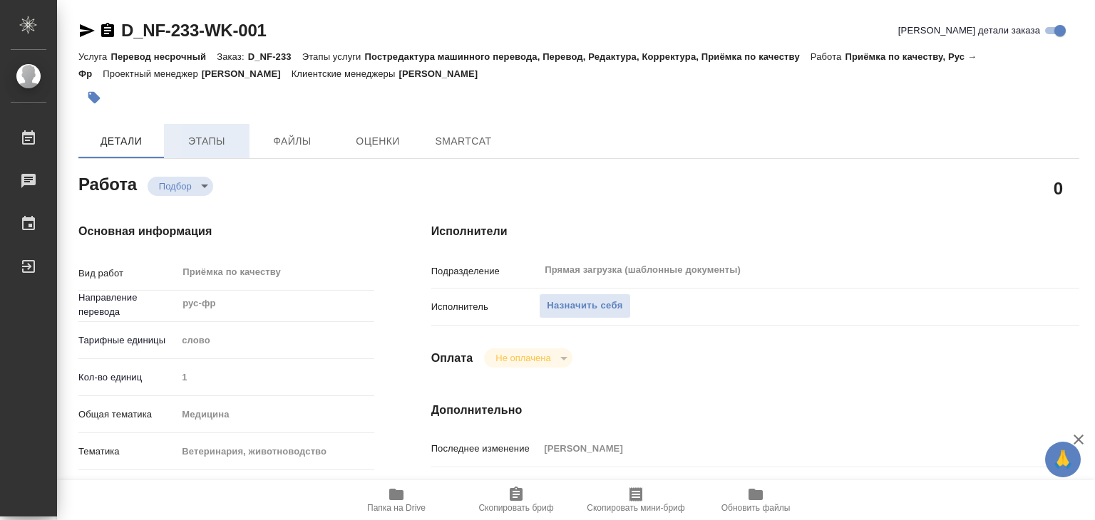
type textarea "x"
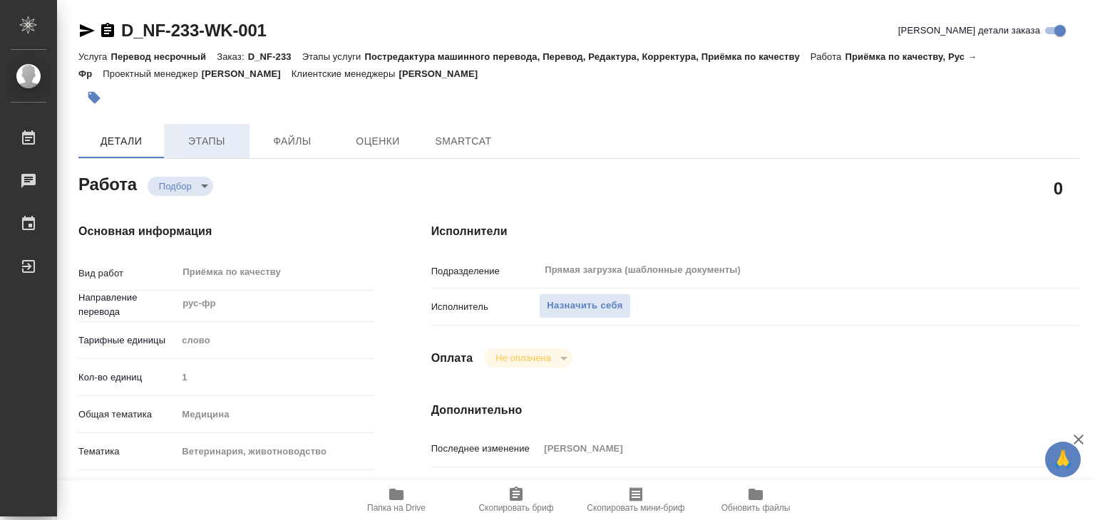
type textarea "x"
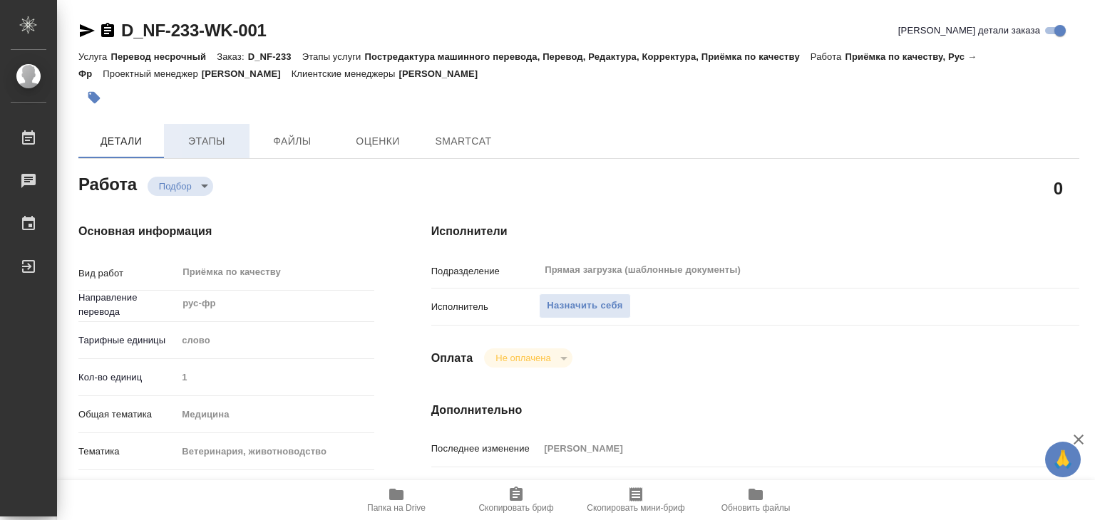
type textarea "x"
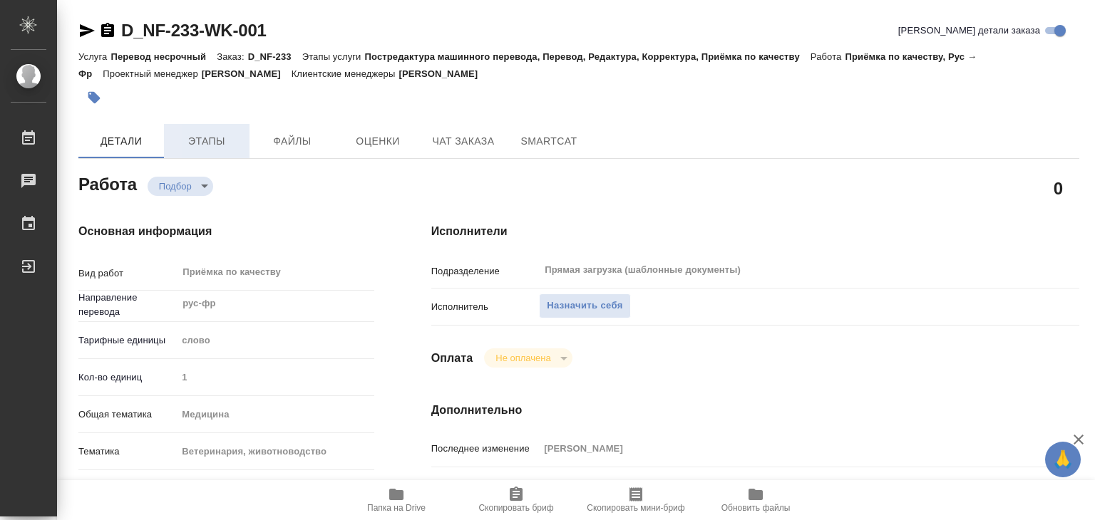
click at [198, 133] on span "Этапы" at bounding box center [207, 142] width 68 height 18
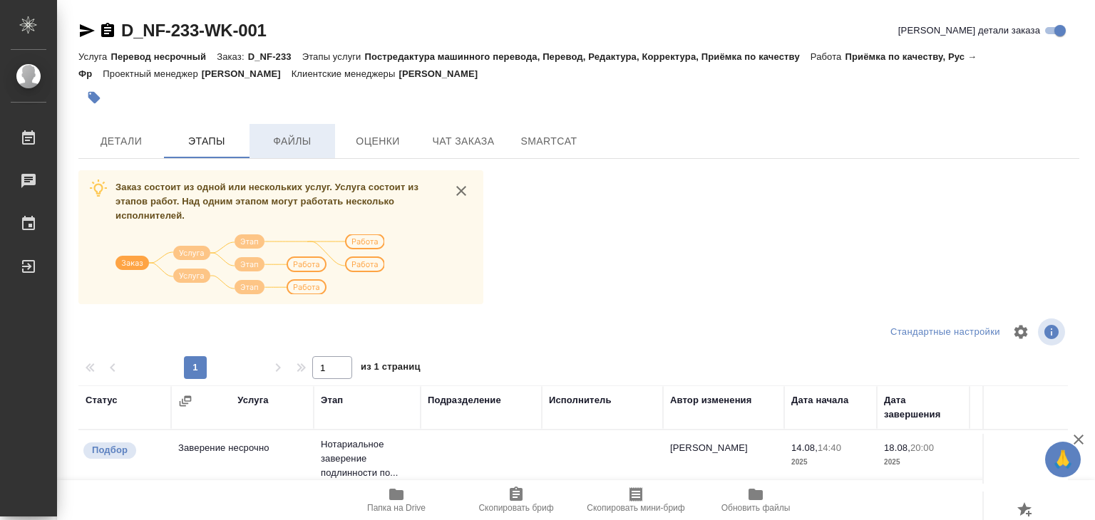
click at [304, 136] on span "Файлы" at bounding box center [292, 142] width 68 height 18
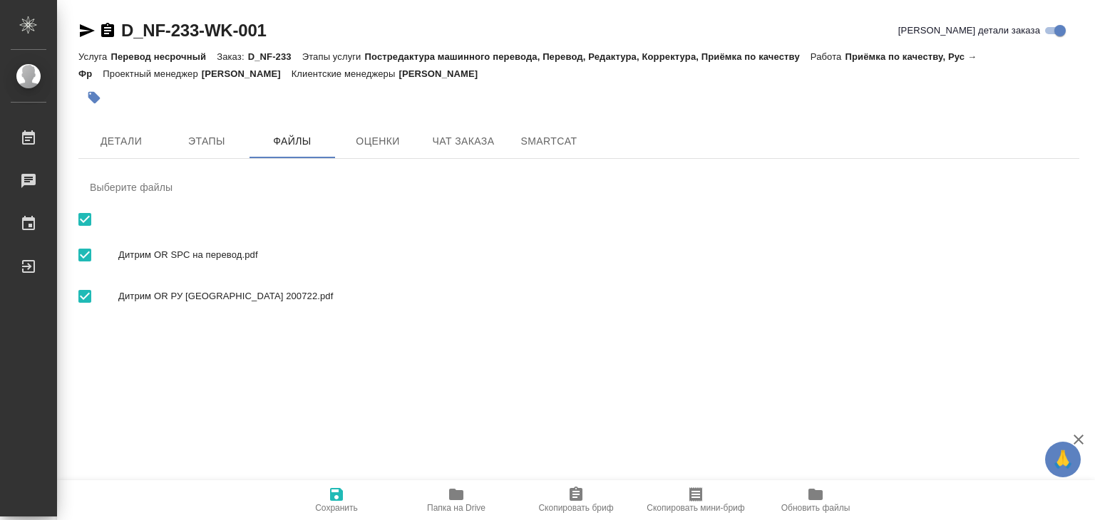
click at [291, 255] on span "Дитрим OR SPC на перевод.pdf" at bounding box center [592, 255] width 949 height 14
checkbox input "false"
click at [291, 255] on span "Дитрим OR SPC на перевод.pdf" at bounding box center [592, 255] width 949 height 14
checkbox input "true"
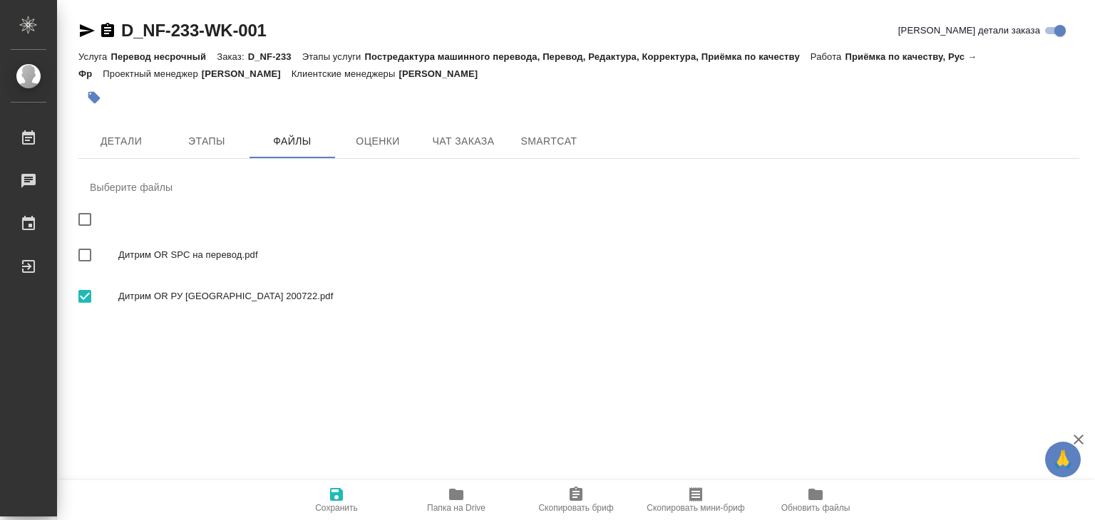
checkbox input "true"
click at [441, 490] on span "Папка на Drive" at bounding box center [456, 499] width 103 height 27
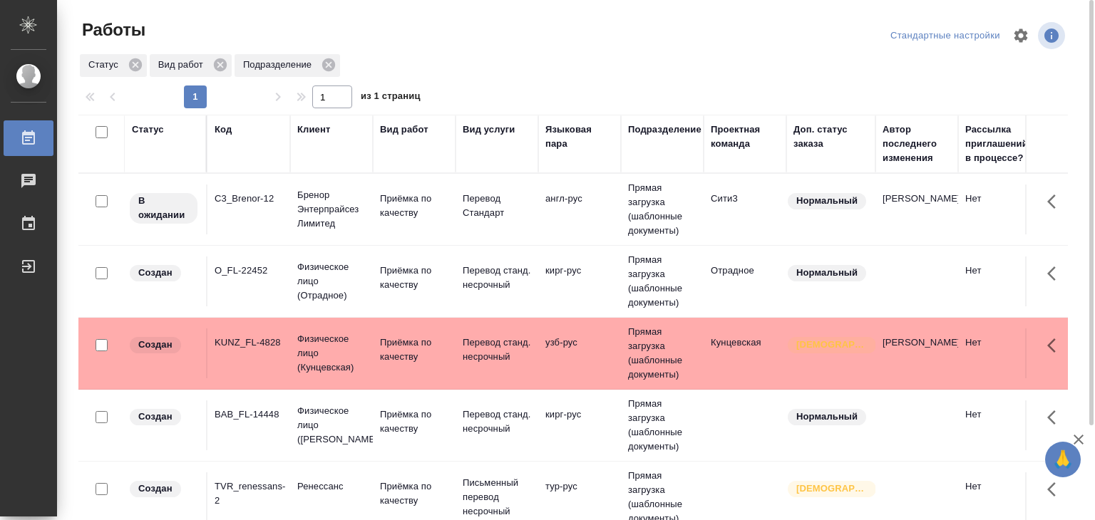
click at [579, 214] on td "англ-рус" at bounding box center [579, 210] width 83 height 50
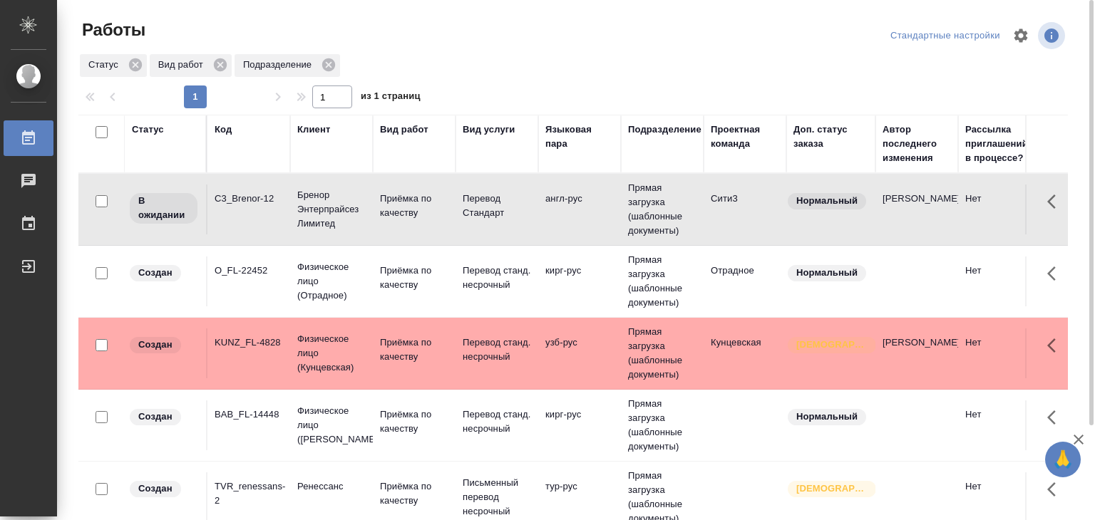
click at [579, 214] on td "англ-рус" at bounding box center [579, 210] width 83 height 50
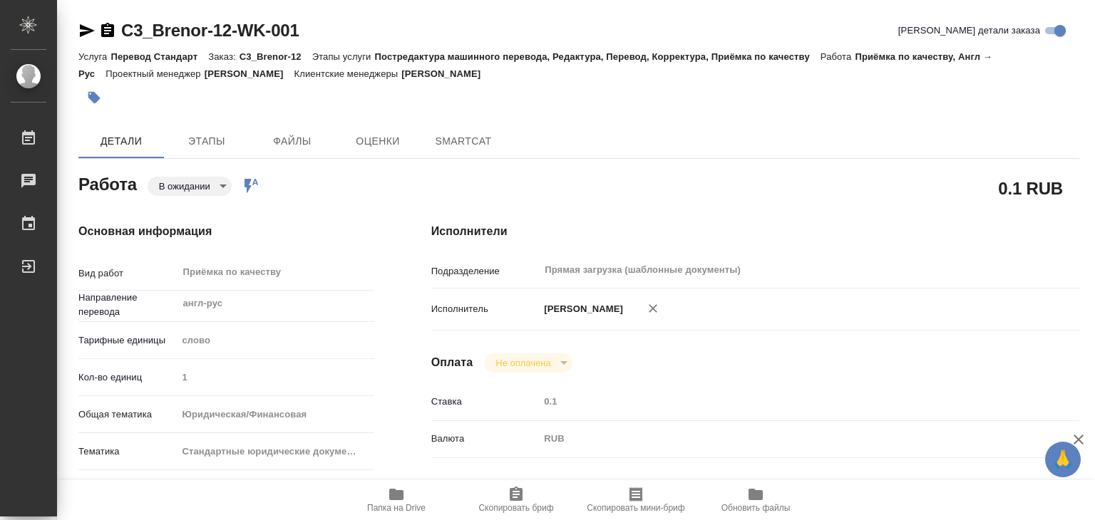
type textarea "x"
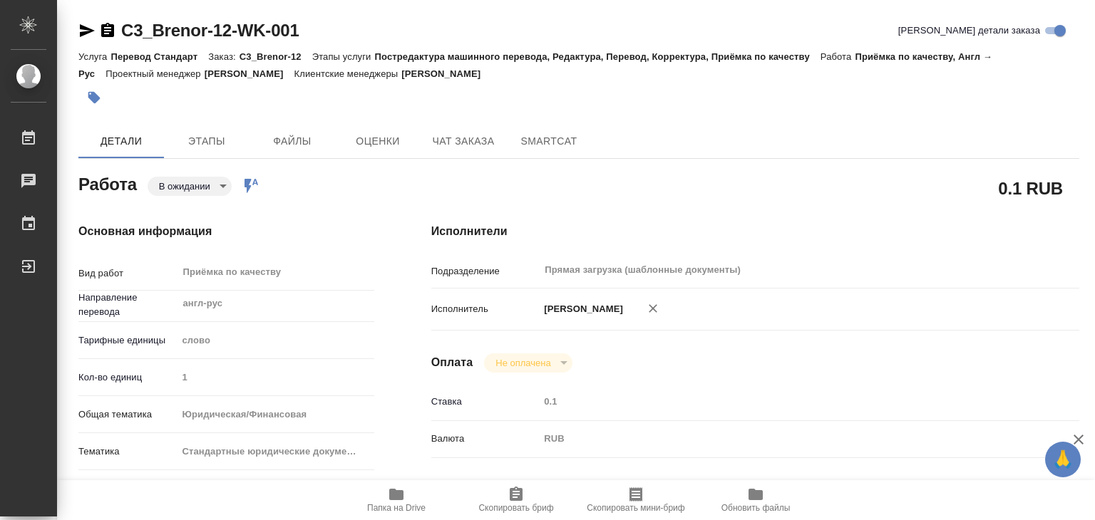
type textarea "x"
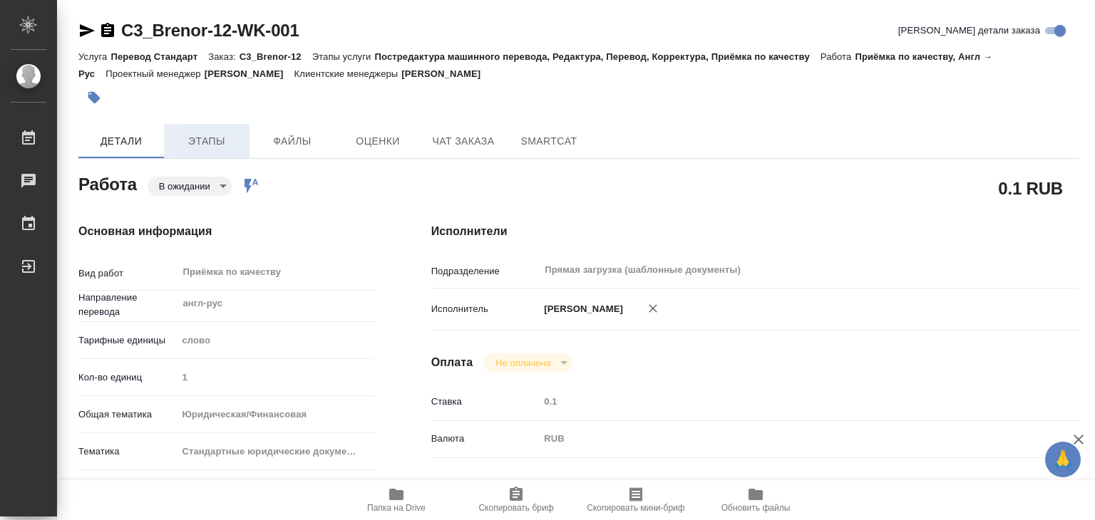
type textarea "x"
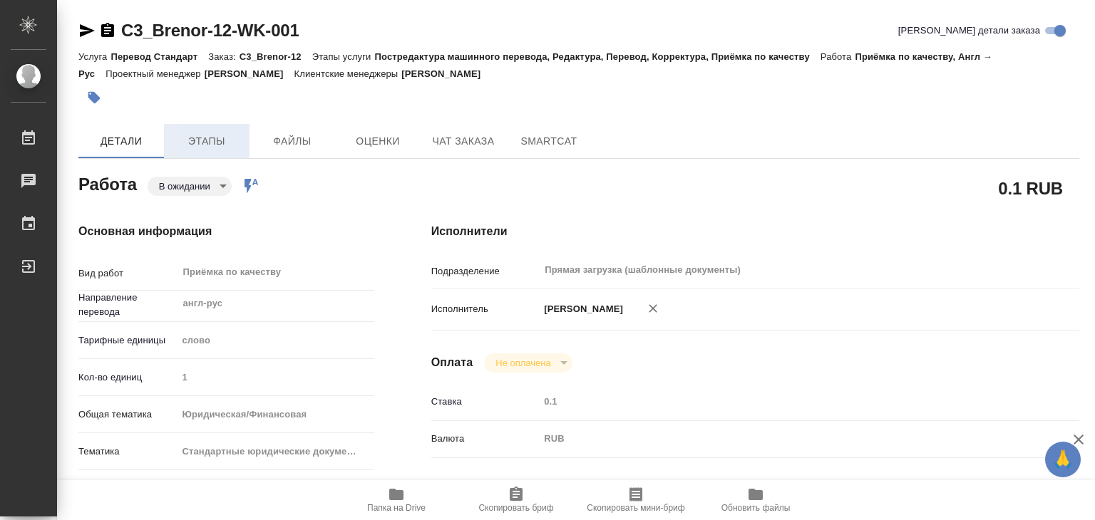
click at [230, 140] on span "Этапы" at bounding box center [207, 142] width 68 height 18
